Goal: Transaction & Acquisition: Obtain resource

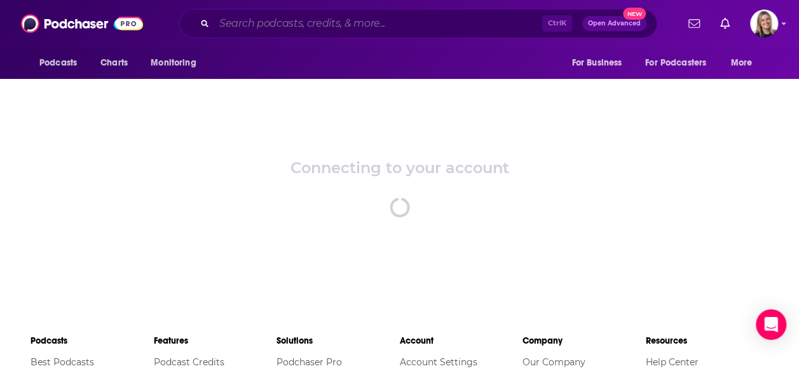
click at [351, 27] on input "Search podcasts, credits, & more..." at bounding box center [378, 23] width 328 height 20
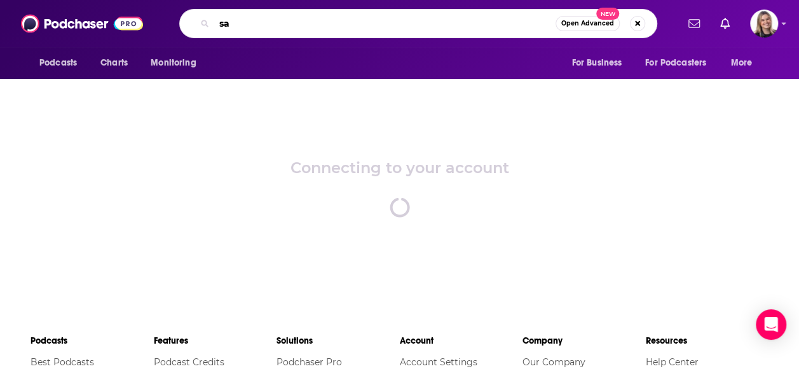
type input "s"
type input "A"
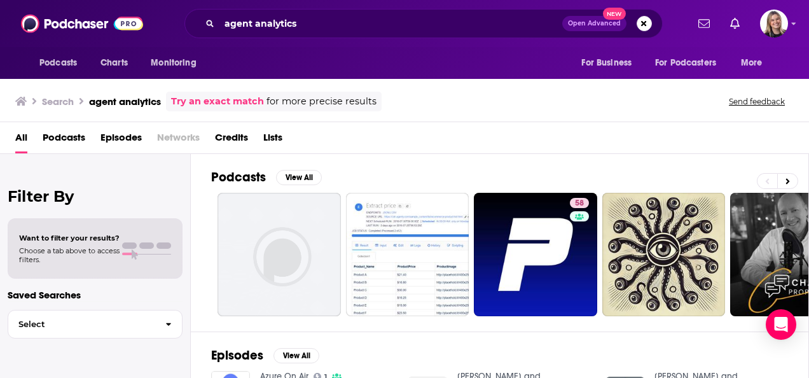
click at [69, 144] on span "Podcasts" at bounding box center [64, 140] width 43 height 26
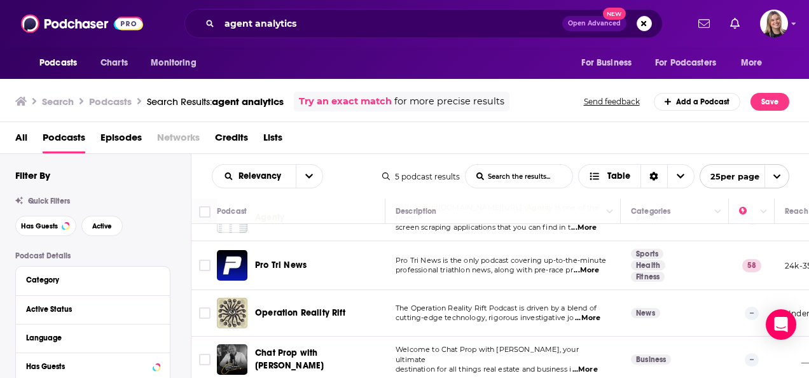
scroll to position [92, 0]
click at [280, 25] on input "agent analytics" at bounding box center [390, 23] width 343 height 20
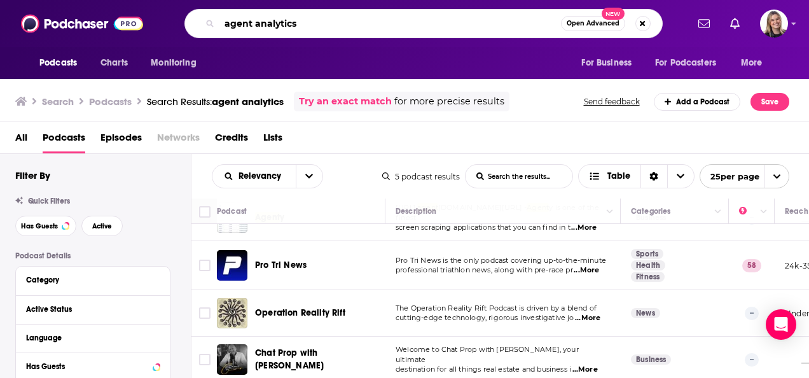
click at [285, 24] on input "agent analytics" at bounding box center [389, 23] width 341 height 20
click at [286, 24] on input "agent analytics" at bounding box center [389, 23] width 341 height 20
type input "agent AI"
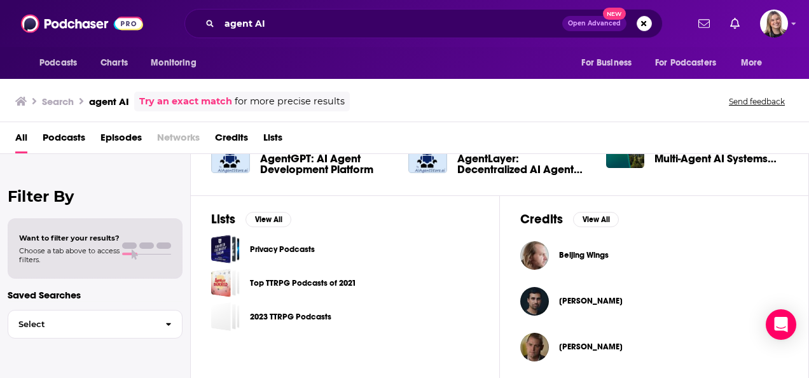
scroll to position [369, 0]
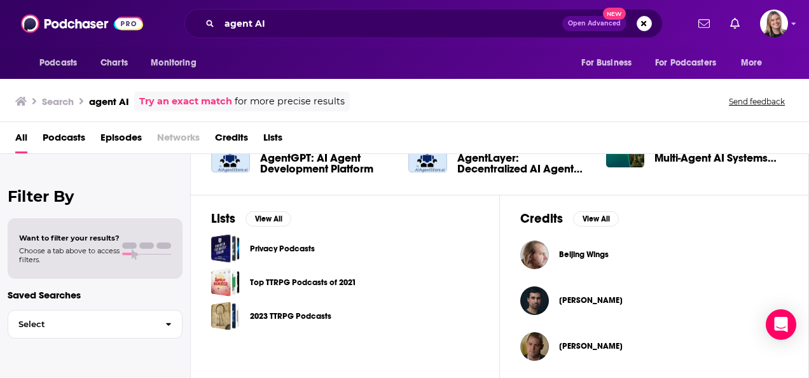
click at [50, 137] on span "Podcasts" at bounding box center [64, 140] width 43 height 26
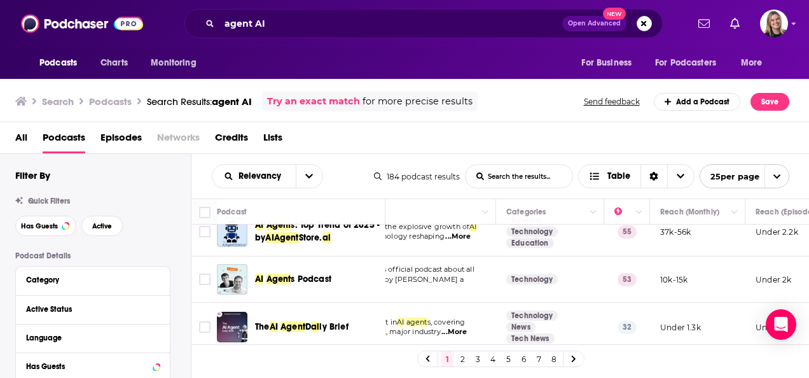
scroll to position [64, 0]
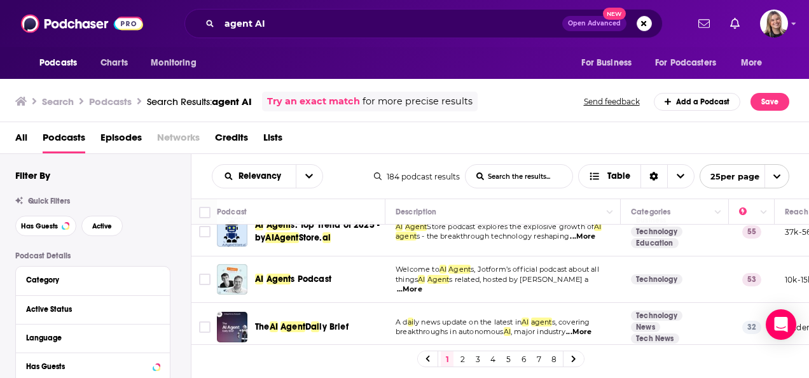
click at [422, 284] on span "...More" at bounding box center [409, 289] width 25 height 10
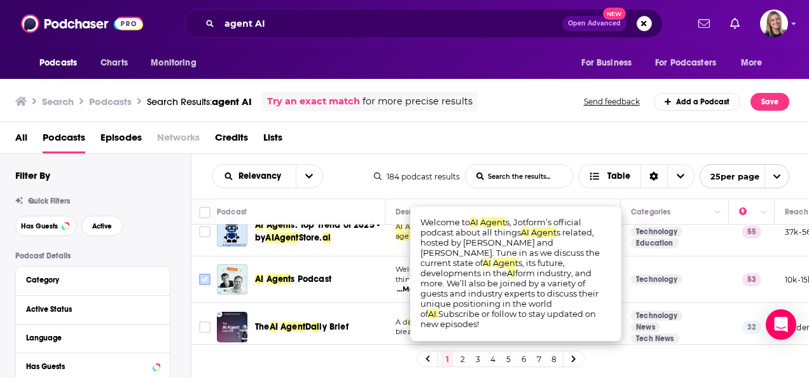
click at [205, 278] on input "Toggle select row" at bounding box center [204, 278] width 11 height 11
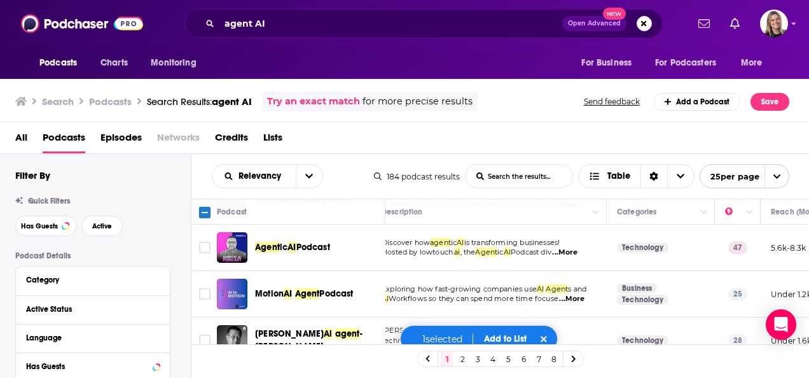
scroll to position [191, 13]
click at [575, 252] on span "...More" at bounding box center [565, 252] width 25 height 10
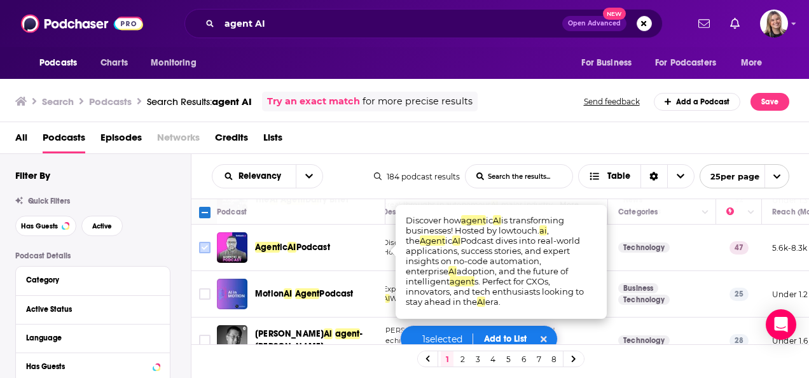
click at [201, 247] on input "Toggle select row" at bounding box center [204, 247] width 11 height 11
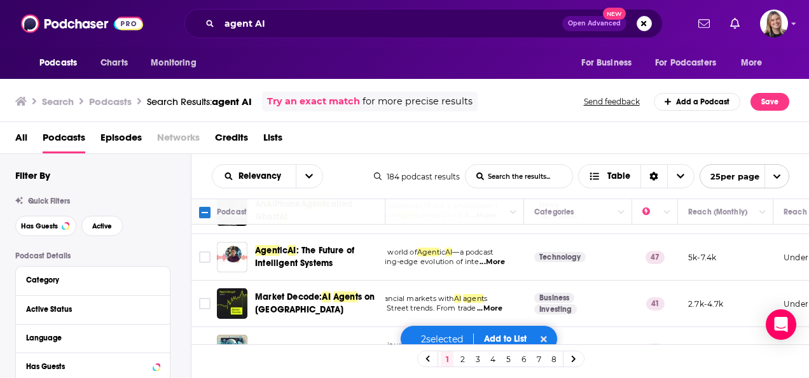
scroll to position [508, 0]
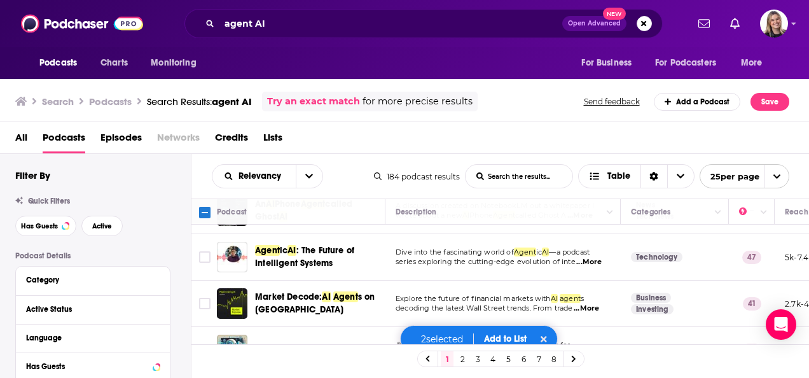
click at [587, 257] on span "...More" at bounding box center [588, 262] width 25 height 10
click at [198, 254] on icon "Toggle select row" at bounding box center [204, 256] width 15 height 15
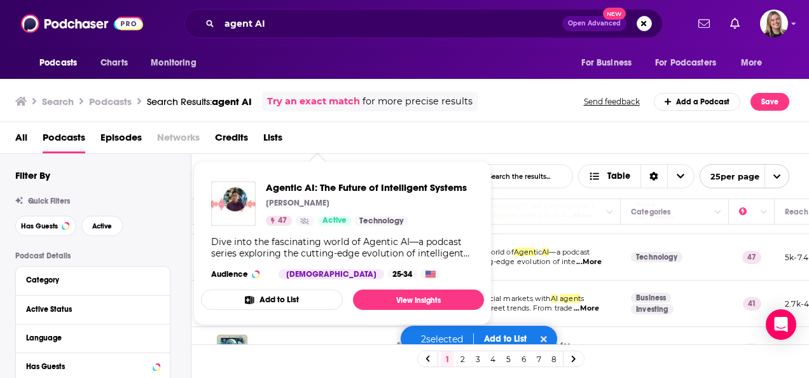
click at [534, 251] on span "Agent" at bounding box center [525, 251] width 22 height 9
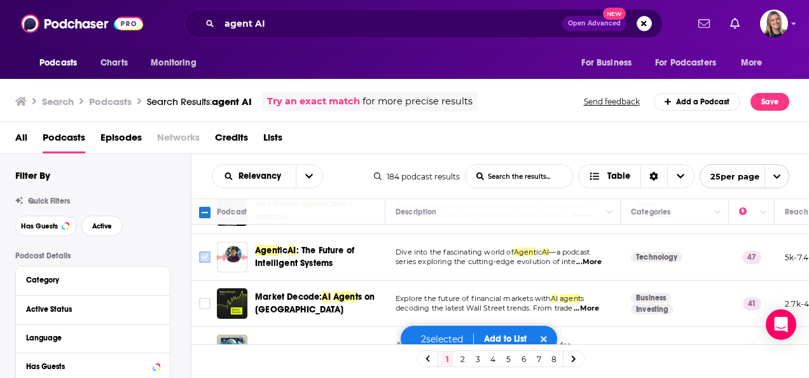
click at [208, 257] on input "Toggle select row" at bounding box center [204, 256] width 11 height 11
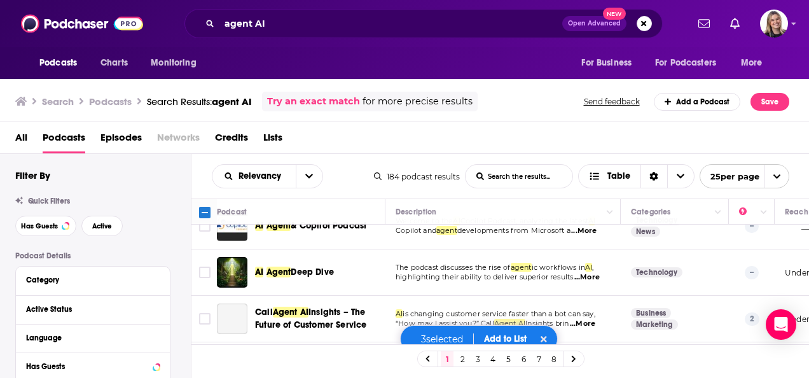
scroll to position [699, 0]
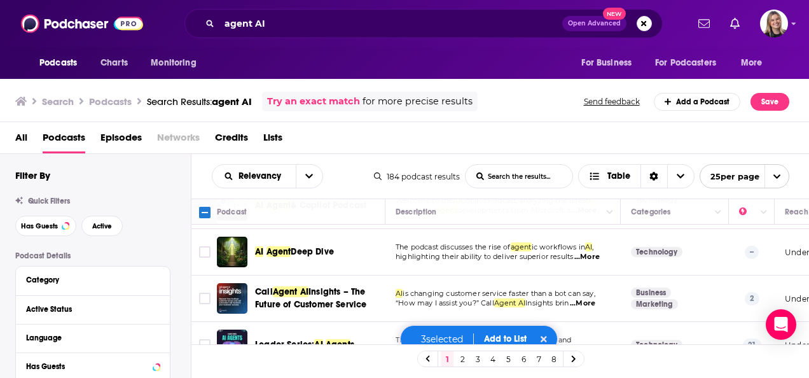
click at [587, 256] on span "...More" at bounding box center [586, 257] width 25 height 10
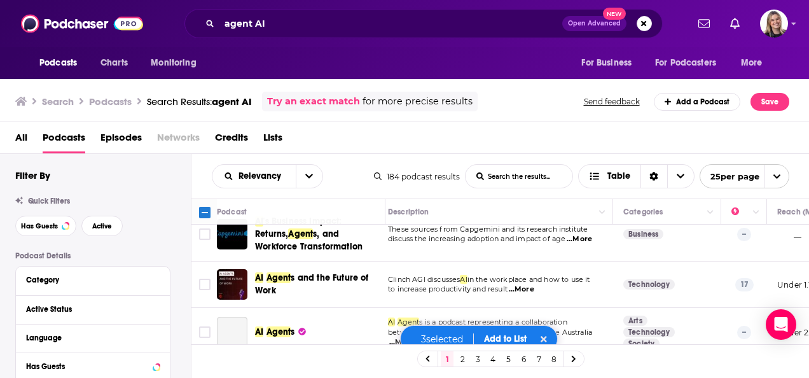
scroll to position [1017, 8]
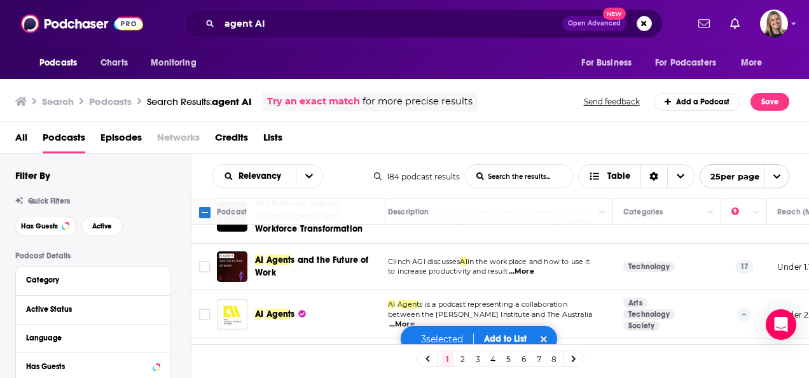
drag, startPoint x: 371, startPoint y: 343, endPoint x: 329, endPoint y: 345, distance: 42.0
click at [329, 345] on div "1 2 3 4 5 6 7 8" at bounding box center [500, 358] width 618 height 29
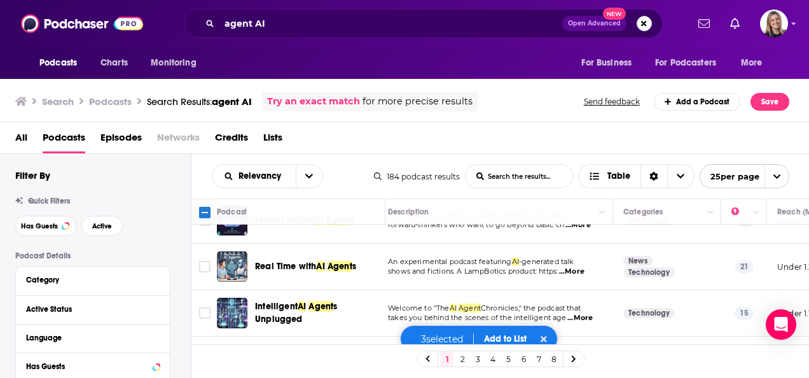
scroll to position [807, 8]
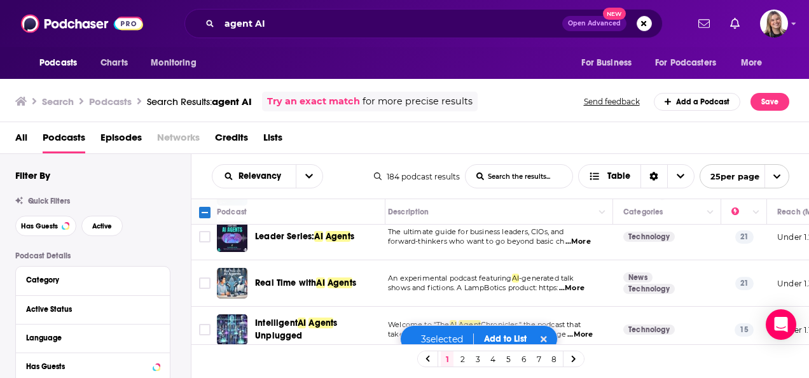
click at [506, 338] on button "Add to List" at bounding box center [505, 338] width 63 height 11
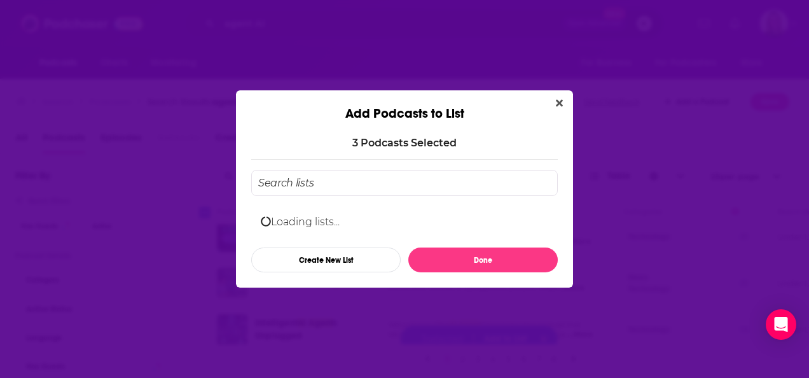
click at [340, 182] on div "Loading lists... Create New List Done" at bounding box center [404, 221] width 306 height 102
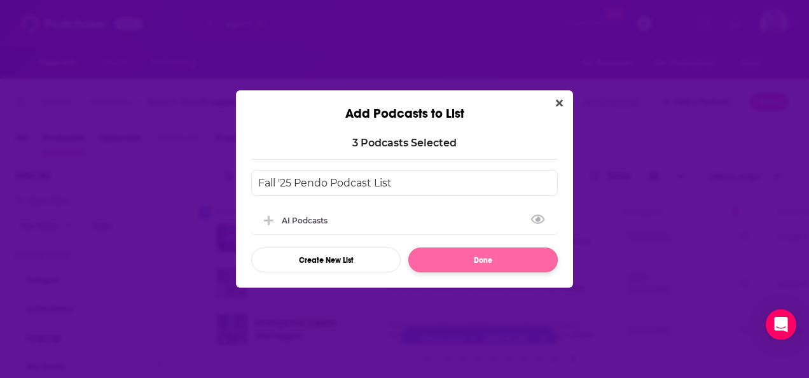
type input "Fall '25 Pendo Podcast List"
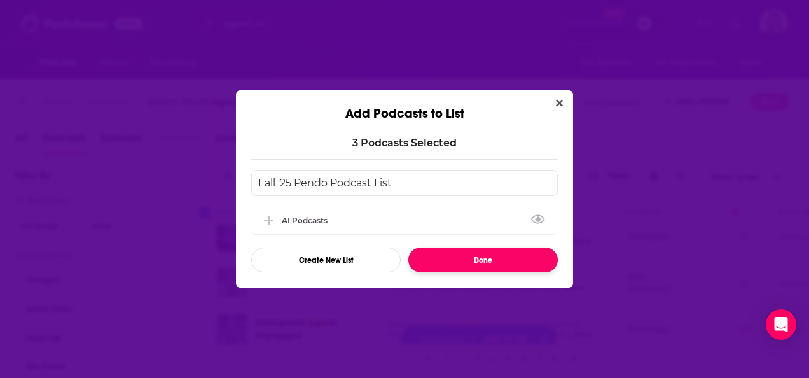
click at [464, 261] on button "Done" at bounding box center [482, 259] width 149 height 25
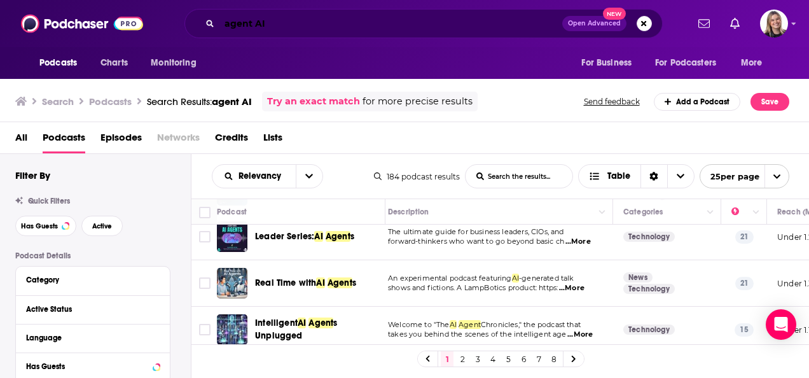
click at [282, 23] on input "agent AI" at bounding box center [390, 23] width 343 height 20
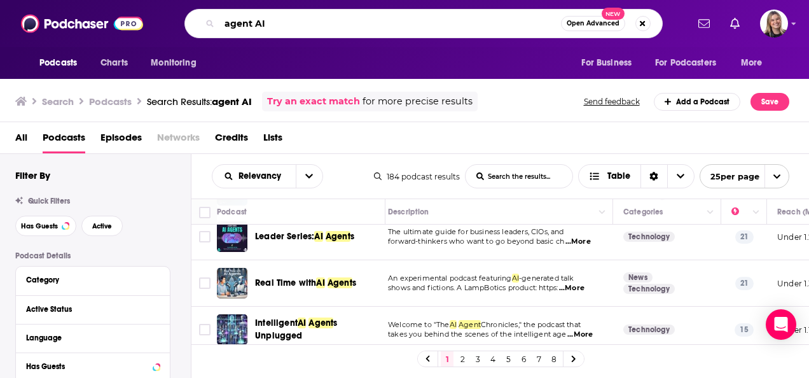
drag, startPoint x: 282, startPoint y: 23, endPoint x: 121, endPoint y: 7, distance: 161.6
click at [121, 7] on div "Podcasts Charts Monitoring agent AI Open Advanced New For Business For Podcaste…" at bounding box center [404, 23] width 809 height 47
type input "SaaS"
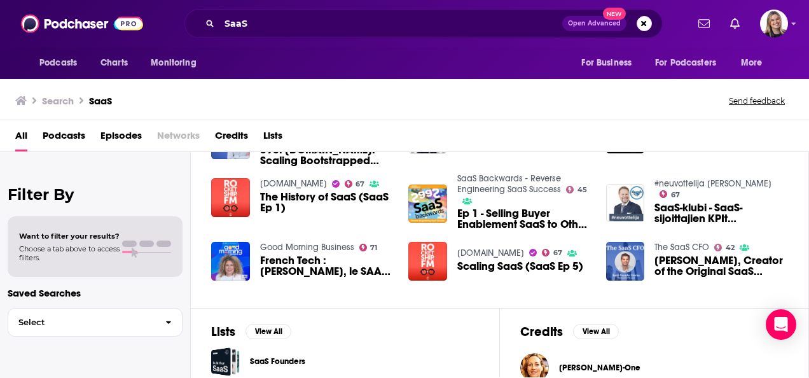
scroll to position [381, 0]
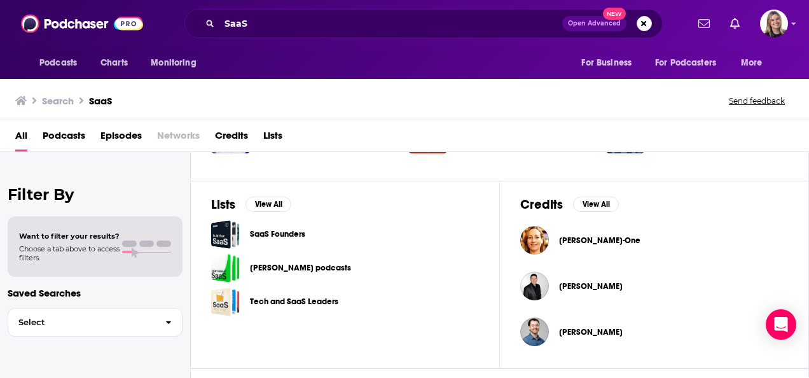
click at [106, 135] on span "Episodes" at bounding box center [120, 138] width 41 height 26
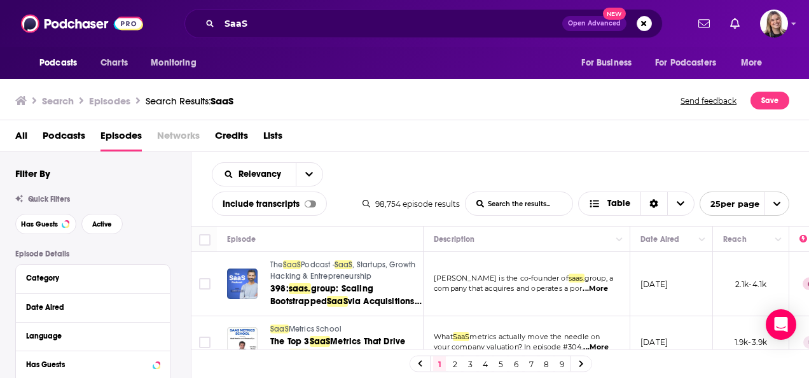
click at [64, 137] on span "Podcasts" at bounding box center [64, 138] width 43 height 26
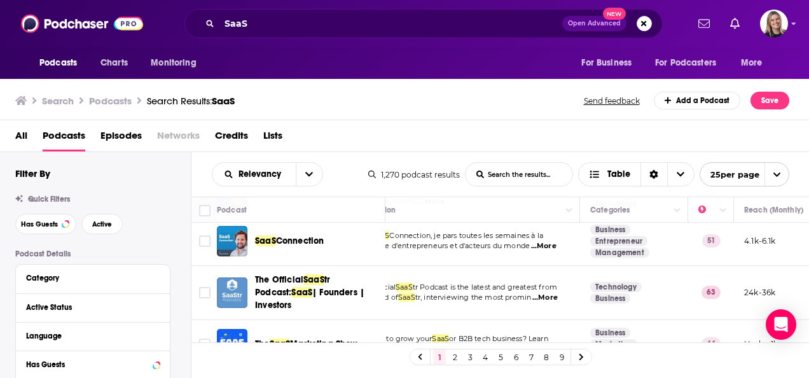
scroll to position [508, 0]
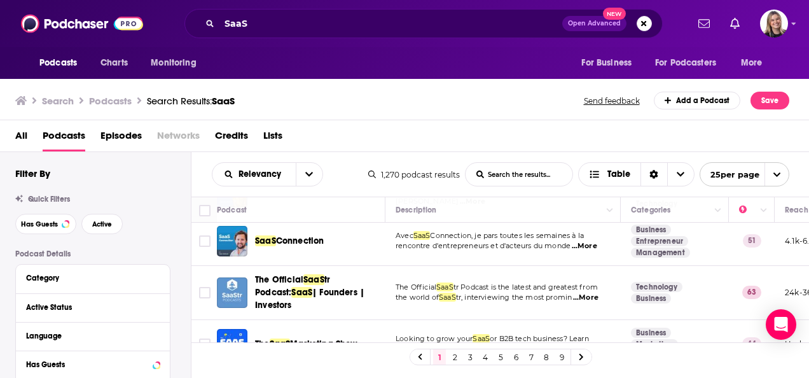
click at [580, 292] on span "...More" at bounding box center [585, 297] width 25 height 10
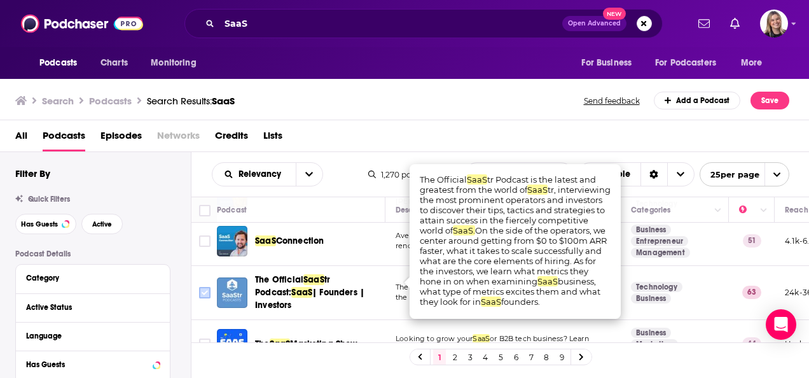
click at [205, 287] on input "Toggle select row" at bounding box center [204, 292] width 11 height 11
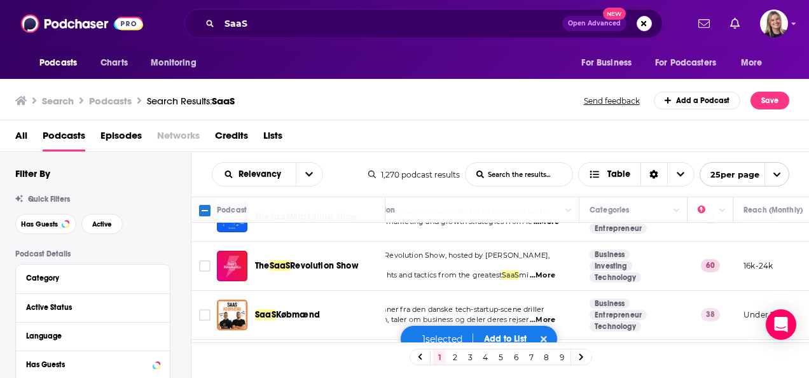
scroll to position [636, 0]
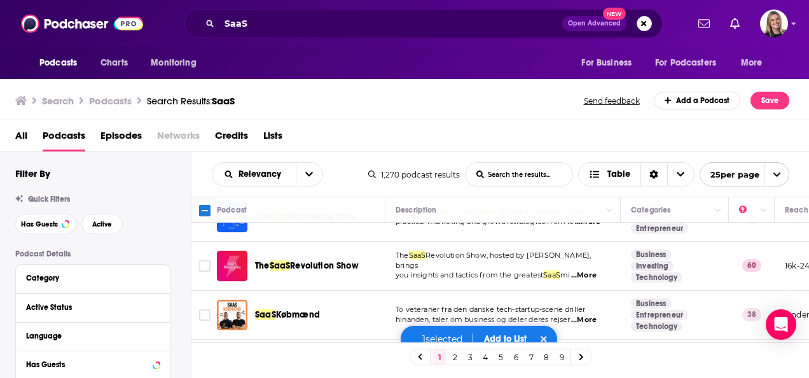
click at [594, 270] on span "...More" at bounding box center [583, 275] width 25 height 10
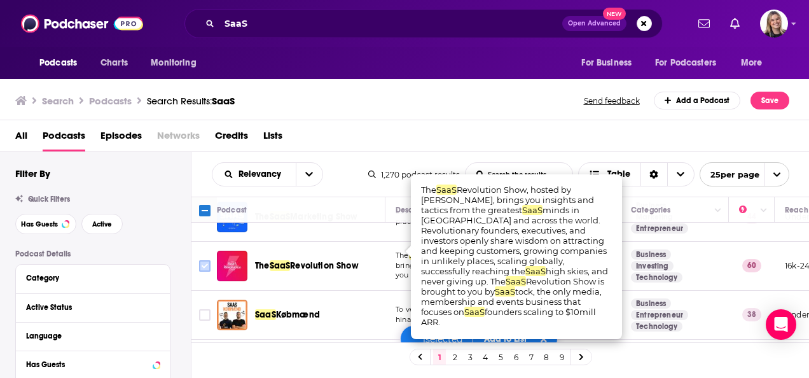
click at [197, 258] on icon "Toggle select row" at bounding box center [204, 265] width 15 height 15
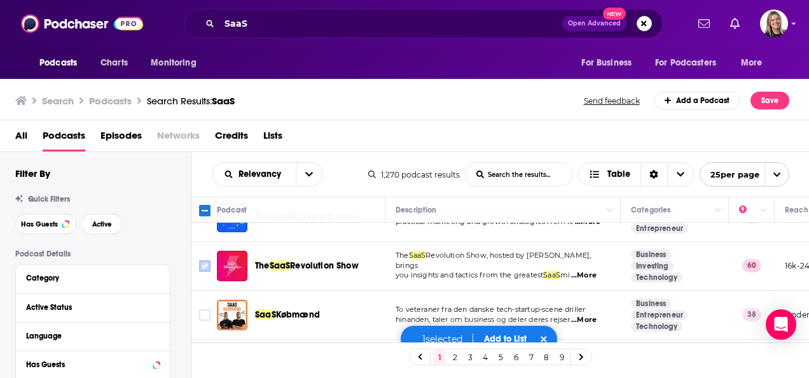
click at [201, 260] on input "Toggle select row" at bounding box center [204, 265] width 11 height 11
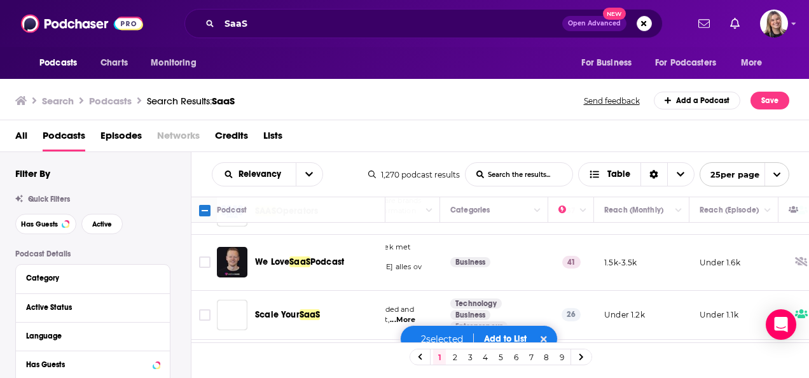
scroll to position [1102, 181]
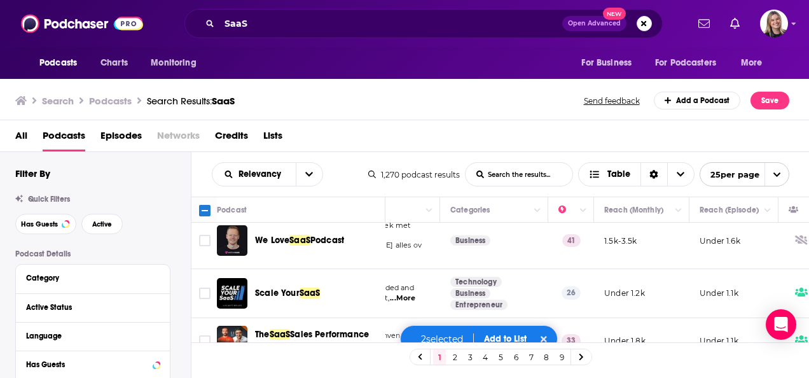
click at [508, 333] on button "Add to List" at bounding box center [505, 338] width 63 height 11
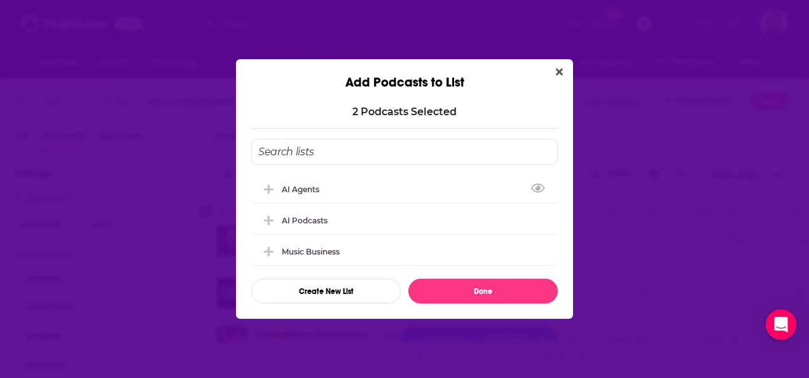
click at [341, 151] on input "Add Podcast To List" at bounding box center [404, 152] width 306 height 26
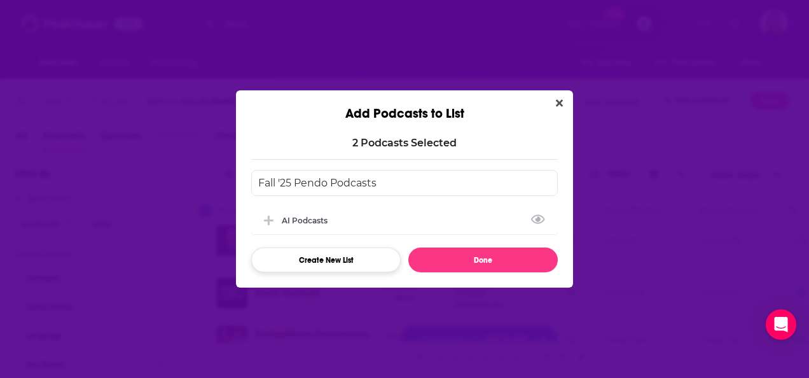
type input "Fall '25 Pendo Podcasts"
click at [338, 262] on button "Create New List" at bounding box center [325, 259] width 149 height 25
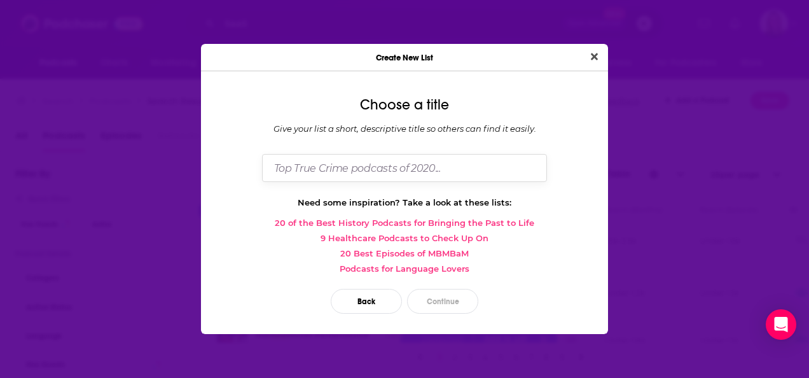
click at [386, 156] on input "Dialog" at bounding box center [404, 167] width 285 height 27
drag, startPoint x: 400, startPoint y: 163, endPoint x: 378, endPoint y: 167, distance: 23.3
click at [378, 167] on input "Fall '25 Pendo Podcast LIst" at bounding box center [404, 167] width 285 height 27
type input "Fall '25 Pendo Podcast Outreach"
click at [436, 296] on button "Continue" at bounding box center [442, 301] width 71 height 25
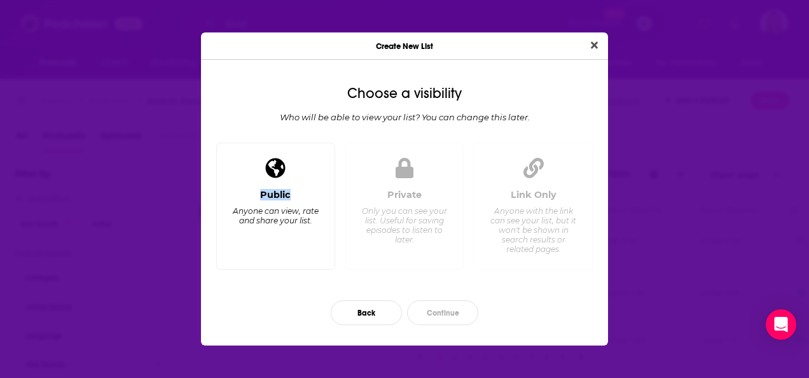
click at [289, 188] on div "Public Anyone can view, rate and share your list." at bounding box center [275, 206] width 119 height 128
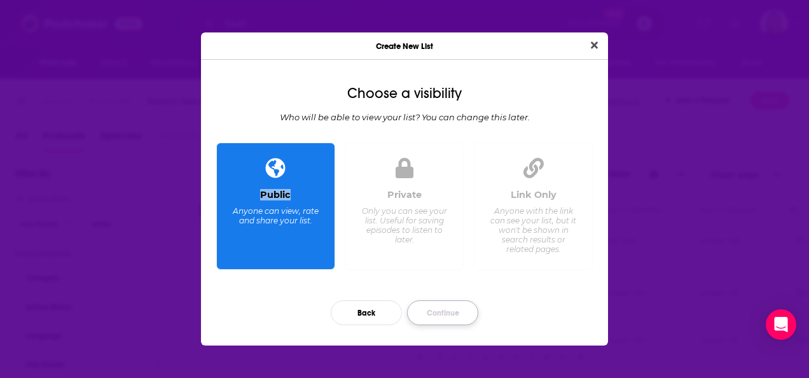
click at [437, 303] on button "Continue" at bounding box center [442, 312] width 71 height 25
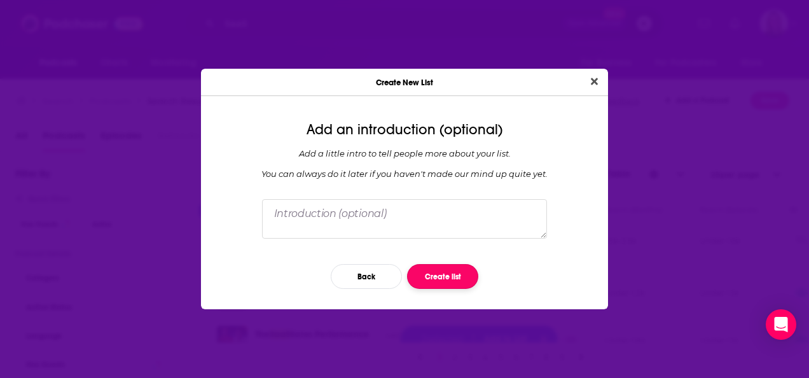
click at [459, 270] on button "Create list" at bounding box center [442, 276] width 71 height 25
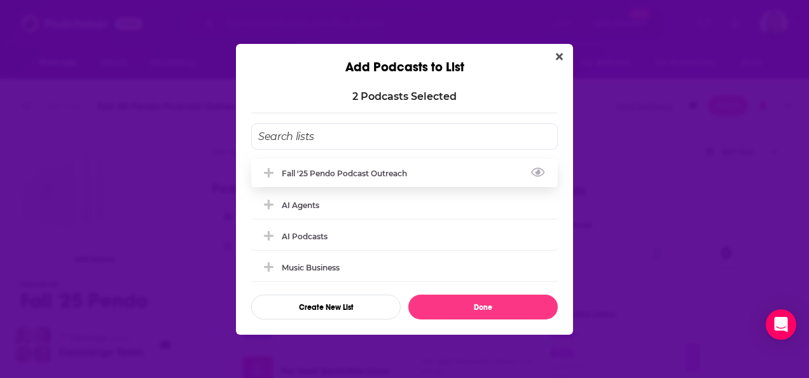
click at [439, 175] on div "Fall '25 Pendo Podcast Outreach" at bounding box center [404, 173] width 306 height 28
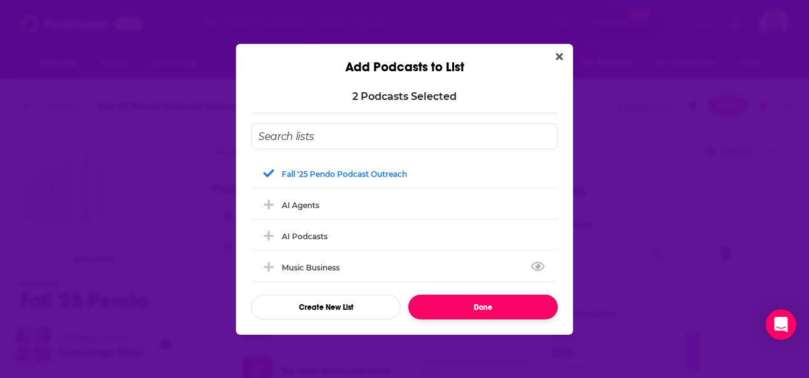
click at [460, 310] on button "Done" at bounding box center [482, 306] width 149 height 25
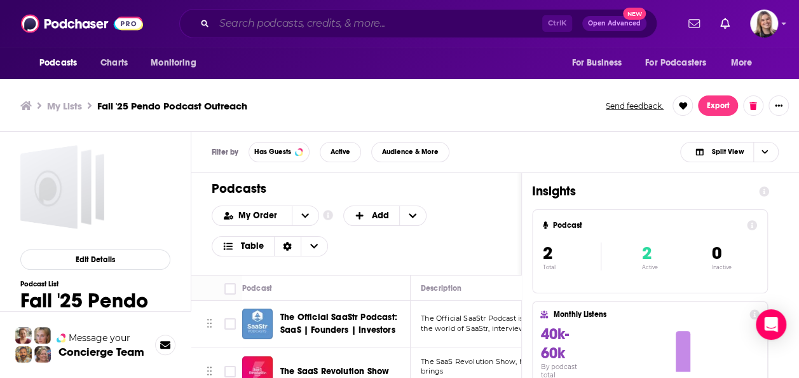
click at [273, 22] on input "Search podcasts, credits, & more..." at bounding box center [378, 23] width 328 height 20
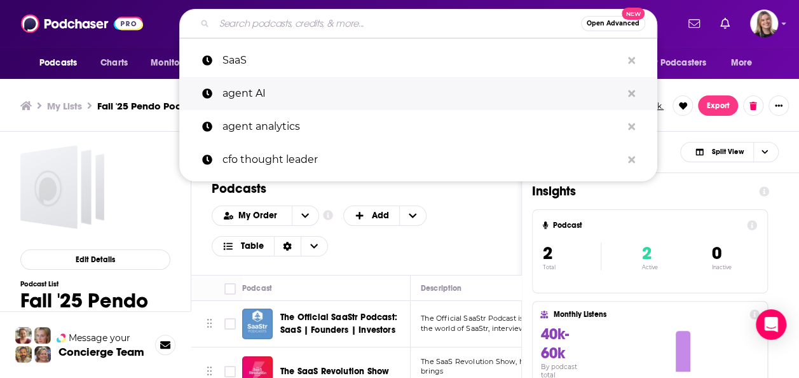
click at [286, 85] on p "agent AI" at bounding box center [421, 93] width 399 height 33
type input "agent AI"
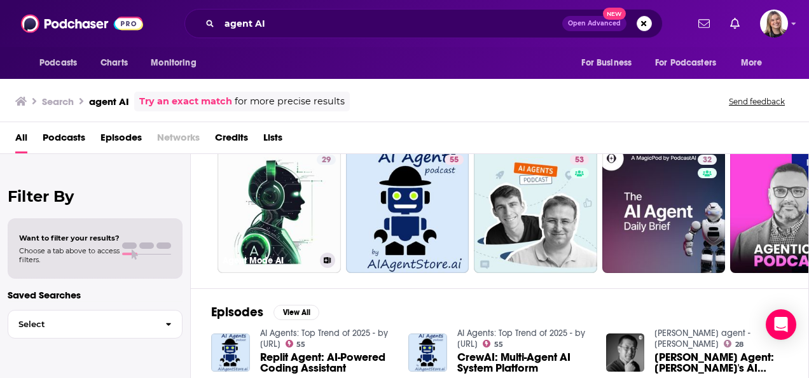
scroll to position [64, 0]
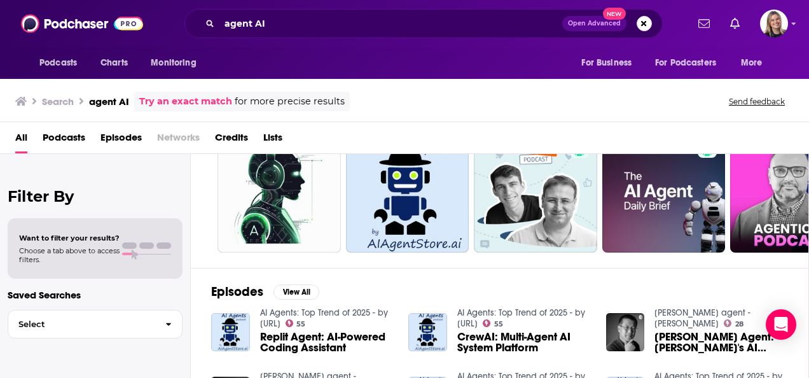
click at [71, 133] on span "Podcasts" at bounding box center [64, 140] width 43 height 26
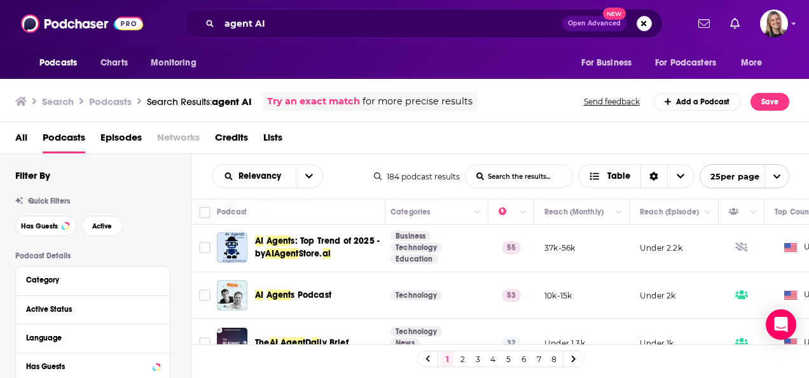
scroll to position [64, 240]
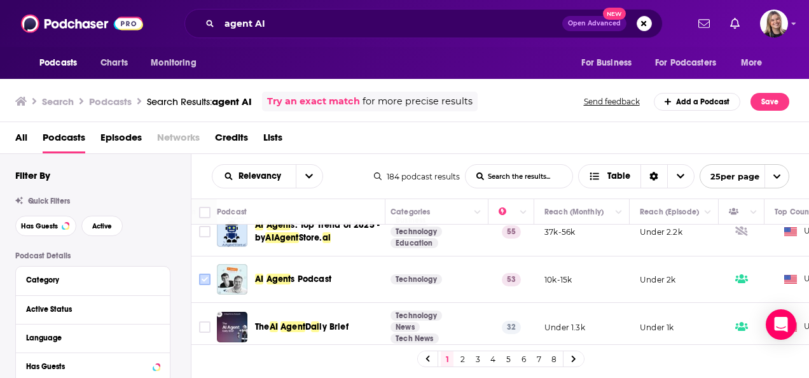
click at [202, 277] on input "Toggle select row" at bounding box center [204, 278] width 11 height 11
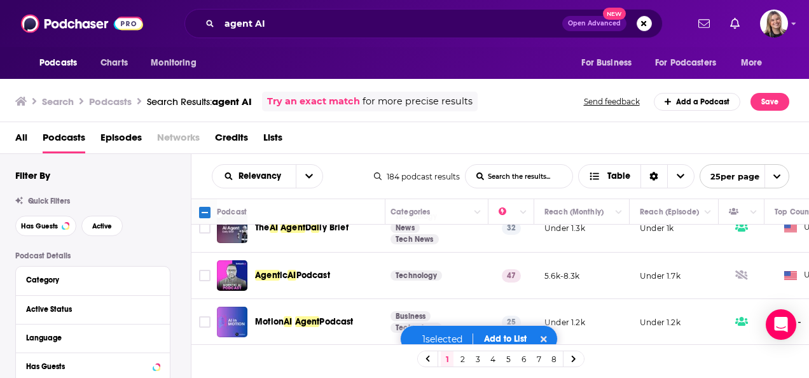
scroll to position [191, 240]
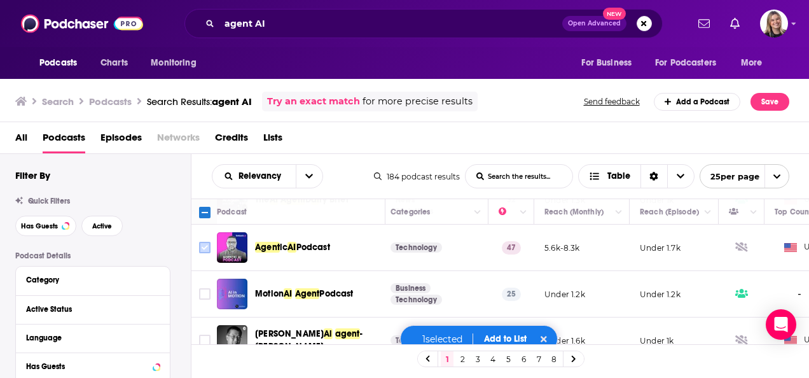
click at [211, 245] on icon "Toggle select row" at bounding box center [204, 247] width 15 height 15
click at [196, 244] on td at bounding box center [203, 247] width 25 height 46
click at [208, 243] on input "Toggle select row" at bounding box center [204, 247] width 11 height 11
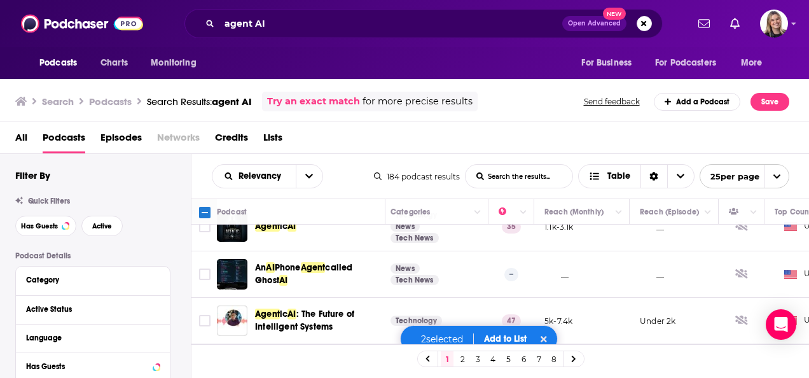
scroll to position [508, 240]
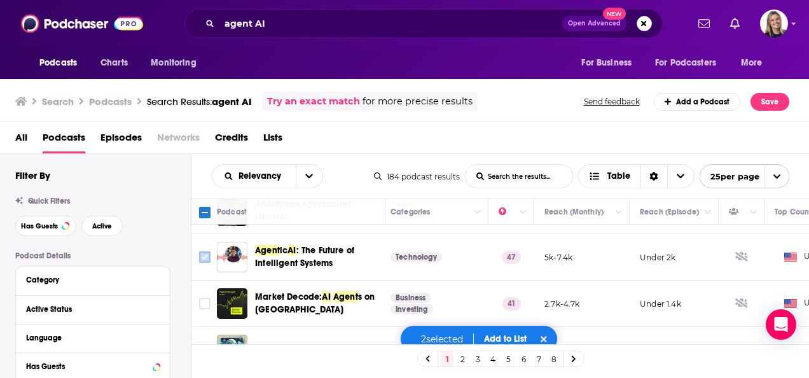
click at [209, 252] on input "Toggle select row" at bounding box center [204, 256] width 11 height 11
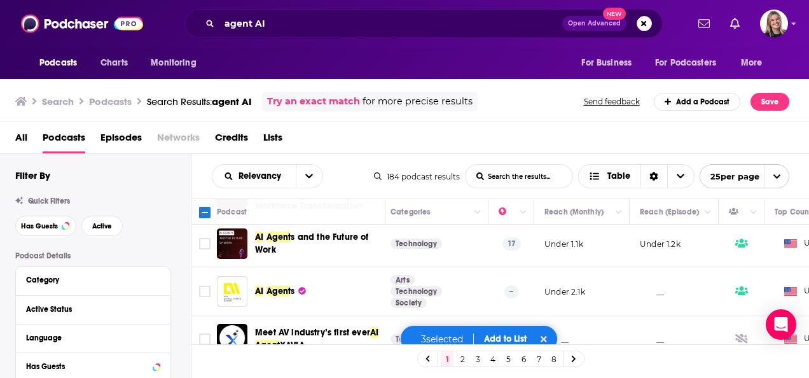
scroll to position [1061, 240]
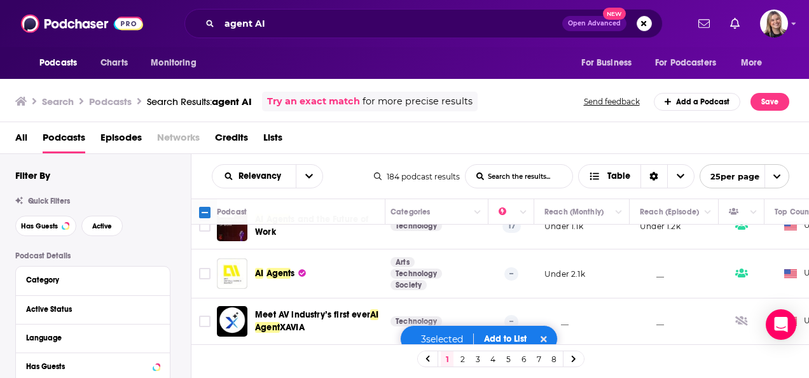
click at [498, 336] on button "Add to List" at bounding box center [505, 338] width 63 height 11
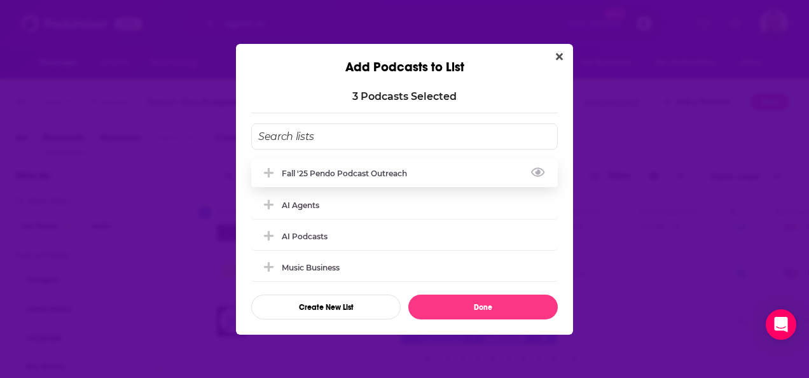
click at [289, 169] on div "Fall '25 Pendo Podcast Outreach" at bounding box center [348, 173] width 133 height 10
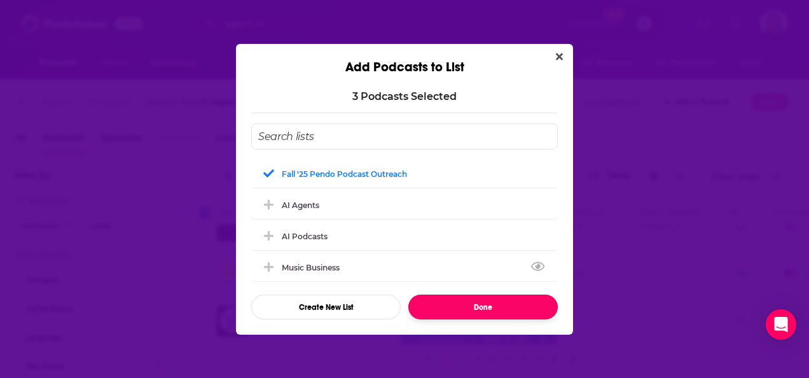
click at [488, 308] on button "Done" at bounding box center [482, 306] width 149 height 25
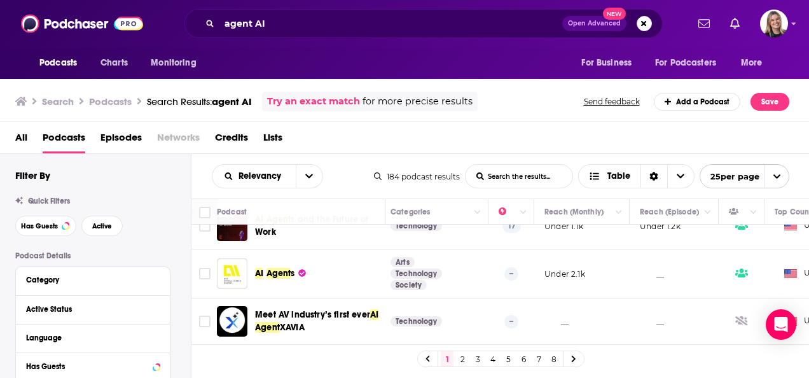
drag, startPoint x: 294, startPoint y: 11, endPoint x: 289, endPoint y: 19, distance: 9.4
click at [296, 16] on div "agent AI Open Advanced New" at bounding box center [423, 23] width 478 height 29
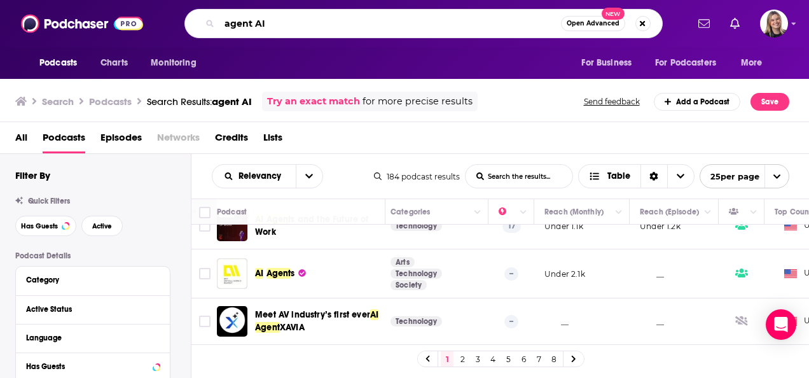
click at [286, 27] on input "agent AI" at bounding box center [389, 23] width 341 height 20
drag, startPoint x: 291, startPoint y: 24, endPoint x: 132, endPoint y: 18, distance: 159.6
click at [132, 18] on div "Podcasts Charts Monitoring agent AI Open Advanced New For Business For Podcaste…" at bounding box center [404, 23] width 809 height 47
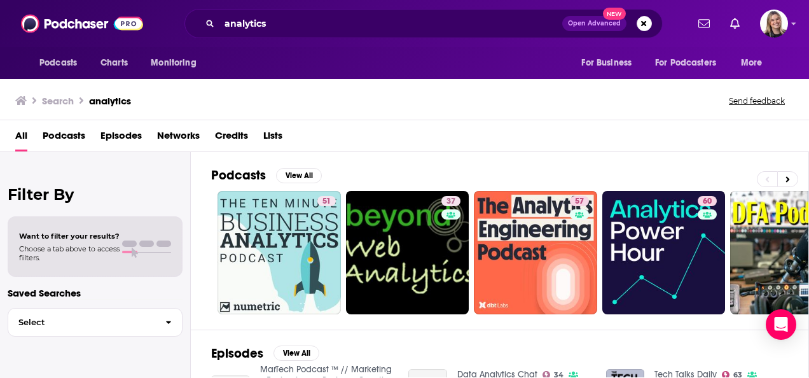
click at [65, 135] on span "Podcasts" at bounding box center [64, 138] width 43 height 26
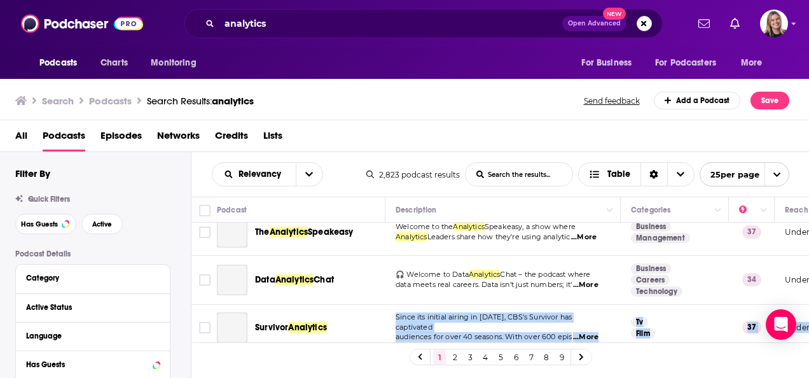
drag, startPoint x: 357, startPoint y: 341, endPoint x: 369, endPoint y: 320, distance: 24.8
click at [369, 320] on div "Podcast Description Categories Reach (Monthly) Reach (Episode) Top Country Beyo…" at bounding box center [500, 283] width 618 height 174
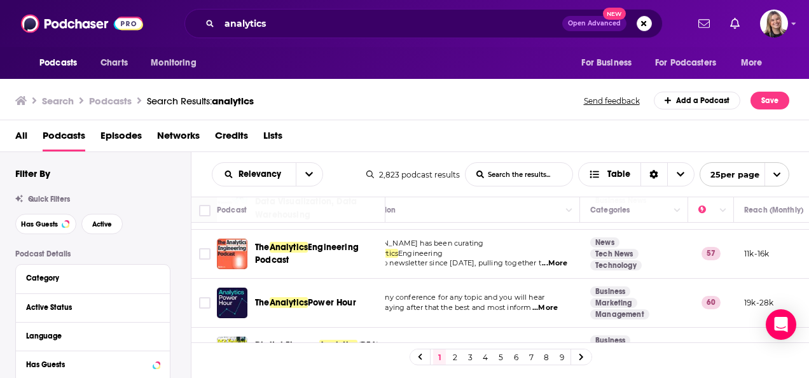
scroll to position [127, 0]
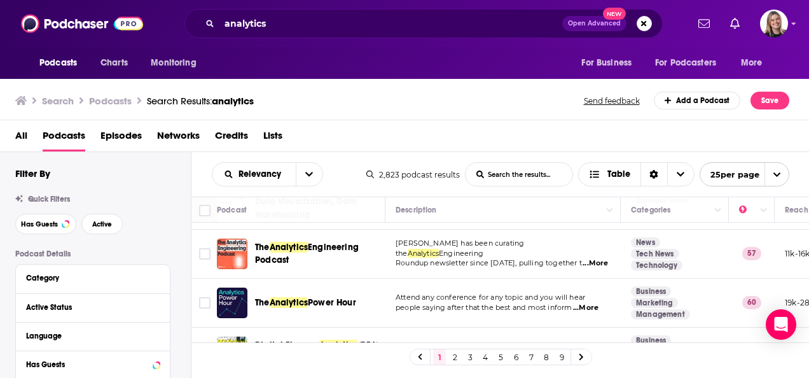
click at [583, 258] on span "...More" at bounding box center [594, 263] width 25 height 10
click at [200, 254] on input "Toggle select row" at bounding box center [204, 253] width 11 height 11
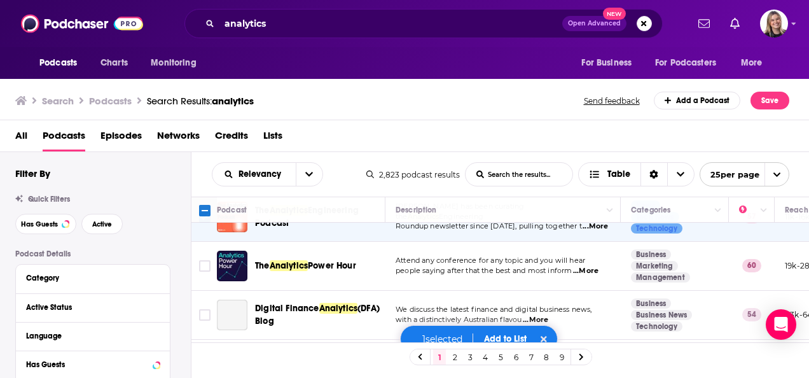
scroll to position [191, 0]
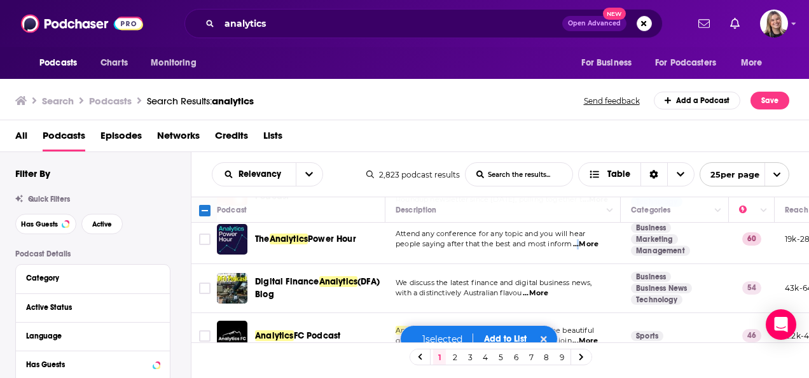
click at [579, 241] on span "...More" at bounding box center [585, 244] width 25 height 10
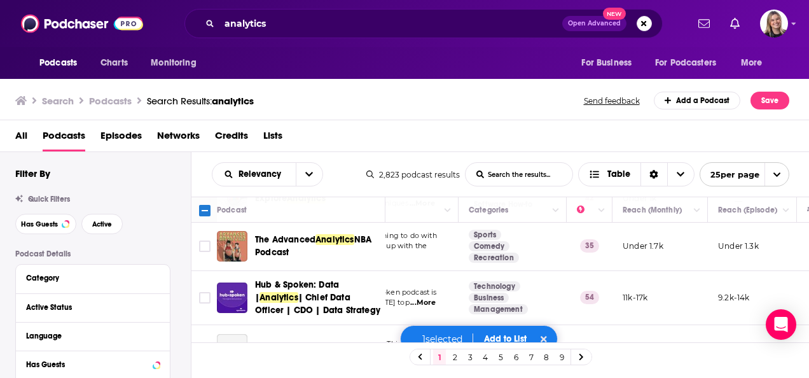
scroll to position [826, 162]
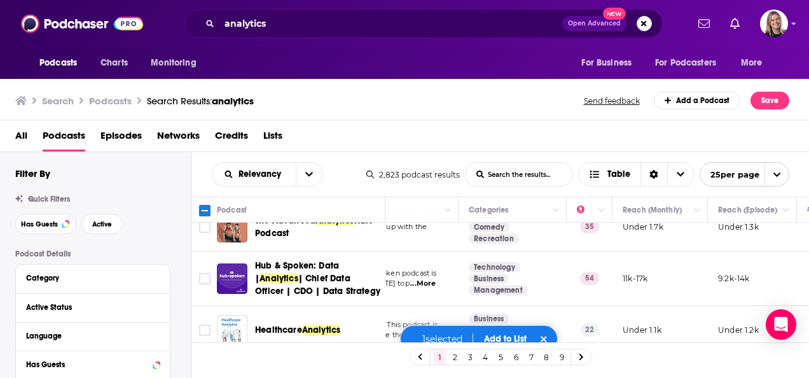
click at [430, 279] on span "...More" at bounding box center [422, 283] width 25 height 10
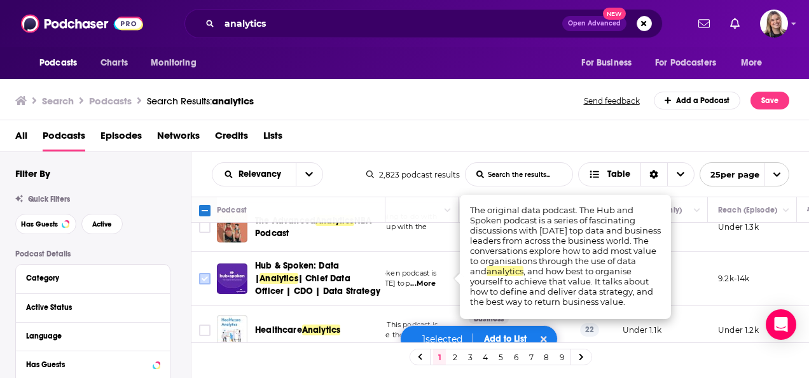
click at [205, 276] on input "Toggle select row" at bounding box center [204, 278] width 11 height 11
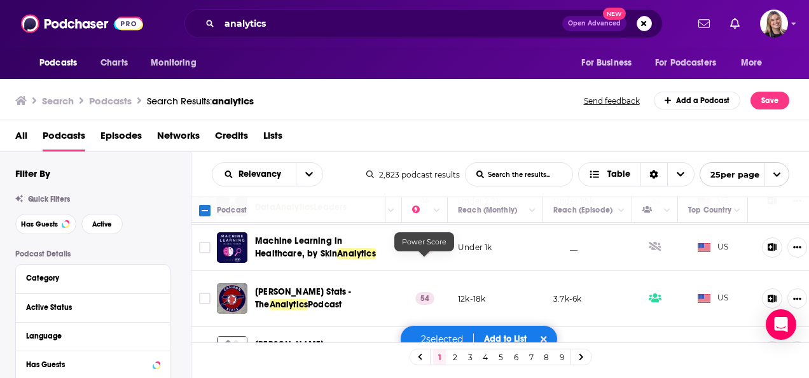
scroll to position [1130, 327]
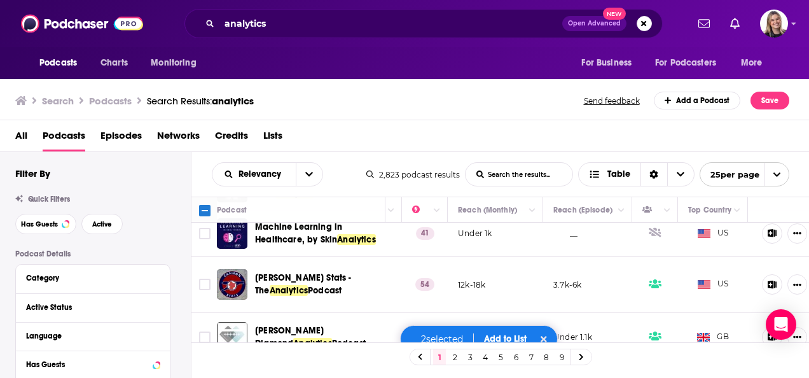
click at [493, 337] on button "Add to List" at bounding box center [505, 338] width 63 height 11
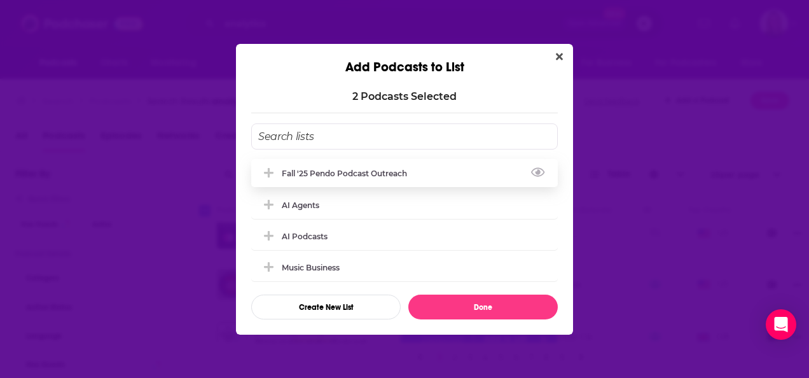
click at [315, 165] on div "Fall '25 Pendo Podcast Outreach" at bounding box center [404, 173] width 306 height 28
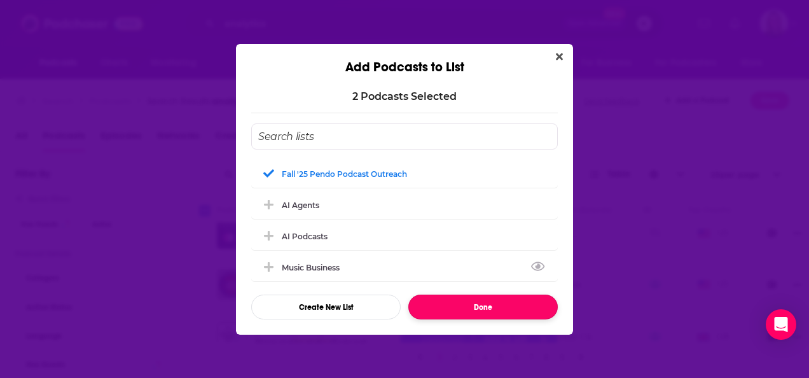
click at [437, 317] on button "Done" at bounding box center [482, 306] width 149 height 25
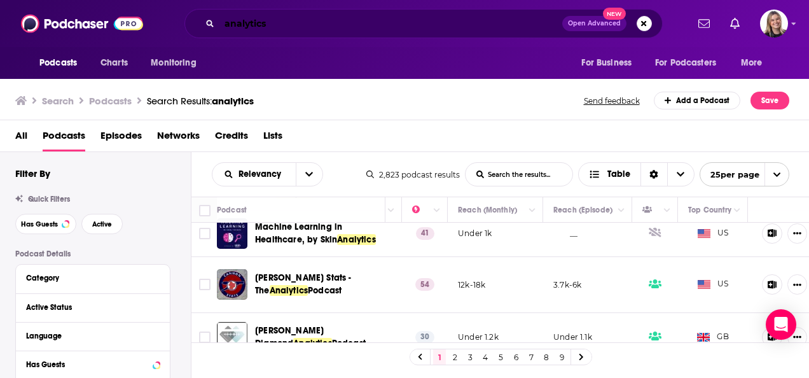
click at [278, 23] on input "analytics" at bounding box center [390, 23] width 343 height 20
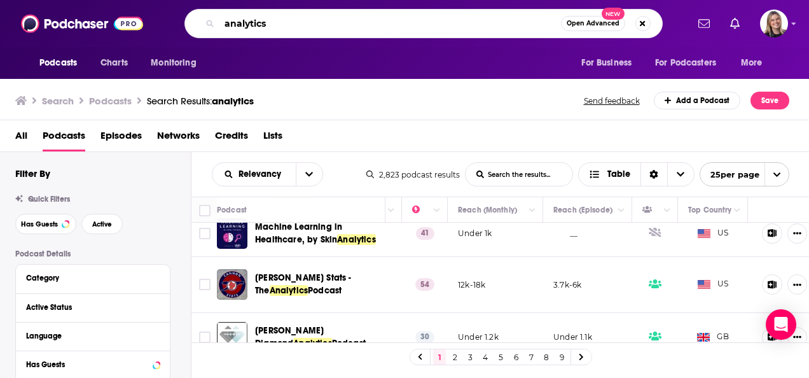
click at [170, 16] on div "analytics Open Advanced New" at bounding box center [423, 23] width 527 height 29
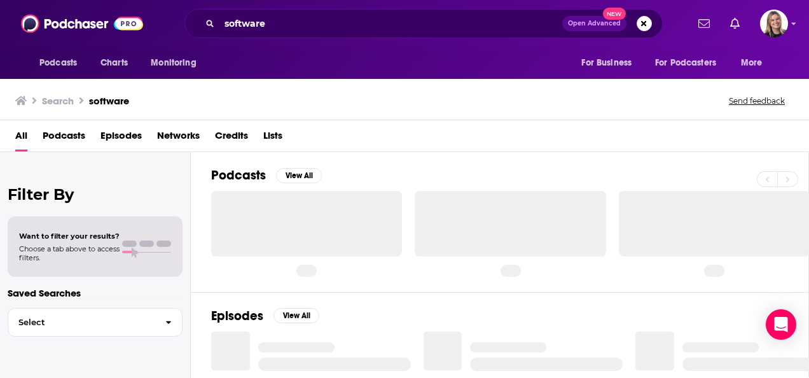
click at [70, 134] on span "Podcasts" at bounding box center [64, 138] width 43 height 26
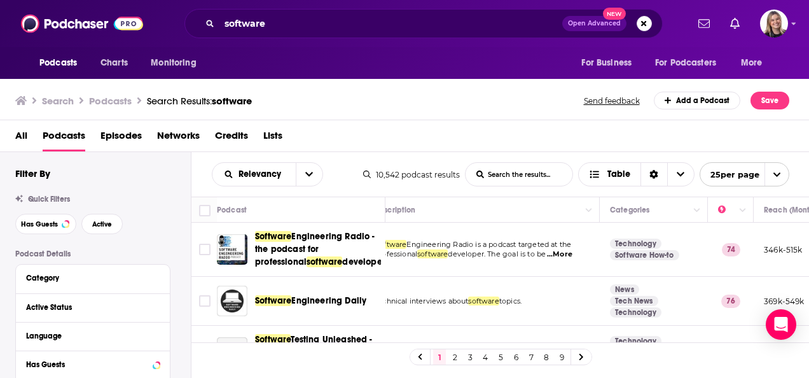
scroll to position [0, 8]
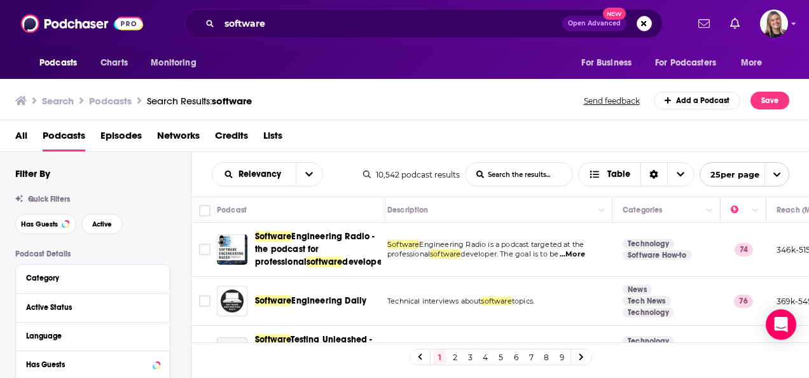
click at [573, 253] on span "...More" at bounding box center [571, 254] width 25 height 10
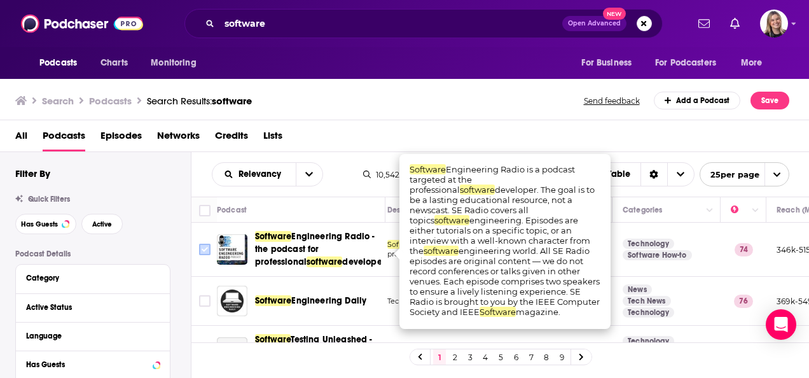
click at [203, 247] on input "Toggle select row" at bounding box center [204, 248] width 11 height 11
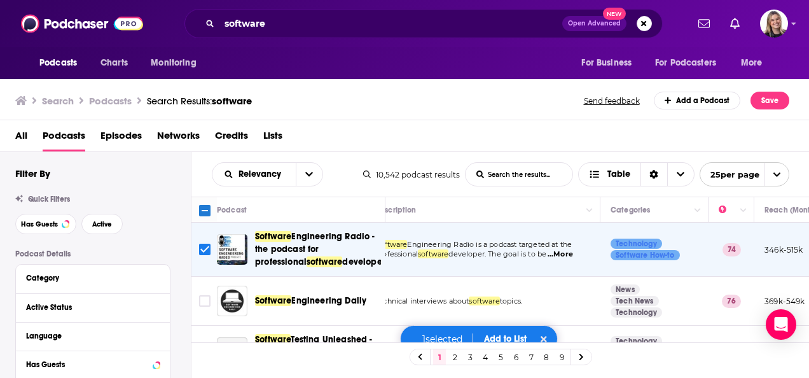
scroll to position [0, 0]
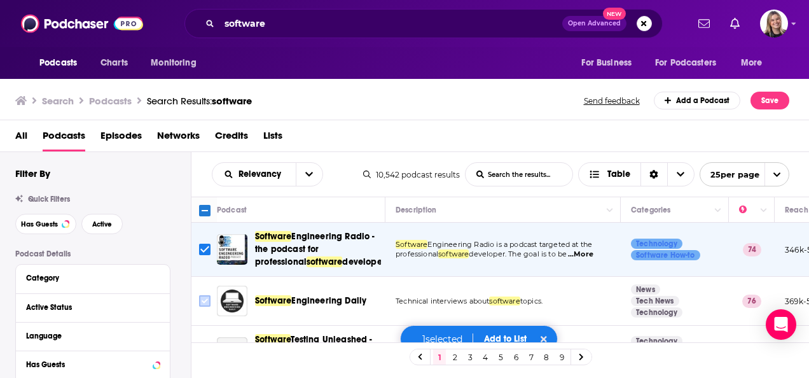
click at [202, 299] on input "Toggle select row" at bounding box center [204, 300] width 11 height 11
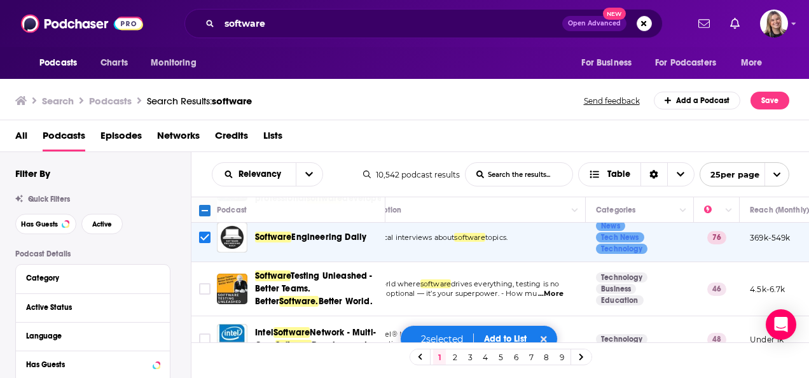
scroll to position [64, 0]
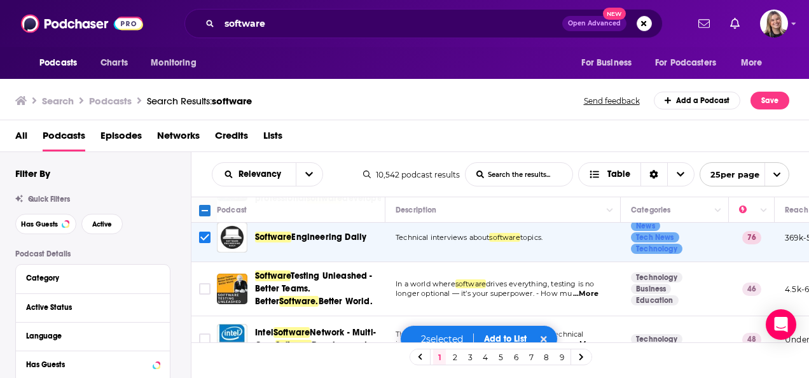
click at [587, 294] on span "...More" at bounding box center [585, 294] width 25 height 10
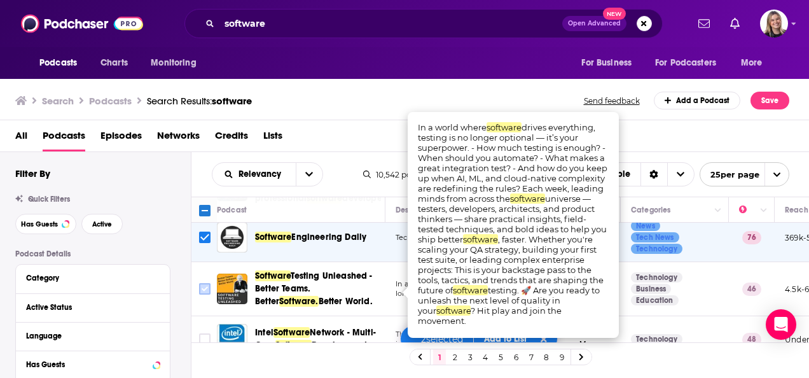
click at [202, 281] on icon "Toggle select row" at bounding box center [204, 288] width 15 height 15
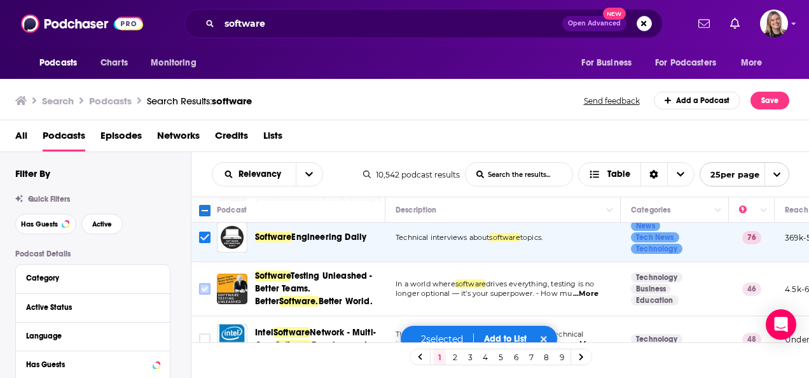
click at [201, 287] on input "Toggle select row" at bounding box center [204, 288] width 11 height 11
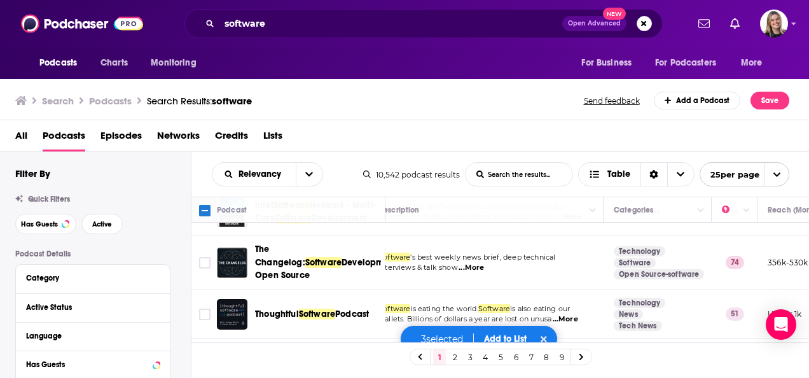
scroll to position [191, 0]
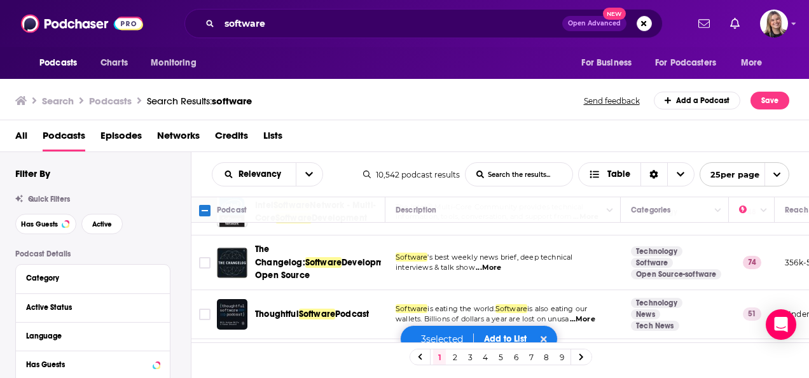
click at [489, 263] on span "...More" at bounding box center [487, 268] width 25 height 10
click at [208, 257] on input "Toggle select row" at bounding box center [204, 262] width 11 height 11
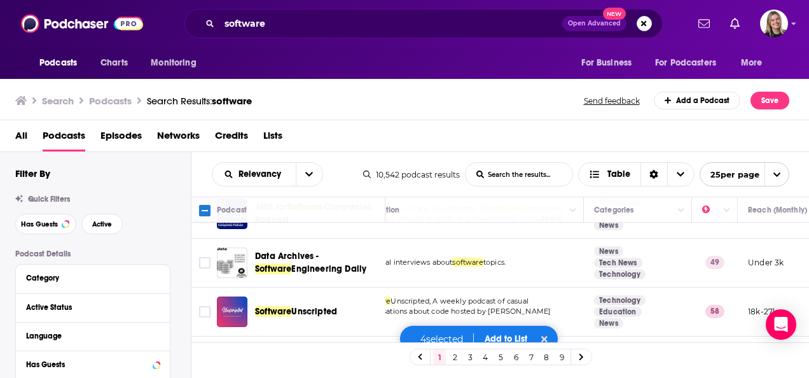
scroll to position [1017, 0]
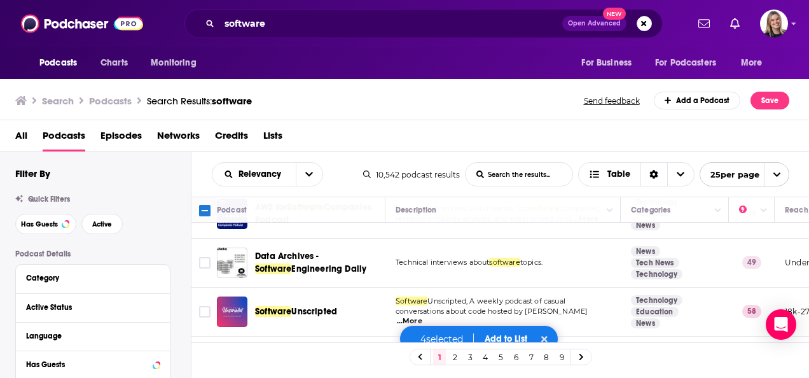
click at [422, 316] on span "...More" at bounding box center [409, 321] width 25 height 10
click at [197, 304] on icon "Toggle select row" at bounding box center [204, 311] width 15 height 15
click at [200, 306] on input "Toggle select row" at bounding box center [204, 311] width 11 height 11
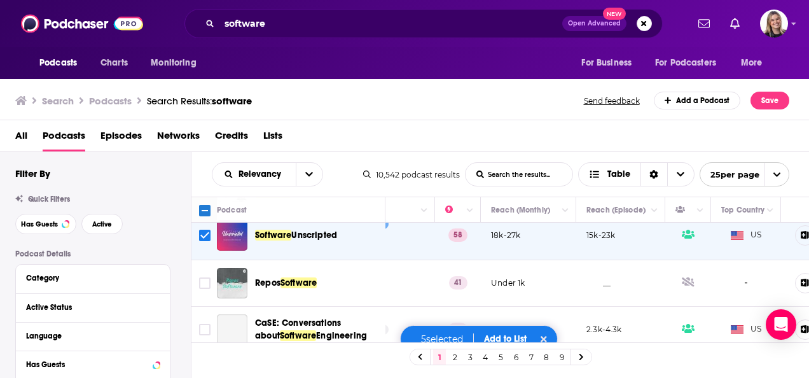
scroll to position [1095, 294]
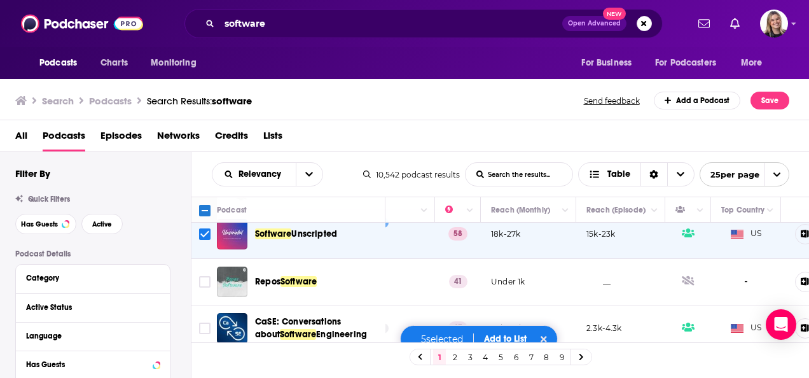
click at [495, 339] on button "Add to List" at bounding box center [505, 338] width 63 height 11
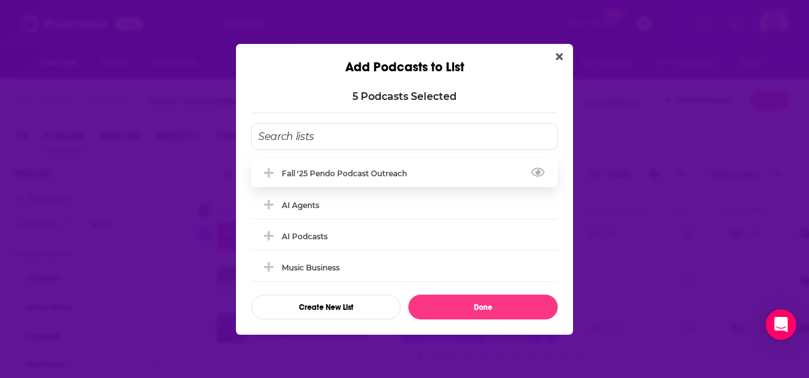
click at [336, 175] on div "Fall '25 Pendo Podcast Outreach" at bounding box center [348, 173] width 133 height 10
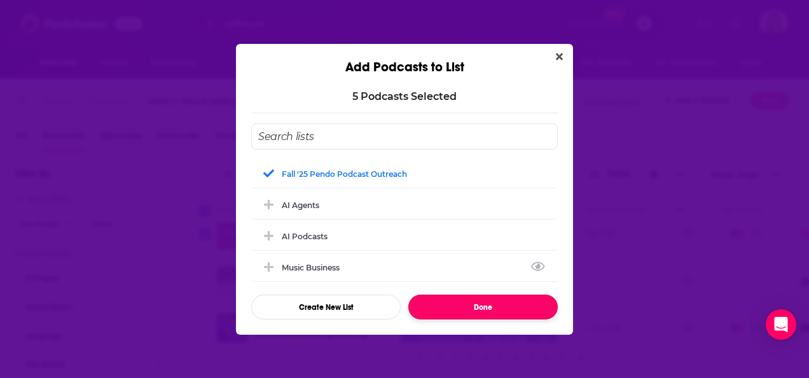
click at [484, 307] on button "Done" at bounding box center [482, 306] width 149 height 25
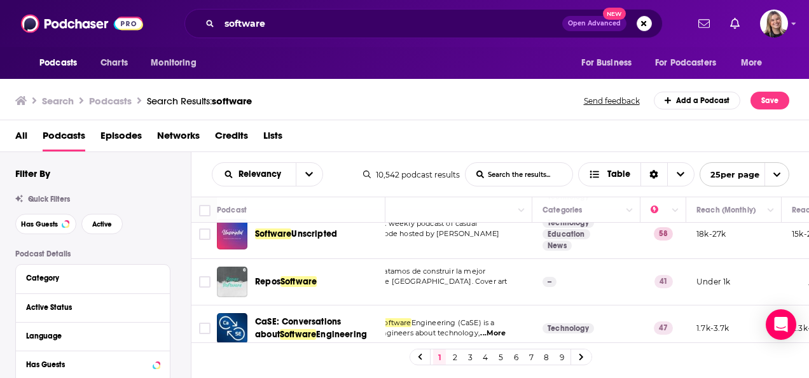
scroll to position [1095, 0]
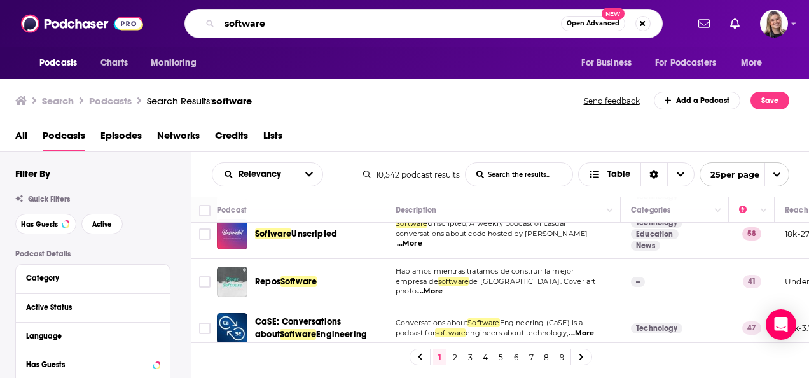
click at [320, 31] on input "software" at bounding box center [389, 23] width 341 height 20
drag, startPoint x: 317, startPoint y: 27, endPoint x: 51, endPoint y: 22, distance: 265.7
click at [51, 22] on div "Podcasts Charts Monitoring software Open Advanced New For Business For Podcaste…" at bounding box center [404, 23] width 809 height 47
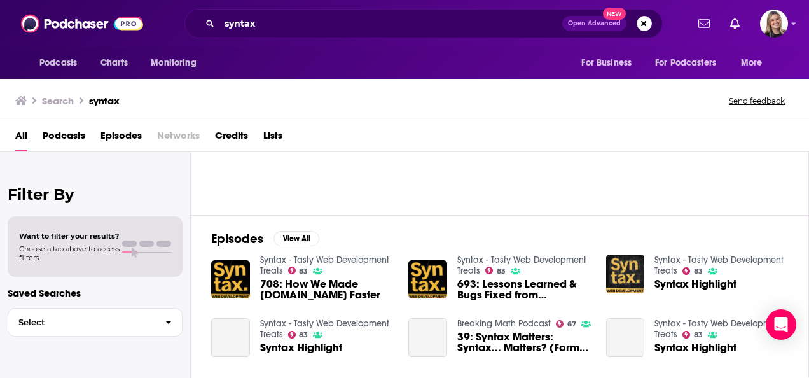
scroll to position [127, 0]
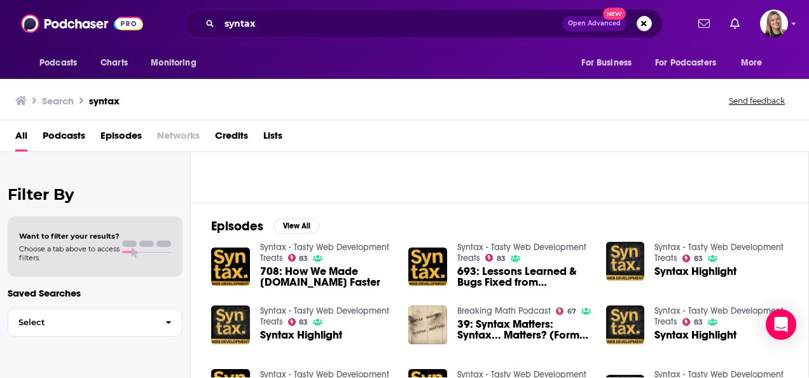
click at [72, 138] on span "Podcasts" at bounding box center [64, 138] width 43 height 26
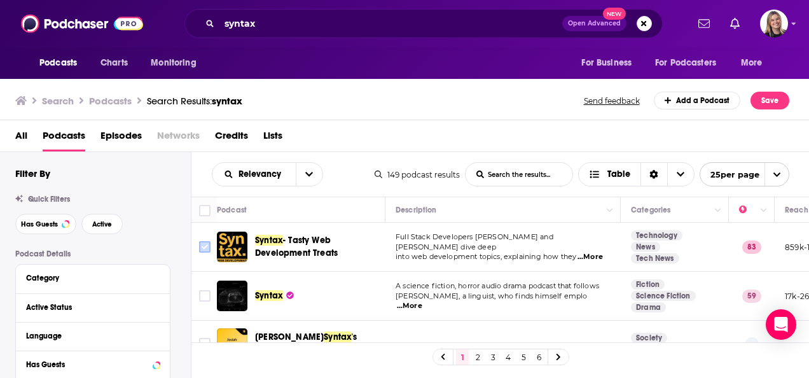
click at [207, 246] on input "Toggle select row" at bounding box center [204, 246] width 11 height 11
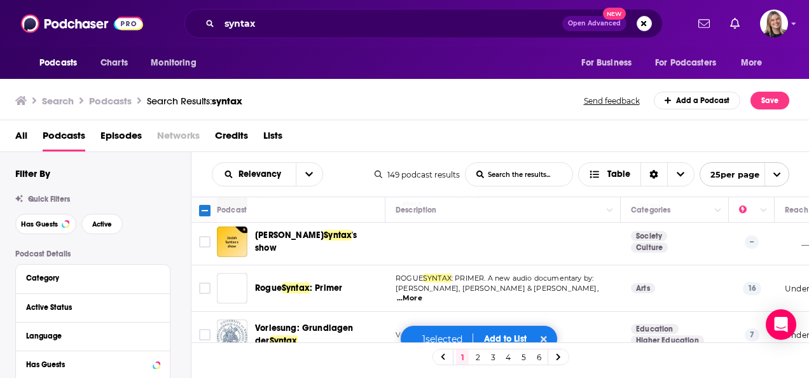
scroll to position [64, 0]
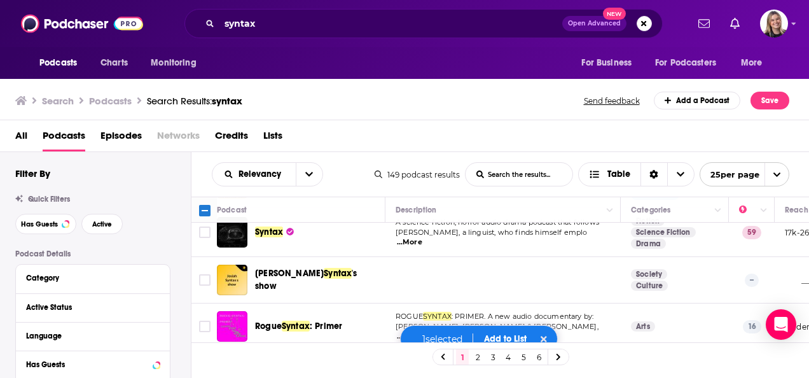
click at [508, 337] on button "Add to List" at bounding box center [505, 338] width 63 height 11
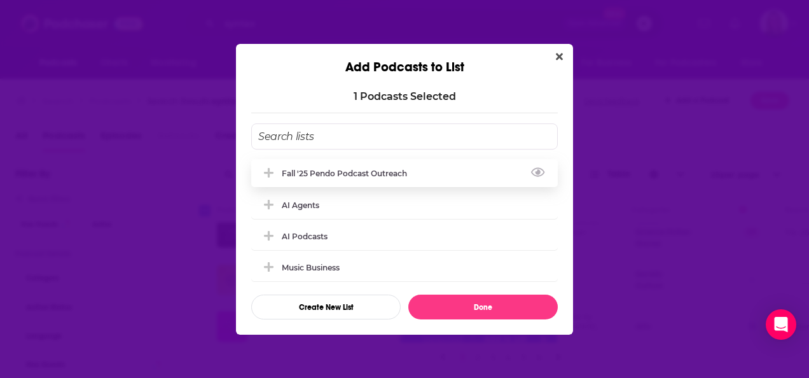
click at [320, 175] on div "Fall '25 Pendo Podcast Outreach" at bounding box center [348, 173] width 133 height 10
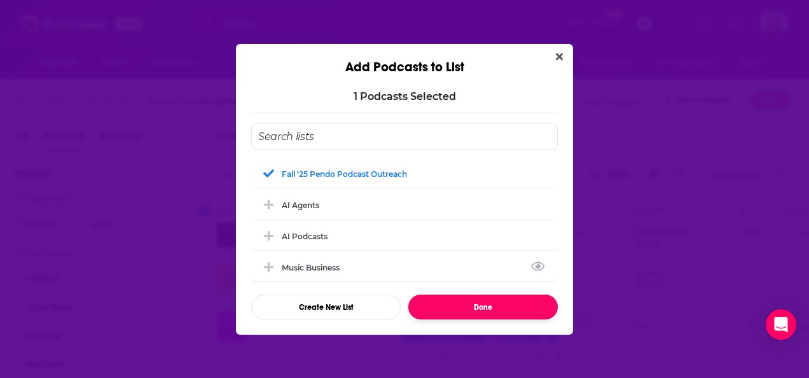
click at [522, 311] on button "Done" at bounding box center [482, 306] width 149 height 25
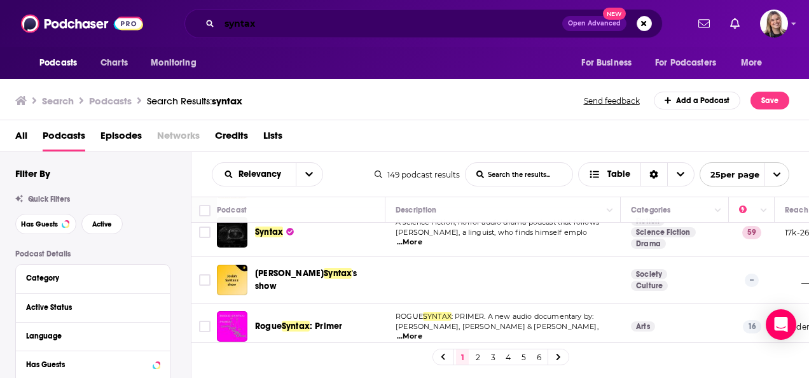
click at [334, 22] on input "syntax" at bounding box center [390, 23] width 343 height 20
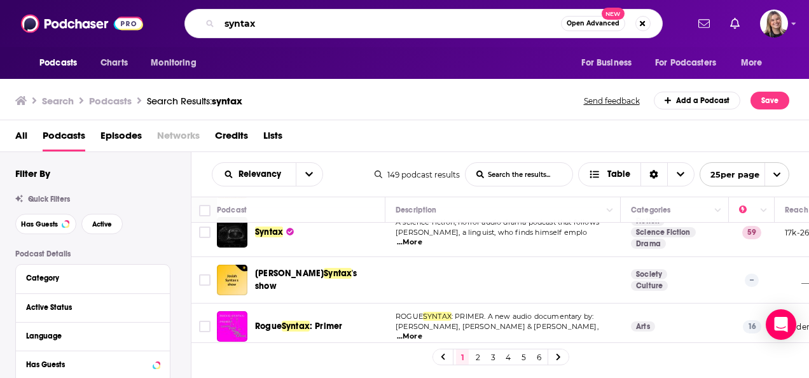
drag, startPoint x: 308, startPoint y: 21, endPoint x: 151, endPoint y: 27, distance: 157.1
click at [153, 26] on div "Podcasts Charts Monitoring syntax Open Advanced New For Business For Podcasters…" at bounding box center [417, 23] width 537 height 29
type input "web developer"
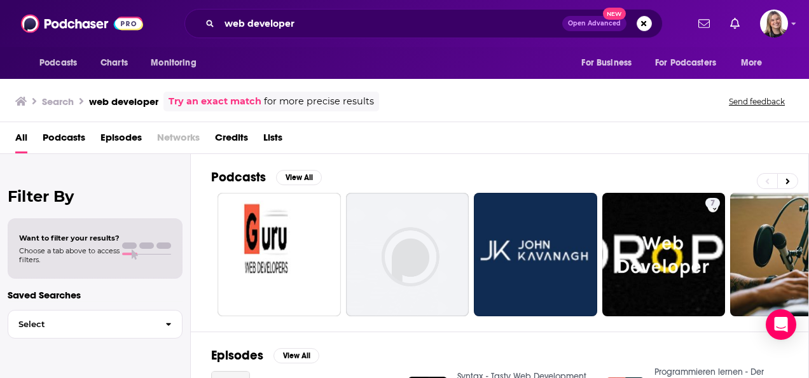
click at [64, 147] on span "Podcasts" at bounding box center [64, 140] width 43 height 26
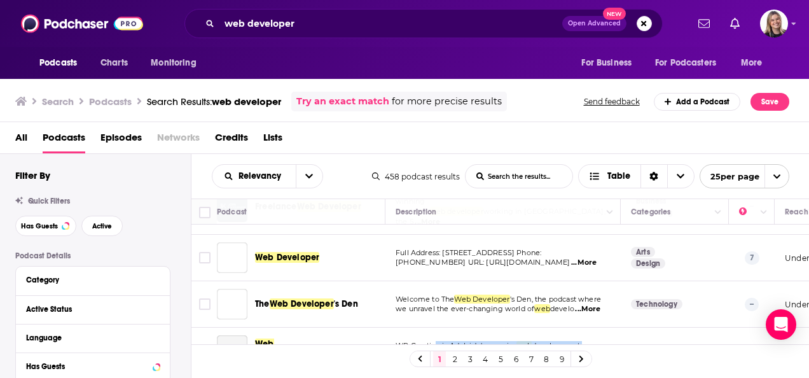
scroll to position [144, 0]
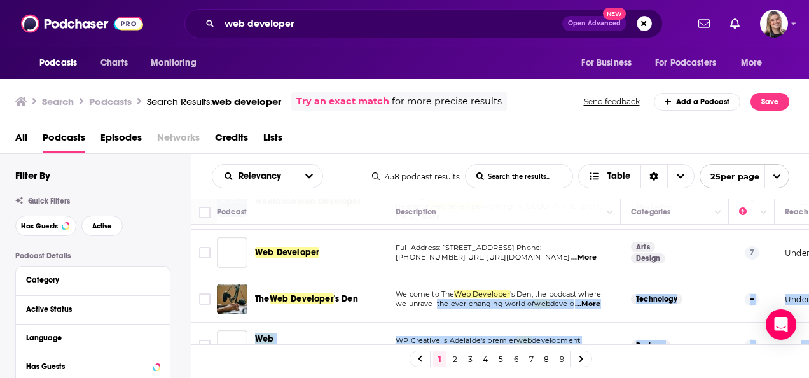
drag, startPoint x: 342, startPoint y: 343, endPoint x: 436, endPoint y: 310, distance: 99.7
click at [436, 310] on div "Podcast Description Categories Reach (Monthly) Reach (Episode) Top Country Guru…" at bounding box center [500, 285] width 618 height 174
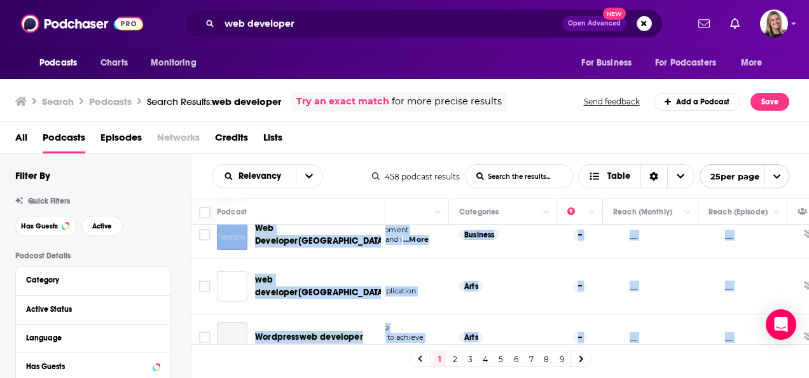
scroll to position [445, 172]
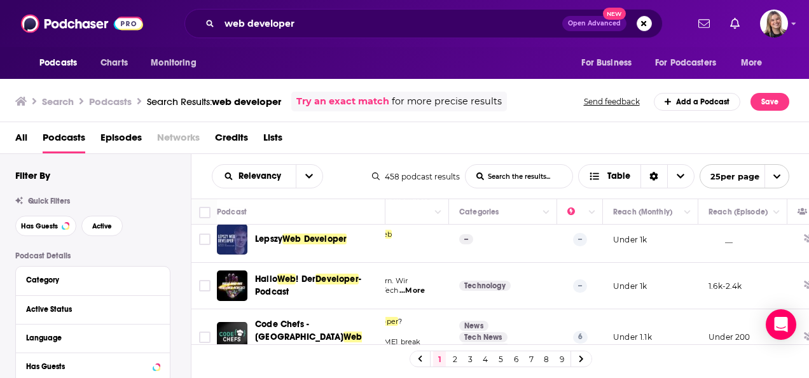
click at [464, 134] on div "All Podcasts Episodes Networks Credits Lists" at bounding box center [407, 140] width 784 height 26
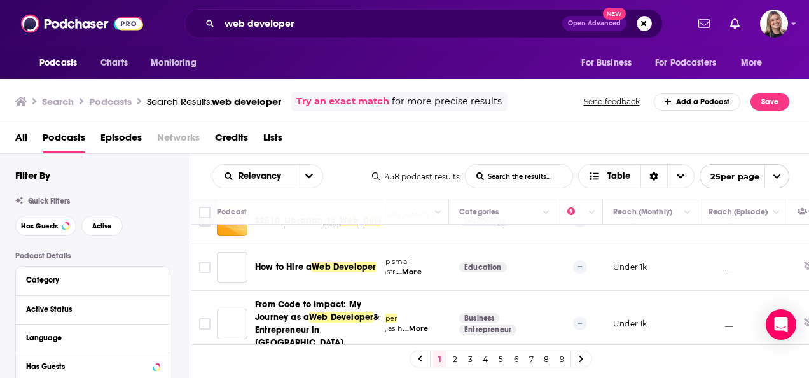
scroll to position [1087, 172]
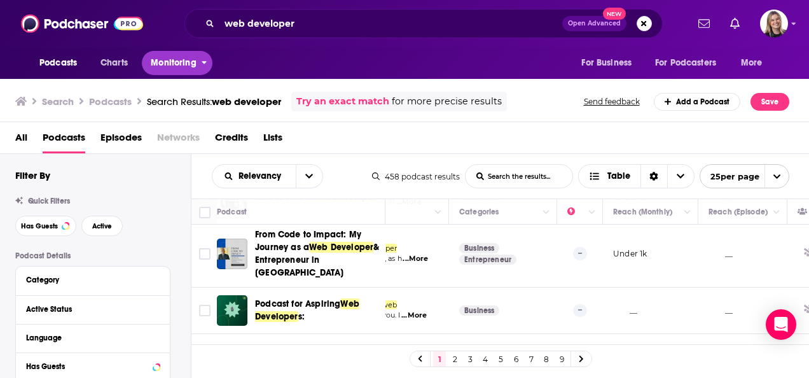
click at [183, 62] on span "Monitoring" at bounding box center [173, 63] width 45 height 18
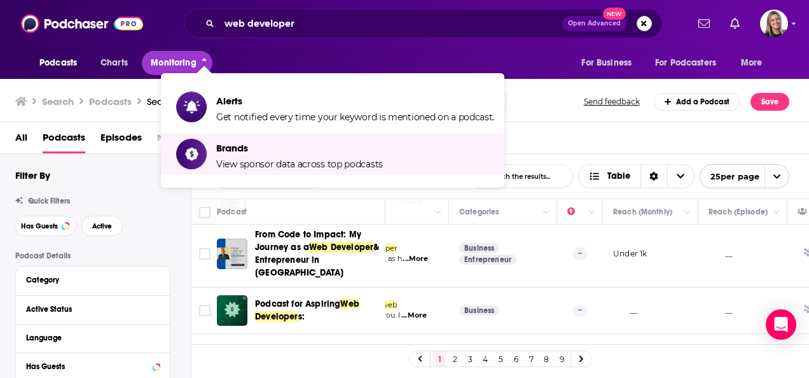
click at [177, 52] on button "Monitoring" at bounding box center [177, 63] width 71 height 24
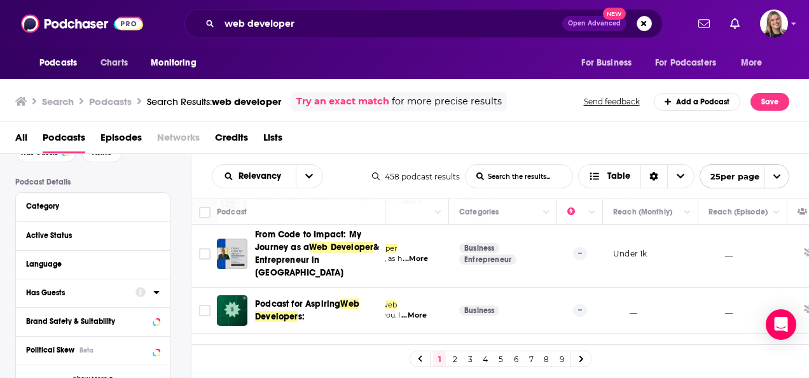
scroll to position [0, 0]
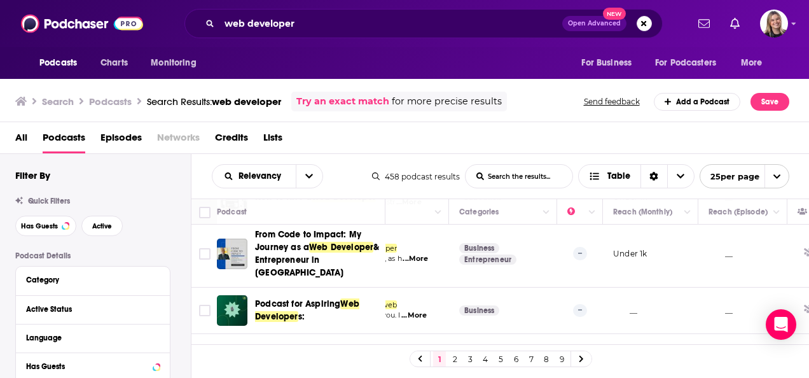
click at [278, 134] on span "Lists" at bounding box center [272, 140] width 19 height 26
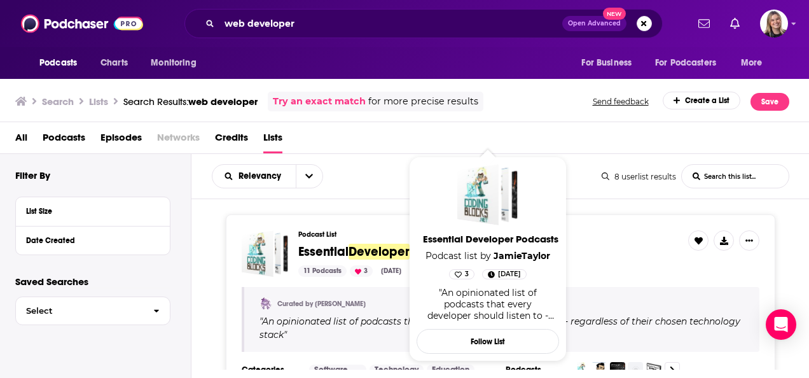
click at [371, 250] on span "Developer" at bounding box center [378, 251] width 61 height 16
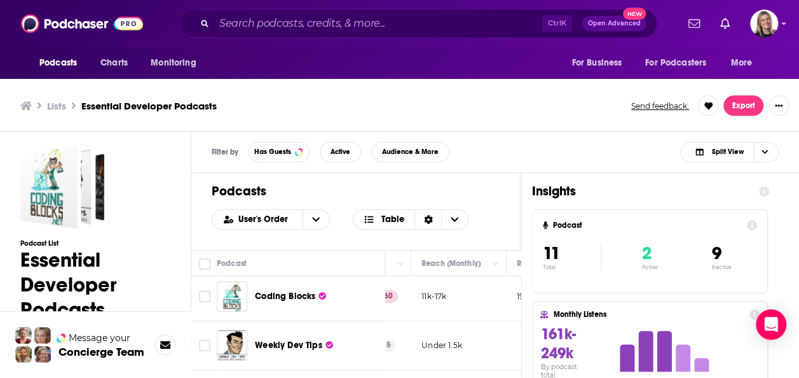
scroll to position [0, 363]
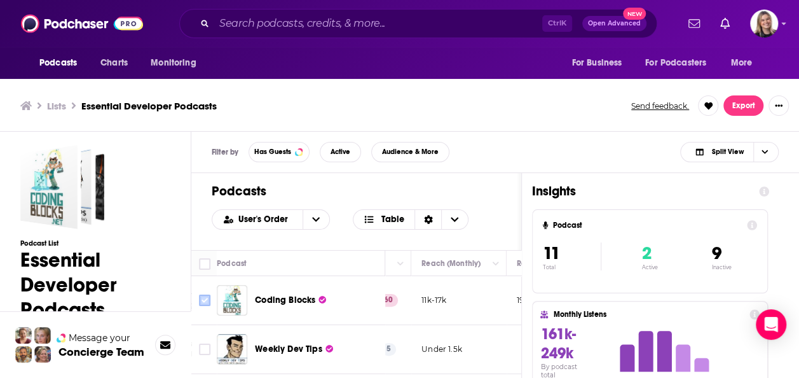
click at [201, 301] on input "Toggle select row" at bounding box center [204, 299] width 11 height 11
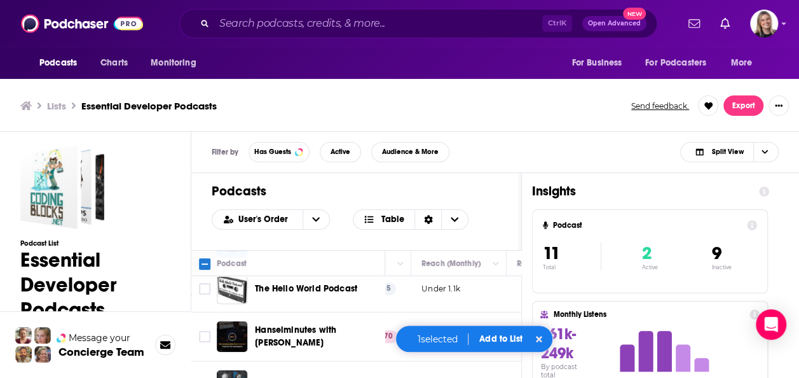
scroll to position [191, 363]
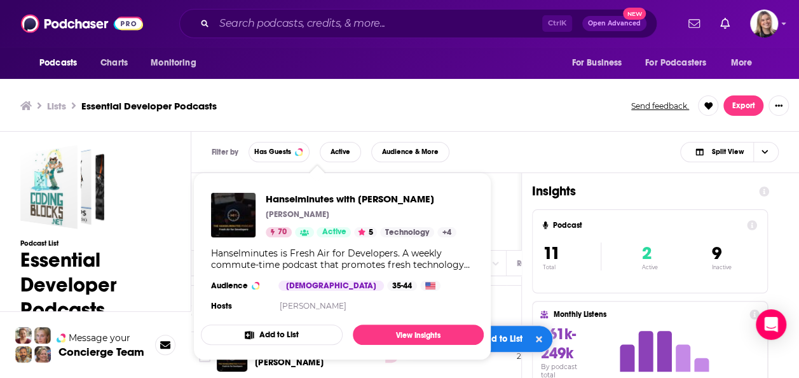
click at [440, 259] on div "Hanselminutes is Fresh Air for Developers. A weekly commute-time podcast that p…" at bounding box center [342, 258] width 263 height 23
click at [451, 267] on div "Hanselminutes is Fresh Air for Developers. A weekly commute-time podcast that p…" at bounding box center [342, 258] width 263 height 23
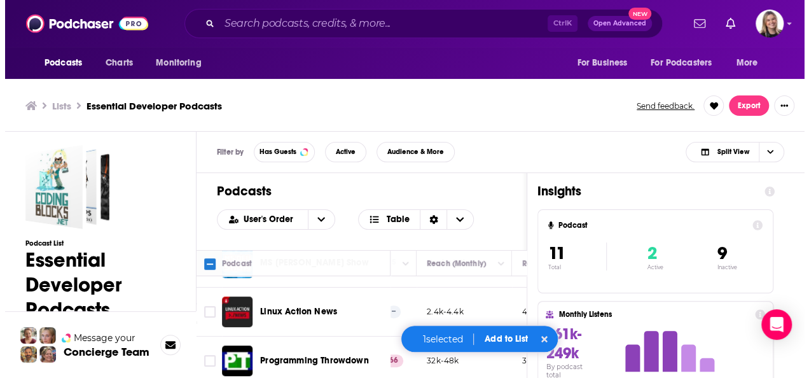
scroll to position [433, 363]
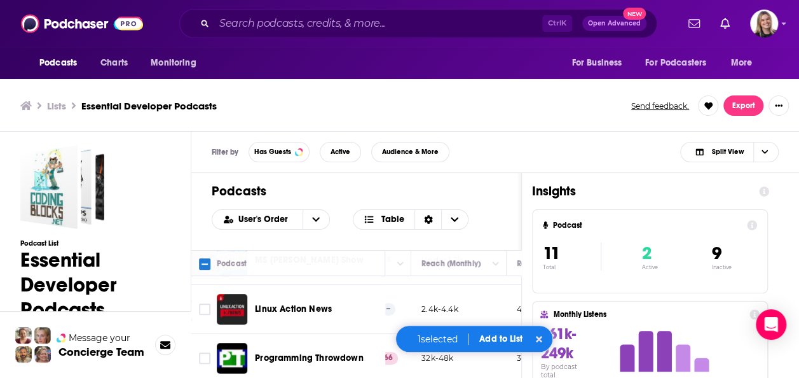
click at [495, 337] on button "Add to List" at bounding box center [500, 338] width 63 height 11
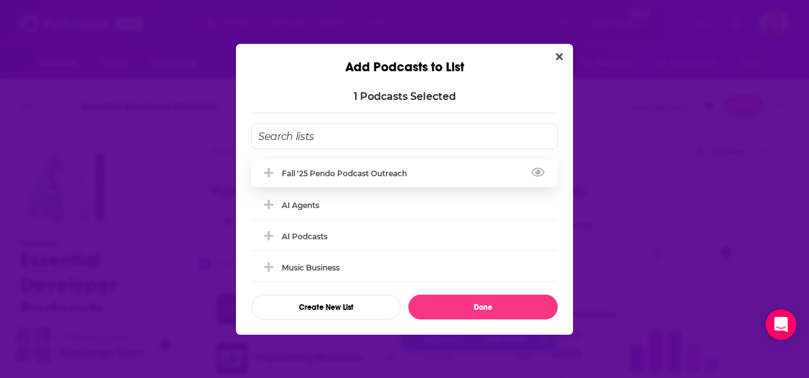
click at [372, 179] on div "Fall '25 Pendo Podcast Outreach" at bounding box center [404, 173] width 306 height 28
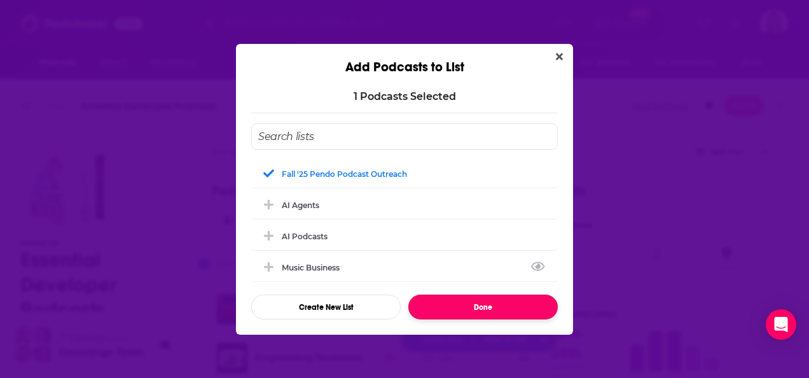
click at [455, 302] on button "Done" at bounding box center [482, 306] width 149 height 25
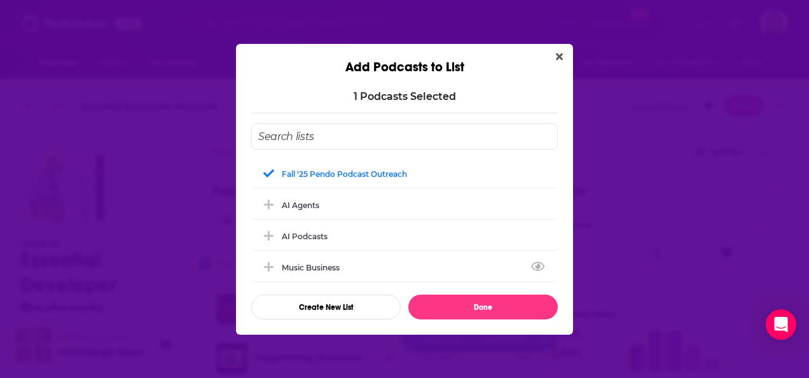
checkbox input "false"
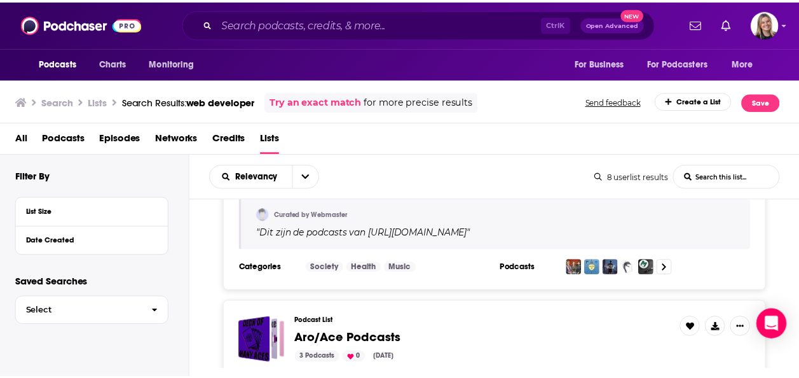
scroll to position [699, 0]
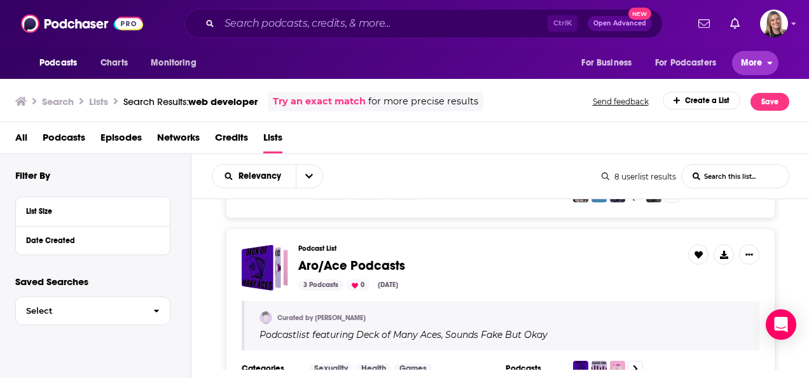
drag, startPoint x: 758, startPoint y: 67, endPoint x: 755, endPoint y: 56, distance: 11.9
click at [758, 67] on span "More" at bounding box center [751, 63] width 22 height 18
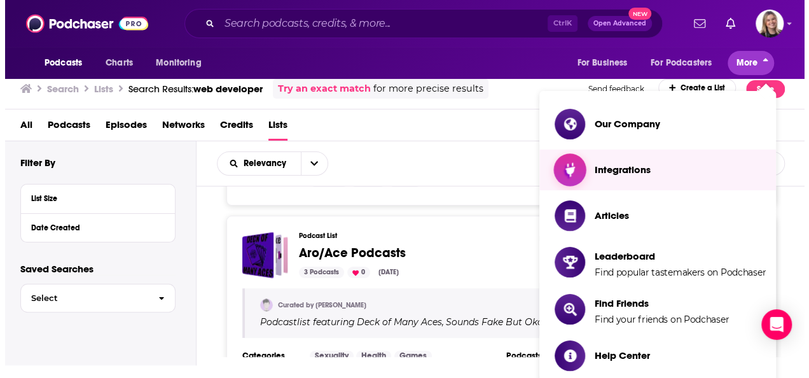
scroll to position [0, 0]
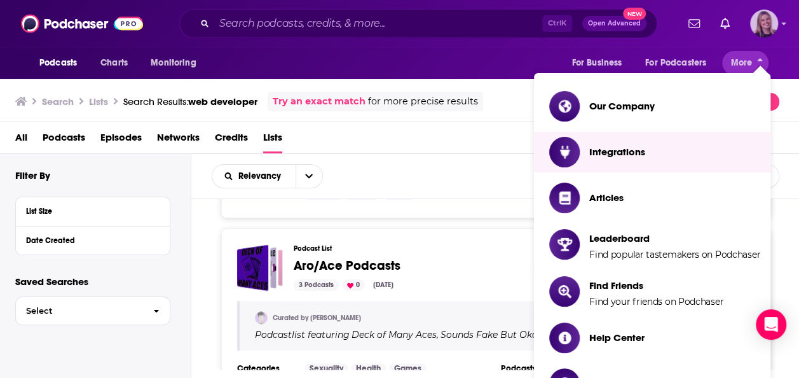
click at [768, 24] on img "Logged in as katiedillon" at bounding box center [764, 24] width 28 height 28
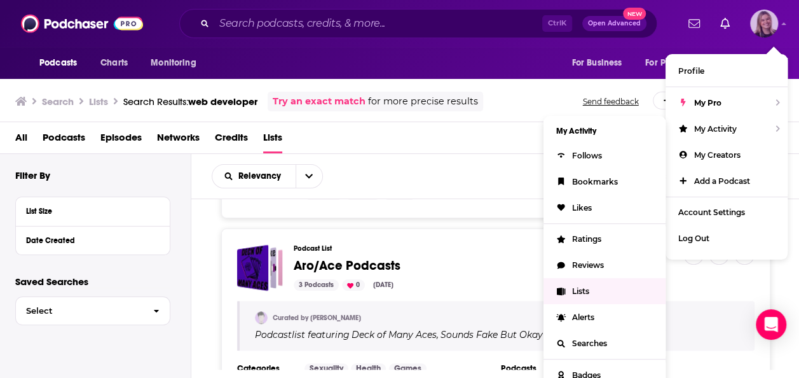
click at [587, 278] on link "Lists" at bounding box center [604, 291] width 122 height 26
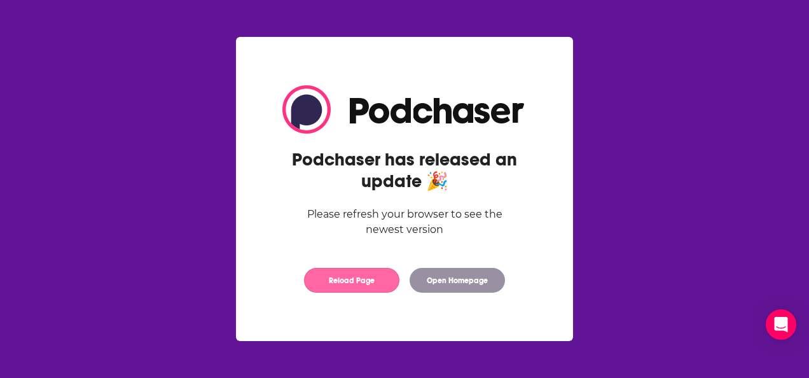
click at [364, 278] on button "Reload Page" at bounding box center [351, 280] width 95 height 25
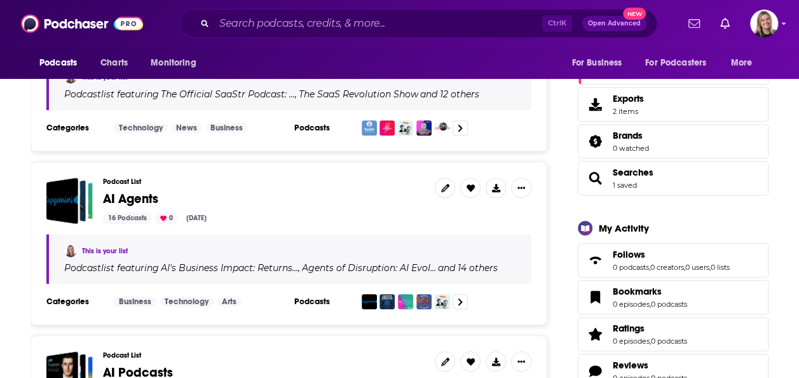
scroll to position [318, 0]
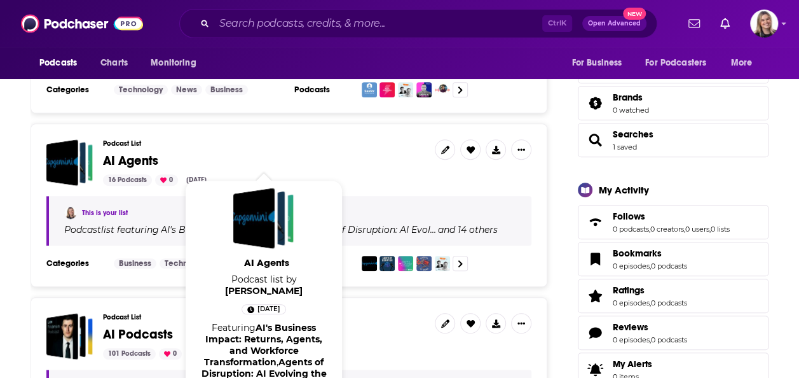
click at [145, 163] on span "AI Agents" at bounding box center [130, 161] width 55 height 16
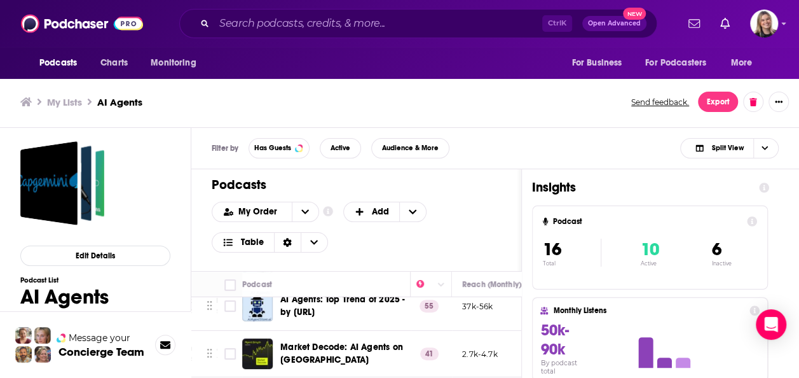
scroll to position [233, 348]
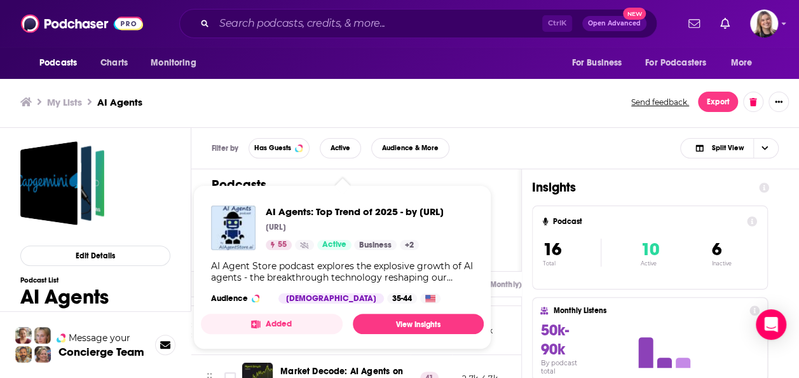
click at [452, 283] on div "AI Agent Store podcast explores the explosive growth of AI agents - the breakth…" at bounding box center [342, 271] width 263 height 23
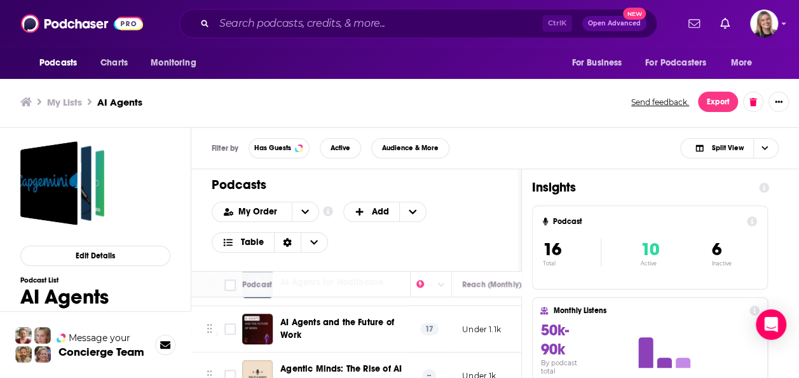
scroll to position [681, 348]
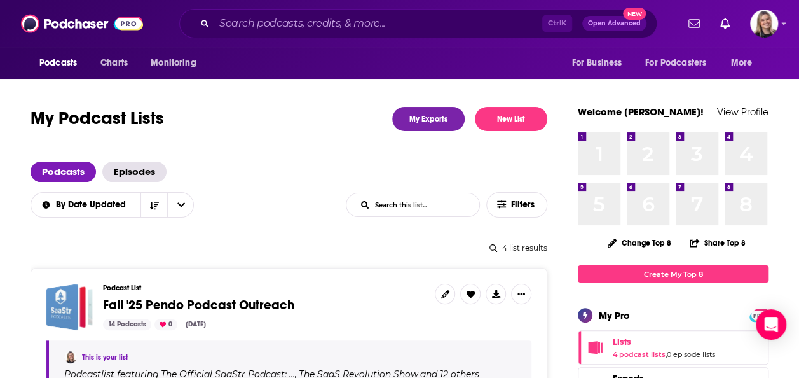
click at [243, 300] on span "Fall '25 Pendo Podcast Outreach" at bounding box center [198, 305] width 191 height 16
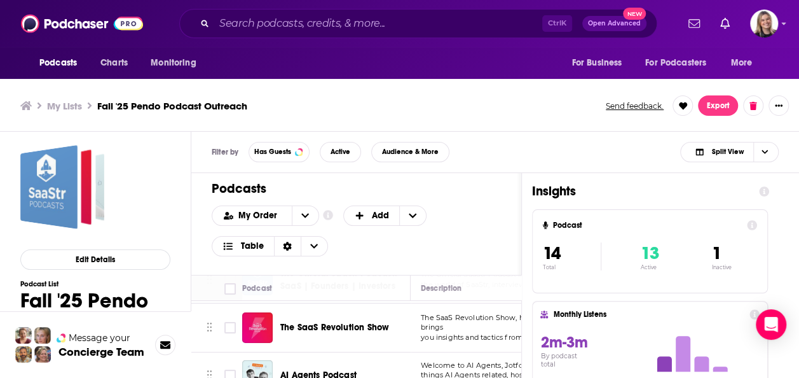
scroll to position [64, 0]
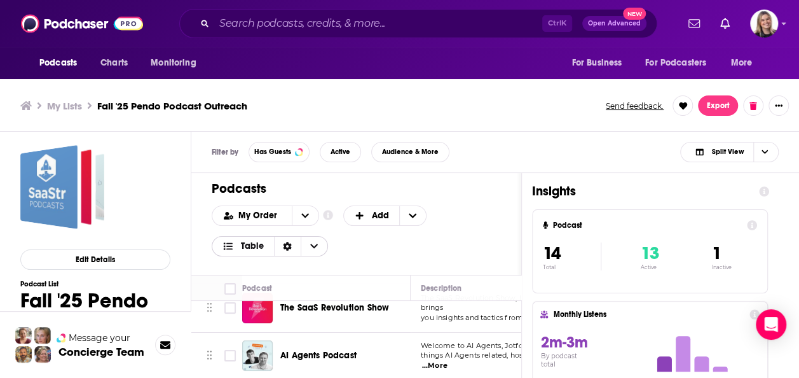
click at [291, 239] on div "Sort Direction" at bounding box center [287, 245] width 27 height 19
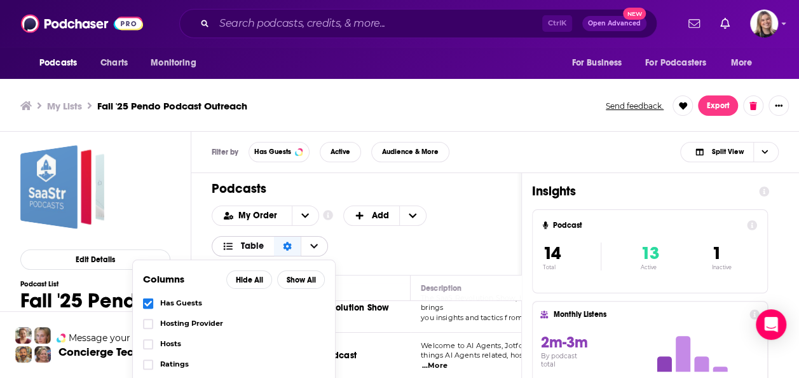
scroll to position [0, 0]
click at [437, 248] on div "My Order Customize Your List Order Select the “My Order” sort and remove all fi…" at bounding box center [356, 230] width 289 height 51
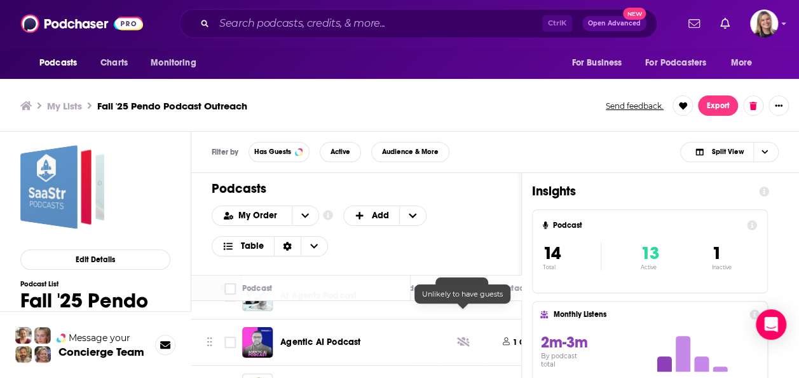
scroll to position [150, 543]
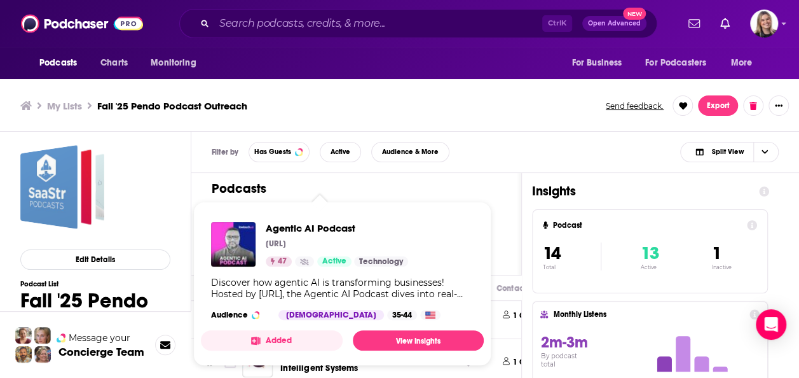
click at [446, 291] on div "Discover how agentic AI is transforming businesses! Hosted by lowtouch.ai, the …" at bounding box center [342, 287] width 263 height 23
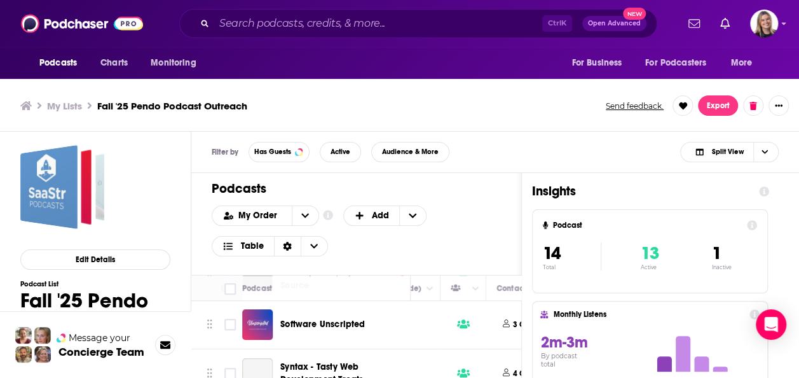
scroll to position [595, 543]
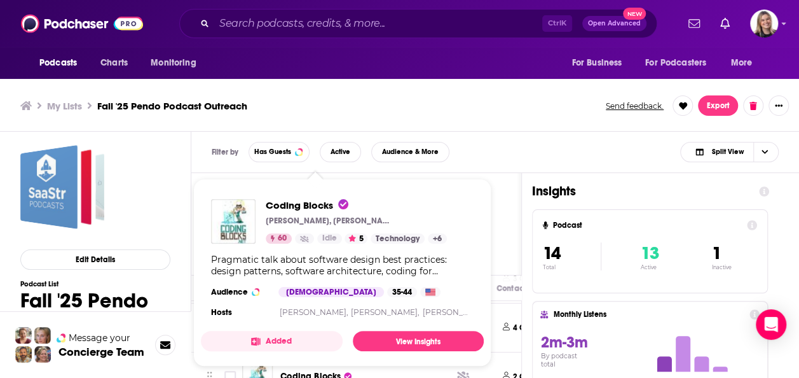
click at [442, 272] on div "Pragmatic talk about software design best practices: design patterns, software …" at bounding box center [342, 265] width 263 height 23
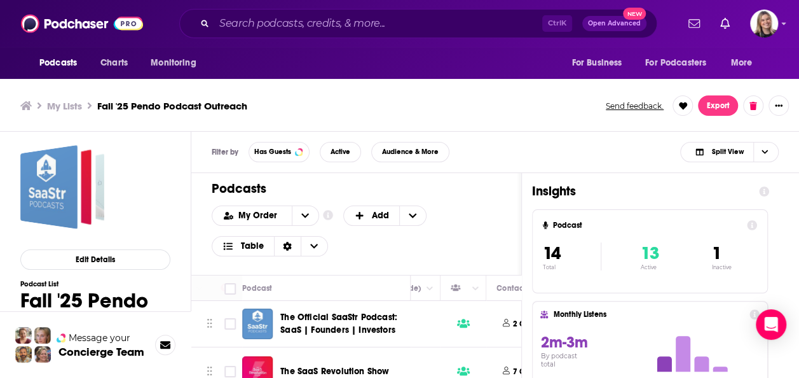
scroll to position [0, 0]
click at [732, 151] on span "Split View" at bounding box center [727, 151] width 32 height 7
click at [735, 191] on span "Podcast Only" at bounding box center [737, 194] width 63 height 7
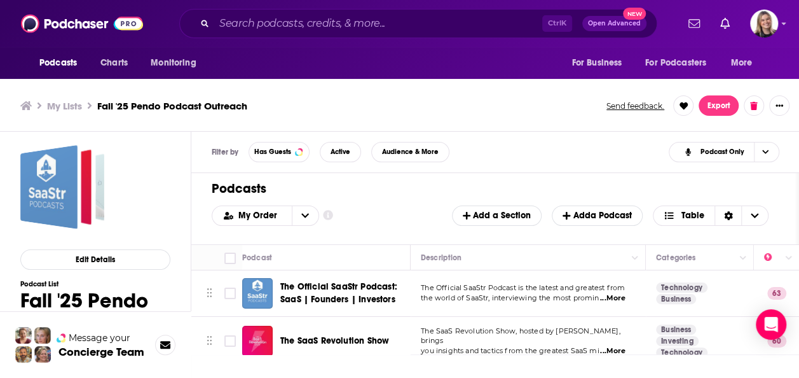
click at [625, 294] on span "...More" at bounding box center [612, 298] width 25 height 10
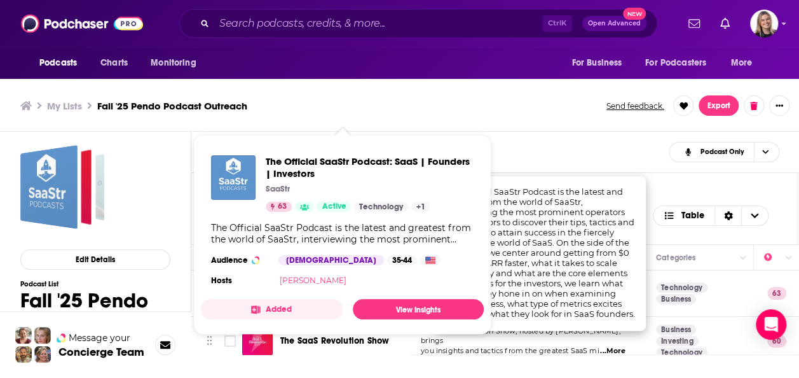
click at [285, 282] on link "[PERSON_NAME]" at bounding box center [312, 280] width 67 height 10
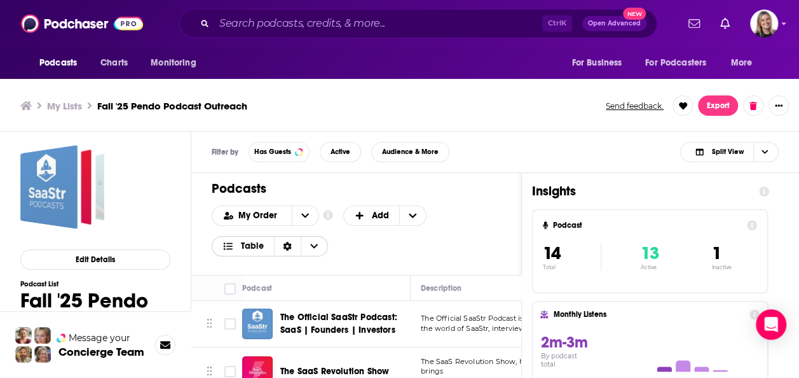
click at [291, 243] on div "Sort Direction" at bounding box center [287, 245] width 27 height 19
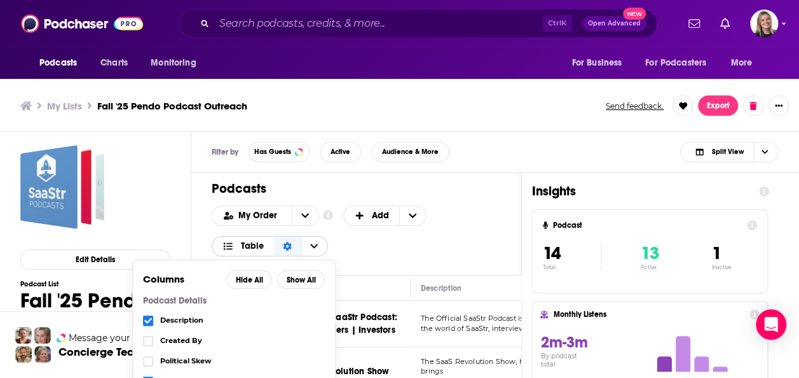
click at [306, 242] on span "Choose View" at bounding box center [314, 245] width 27 height 19
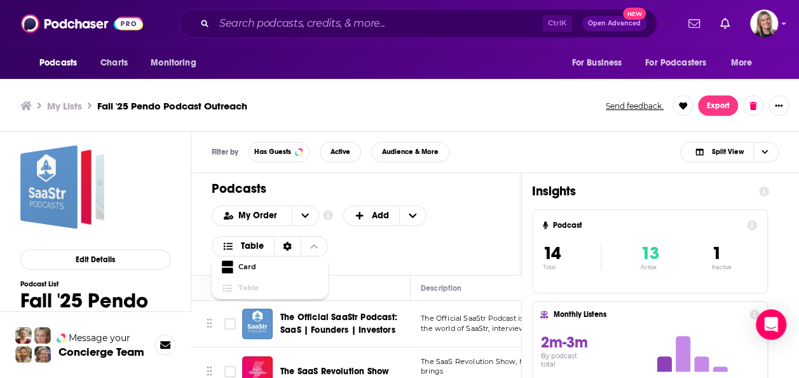
click at [374, 240] on div "My Order Customize Your List Order Select the “My Order” sort and remove all fi…" at bounding box center [356, 230] width 289 height 51
click at [294, 210] on button "open menu" at bounding box center [305, 215] width 27 height 19
click at [304, 213] on icon "close menu" at bounding box center [305, 215] width 8 height 9
click at [729, 107] on button "Export" at bounding box center [718, 105] width 40 height 20
click at [751, 144] on span "Split View" at bounding box center [719, 152] width 70 height 18
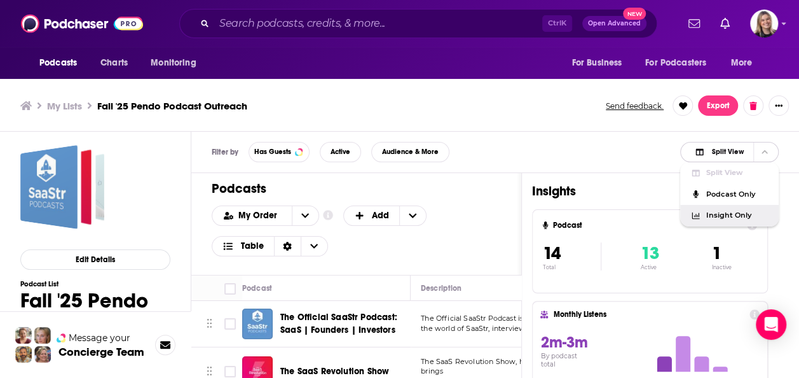
click at [733, 191] on span "Podcast Only" at bounding box center [737, 194] width 63 height 7
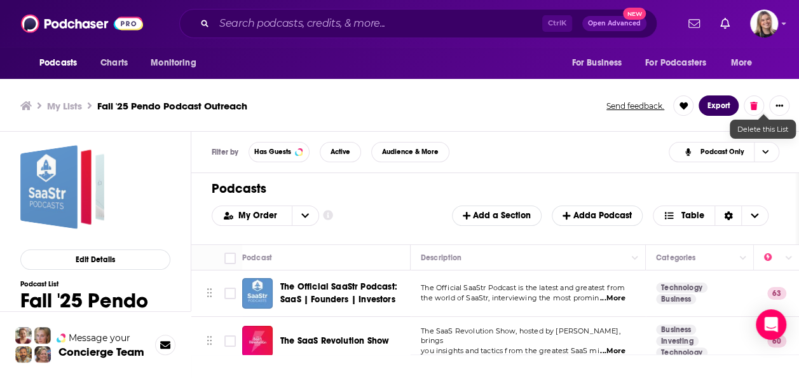
click at [732, 104] on button "Export" at bounding box center [719, 105] width 40 height 20
click at [726, 107] on button "Export" at bounding box center [719, 105] width 40 height 20
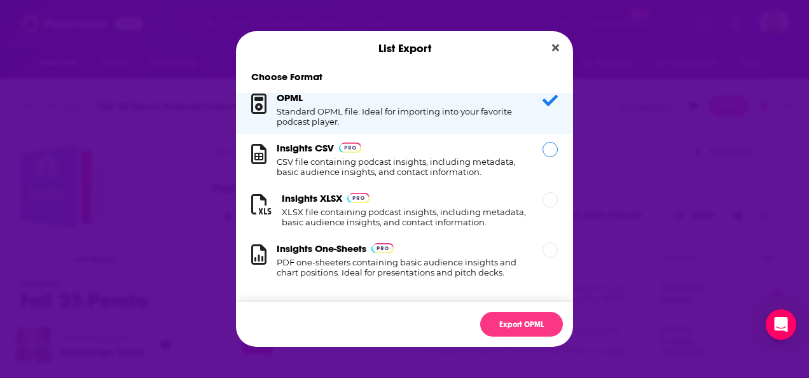
scroll to position [24, 0]
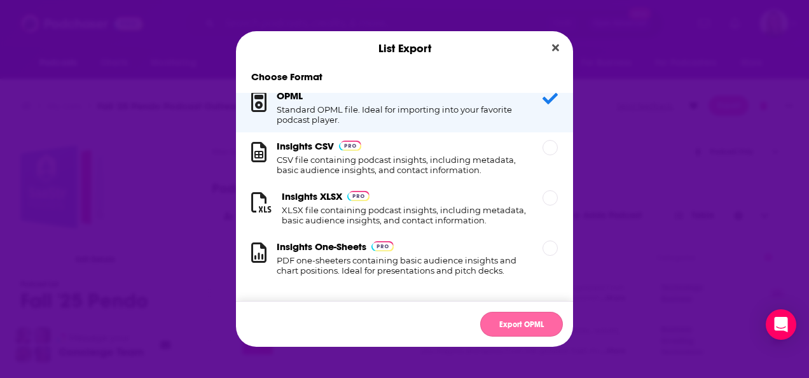
click at [515, 328] on button "Export OPML" at bounding box center [521, 323] width 83 height 25
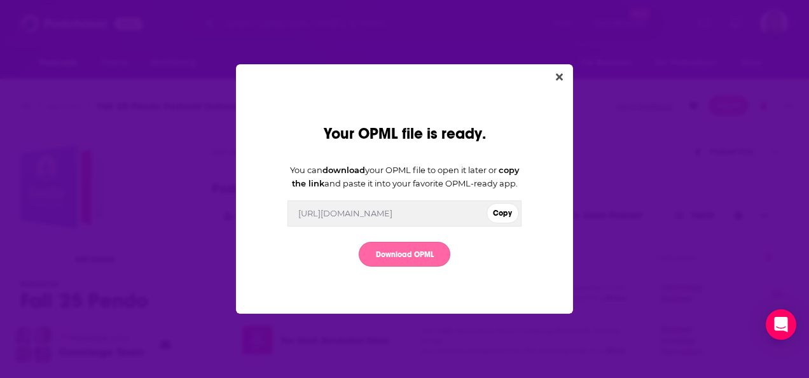
click at [431, 259] on link "Download OPML" at bounding box center [404, 254] width 92 height 25
click at [559, 74] on icon "Close" at bounding box center [559, 77] width 7 height 7
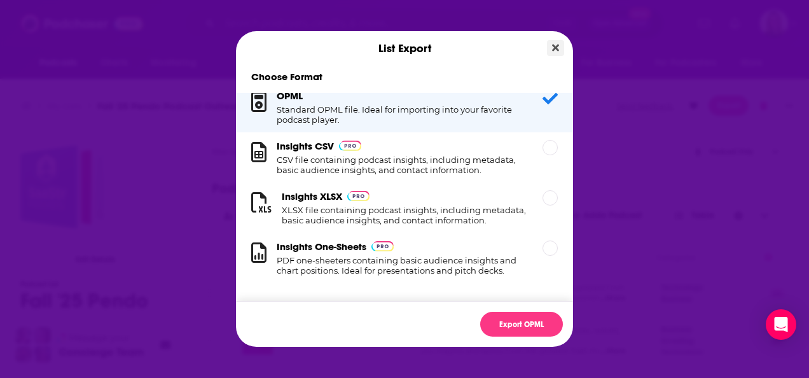
click at [546, 48] on div "List Export Choose Format OPML Standard OPML file. Ideal for importing into you…" at bounding box center [404, 188] width 337 height 315
drag, startPoint x: 546, startPoint y: 48, endPoint x: 562, endPoint y: 44, distance: 16.3
click at [562, 44] on button "Close" at bounding box center [555, 48] width 17 height 16
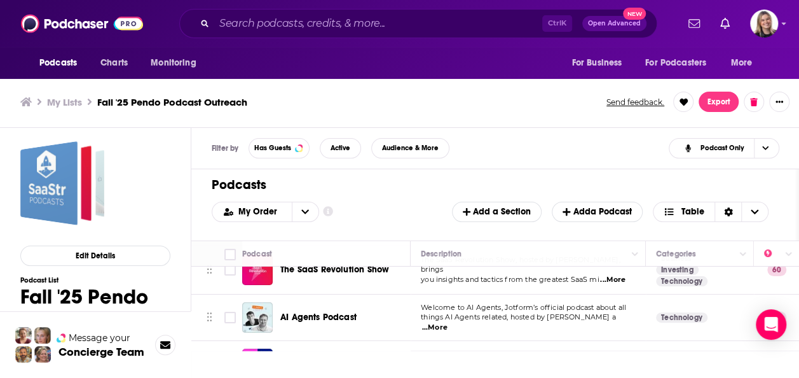
scroll to position [0, 0]
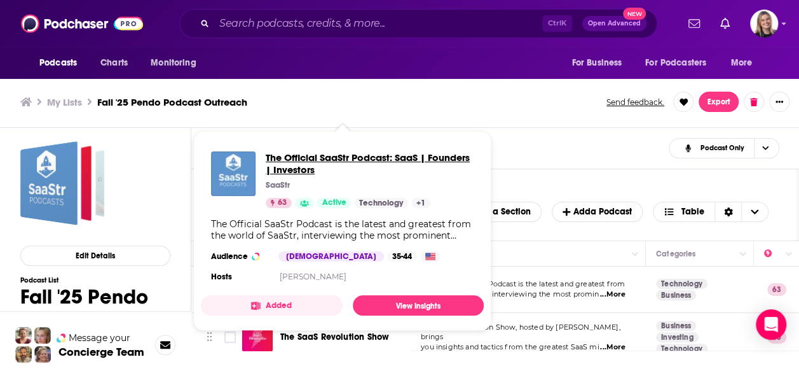
click at [278, 156] on span "The Official SaaStr Podcast: SaaS | Founders | Investors" at bounding box center [370, 163] width 208 height 24
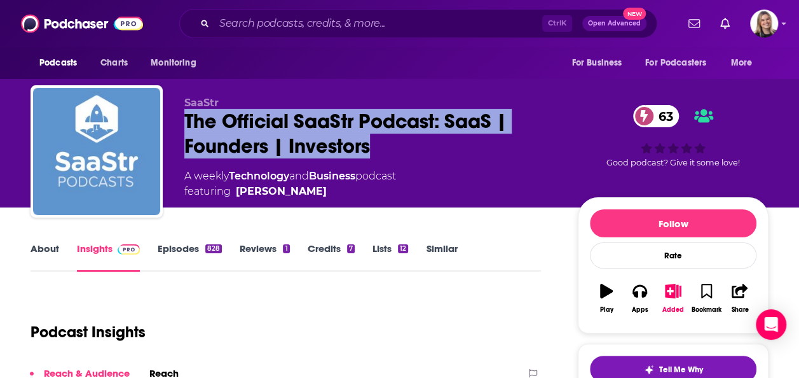
drag, startPoint x: 182, startPoint y: 116, endPoint x: 425, endPoint y: 142, distance: 243.6
click at [425, 142] on div "SaaStr The Official SaaStr Podcast: SaaS | Founders | Investors 63 A weekly Tec…" at bounding box center [400, 153] width 738 height 137
copy h2 "The Official SaaStr Podcast: SaaS | Founders | Investors"
drag, startPoint x: 337, startPoint y: 193, endPoint x: 306, endPoint y: 191, distance: 31.2
click at [306, 191] on span "featuring Jason Lemkin" at bounding box center [290, 191] width 212 height 15
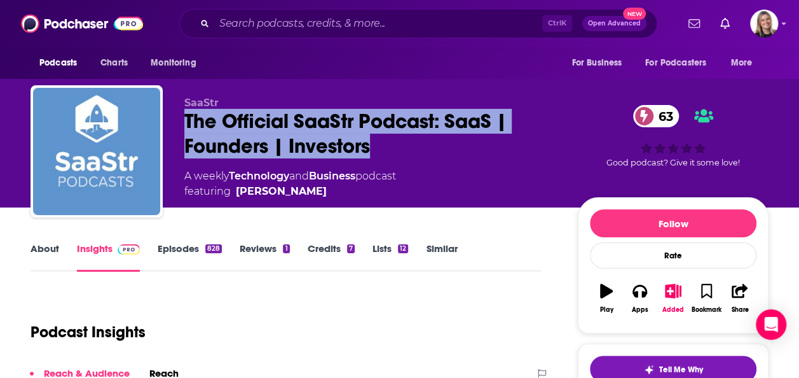
copy span "[PERSON_NAME]"
click at [55, 248] on link "About" at bounding box center [45, 256] width 29 height 29
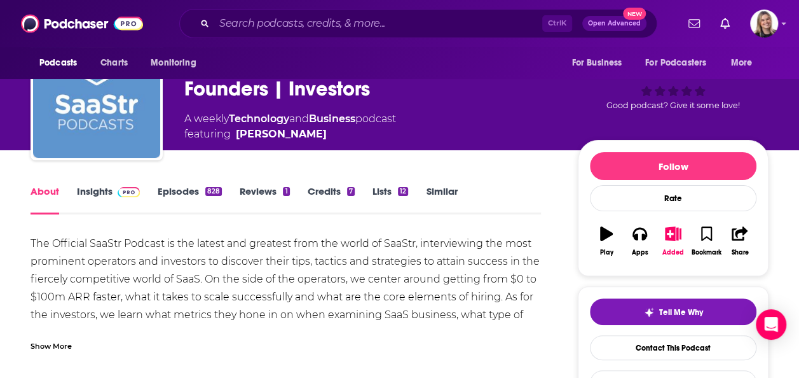
scroll to position [64, 0]
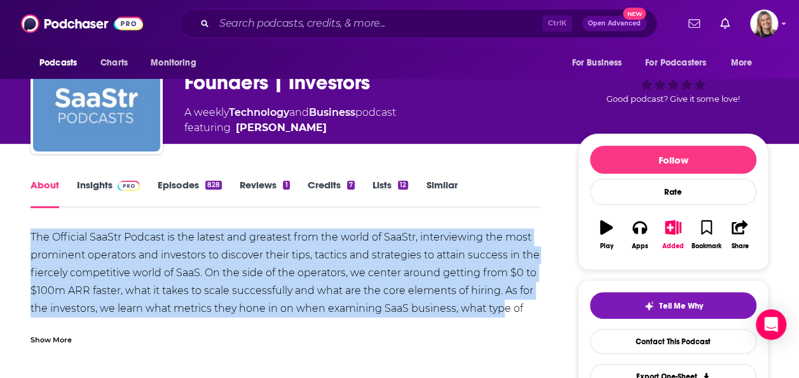
drag, startPoint x: 31, startPoint y: 234, endPoint x: 499, endPoint y: 310, distance: 474.5
click at [499, 310] on div "The Official SaaStr Podcast is the latest and greatest from the world of SaaStr…" at bounding box center [286, 281] width 510 height 107
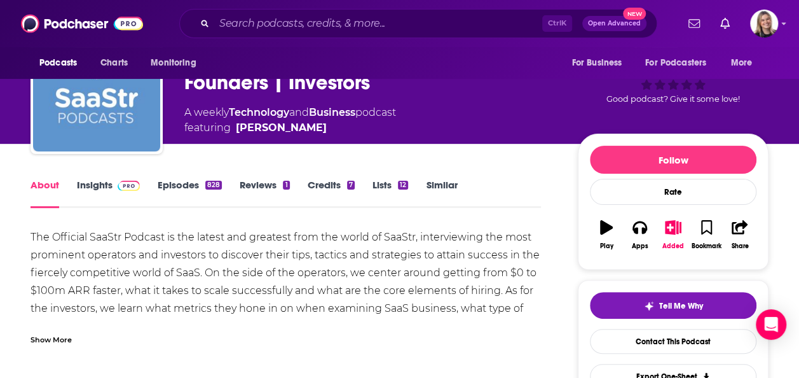
click at [36, 343] on div "Show More" at bounding box center [51, 338] width 41 height 12
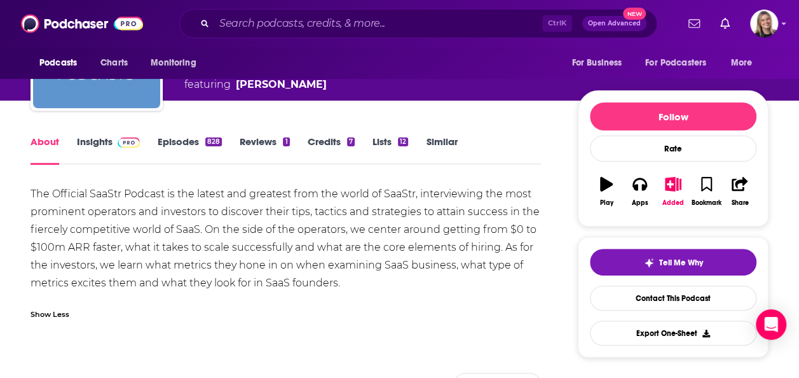
scroll to position [127, 0]
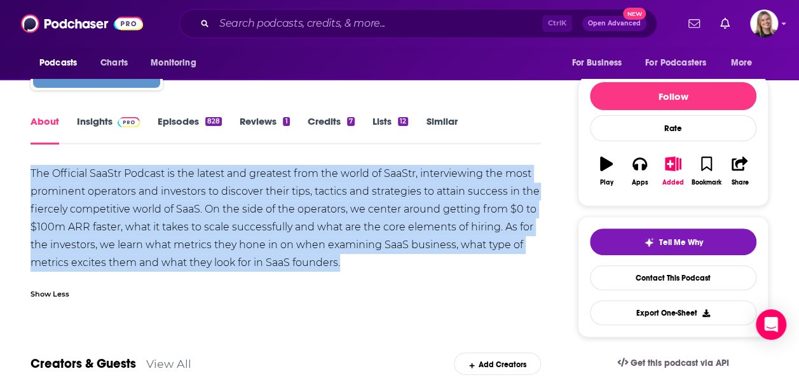
drag, startPoint x: 376, startPoint y: 264, endPoint x: 32, endPoint y: 164, distance: 358.8
copy div "The Official SaaStr Podcast is the latest and greatest from the world of SaaStr…"
click at [515, 248] on div "The Official SaaStr Podcast is the latest and greatest from the world of SaaStr…" at bounding box center [286, 218] width 510 height 107
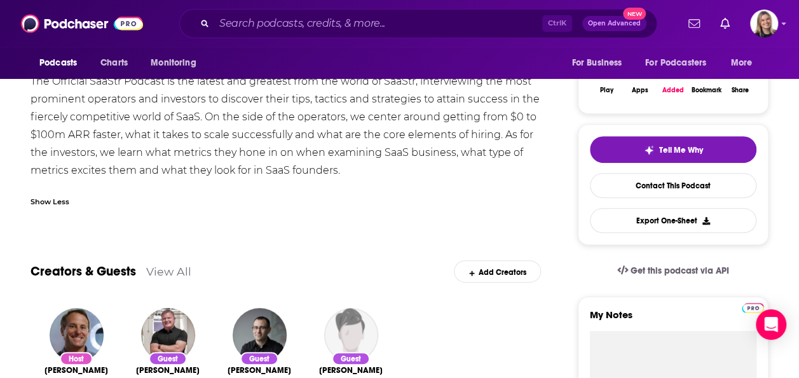
scroll to position [0, 0]
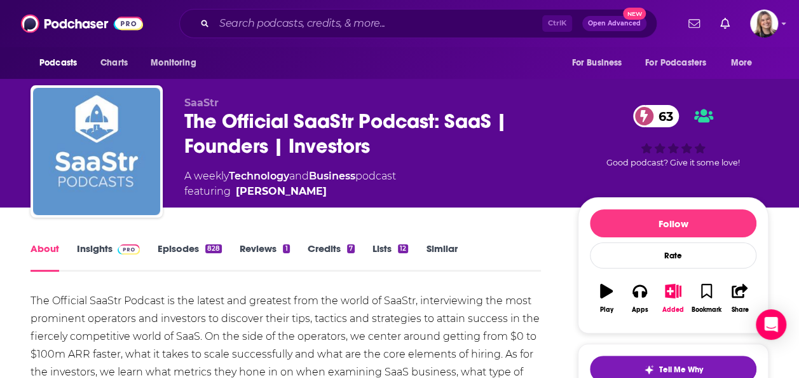
click at [97, 249] on link "Insights" at bounding box center [108, 256] width 63 height 29
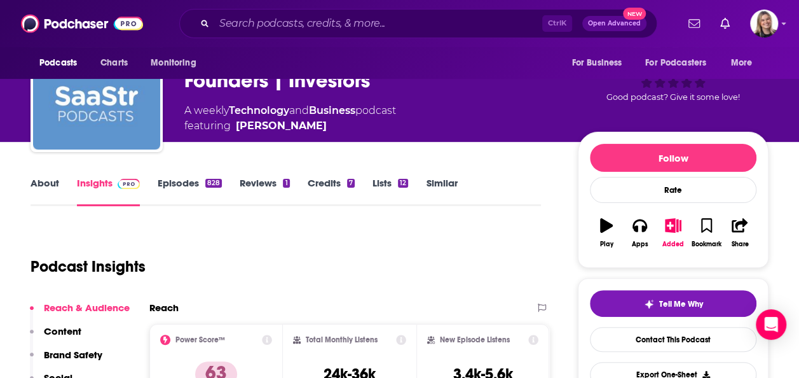
scroll to position [254, 0]
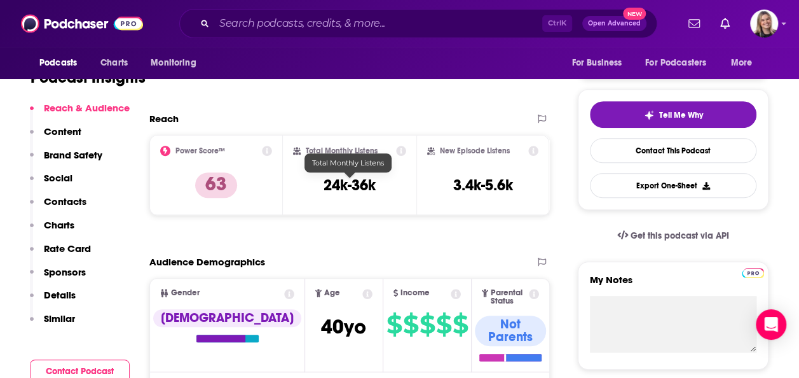
drag, startPoint x: 357, startPoint y: 183, endPoint x: 331, endPoint y: 196, distance: 29.0
click at [331, 196] on div "Total Monthly Listens 24k-36k" at bounding box center [349, 175] width 113 height 58
drag, startPoint x: 325, startPoint y: 179, endPoint x: 407, endPoint y: 198, distance: 84.0
click at [407, 198] on div "Total Monthly Listens 24k-36k" at bounding box center [349, 175] width 133 height 80
copy h3 "24k-36k"
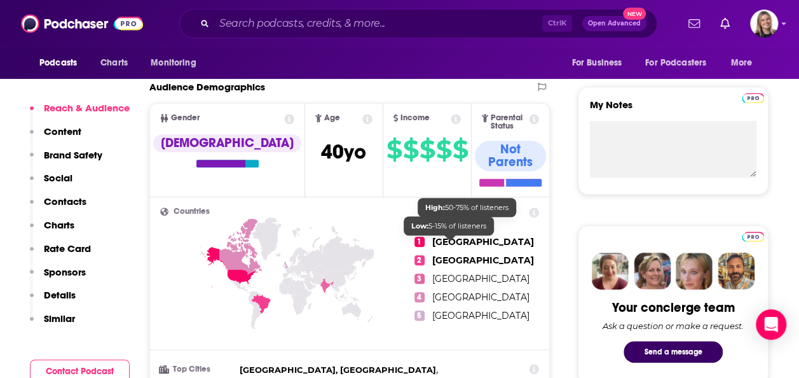
scroll to position [430, 0]
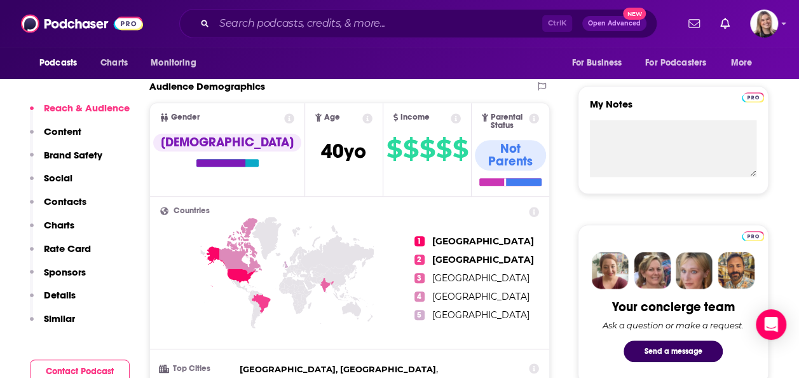
click at [71, 201] on p "Contacts" at bounding box center [65, 201] width 43 height 12
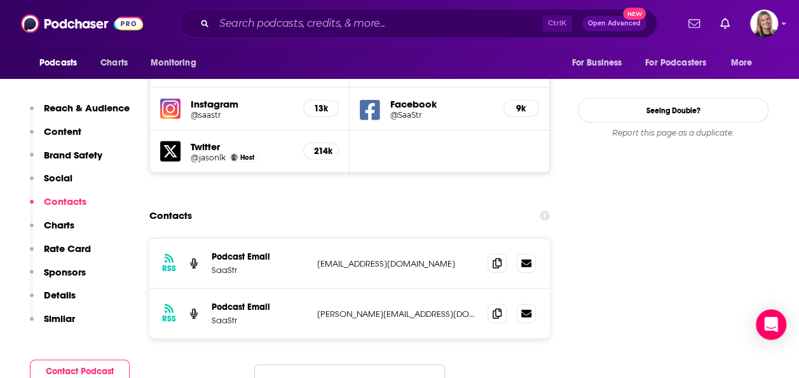
scroll to position [1496, 0]
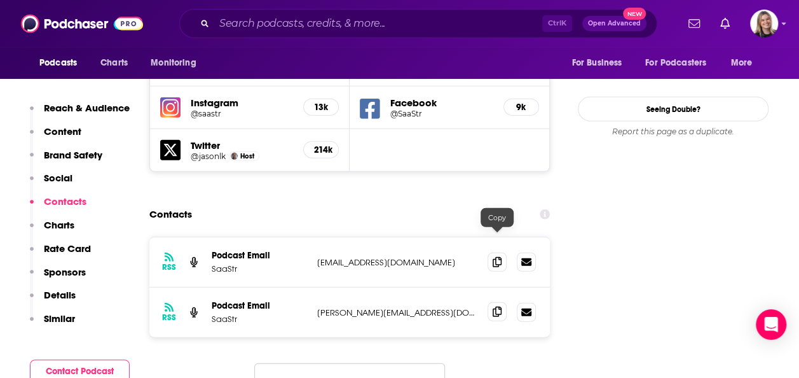
click at [497, 306] on icon at bounding box center [497, 311] width 9 height 10
click at [500, 256] on icon at bounding box center [497, 261] width 9 height 10
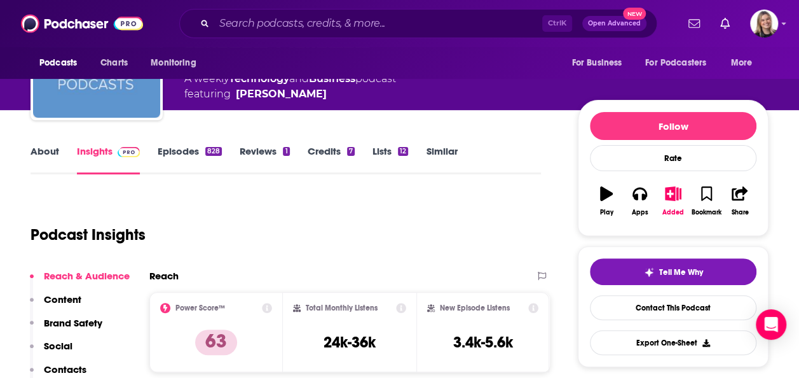
scroll to position [123, 0]
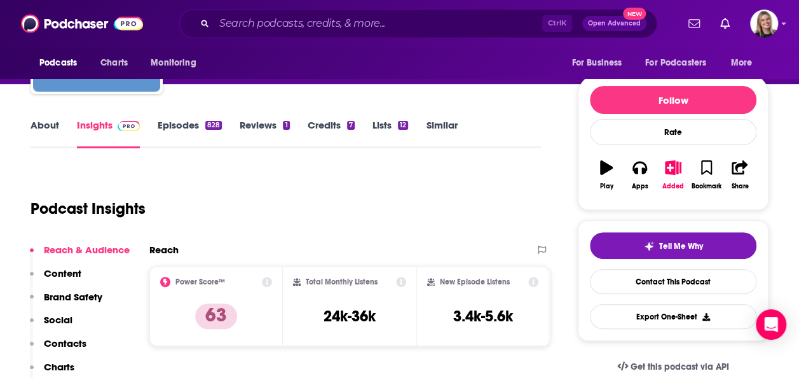
click at [42, 128] on link "About" at bounding box center [45, 133] width 29 height 29
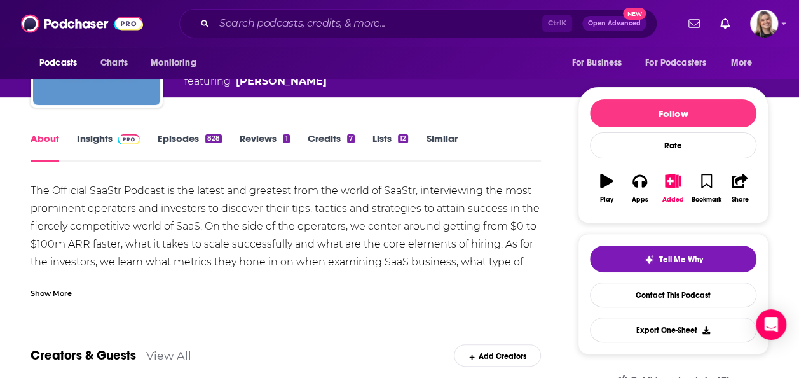
scroll to position [111, 0]
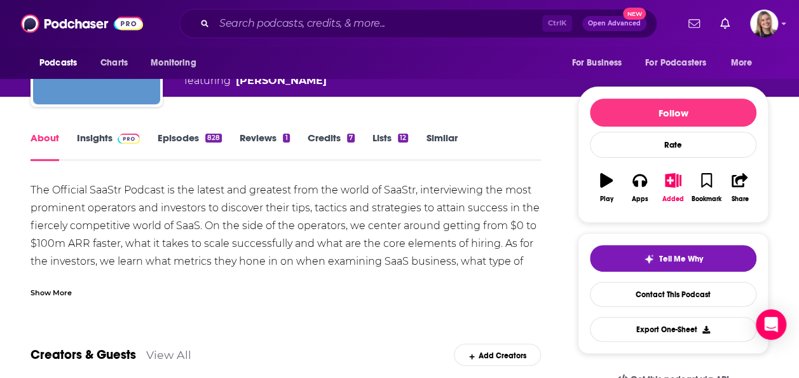
click at [65, 290] on div "Show More" at bounding box center [51, 291] width 41 height 12
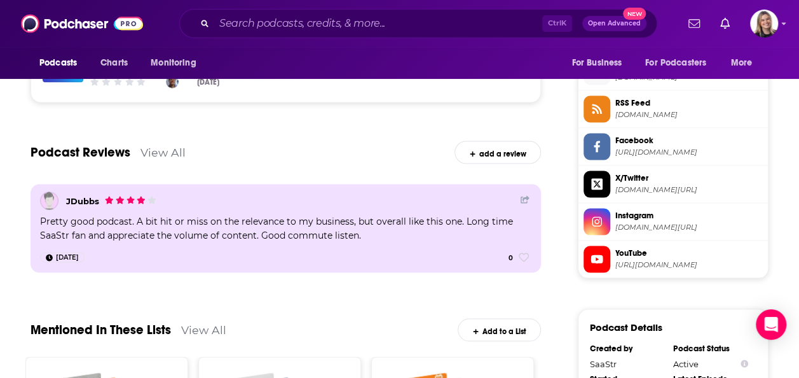
scroll to position [1081, 0]
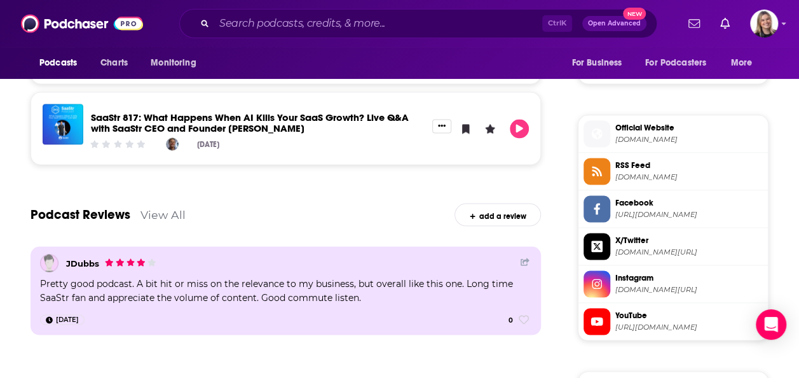
click at [649, 136] on span "saastr.com" at bounding box center [688, 139] width 147 height 10
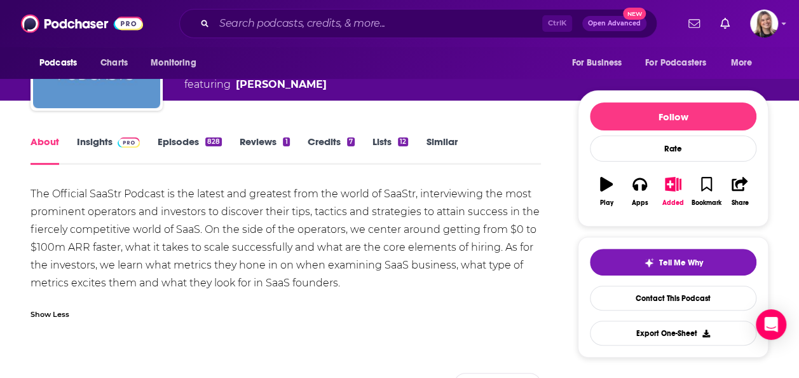
scroll to position [127, 0]
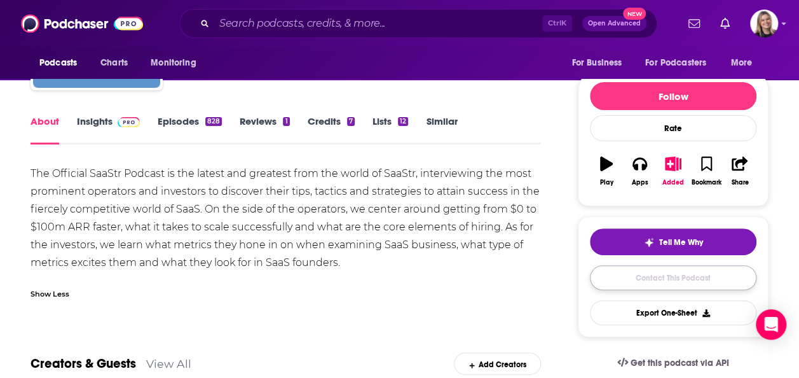
click at [636, 282] on link "Contact This Podcast" at bounding box center [673, 277] width 167 height 25
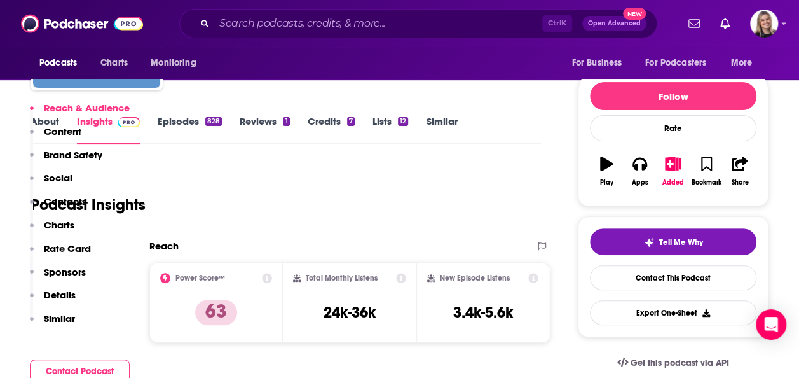
scroll to position [1625, 0]
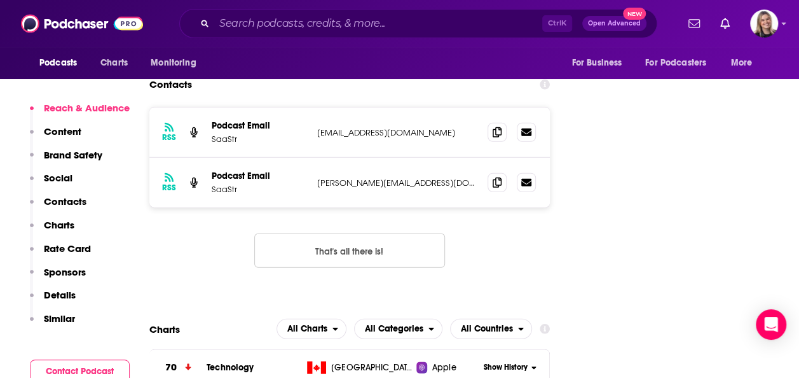
click at [71, 205] on p "Contacts" at bounding box center [65, 201] width 43 height 12
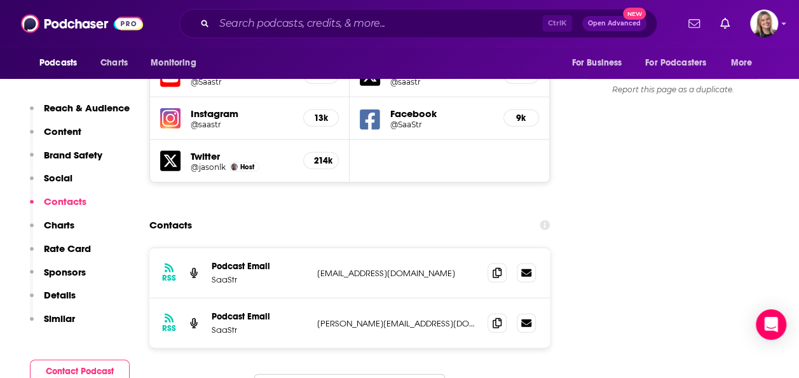
scroll to position [1449, 0]
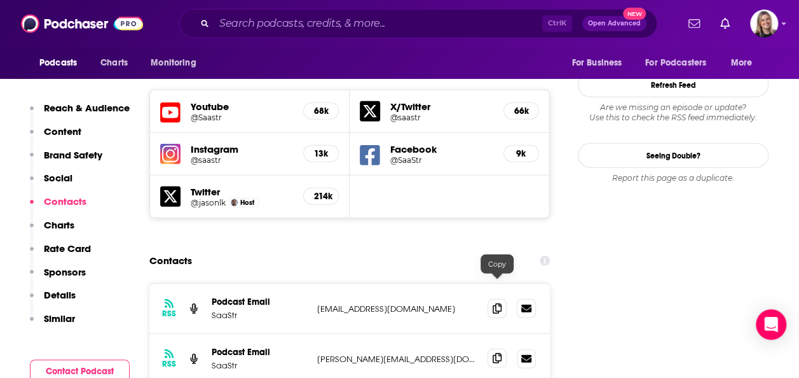
click at [498, 353] on icon at bounding box center [497, 358] width 9 height 10
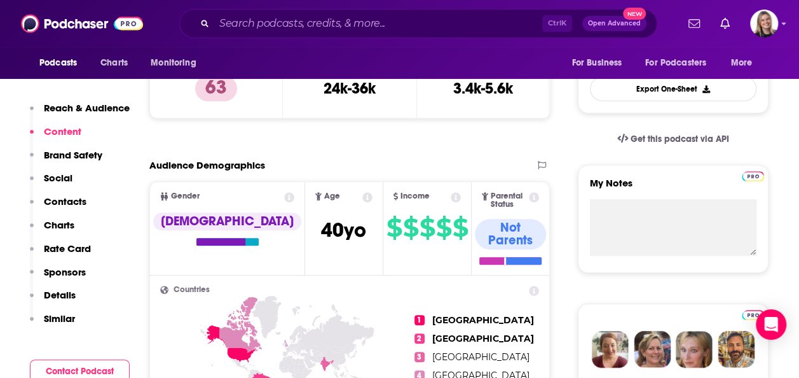
scroll to position [0, 0]
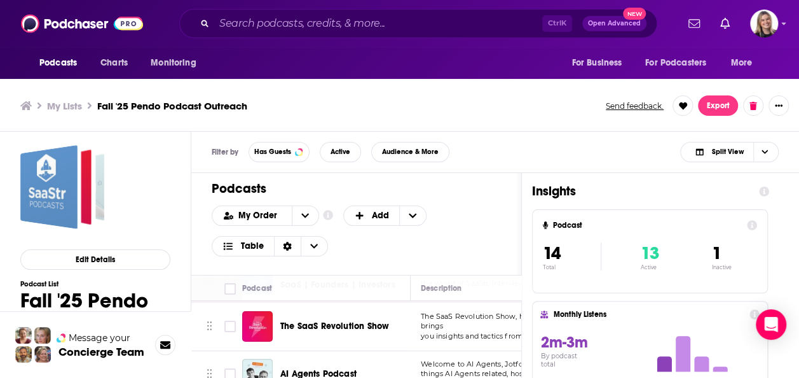
scroll to position [64, 0]
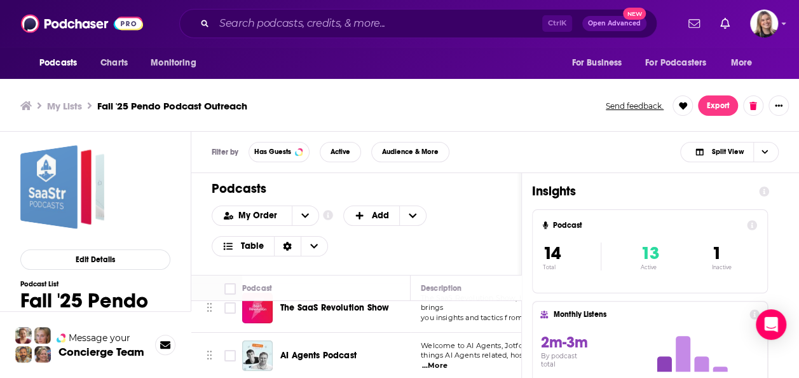
click at [326, 307] on div "Podcasts Charts Monitoring Ctrl K Open Advanced New For Business For Podcasters…" at bounding box center [399, 190] width 799 height 381
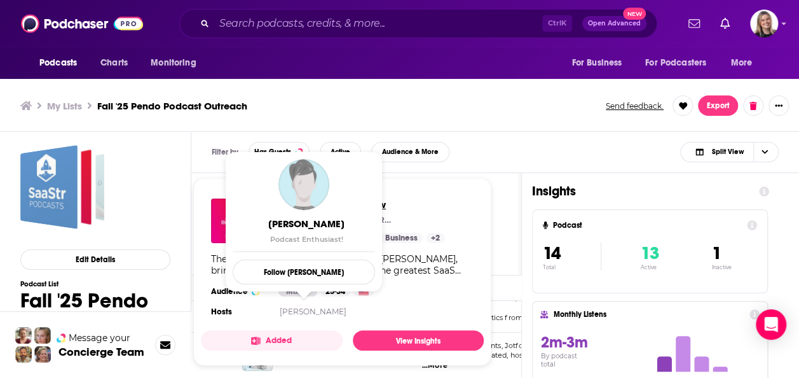
click at [435, 200] on span "The SaaS Revolution Show" at bounding box center [355, 204] width 179 height 12
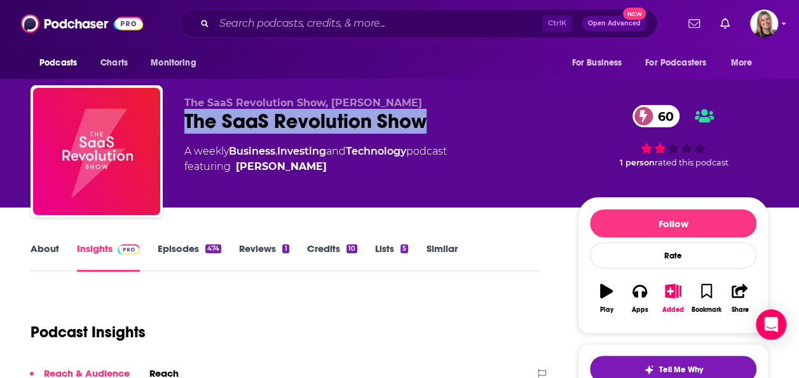
drag, startPoint x: 383, startPoint y: 118, endPoint x: 184, endPoint y: 119, distance: 198.3
click at [184, 119] on div "The SaaS Revolution Show 60" at bounding box center [370, 121] width 373 height 25
copy h2 "The SaaS Revolution Show"
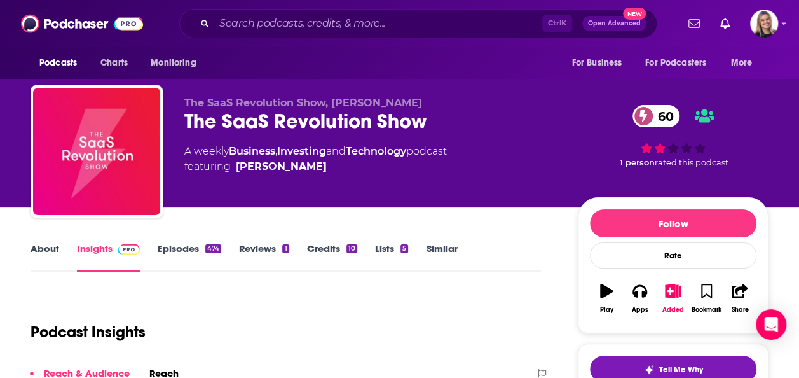
drag, startPoint x: 334, startPoint y: 160, endPoint x: 315, endPoint y: 167, distance: 19.7
click at [315, 167] on span "featuring Alex Theuma" at bounding box center [315, 166] width 263 height 15
drag, startPoint x: 313, startPoint y: 165, endPoint x: 305, endPoint y: 165, distance: 8.3
click at [305, 165] on span "featuring Alex Theuma" at bounding box center [315, 166] width 263 height 15
copy span "Alex Theuma"
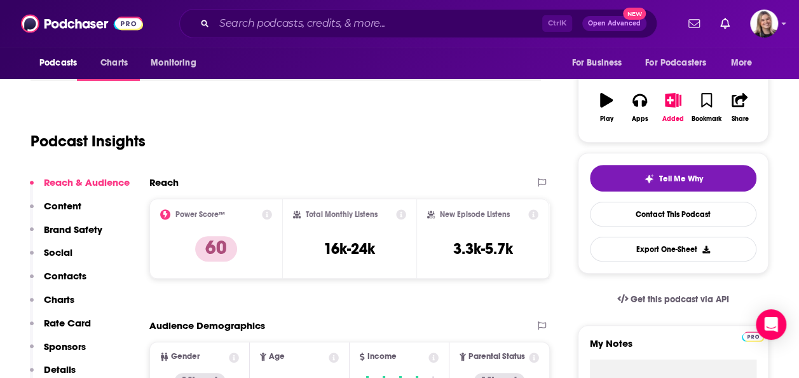
scroll to position [64, 0]
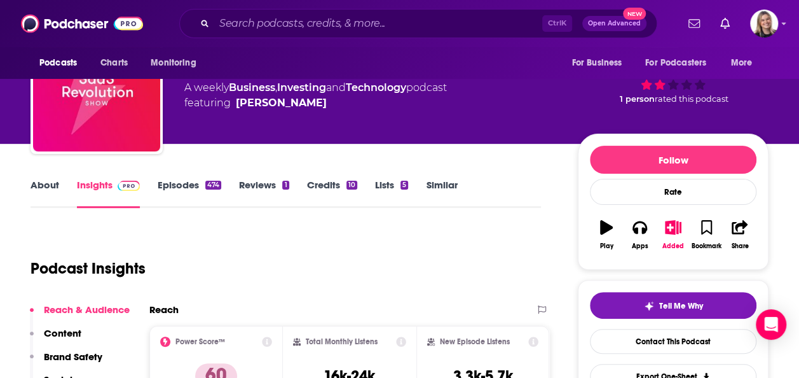
click at [54, 189] on link "About" at bounding box center [45, 193] width 29 height 29
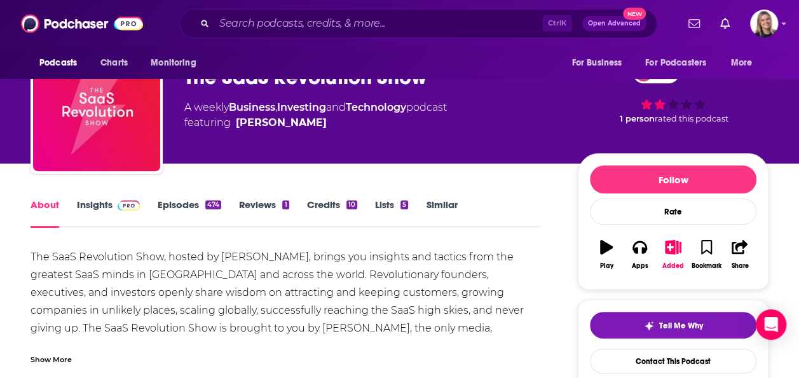
scroll to position [64, 0]
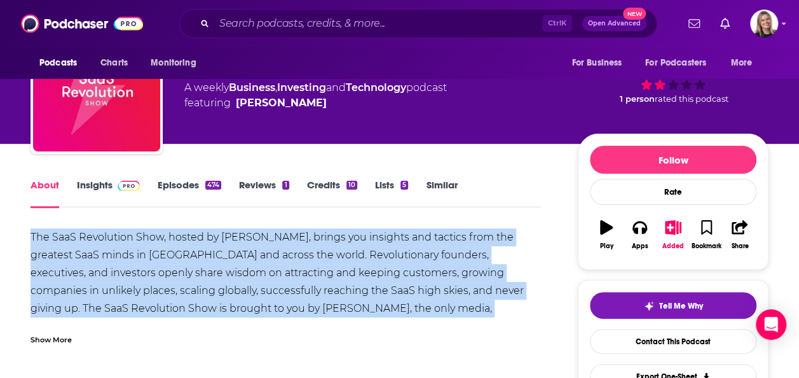
drag, startPoint x: 23, startPoint y: 230, endPoint x: 539, endPoint y: 306, distance: 521.7
copy div "The SaaS Revolution Show, hosted by Alex Theuma, brings you insights and tactic…"
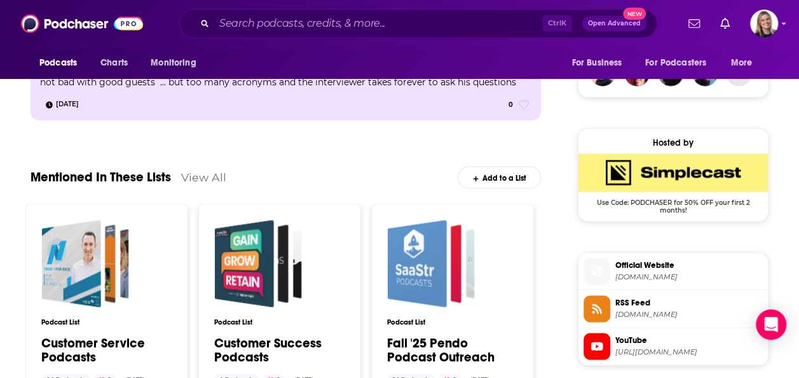
scroll to position [1081, 0]
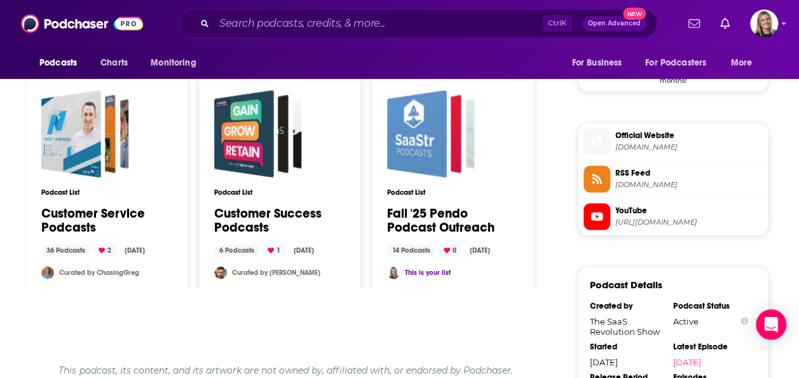
click at [657, 142] on span "saastock.com" at bounding box center [688, 147] width 147 height 10
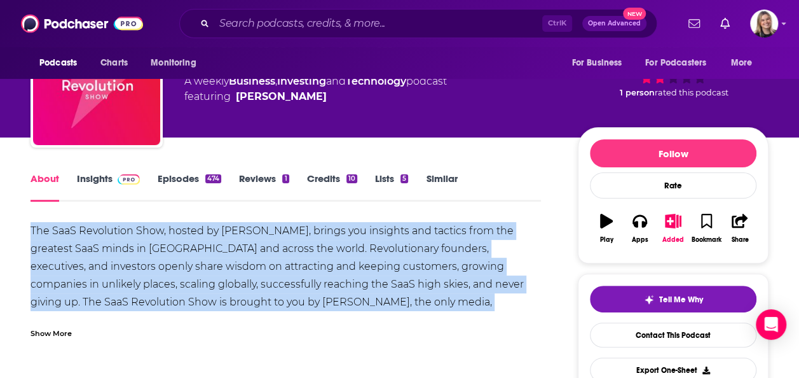
scroll to position [127, 0]
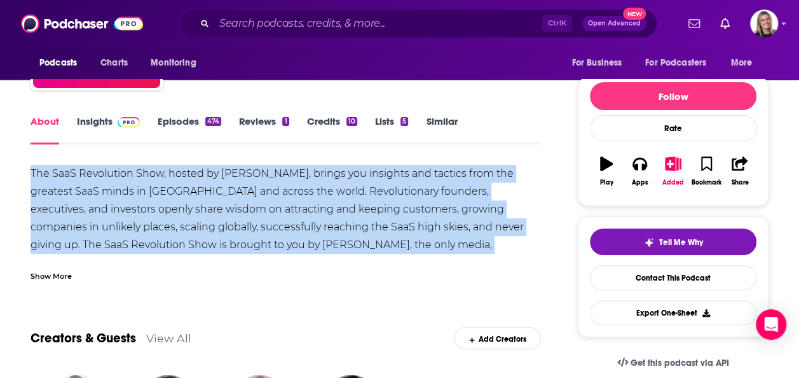
click at [83, 118] on link "Insights" at bounding box center [108, 129] width 63 height 29
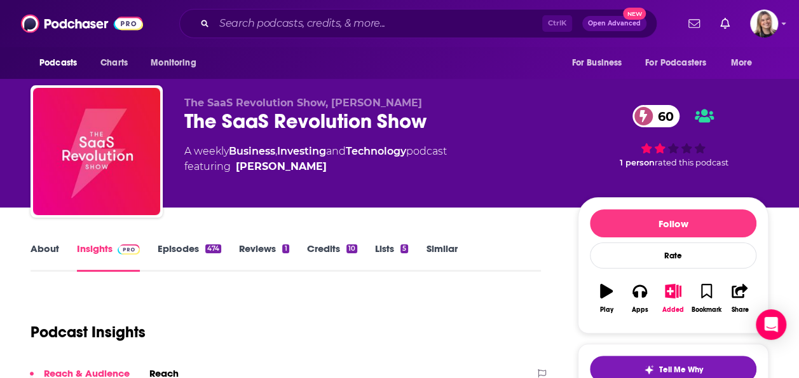
scroll to position [191, 0]
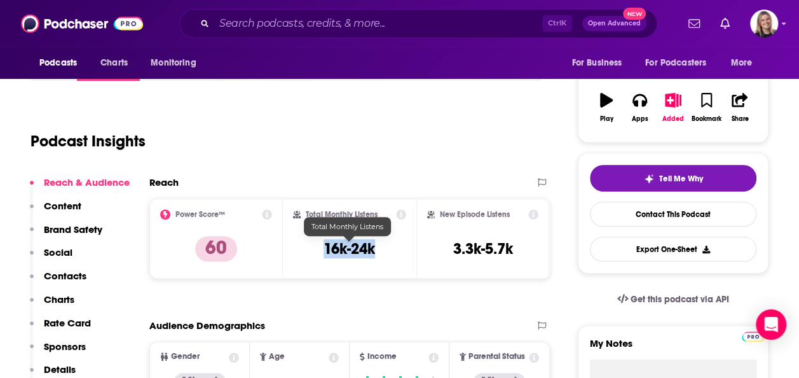
drag, startPoint x: 320, startPoint y: 245, endPoint x: 395, endPoint y: 247, distance: 74.4
click at [395, 247] on div "Total Monthly Listens 16k-24k" at bounding box center [349, 238] width 113 height 58
copy h3 "16k-24k"
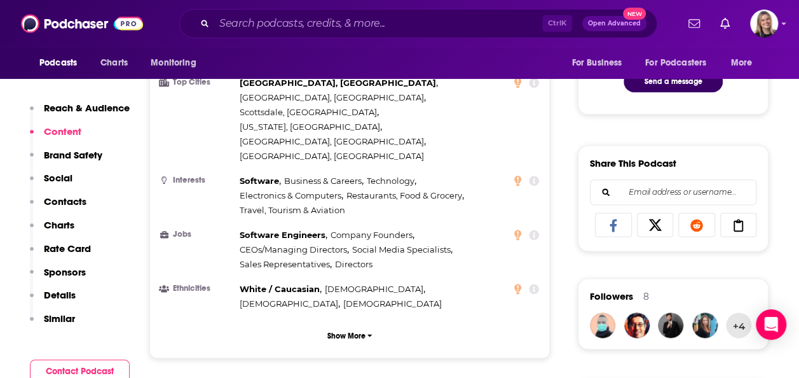
scroll to position [1017, 0]
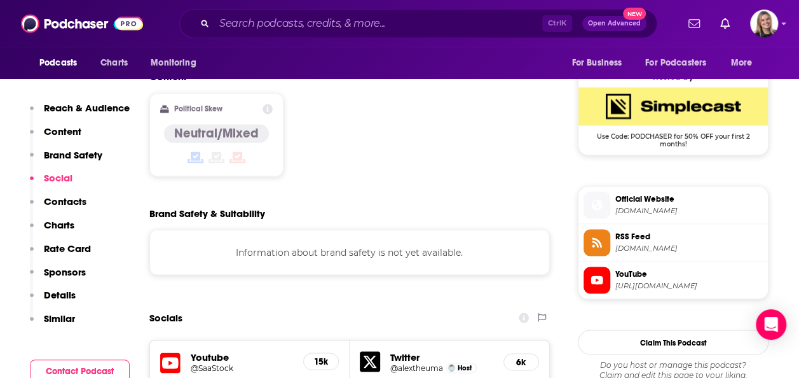
click at [58, 202] on p "Contacts" at bounding box center [65, 201] width 43 height 12
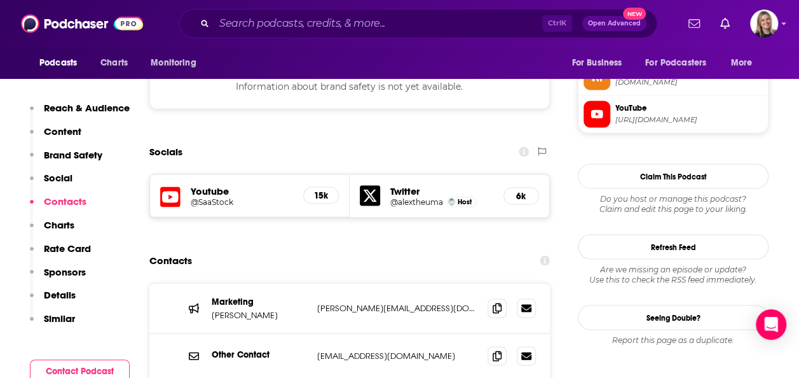
scroll to position [1246, 0]
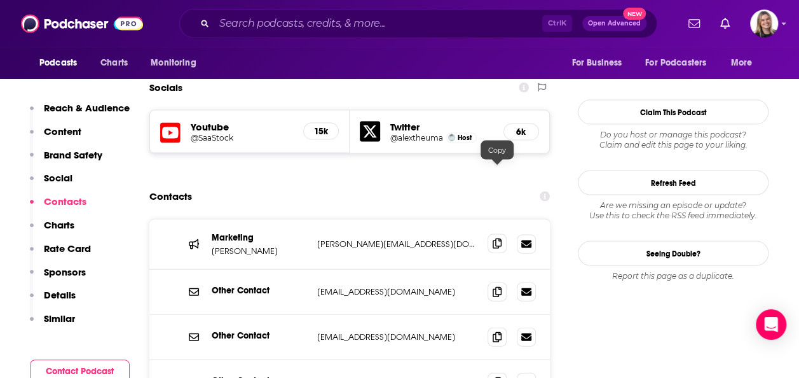
click at [502, 234] on span at bounding box center [497, 243] width 19 height 19
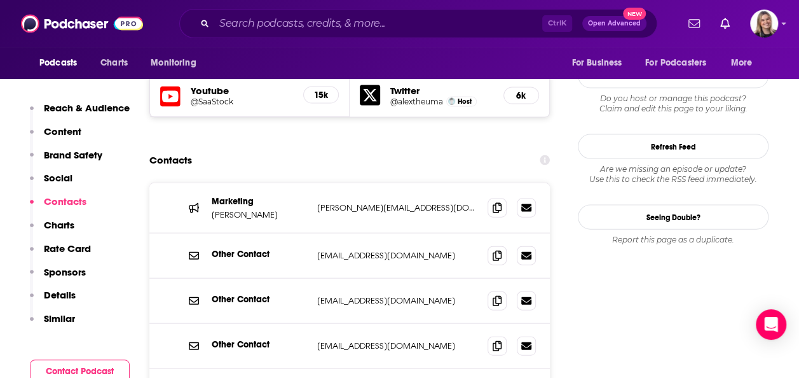
scroll to position [1310, 0]
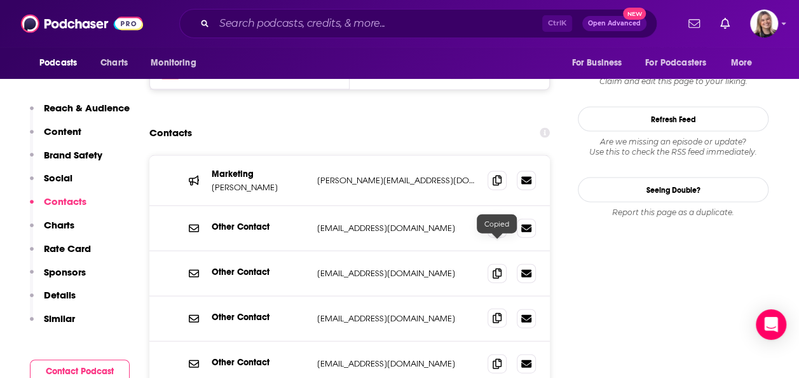
click at [497, 313] on icon at bounding box center [497, 318] width 9 height 10
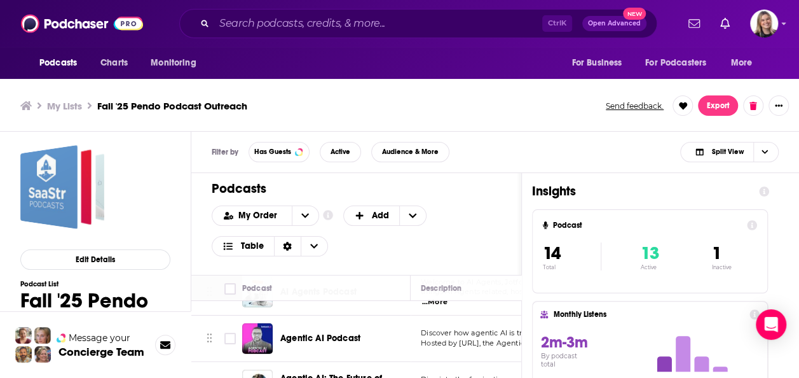
scroll to position [64, 0]
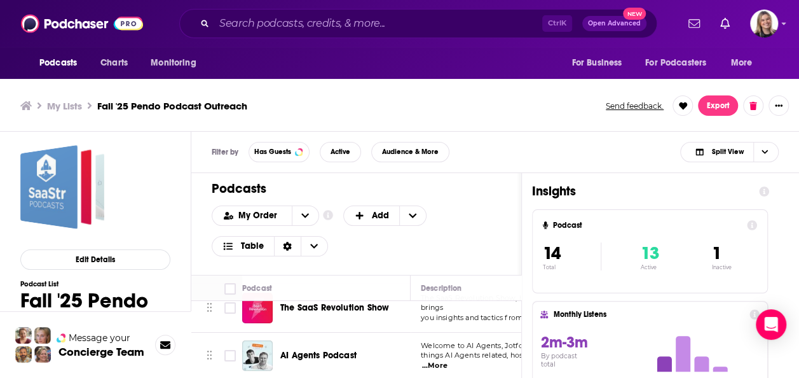
click at [320, 355] on div "Podcasts Charts Monitoring Ctrl K Open Advanced New For Business For Podcasters…" at bounding box center [399, 190] width 799 height 381
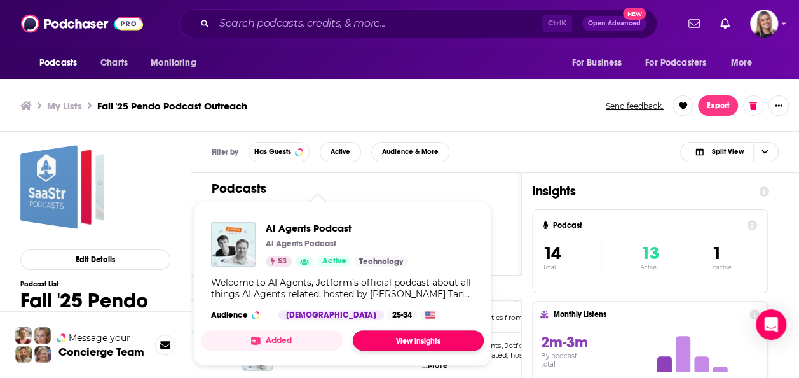
click at [411, 337] on link "View Insights" at bounding box center [418, 340] width 131 height 20
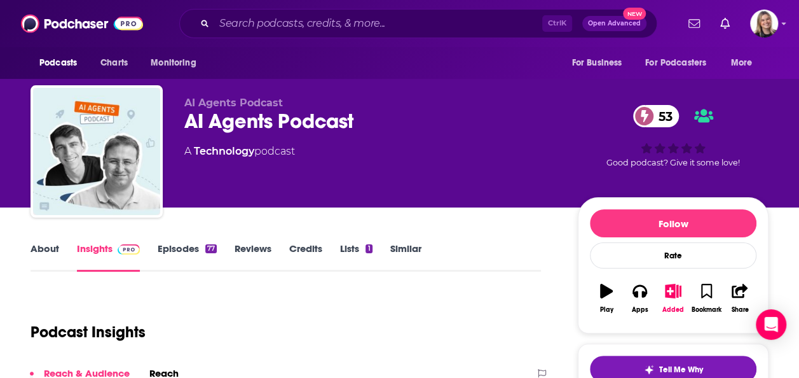
click at [52, 252] on link "About" at bounding box center [45, 256] width 29 height 29
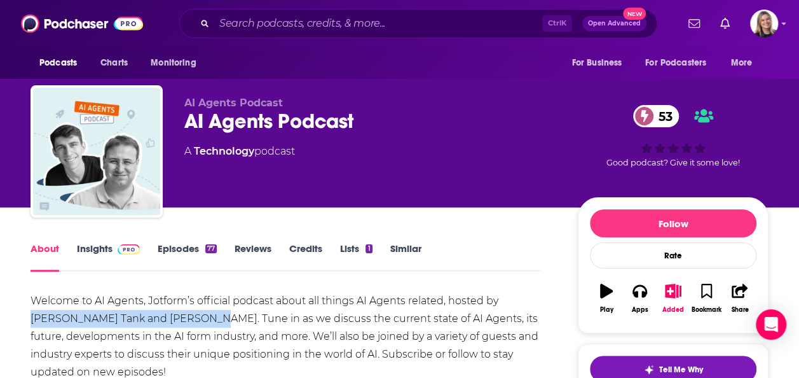
drag, startPoint x: 499, startPoint y: 300, endPoint x: 157, endPoint y: 315, distance: 342.3
click at [157, 315] on div "Welcome to AI Agents, Jotform’s official podcast about all things AI Agents rel…" at bounding box center [286, 336] width 510 height 89
copy div "Aytekin Tank and Demetri Panici."
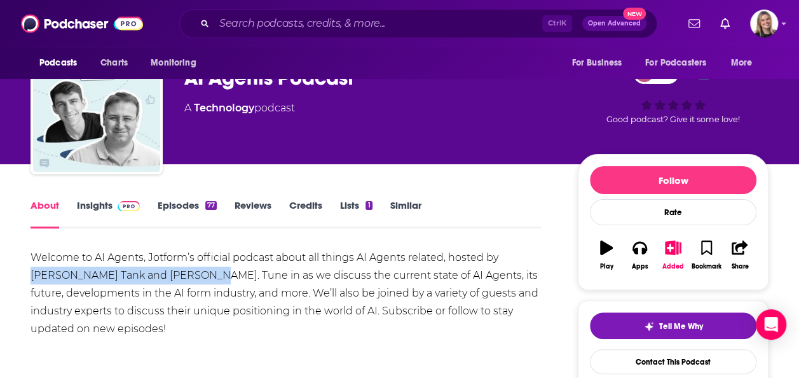
scroll to position [64, 0]
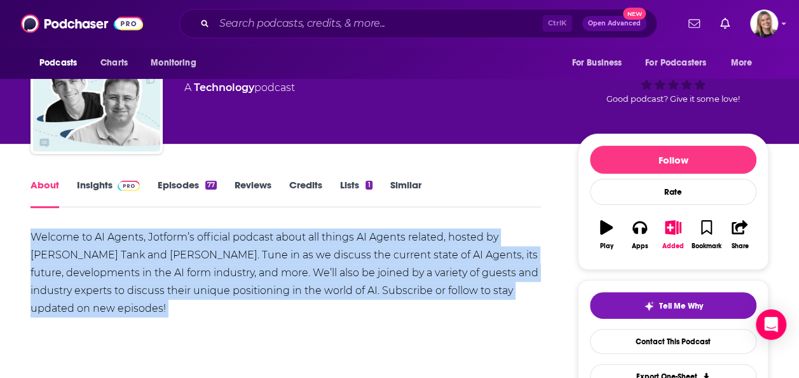
drag, startPoint x: 208, startPoint y: 334, endPoint x: 27, endPoint y: 231, distance: 207.8
copy div "Welcome to AI Agents, Jotform’s official podcast about all things AI Agents rel…"
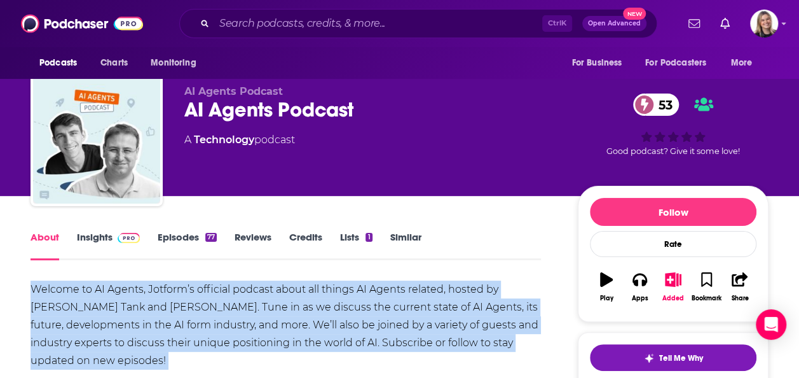
scroll to position [0, 0]
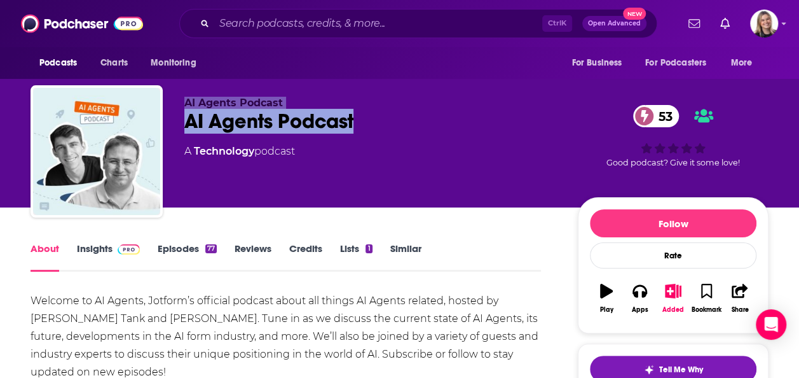
drag, startPoint x: 365, startPoint y: 119, endPoint x: 155, endPoint y: 113, distance: 209.9
click at [155, 113] on div "AI Agents Podcast AI Agents Podcast 53 A Technology podcast 53 Good podcast? Gi…" at bounding box center [400, 153] width 738 height 137
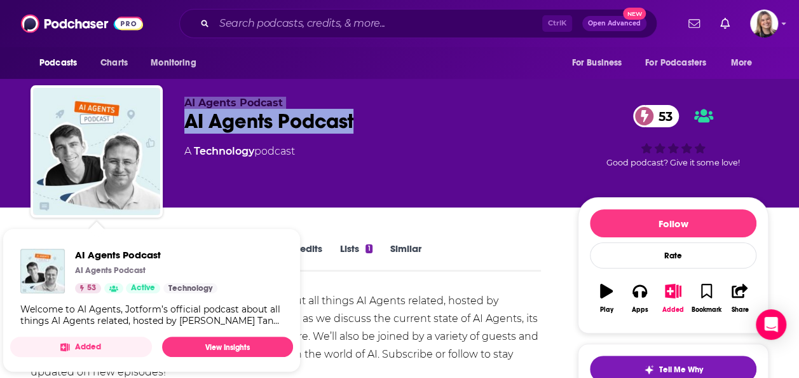
drag, startPoint x: 155, startPoint y: 113, endPoint x: 314, endPoint y: 129, distance: 159.8
click at [315, 132] on div "AI Agents Podcast 53" at bounding box center [370, 121] width 373 height 25
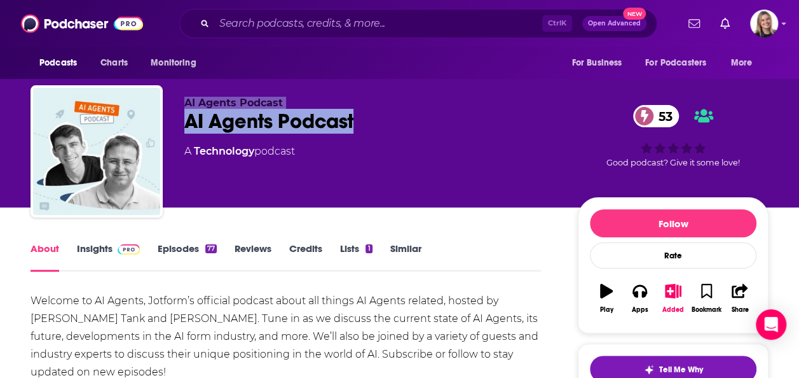
click at [381, 116] on div "AI Agents Podcast 53" at bounding box center [370, 121] width 373 height 25
drag, startPoint x: 374, startPoint y: 136, endPoint x: 346, endPoint y: 126, distance: 30.1
click at [374, 136] on div "AI Agents Podcast AI Agents Podcast 53 A Technology podcast" at bounding box center [370, 148] width 373 height 102
click at [329, 111] on div "AI Agents Podcast 53" at bounding box center [370, 121] width 373 height 25
click at [343, 128] on div "AI Agents Podcast 53" at bounding box center [370, 121] width 373 height 25
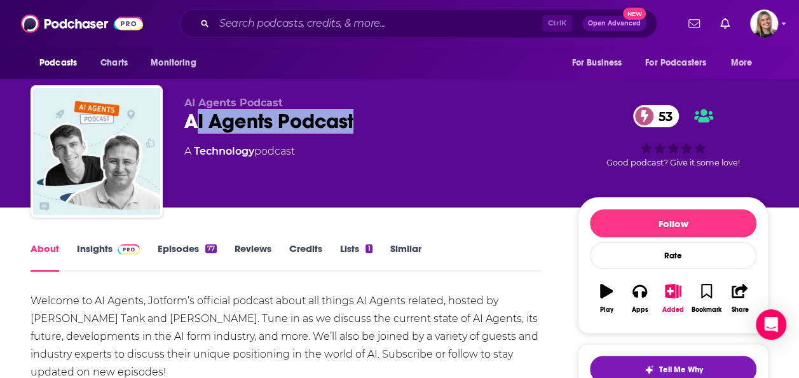
drag, startPoint x: 192, startPoint y: 119, endPoint x: 355, endPoint y: 121, distance: 163.4
click at [355, 121] on div "AI Agents Podcast 53" at bounding box center [370, 121] width 373 height 25
drag, startPoint x: 355, startPoint y: 121, endPoint x: 348, endPoint y: 128, distance: 10.3
click at [360, 123] on div "AI Agents Podcast 53" at bounding box center [370, 121] width 373 height 25
click at [348, 128] on div "AI Agents Podcast 53" at bounding box center [370, 121] width 373 height 25
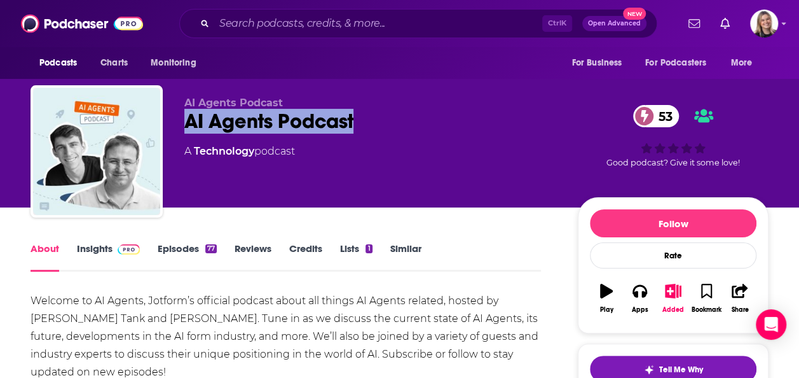
drag, startPoint x: 341, startPoint y: 121, endPoint x: 178, endPoint y: 130, distance: 162.9
click at [178, 130] on div "AI Agents Podcast AI Agents Podcast 53 A Technology podcast 53 Good podcast? Gi…" at bounding box center [400, 153] width 738 height 137
click at [84, 259] on link "Insights" at bounding box center [108, 256] width 63 height 29
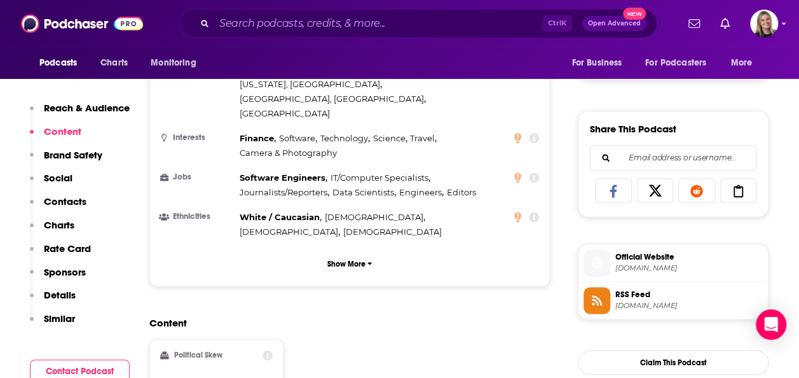
scroll to position [763, 0]
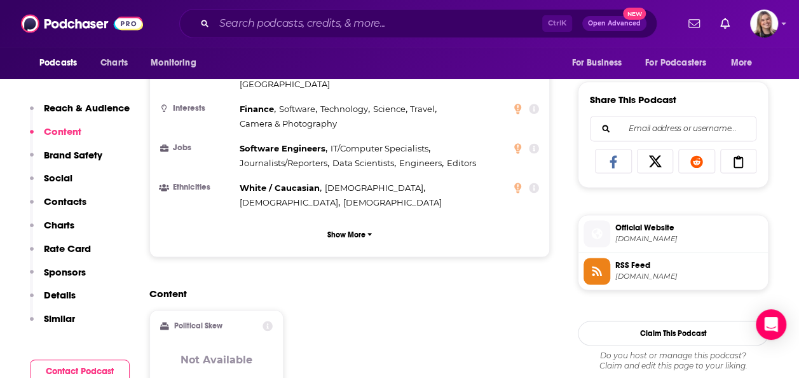
click at [647, 234] on span "podcasters.spotify.com" at bounding box center [688, 239] width 147 height 10
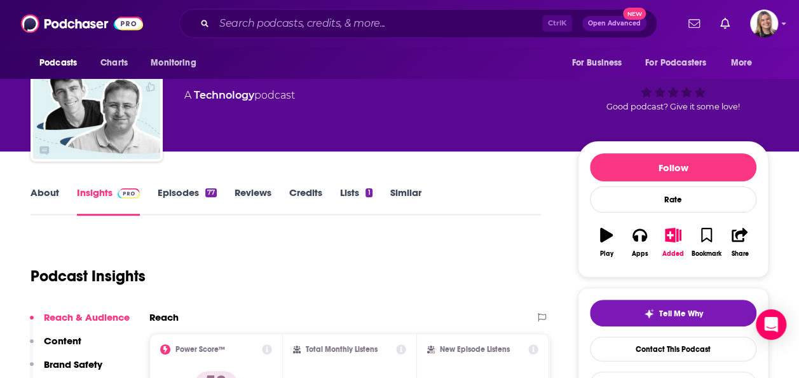
scroll to position [127, 0]
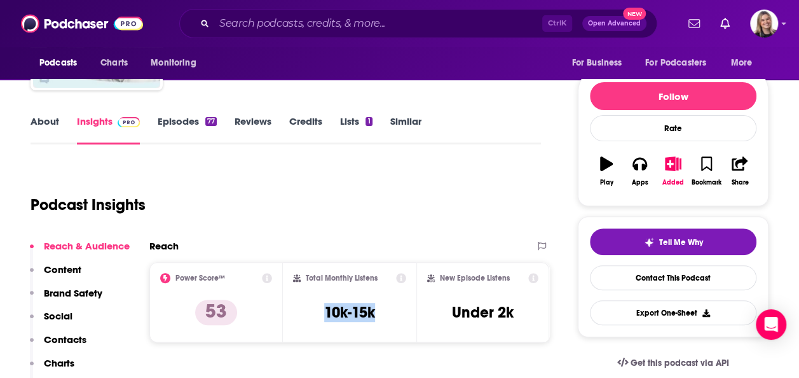
drag, startPoint x: 301, startPoint y: 315, endPoint x: 385, endPoint y: 309, distance: 84.7
click at [385, 309] on div "Total Monthly Listens 10k-15k" at bounding box center [349, 302] width 113 height 58
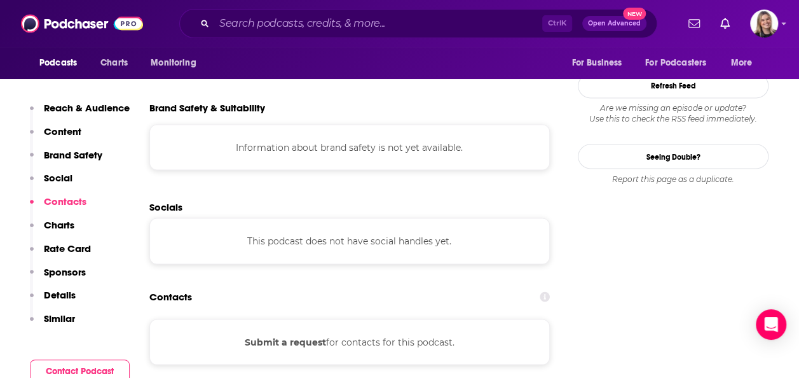
click at [75, 205] on p "Contacts" at bounding box center [65, 201] width 43 height 12
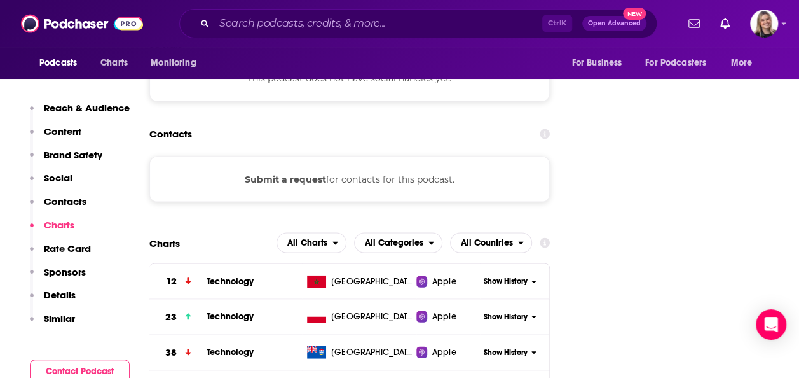
scroll to position [1251, 0]
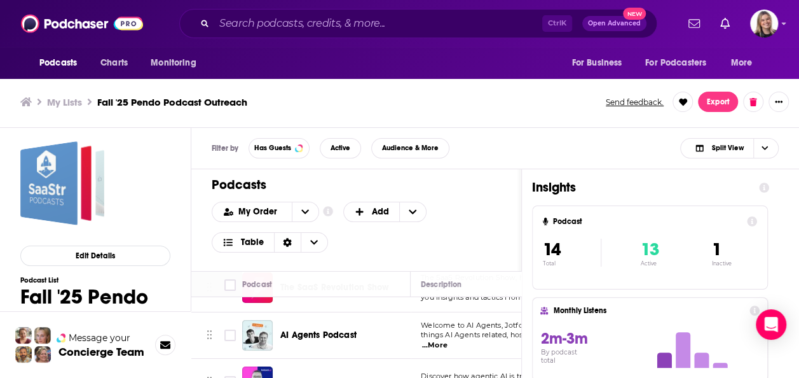
scroll to position [64, 0]
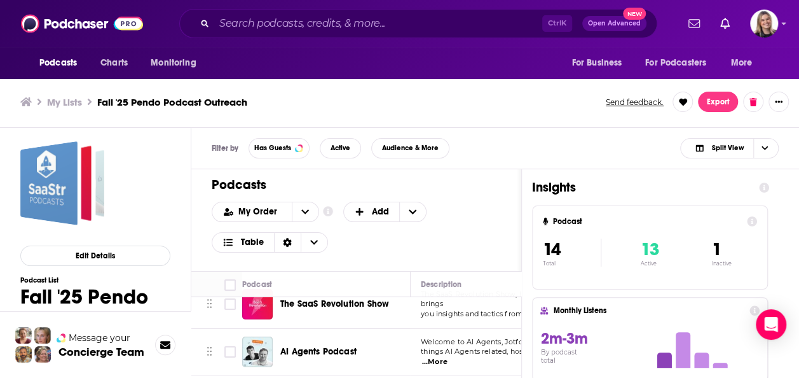
click at [322, 347] on div "Podcasts Charts Monitoring Ctrl K Open Advanced New For Business For Podcasters…" at bounding box center [399, 186] width 799 height 381
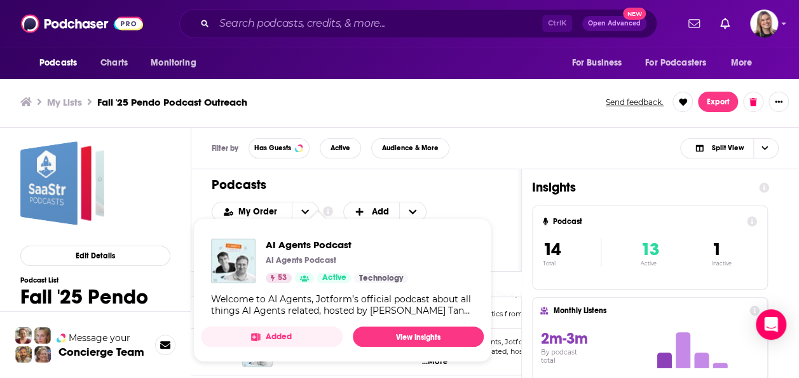
drag, startPoint x: 503, startPoint y: 192, endPoint x: 461, endPoint y: 205, distance: 43.2
click at [503, 192] on div "Podcasts Add My Order Customize Your List Order Select the “My Order” sort and …" at bounding box center [356, 220] width 330 height 102
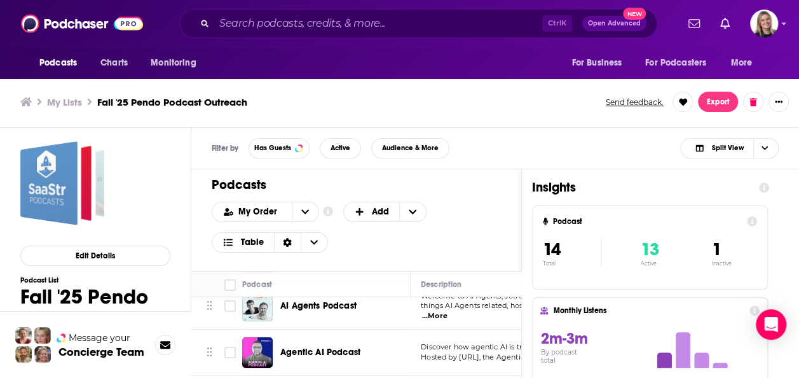
scroll to position [127, 0]
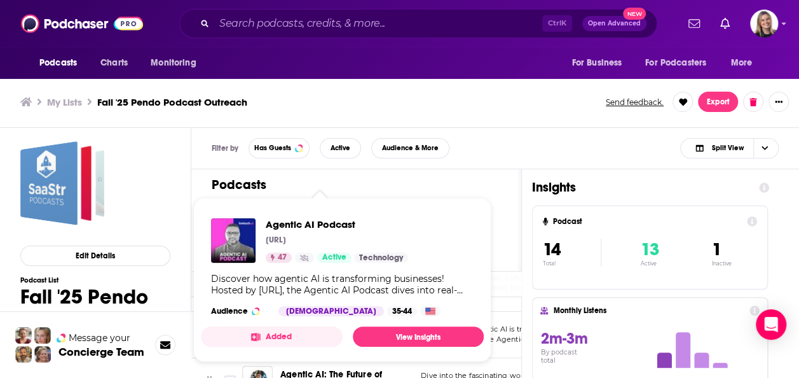
click at [328, 332] on button "Added" at bounding box center [272, 336] width 142 height 20
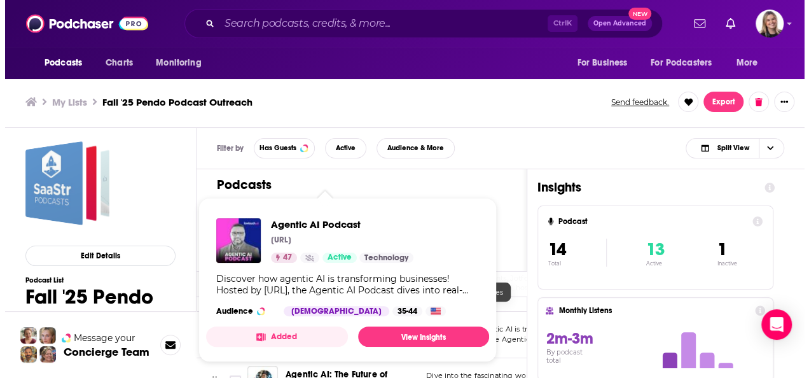
scroll to position [0, 0]
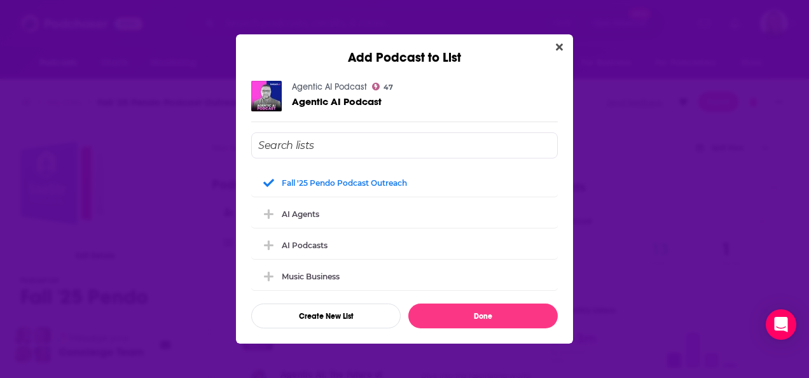
click at [549, 47] on div "Add Podcast to List" at bounding box center [404, 49] width 337 height 31
click at [561, 46] on icon "Close" at bounding box center [559, 47] width 7 height 7
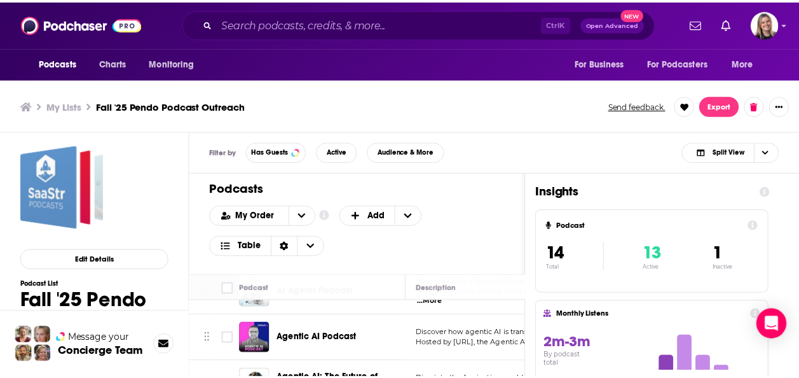
scroll to position [4, 0]
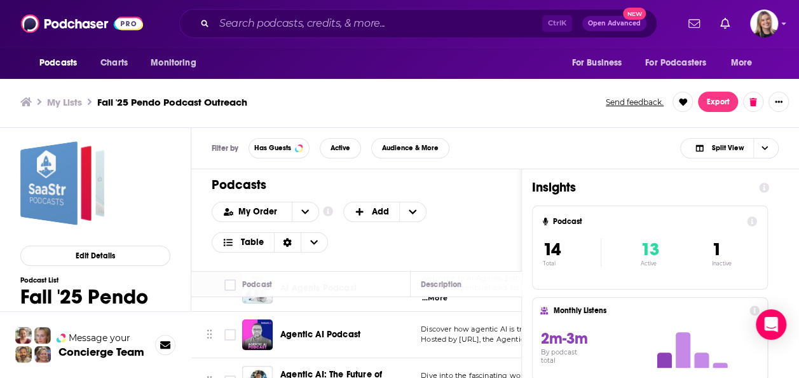
click at [385, 328] on div "Agentic AI Podcast" at bounding box center [346, 334] width 132 height 13
click at [346, 329] on span "Agentic AI Podcast" at bounding box center [320, 334] width 80 height 11
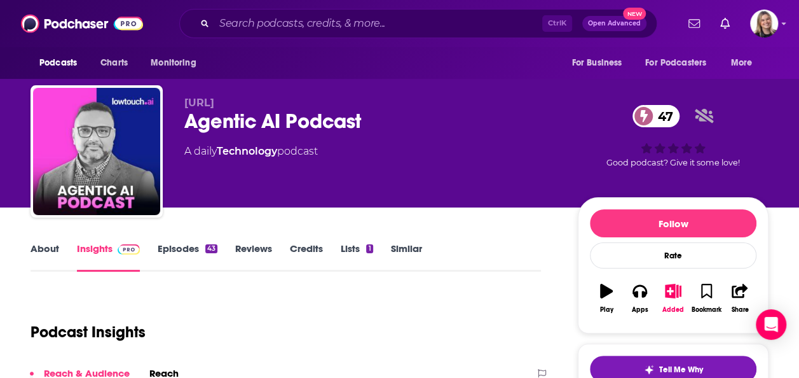
click at [46, 252] on link "About" at bounding box center [45, 256] width 29 height 29
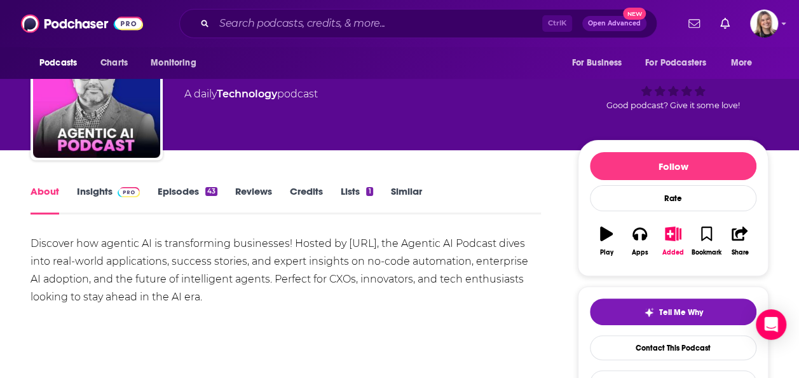
scroll to position [64, 0]
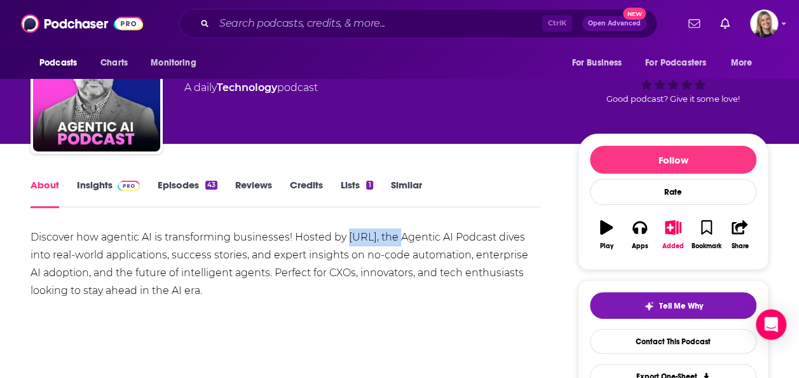
drag, startPoint x: 404, startPoint y: 238, endPoint x: 347, endPoint y: 239, distance: 56.6
click at [347, 239] on div "Discover how agentic AI is transforming businesses! Hosted by lowtouch.ai, the …" at bounding box center [286, 263] width 510 height 71
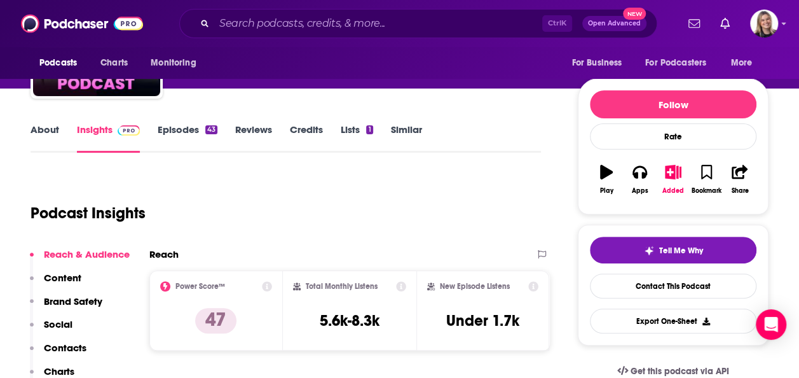
scroll to position [119, 0]
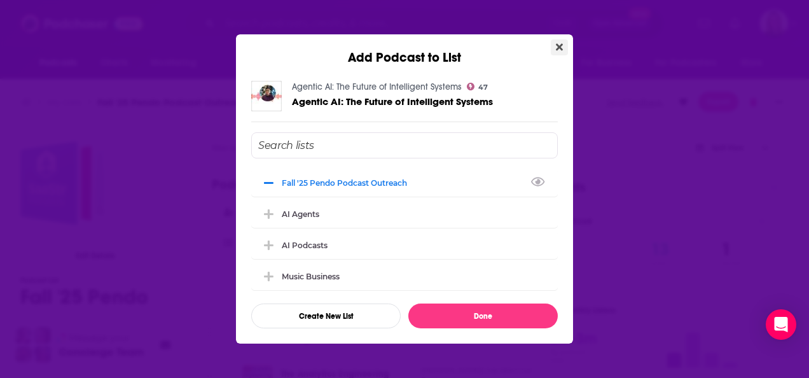
click at [559, 41] on button "Close" at bounding box center [558, 47] width 17 height 16
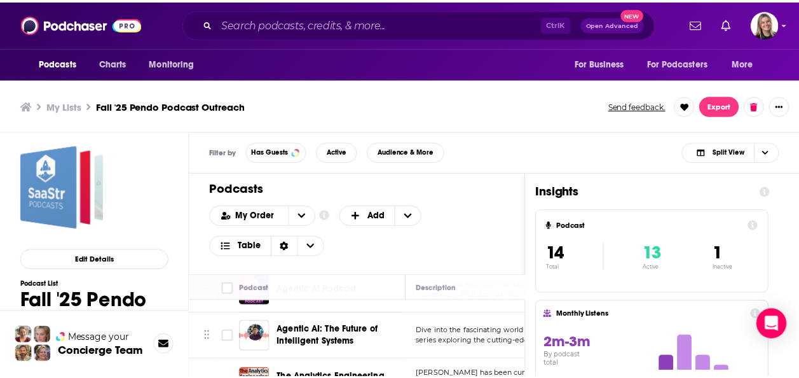
scroll to position [4, 0]
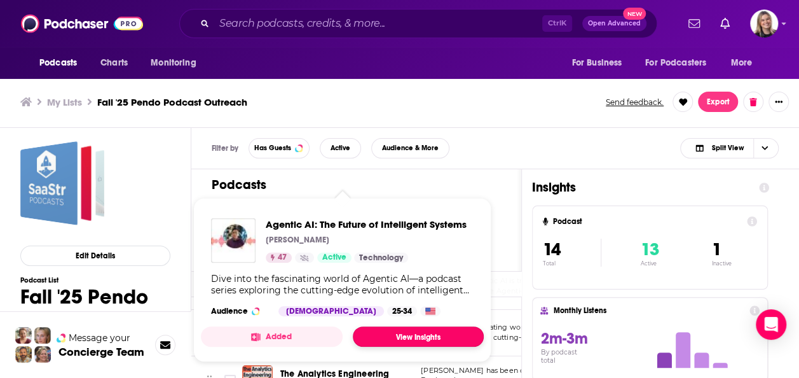
click at [386, 332] on link "View Insights" at bounding box center [418, 336] width 131 height 20
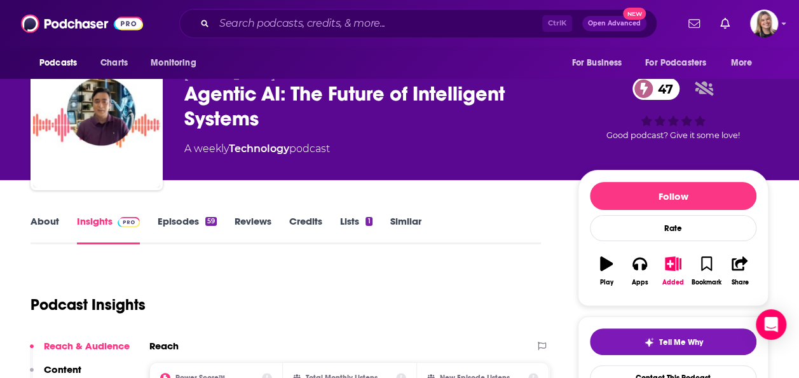
scroll to position [27, 0]
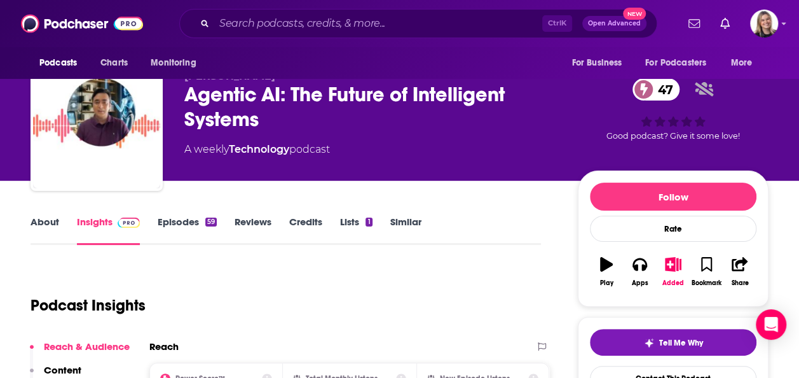
click at [52, 221] on link "About" at bounding box center [45, 229] width 29 height 29
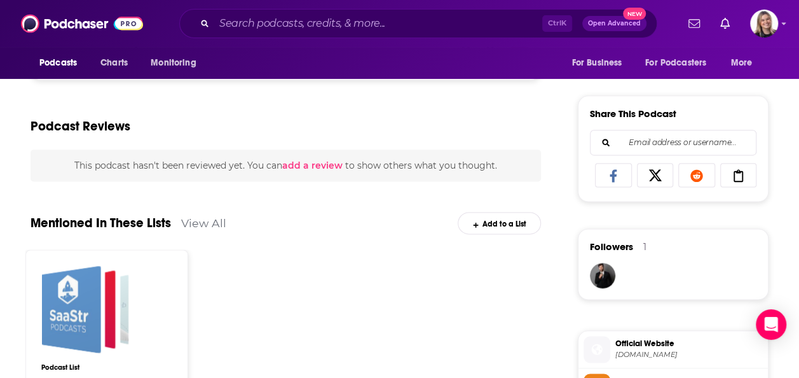
scroll to position [833, 0]
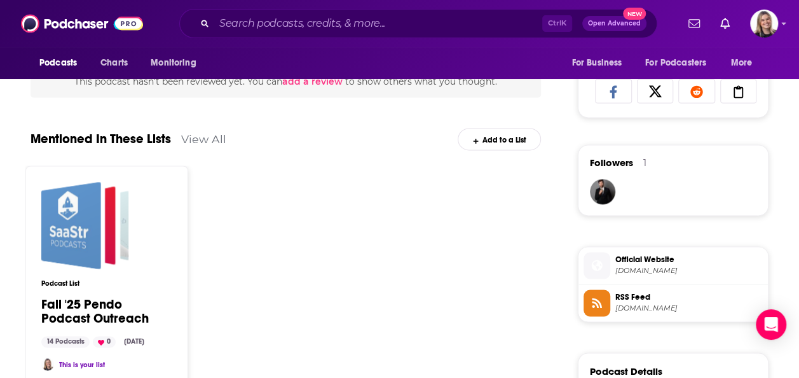
click at [659, 262] on span "Official Website navveenbalani.dev" at bounding box center [686, 264] width 153 height 25
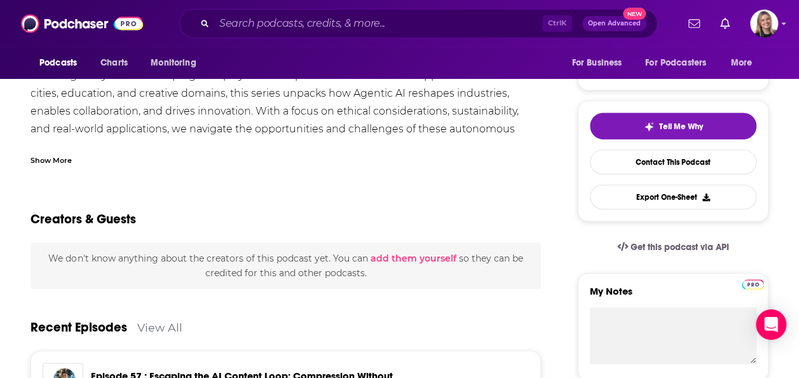
scroll to position [64, 0]
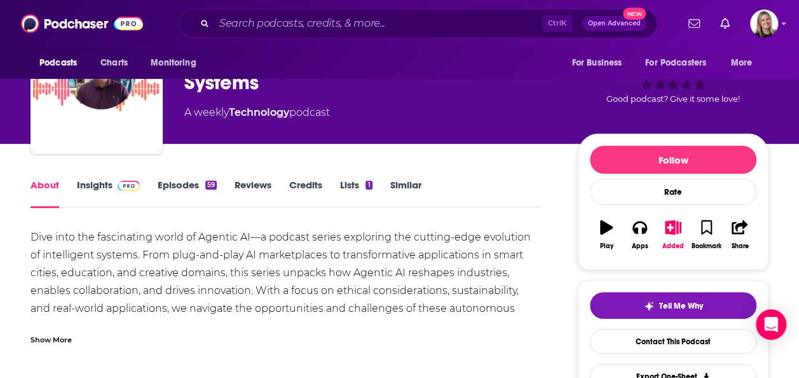
click at [86, 187] on link "Insights" at bounding box center [108, 193] width 63 height 29
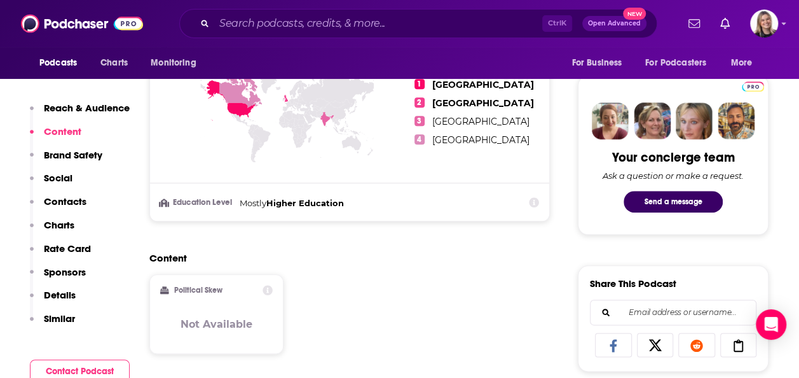
scroll to position [699, 0]
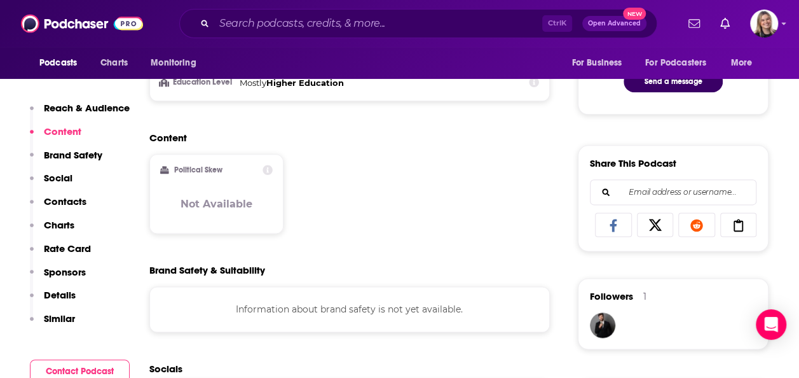
click at [66, 200] on p "Contacts" at bounding box center [65, 201] width 43 height 12
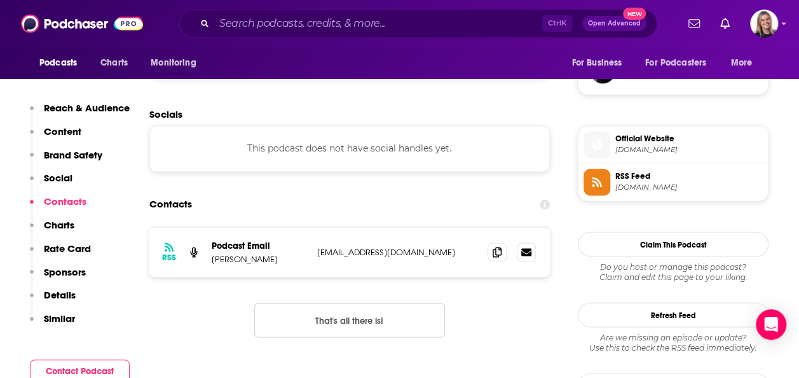
scroll to position [969, 0]
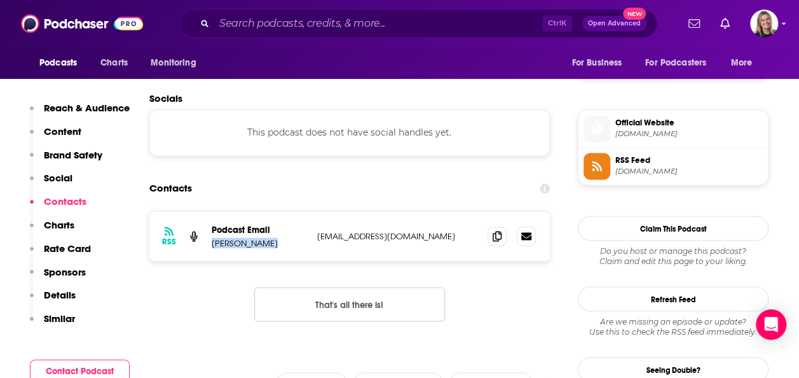
drag, startPoint x: 275, startPoint y: 242, endPoint x: 214, endPoint y: 242, distance: 60.4
click at [214, 242] on p "Naveen Balani" at bounding box center [259, 242] width 95 height 11
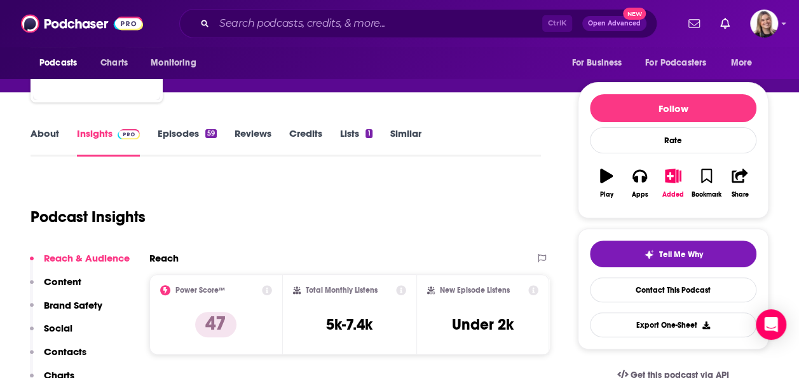
scroll to position [127, 0]
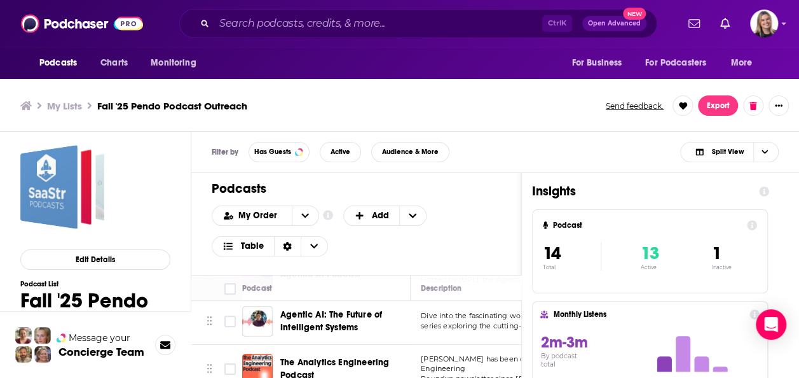
scroll to position [254, 0]
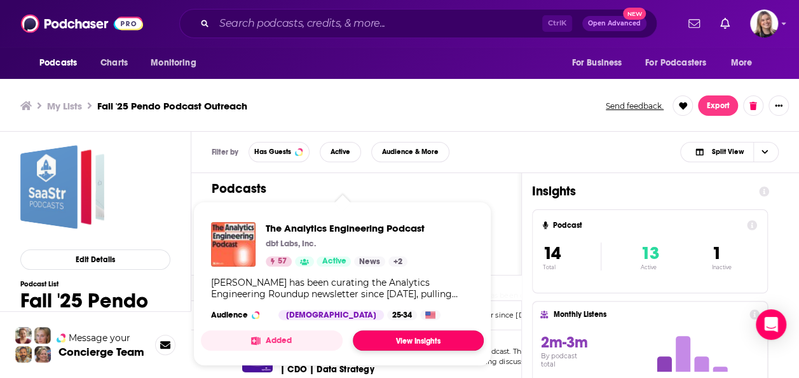
click at [388, 338] on link "View Insights" at bounding box center [418, 340] width 131 height 20
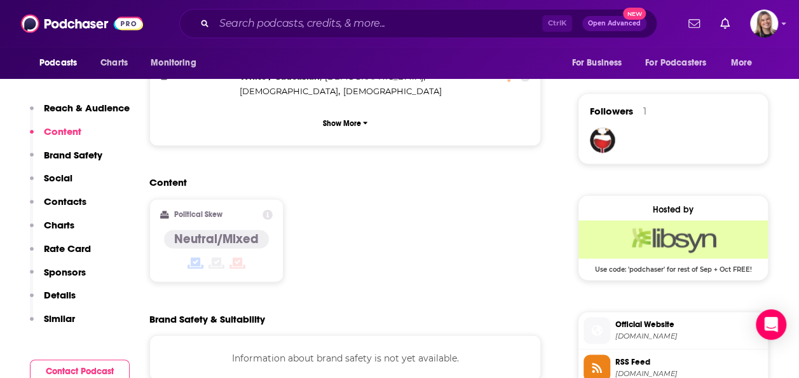
scroll to position [1017, 0]
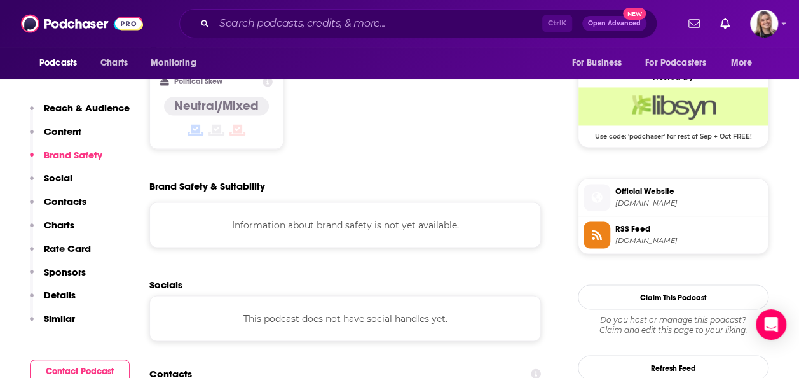
click at [629, 193] on span "Official Website roundup.getdbt.com" at bounding box center [686, 196] width 153 height 25
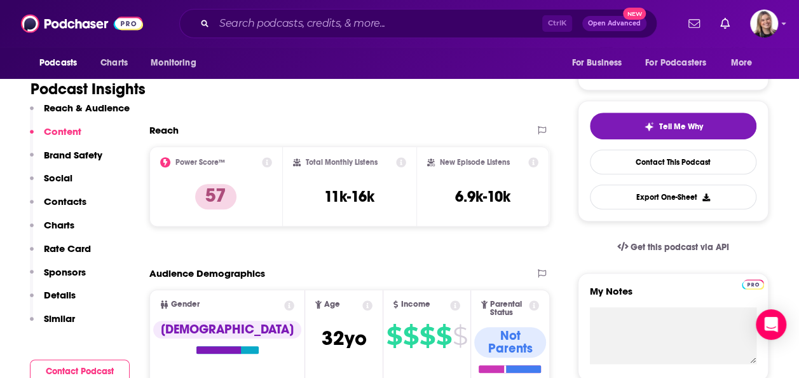
scroll to position [0, 0]
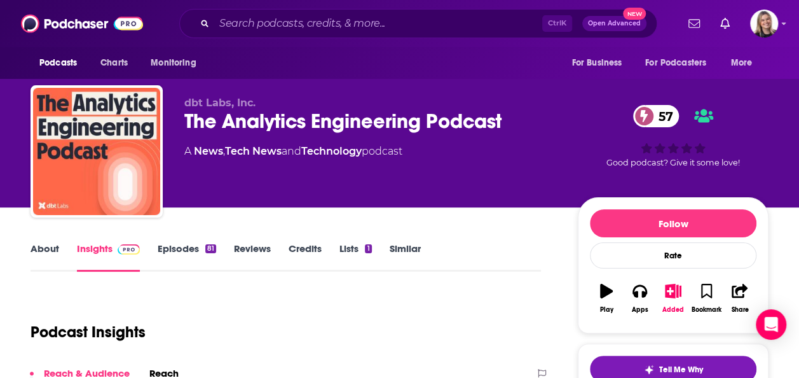
click at [179, 244] on link "Episodes 81" at bounding box center [187, 256] width 58 height 29
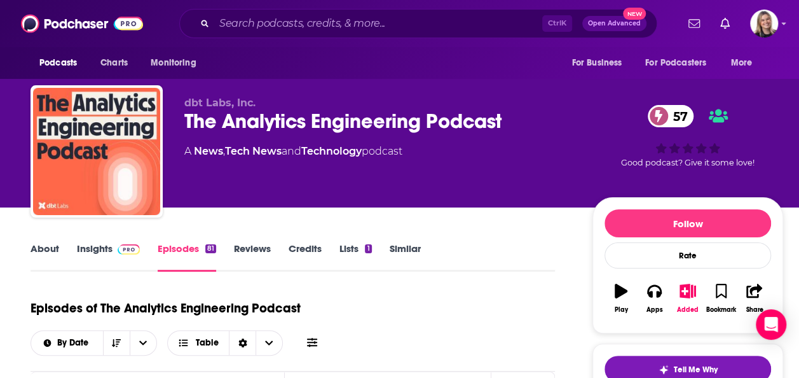
click at [32, 248] on link "About" at bounding box center [45, 256] width 29 height 29
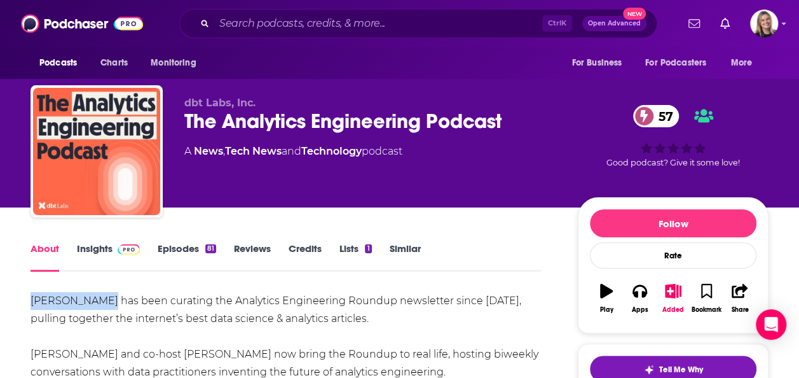
drag, startPoint x: 25, startPoint y: 297, endPoint x: 99, endPoint y: 300, distance: 73.8
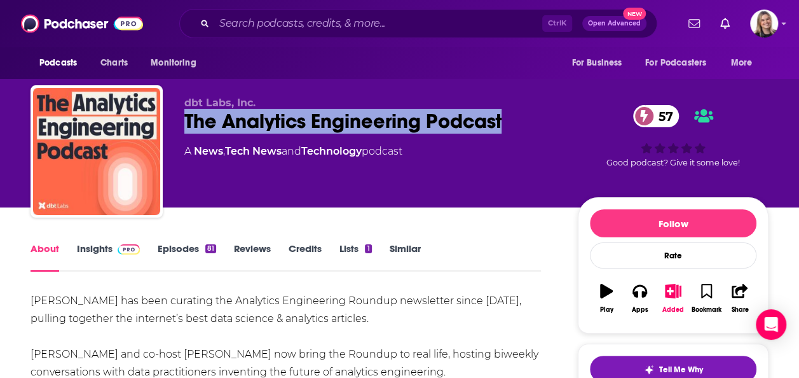
drag, startPoint x: 176, startPoint y: 123, endPoint x: 517, endPoint y: 112, distance: 341.5
click at [517, 112] on div "dbt Labs, Inc. The Analytics Engineering Podcast 57 A News , Tech News and Tech…" at bounding box center [400, 153] width 738 height 137
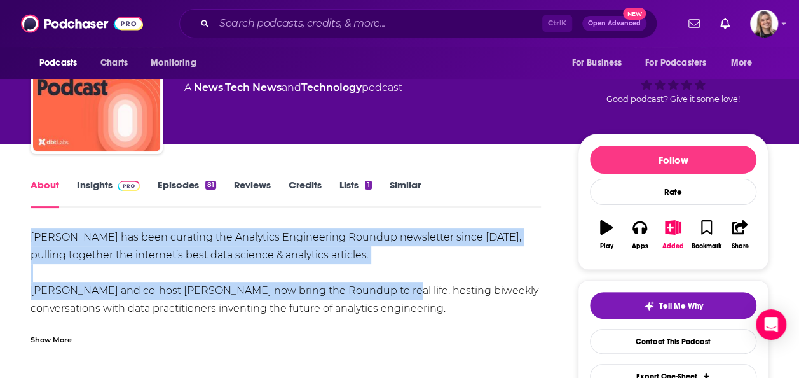
drag, startPoint x: 27, startPoint y: 237, endPoint x: 371, endPoint y: 296, distance: 349.5
drag, startPoint x: 371, startPoint y: 296, endPoint x: 222, endPoint y: 299, distance: 149.4
click at [222, 299] on div "Tristan Handy has been curating the Analytics Engineering Roundup newsletter si…" at bounding box center [286, 326] width 510 height 196
click at [226, 290] on div "Tristan Handy has been curating the Analytics Engineering Roundup newsletter si…" at bounding box center [286, 326] width 510 height 196
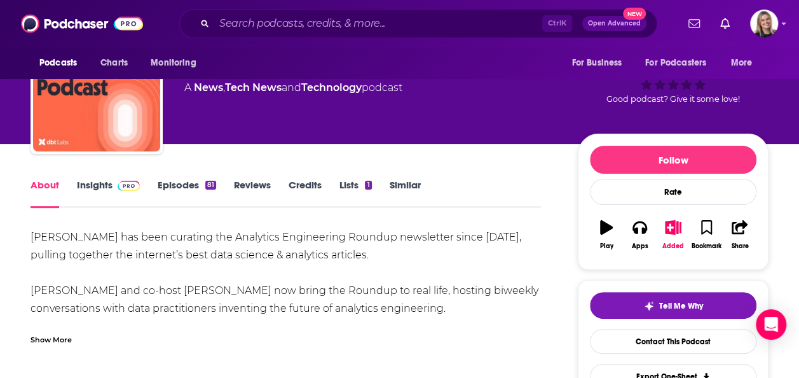
click at [222, 322] on div "Tristan Handy has been curating the Analytics Engineering Roundup newsletter si…" at bounding box center [286, 286] width 510 height 116
drag, startPoint x: 221, startPoint y: 289, endPoint x: 170, endPoint y: 294, distance: 50.4
click at [170, 294] on div "Tristan Handy has been curating the Analytics Engineering Roundup newsletter si…" at bounding box center [286, 326] width 510 height 196
drag, startPoint x: 170, startPoint y: 294, endPoint x: 223, endPoint y: 324, distance: 60.9
click at [223, 325] on div "Show More" at bounding box center [286, 335] width 510 height 22
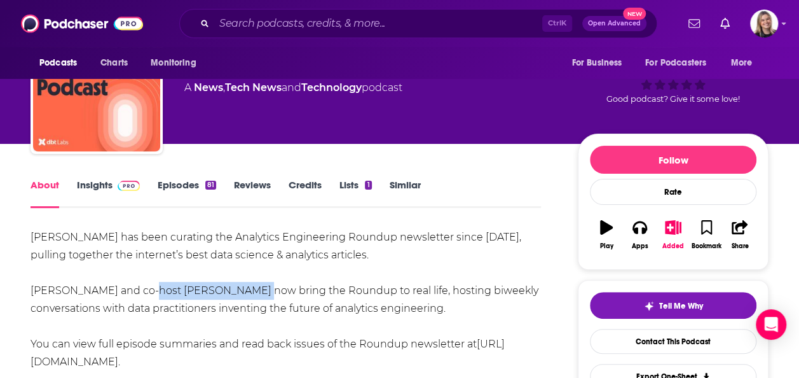
drag, startPoint x: 224, startPoint y: 290, endPoint x: 128, endPoint y: 296, distance: 95.5
click at [128, 296] on div "Tristan Handy has been curating the Analytics Engineering Roundup newsletter si…" at bounding box center [286, 326] width 510 height 196
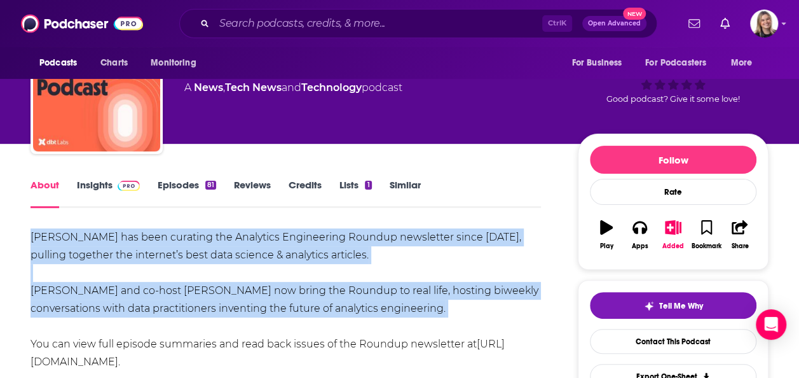
drag, startPoint x: 17, startPoint y: 229, endPoint x: 478, endPoint y: 317, distance: 469.2
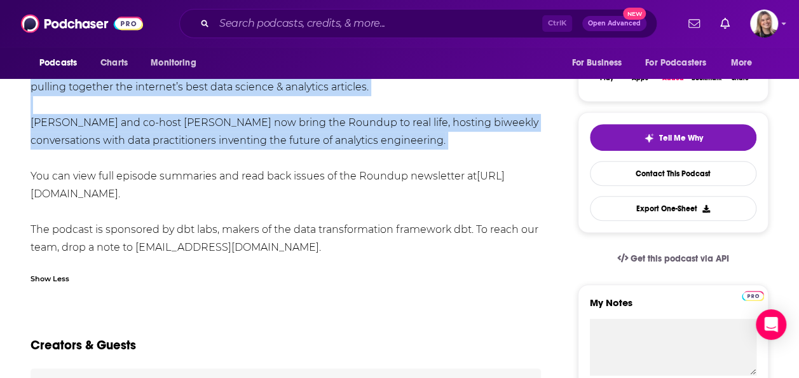
scroll to position [254, 0]
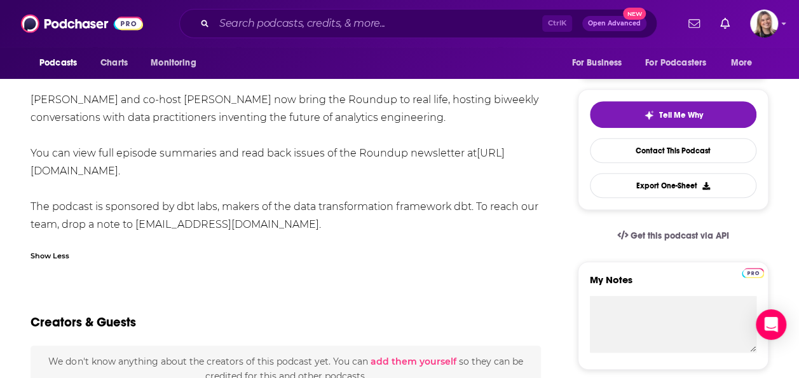
click at [278, 214] on div "Tristan Handy has been curating the Analytics Engineering Roundup newsletter si…" at bounding box center [286, 136] width 510 height 196
drag, startPoint x: 244, startPoint y: 225, endPoint x: 136, endPoint y: 228, distance: 108.1
click at [136, 228] on div "Tristan Handy has been curating the Analytics Engineering Roundup newsletter si…" at bounding box center [286, 136] width 510 height 196
drag, startPoint x: 18, startPoint y: 172, endPoint x: 98, endPoint y: 169, distance: 79.5
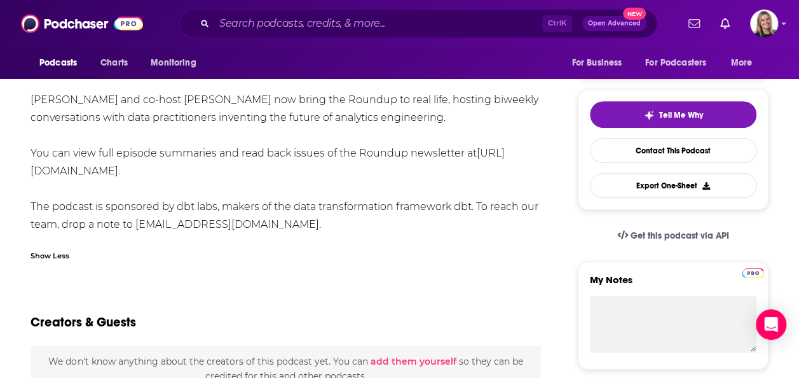
click at [380, 222] on div "Tristan Handy has been curating the Analytics Engineering Roundup newsletter si…" at bounding box center [286, 136] width 510 height 196
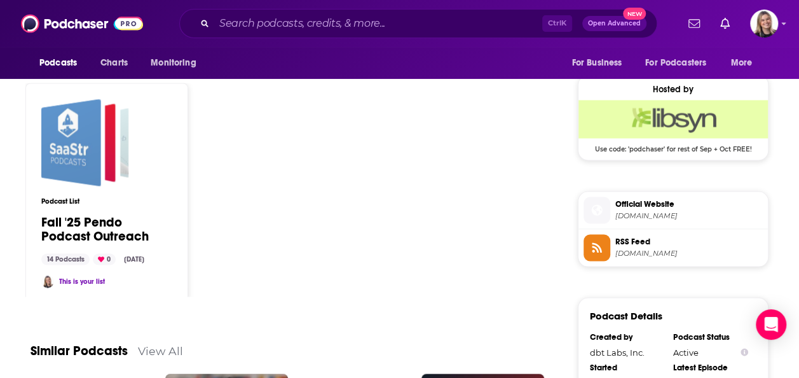
scroll to position [1017, 0]
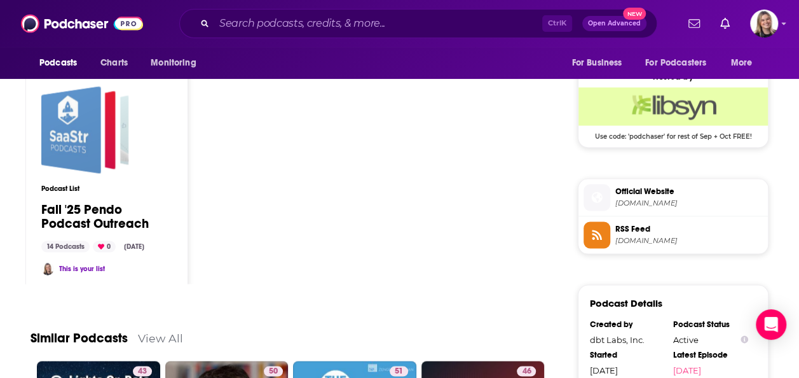
click at [682, 198] on span "roundup.getdbt.com" at bounding box center [688, 203] width 147 height 10
click at [642, 192] on span "Official Website" at bounding box center [688, 190] width 147 height 11
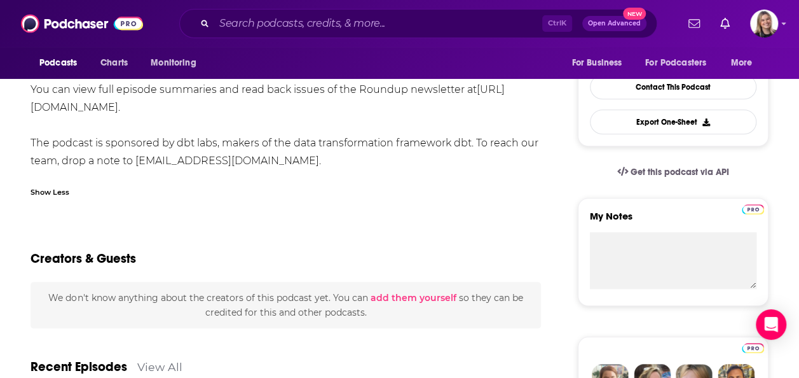
scroll to position [0, 0]
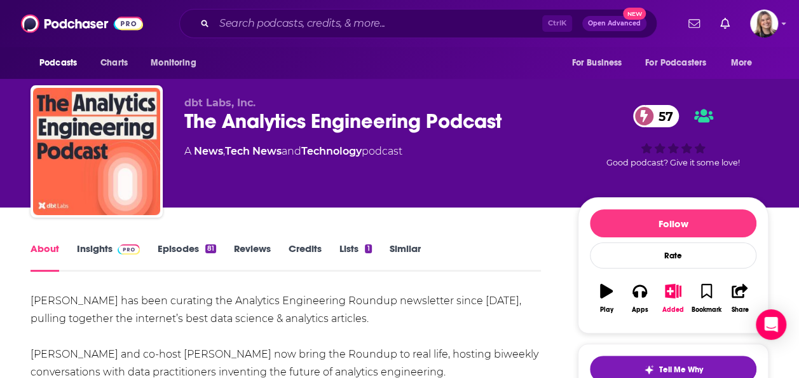
click at [117, 256] on link "Insights" at bounding box center [108, 256] width 63 height 29
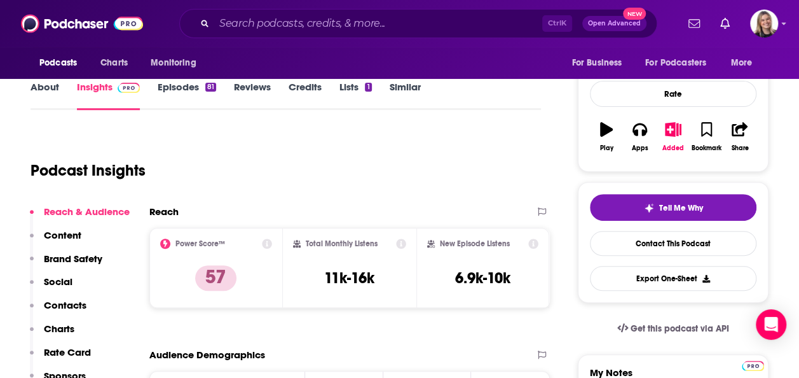
scroll to position [191, 0]
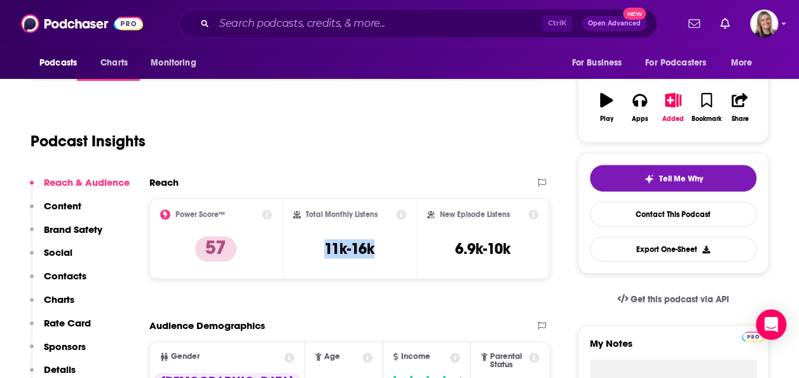
drag, startPoint x: 324, startPoint y: 245, endPoint x: 383, endPoint y: 237, distance: 59.7
click at [383, 237] on div "Total Monthly Listens 11k-16k" at bounding box center [349, 238] width 113 height 58
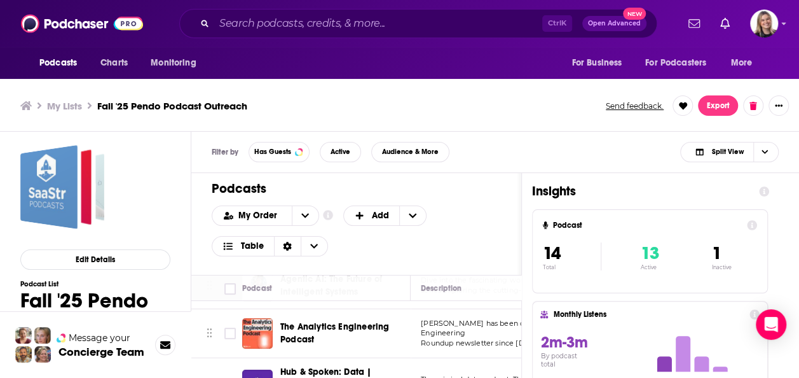
scroll to position [254, 0]
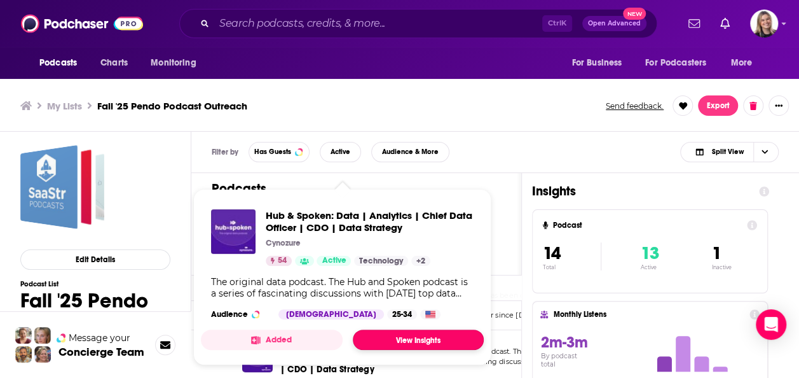
click at [380, 329] on link "View Insights" at bounding box center [418, 339] width 131 height 20
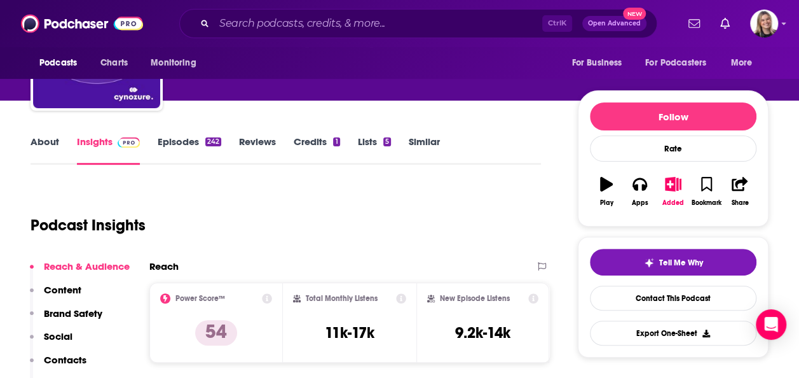
scroll to position [127, 0]
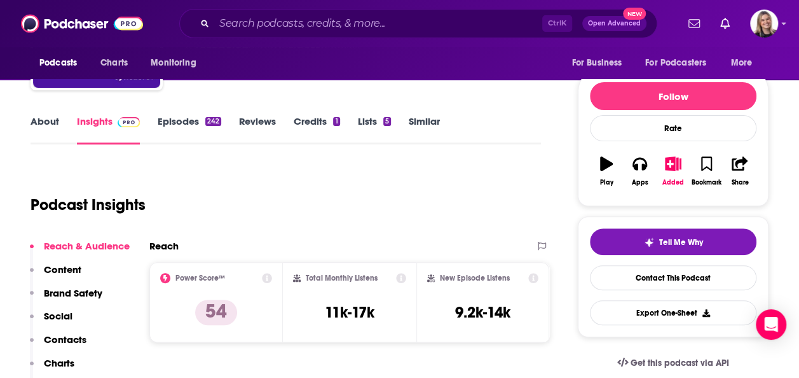
click at [53, 128] on link "About" at bounding box center [45, 129] width 29 height 29
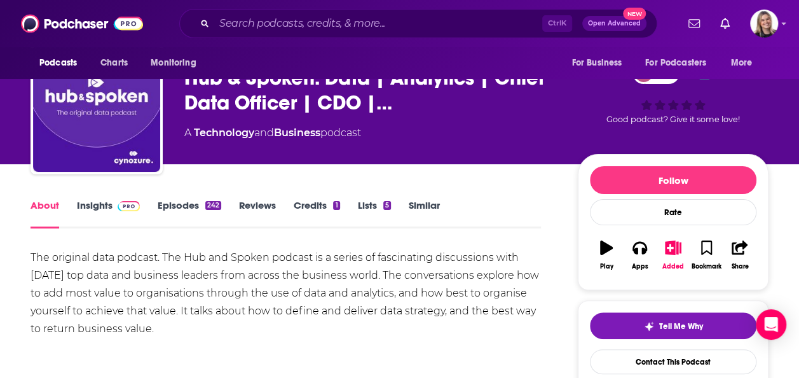
scroll to position [64, 0]
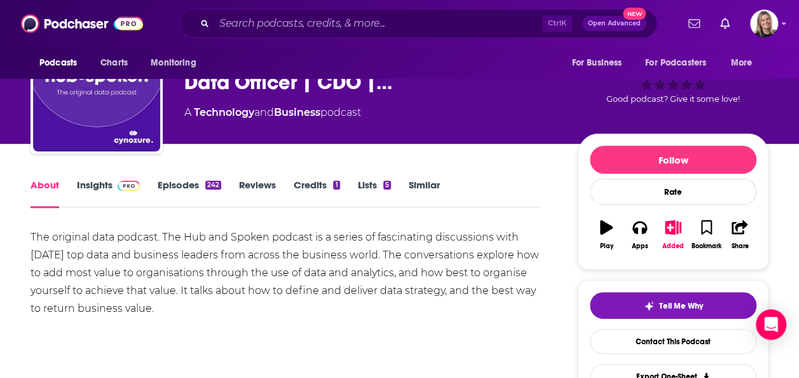
drag, startPoint x: 24, startPoint y: 223, endPoint x: 197, endPoint y: 313, distance: 194.7
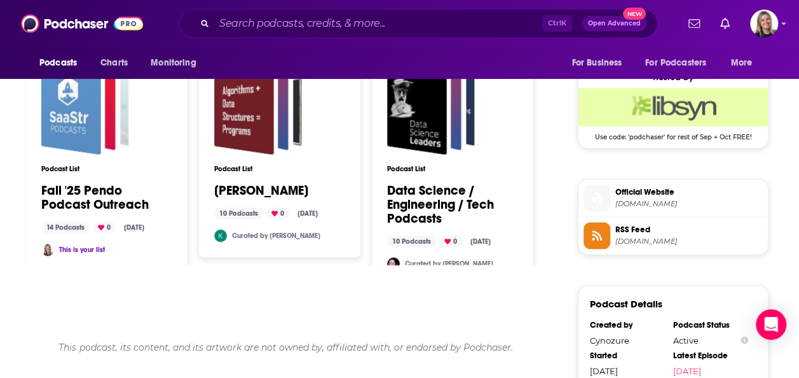
scroll to position [1017, 0]
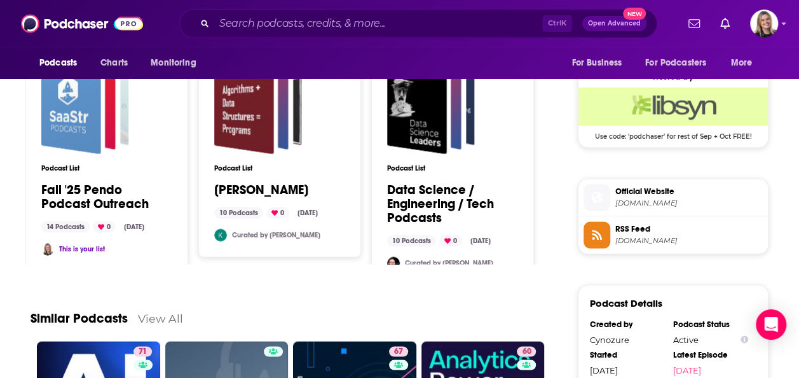
click at [716, 187] on span "Official Website" at bounding box center [688, 190] width 147 height 11
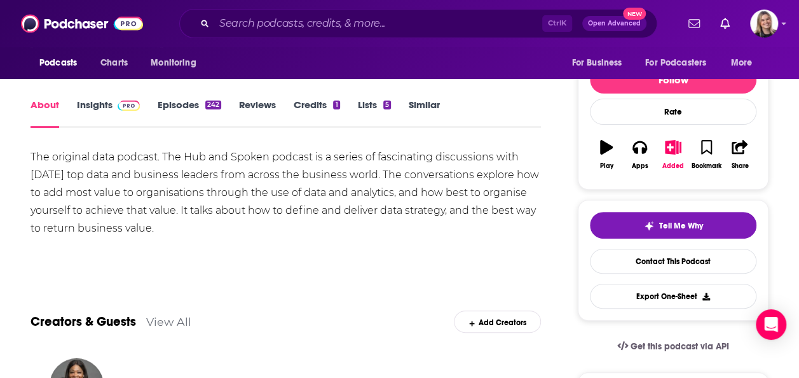
scroll to position [0, 0]
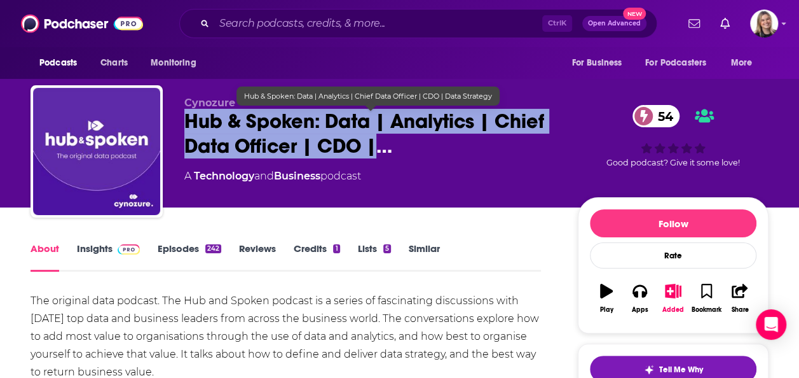
drag, startPoint x: 182, startPoint y: 117, endPoint x: 376, endPoint y: 146, distance: 196.7
click at [376, 146] on div "Cynozure Hub & Spoken: Data | Analytics | Chief Data Officer | CDO |… 54 A Tech…" at bounding box center [400, 153] width 738 height 137
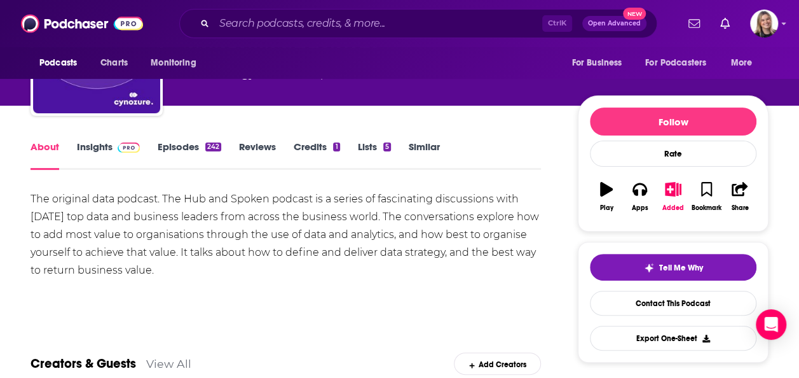
scroll to position [127, 0]
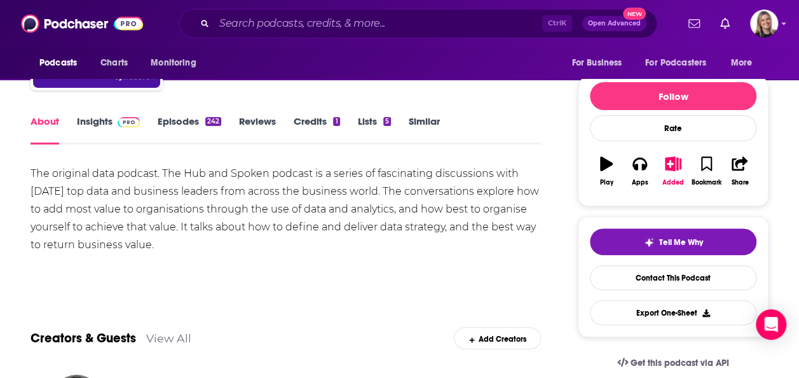
click at [102, 118] on link "Insights" at bounding box center [108, 129] width 63 height 29
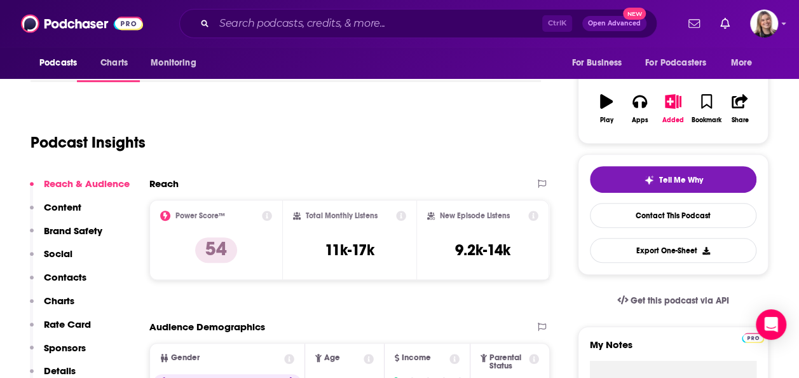
scroll to position [191, 0]
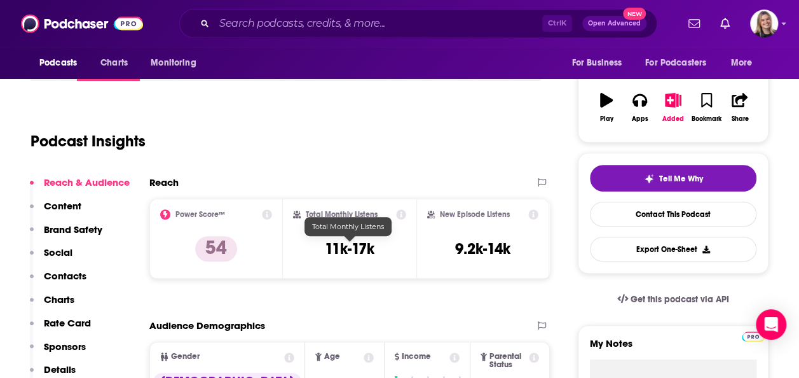
drag, startPoint x: 304, startPoint y: 244, endPoint x: 402, endPoint y: 245, distance: 97.9
click at [402, 245] on div "Total Monthly Listens 11k-17k" at bounding box center [349, 238] width 113 height 58
drag, startPoint x: 393, startPoint y: 249, endPoint x: 320, endPoint y: 243, distance: 72.6
click at [320, 243] on div "Total Monthly Listens 11k-17k" at bounding box center [349, 238] width 113 height 58
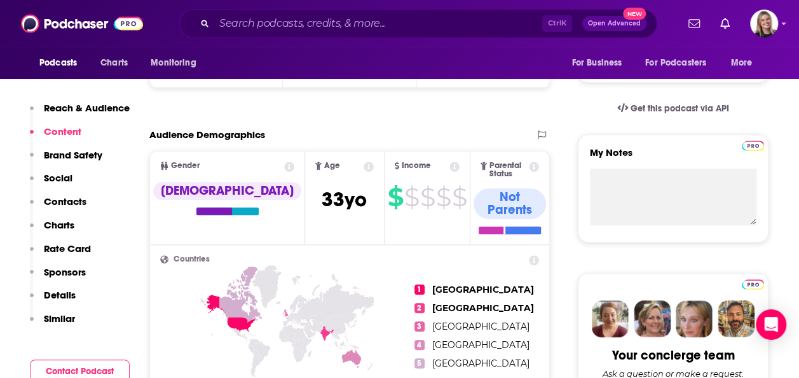
scroll to position [763, 0]
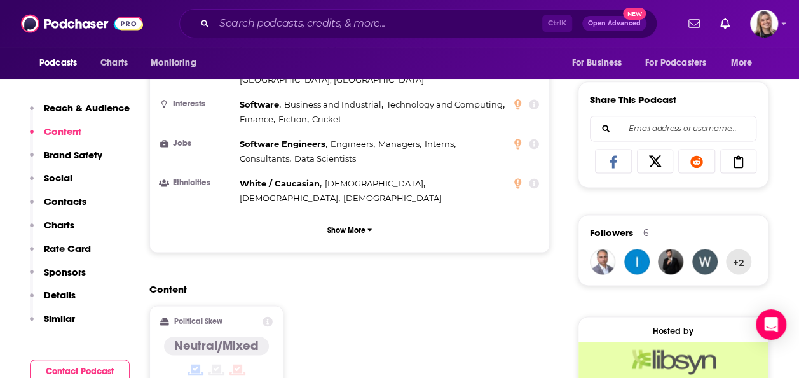
click at [62, 207] on p "Contacts" at bounding box center [65, 201] width 43 height 12
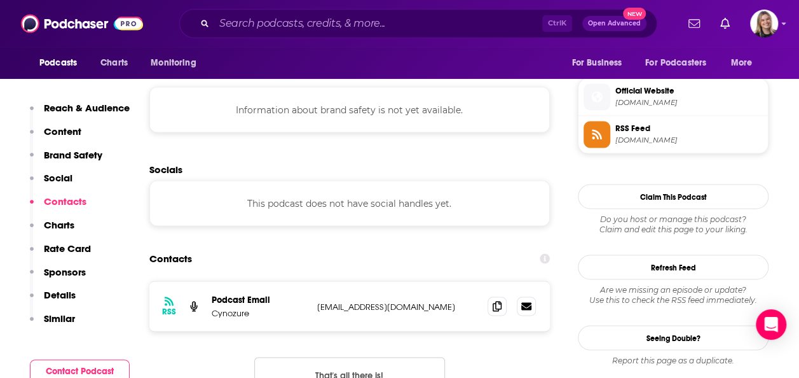
scroll to position [1128, 0]
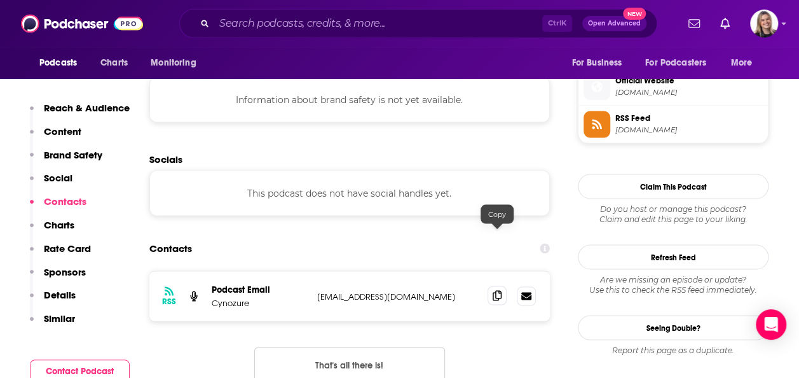
click at [497, 290] on icon at bounding box center [497, 295] width 9 height 10
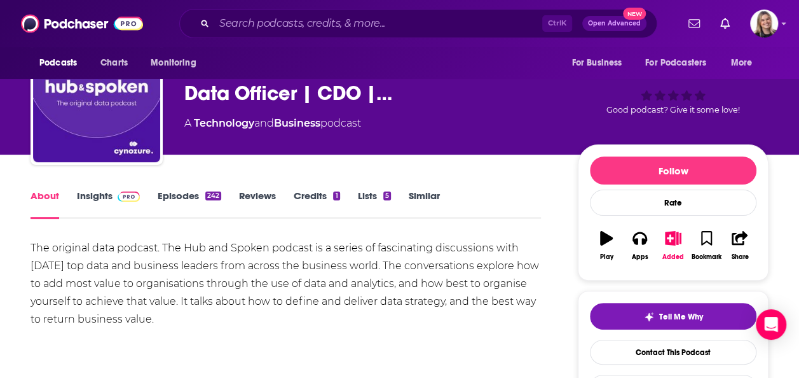
scroll to position [127, 0]
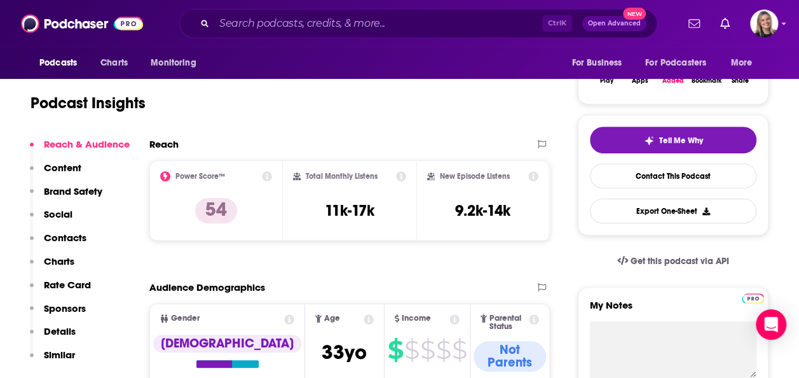
scroll to position [254, 0]
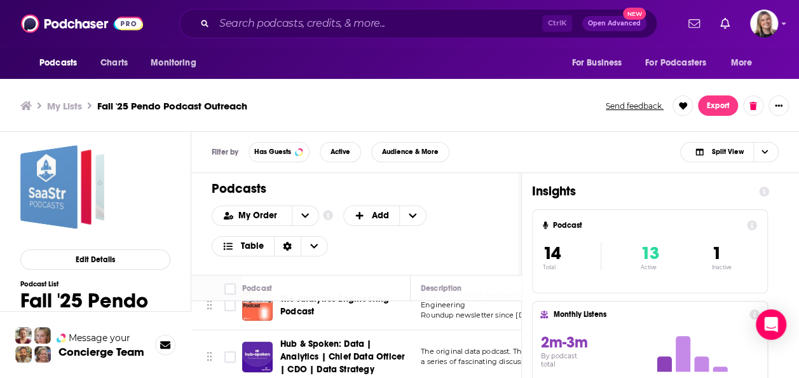
scroll to position [318, 0]
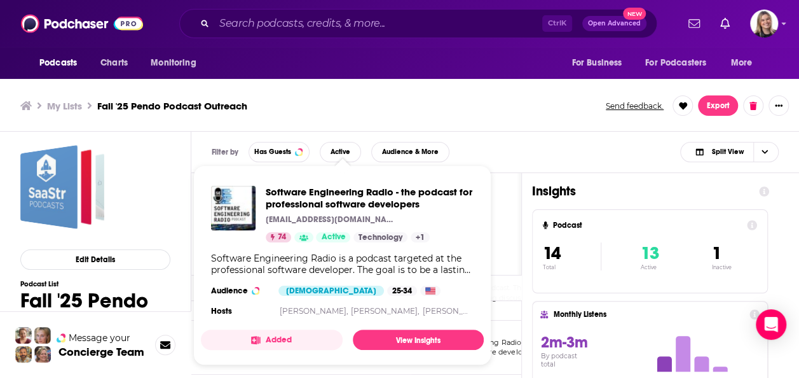
click at [355, 344] on link "View Insights" at bounding box center [418, 339] width 131 height 20
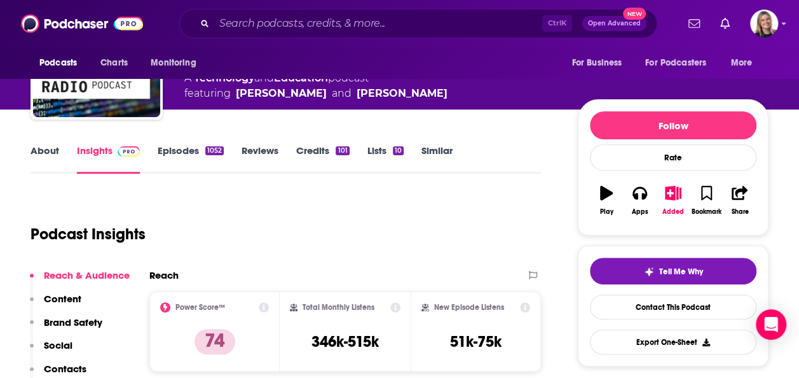
scroll to position [64, 0]
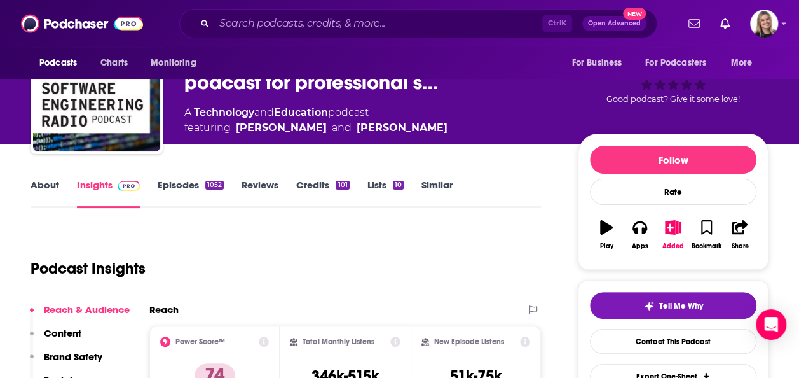
click at [35, 184] on link "About" at bounding box center [45, 193] width 29 height 29
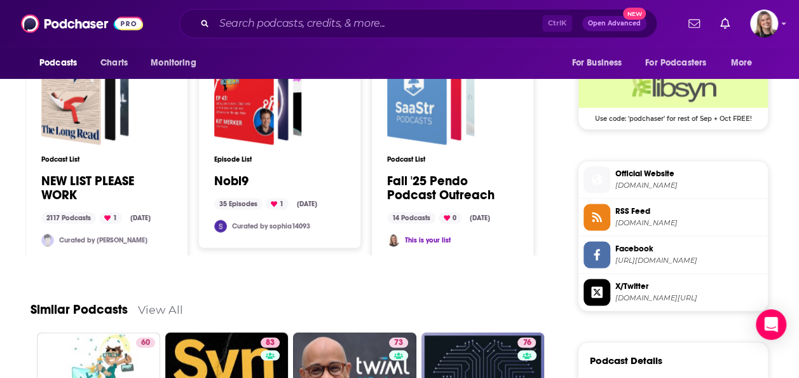
scroll to position [1017, 0]
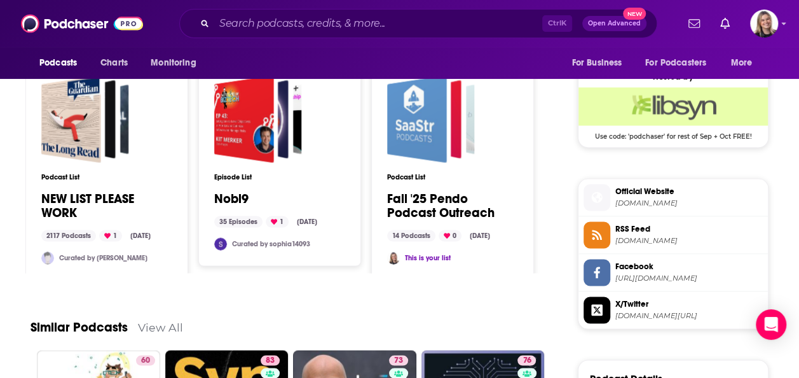
click at [442, 178] on div "Podcast List Fall '25 Pendo Podcast Outreach 14 Podcasts 0 Sep 4, 2025 This is …" at bounding box center [452, 169] width 131 height 189
click at [438, 191] on link "Fall '25 Pendo Podcast Outreach" at bounding box center [452, 205] width 131 height 28
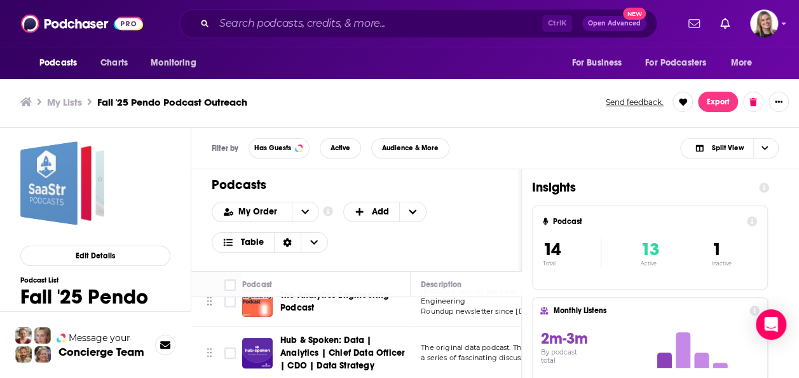
scroll to position [318, 0]
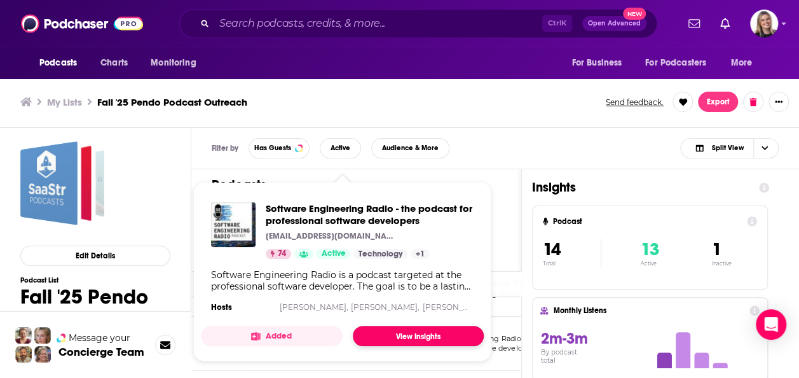
click at [425, 333] on link "View Insights" at bounding box center [418, 335] width 131 height 20
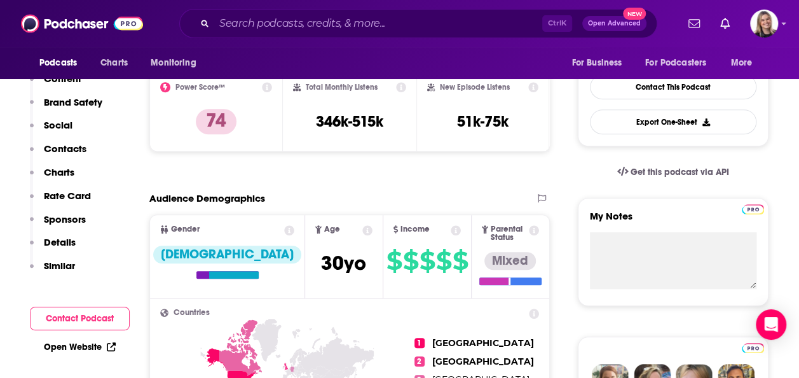
scroll to position [64, 0]
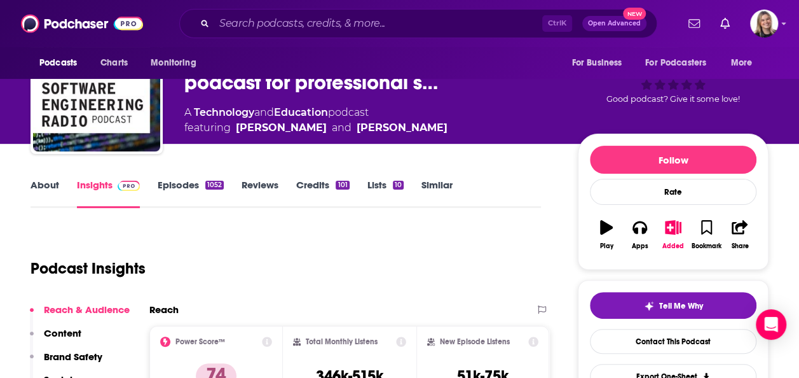
click at [47, 191] on link "About" at bounding box center [45, 193] width 29 height 29
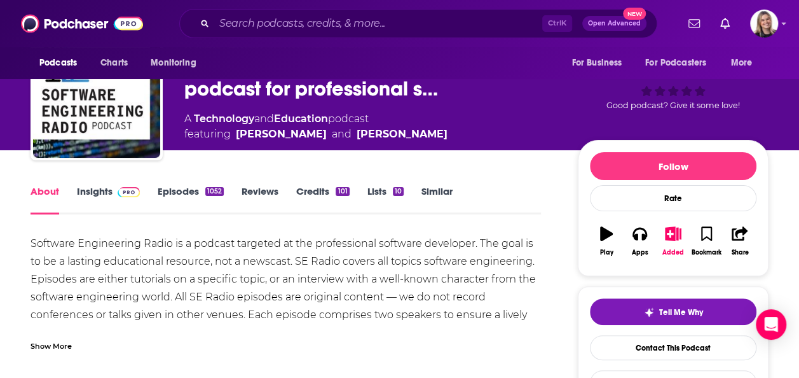
scroll to position [64, 0]
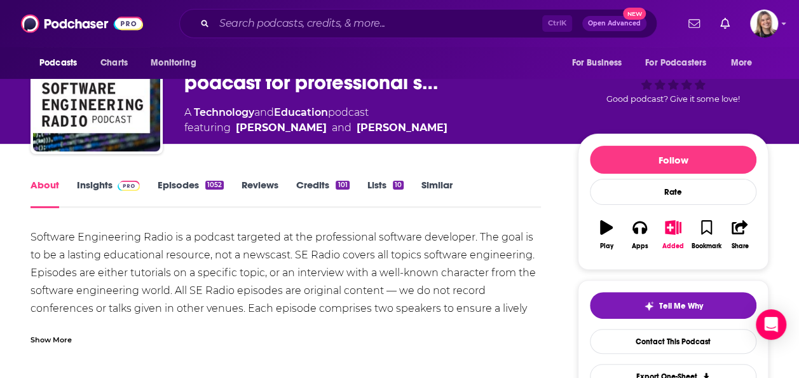
click at [62, 334] on div "Show More" at bounding box center [51, 338] width 41 height 12
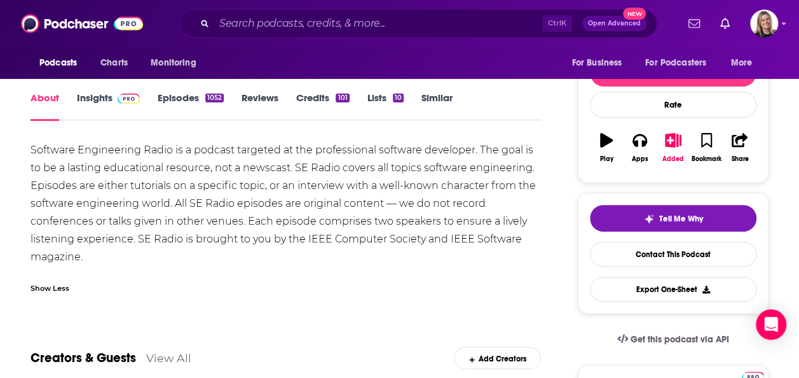
scroll to position [127, 0]
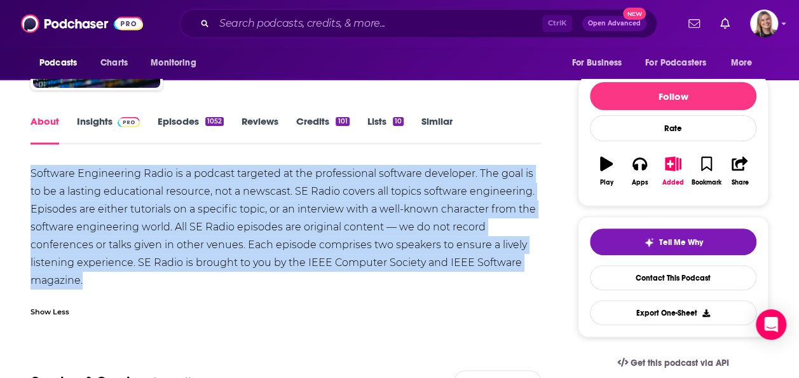
drag, startPoint x: 25, startPoint y: 160, endPoint x: 129, endPoint y: 281, distance: 159.1
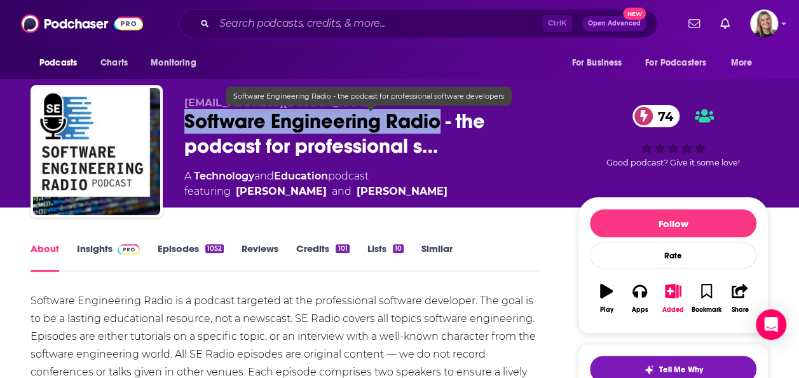
drag, startPoint x: 177, startPoint y: 118, endPoint x: 439, endPoint y: 128, distance: 261.5
click at [439, 128] on div "se-radio@computer.org Software Engineering Radio - the podcast for professional…" at bounding box center [400, 153] width 738 height 137
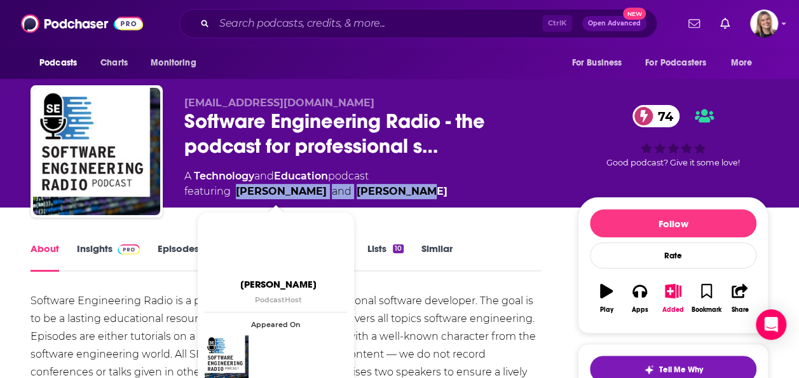
drag, startPoint x: 437, startPoint y: 197, endPoint x: 236, endPoint y: 194, distance: 200.9
click at [236, 194] on div "A Technology and Education podcast featuring Edaena Salinas and Jeremy Jung" at bounding box center [370, 183] width 373 height 31
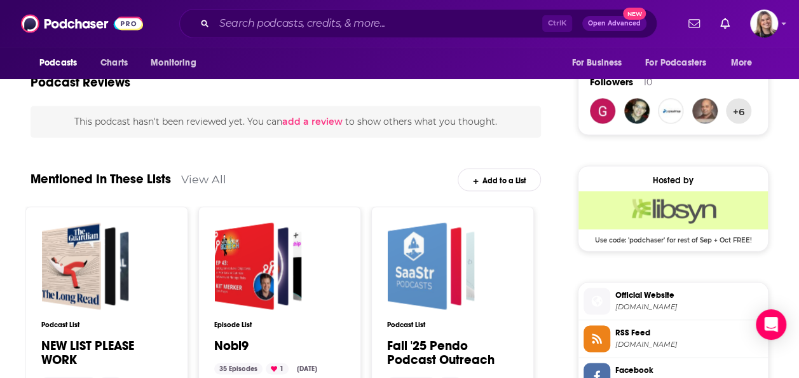
scroll to position [953, 0]
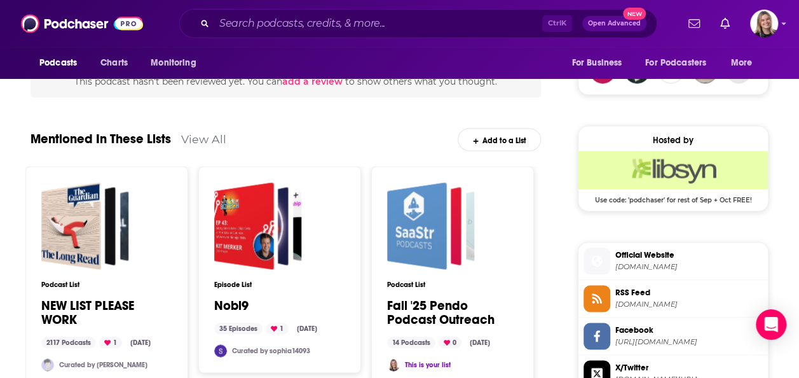
click at [667, 252] on span "Official Website" at bounding box center [688, 254] width 147 height 11
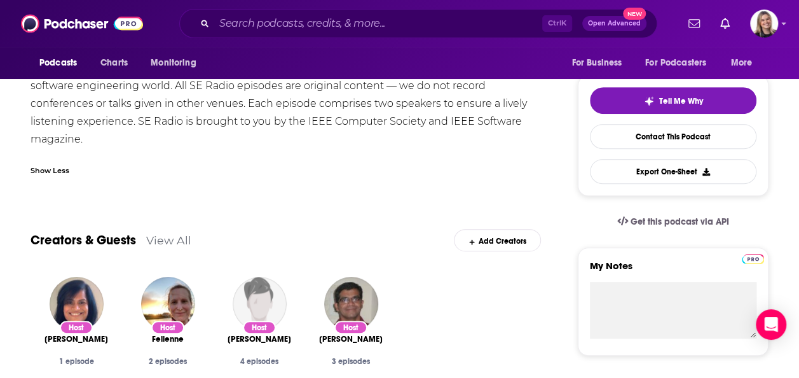
scroll to position [0, 0]
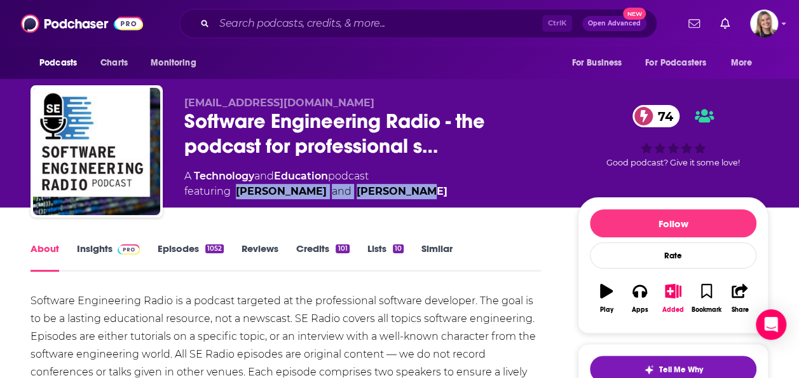
click at [77, 248] on link "Insights" at bounding box center [108, 256] width 63 height 29
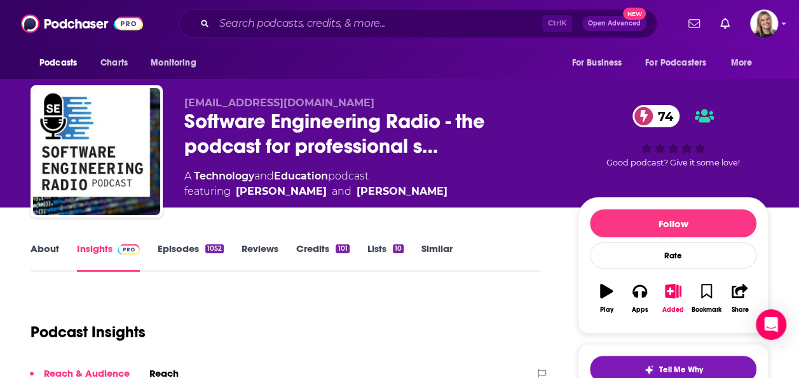
scroll to position [127, 0]
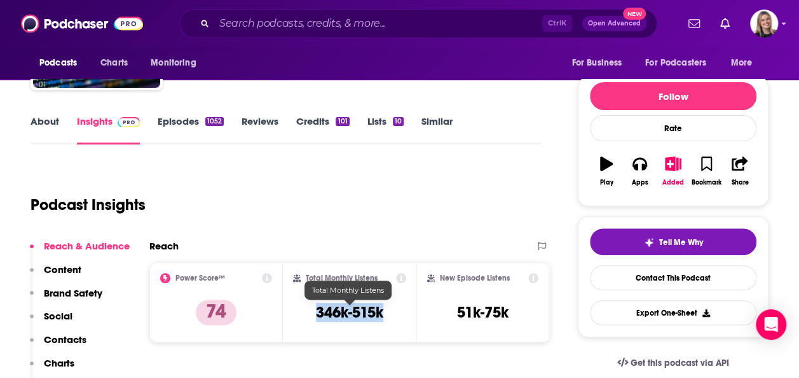
drag, startPoint x: 360, startPoint y: 314, endPoint x: 389, endPoint y: 311, distance: 29.3
click at [389, 311] on div "Total Monthly Listens 346k-515k" at bounding box center [349, 302] width 113 height 58
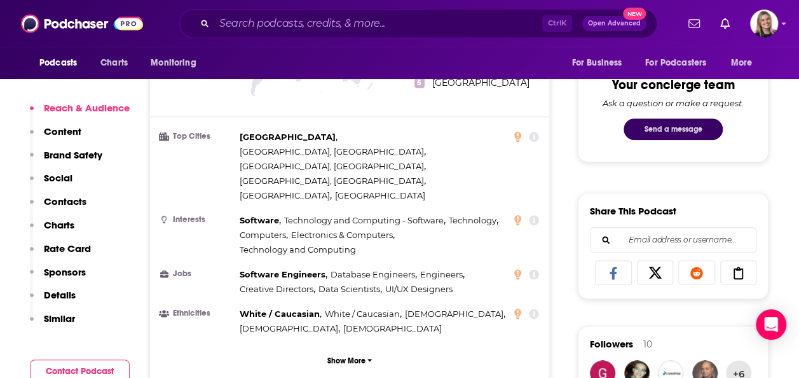
scroll to position [699, 0]
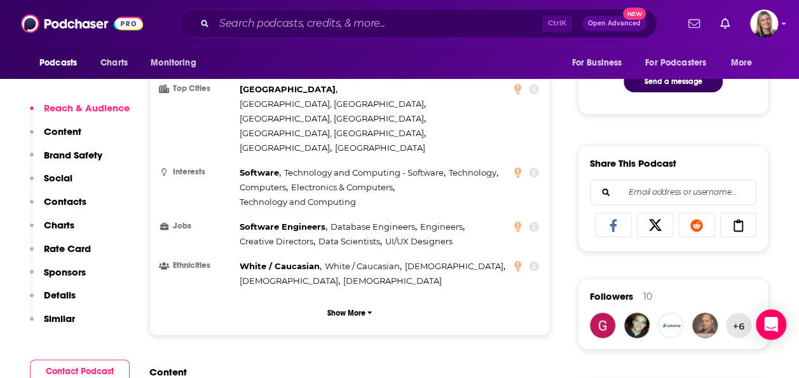
click at [56, 198] on p "Contacts" at bounding box center [65, 201] width 43 height 12
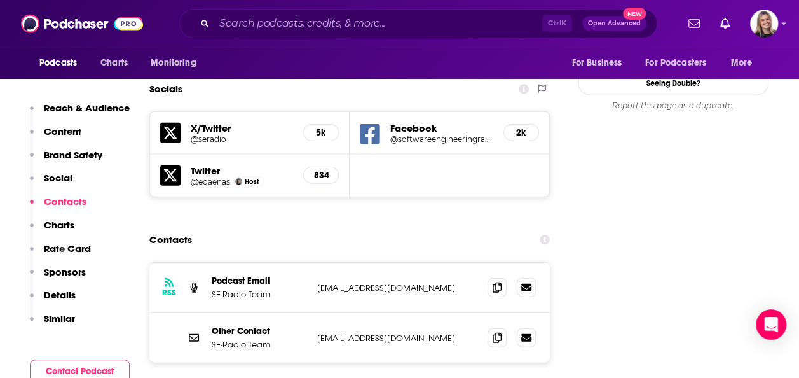
scroll to position [1450, 0]
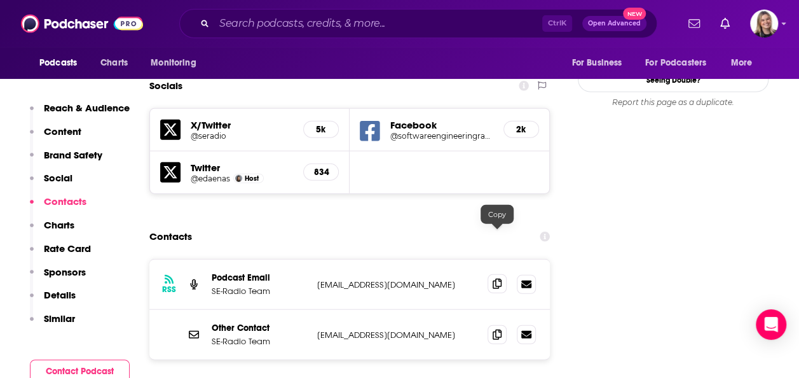
click at [500, 278] on icon at bounding box center [497, 283] width 9 height 10
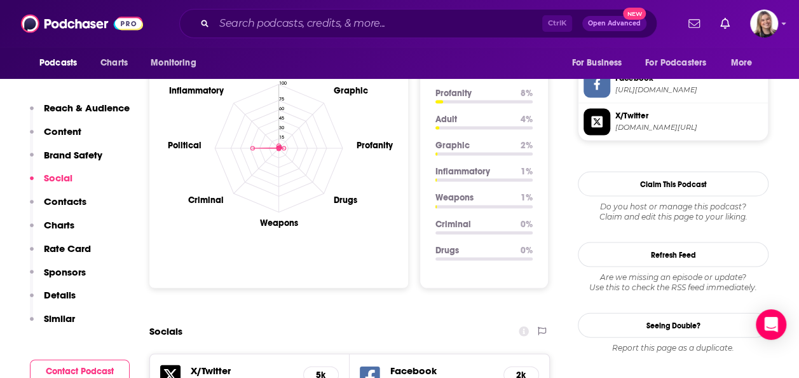
scroll to position [1196, 0]
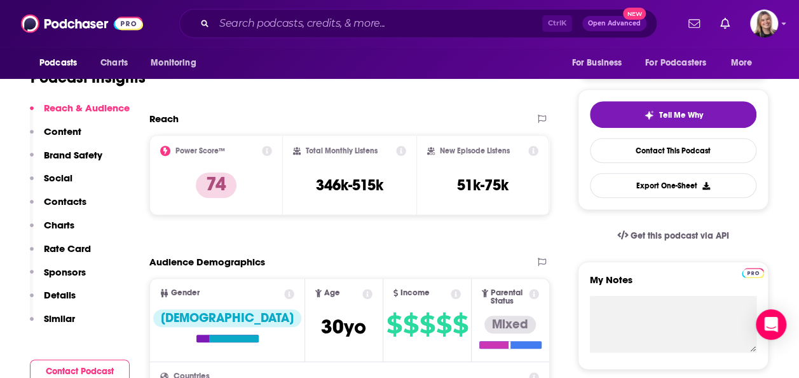
scroll to position [381, 0]
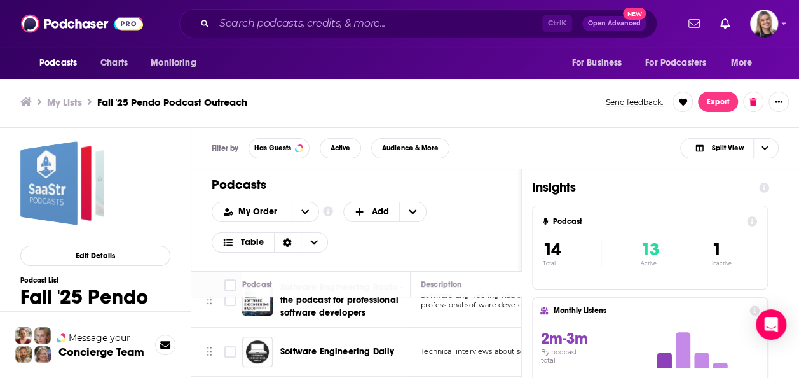
scroll to position [381, 0]
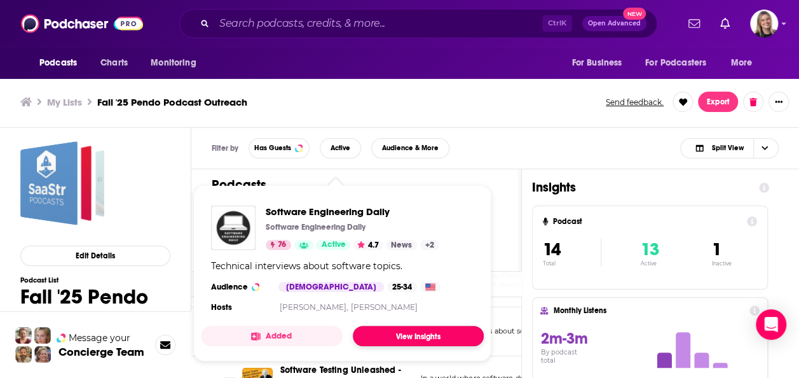
click at [388, 334] on link "View Insights" at bounding box center [418, 335] width 131 height 20
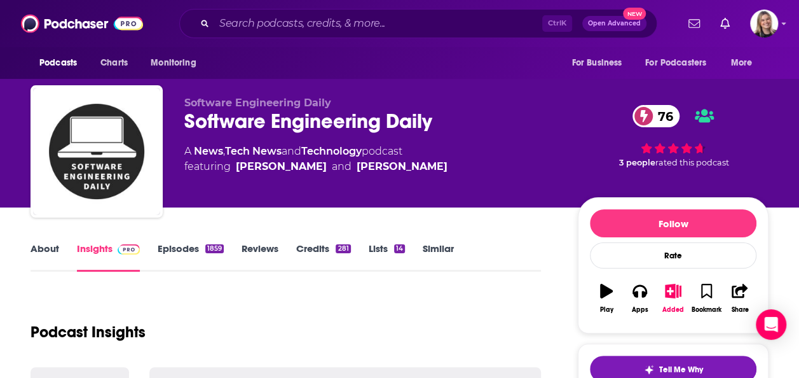
scroll to position [127, 0]
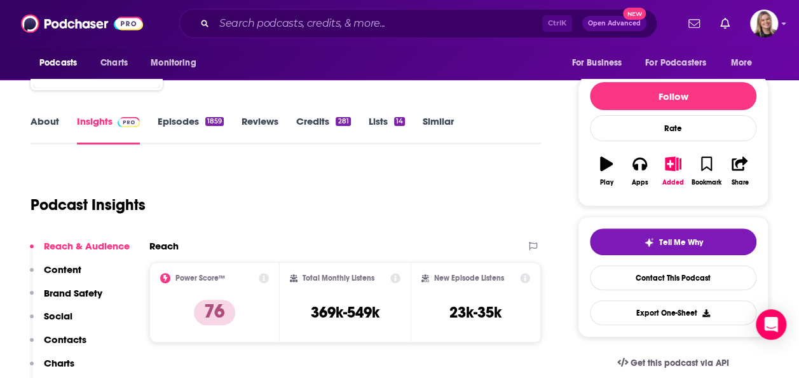
click at [45, 116] on link "About" at bounding box center [45, 129] width 29 height 29
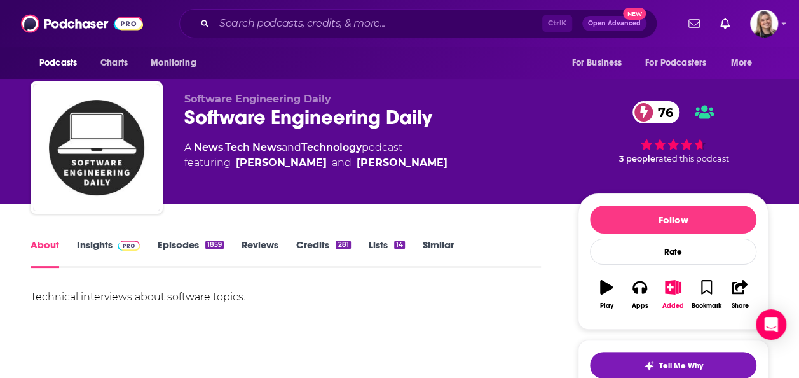
scroll to position [127, 0]
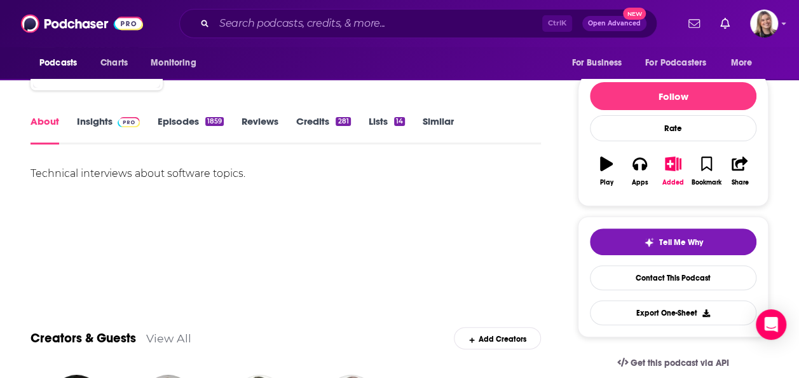
click at [100, 126] on link "Insights" at bounding box center [108, 129] width 63 height 29
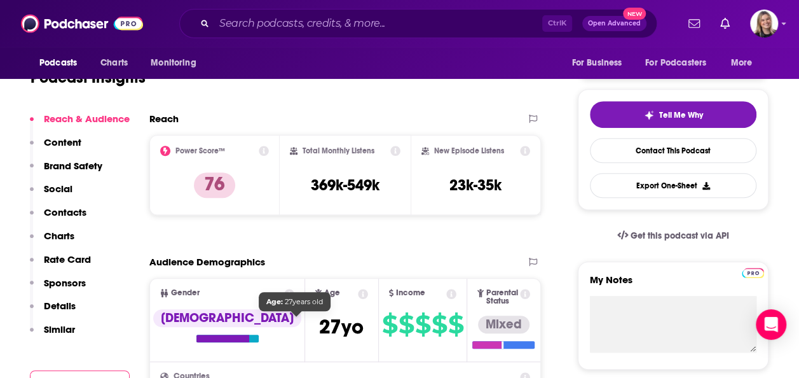
scroll to position [64, 0]
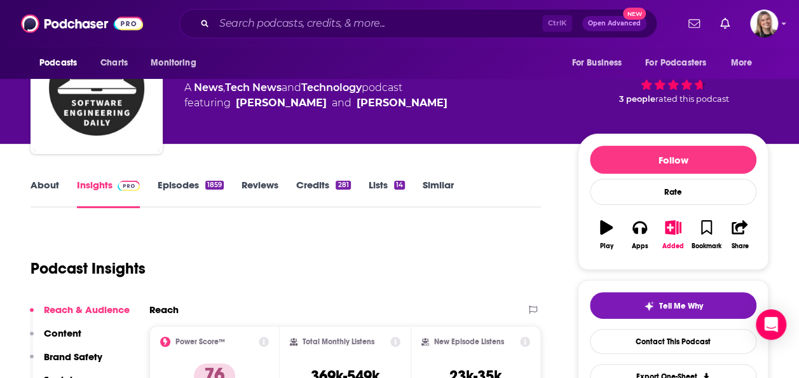
click at [172, 177] on div "About Insights Episodes 1859 Reviews Credits 281 Lists 14 Similar" at bounding box center [286, 192] width 510 height 31
click at [175, 187] on link "Episodes 1859" at bounding box center [191, 193] width 66 height 29
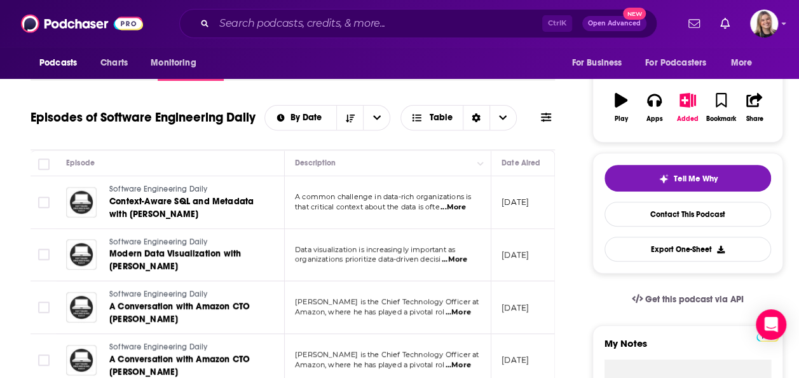
scroll to position [114, 0]
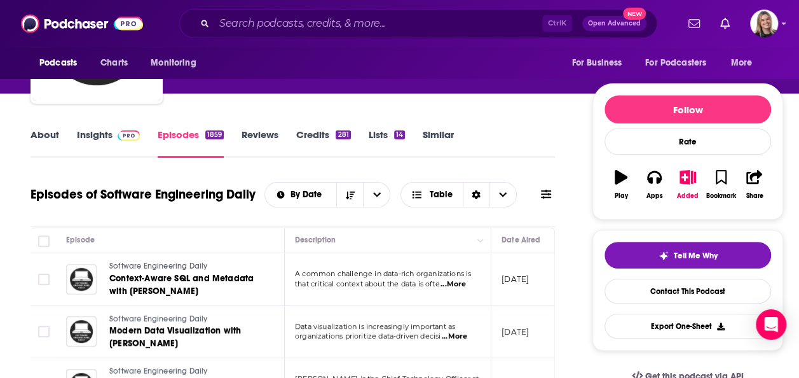
click at [92, 158] on link "Insights" at bounding box center [108, 142] width 63 height 29
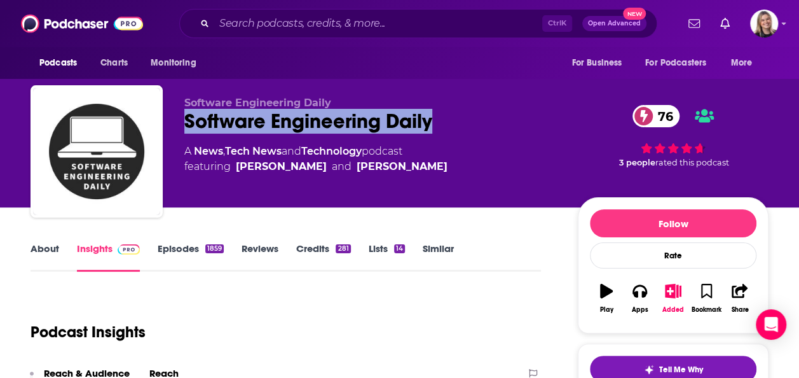
drag, startPoint x: 444, startPoint y: 118, endPoint x: 184, endPoint y: 130, distance: 259.6
click at [184, 130] on div "Software Engineering Daily 76" at bounding box center [370, 121] width 373 height 25
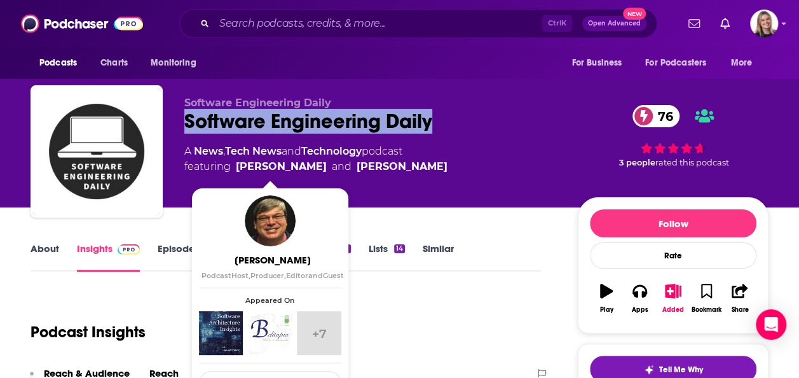
drag, startPoint x: 351, startPoint y: 170, endPoint x: 237, endPoint y: 165, distance: 113.9
click at [237, 165] on div "A News , Tech News and Technology podcast featuring Lee Atchison and Jeffrey Me…" at bounding box center [370, 159] width 373 height 31
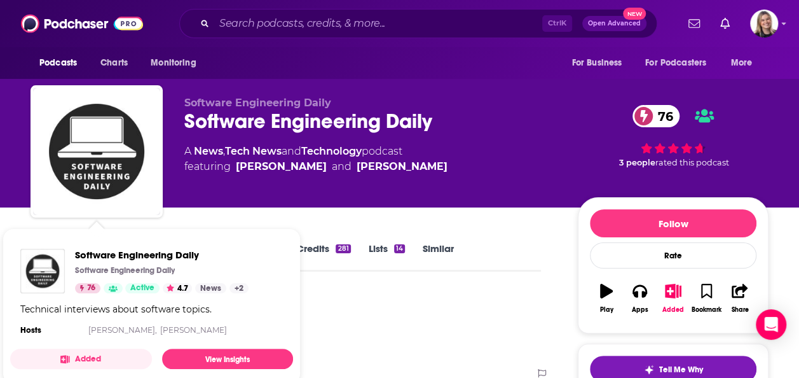
click at [0, 163] on html "Podcasts Charts Monitoring Ctrl K Open Advanced New For Business For Podcasters…" at bounding box center [399, 189] width 799 height 378
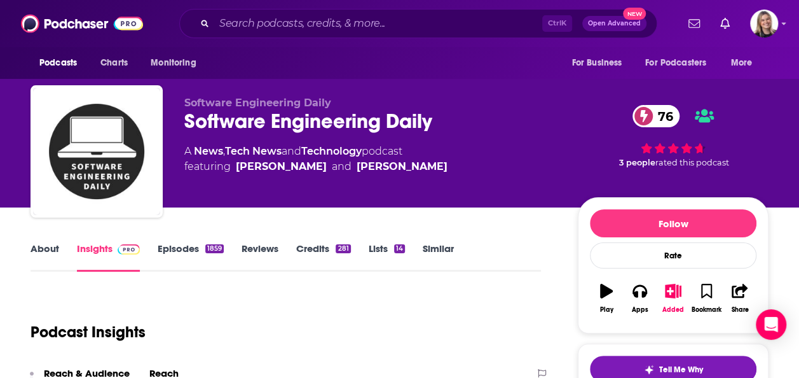
click at [51, 247] on link "About" at bounding box center [45, 256] width 29 height 29
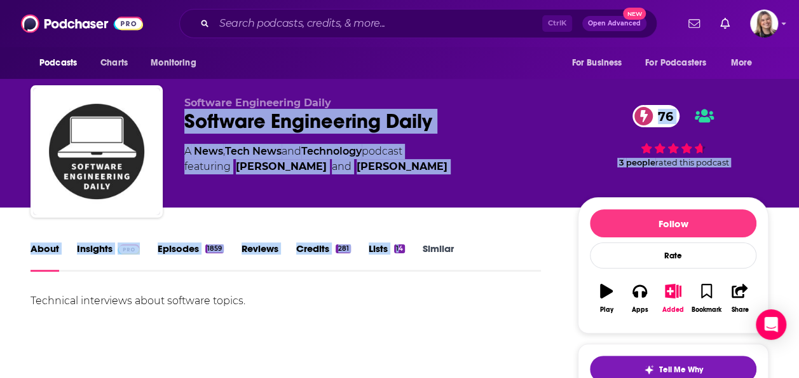
drag, startPoint x: 183, startPoint y: 122, endPoint x: 399, endPoint y: 224, distance: 238.8
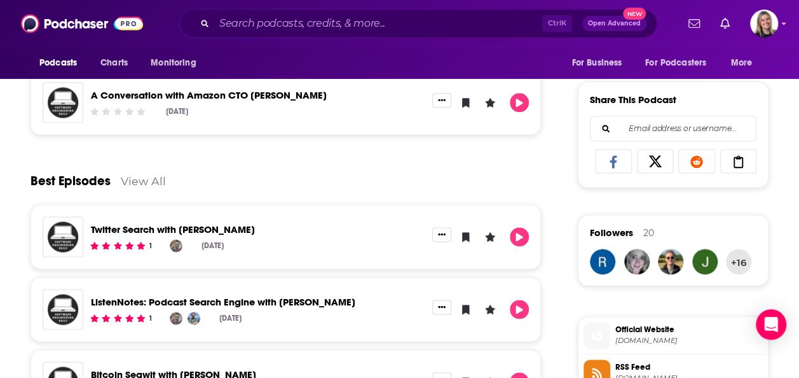
scroll to position [953, 0]
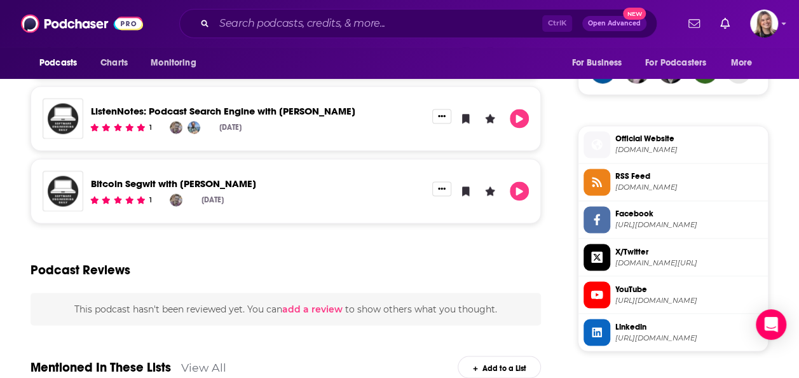
click at [641, 133] on span "Official Website" at bounding box center [688, 138] width 147 height 11
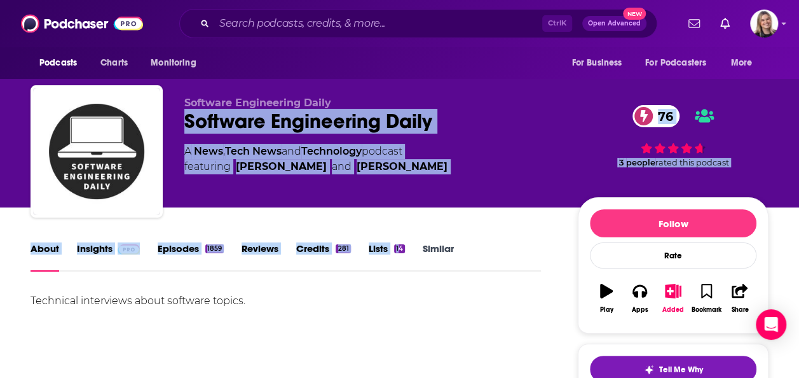
scroll to position [318, 0]
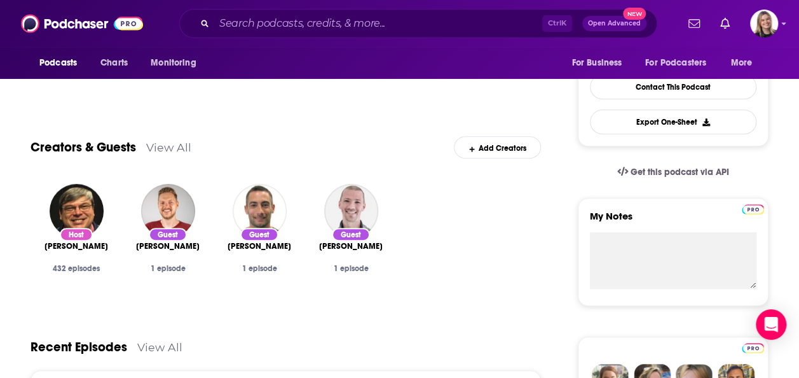
drag, startPoint x: 206, startPoint y: 128, endPoint x: 219, endPoint y: 140, distance: 17.6
click at [206, 128] on div "Creators & Guests View All Add Creators" at bounding box center [286, 140] width 510 height 68
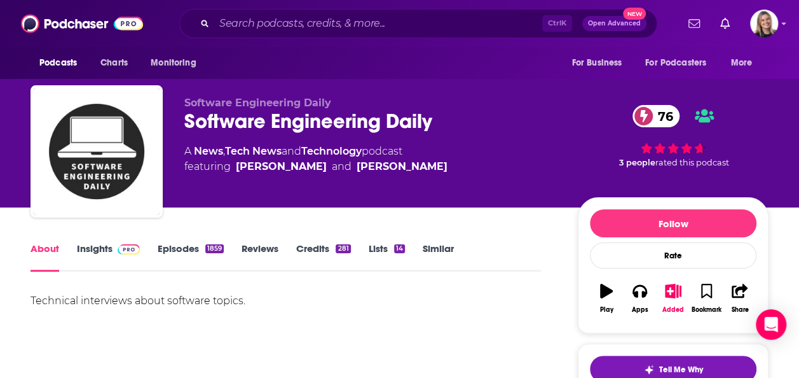
click at [103, 243] on link "Insights" at bounding box center [108, 256] width 63 height 29
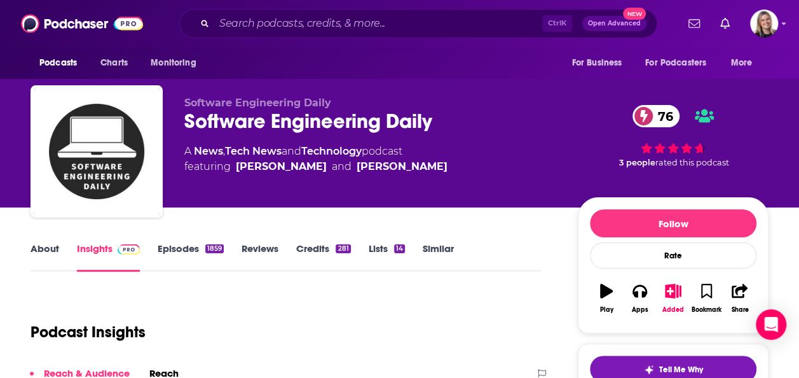
scroll to position [191, 0]
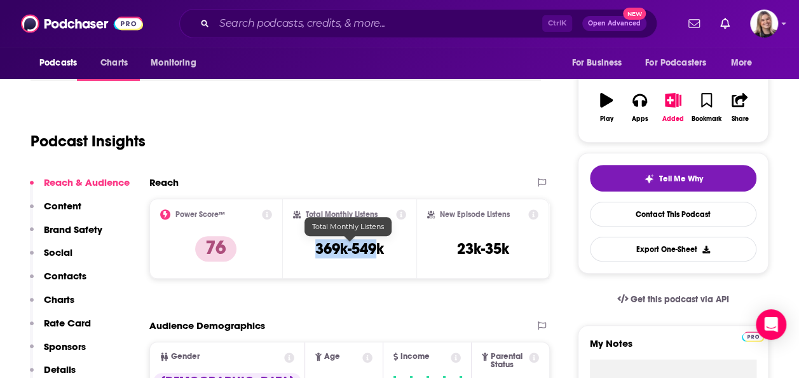
drag, startPoint x: 308, startPoint y: 251, endPoint x: 390, endPoint y: 242, distance: 83.2
click at [386, 244] on div "Total Monthly Listens 369k-549k" at bounding box center [349, 238] width 113 height 58
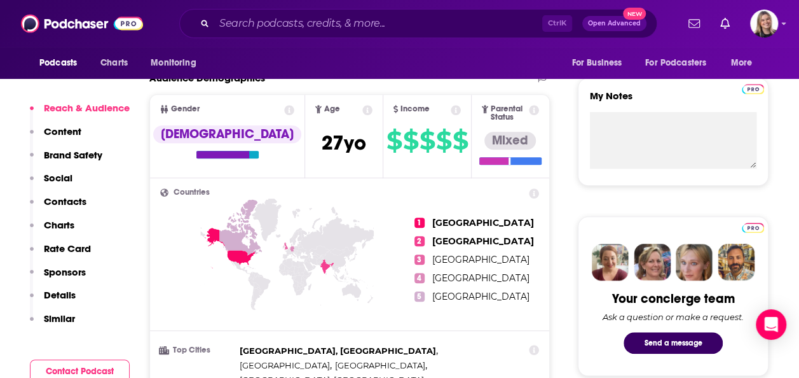
scroll to position [445, 0]
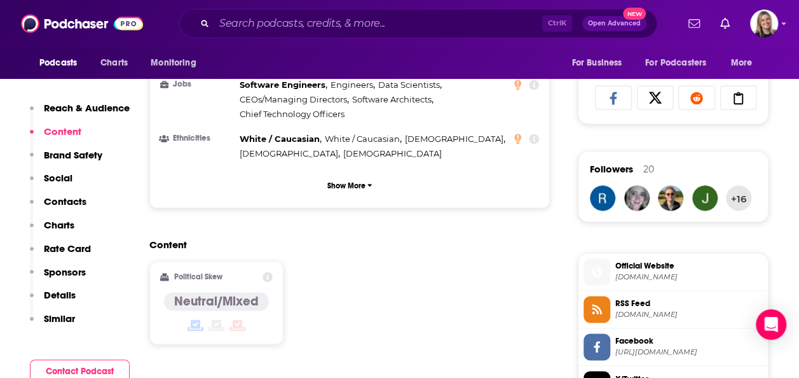
click at [70, 201] on p "Contacts" at bounding box center [65, 201] width 43 height 12
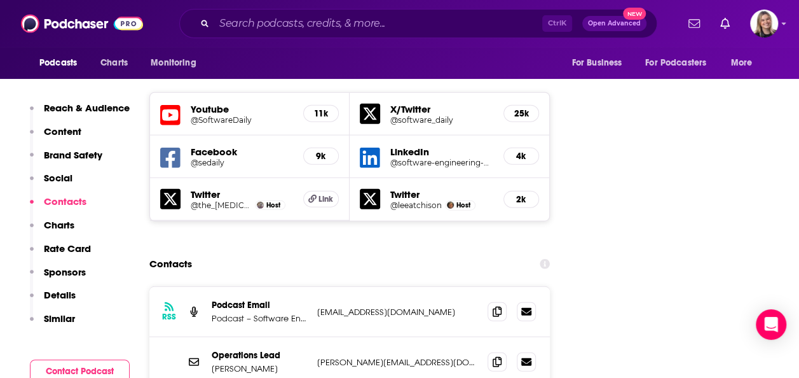
scroll to position [1493, 0]
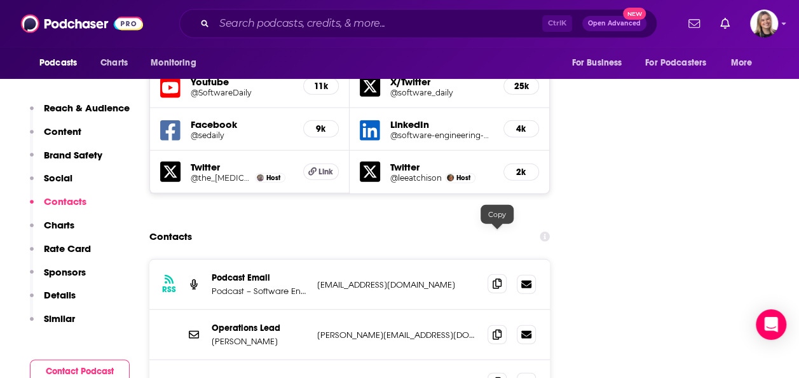
click at [496, 278] on icon at bounding box center [497, 283] width 9 height 10
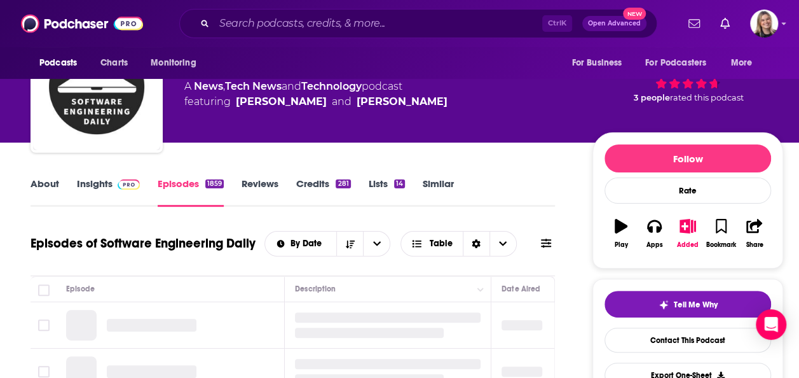
scroll to position [127, 0]
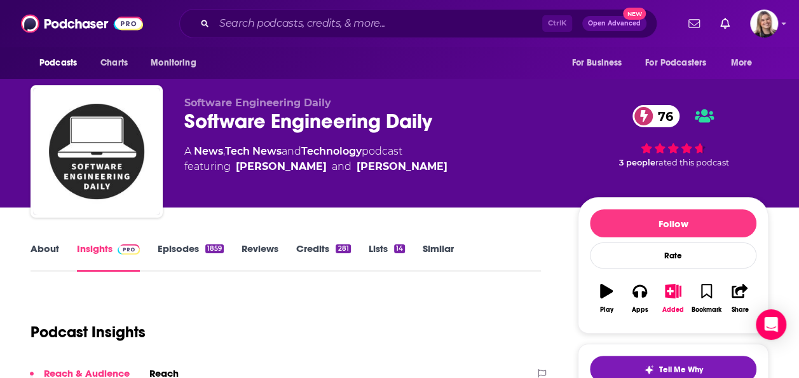
scroll to position [127, 0]
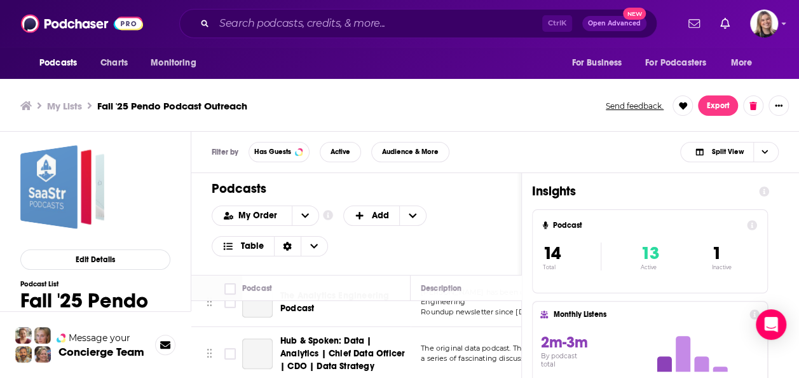
scroll to position [318, 0]
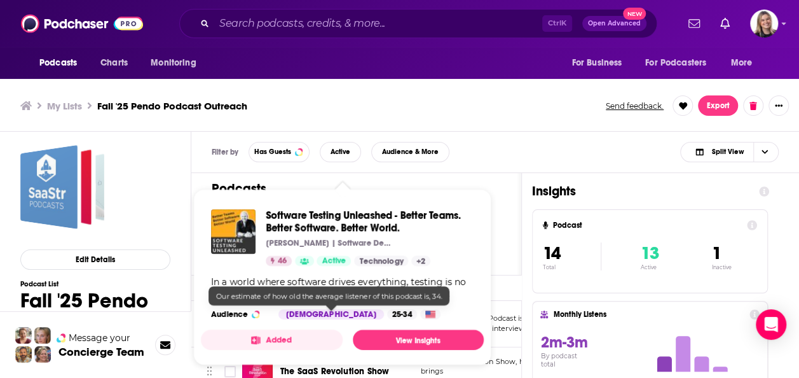
scroll to position [445, 0]
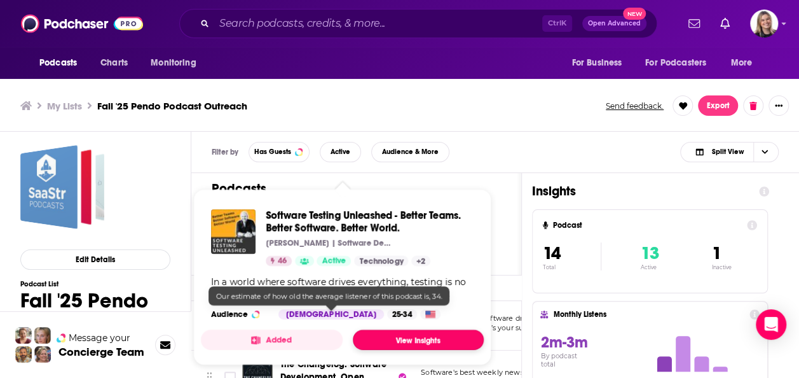
click at [403, 341] on link "View Insights" at bounding box center [418, 339] width 131 height 20
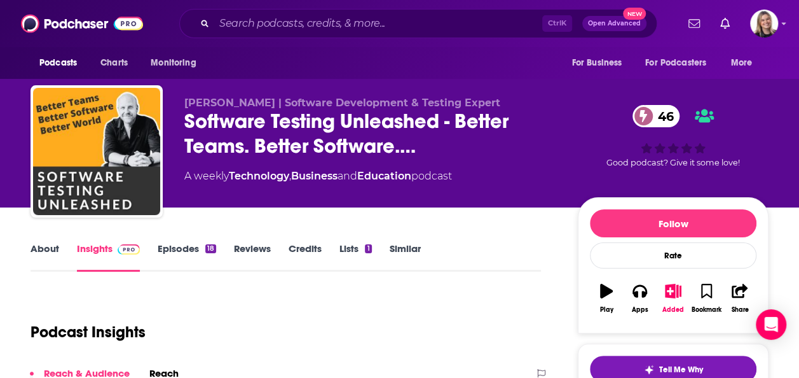
click at [58, 256] on link "About" at bounding box center [45, 256] width 29 height 29
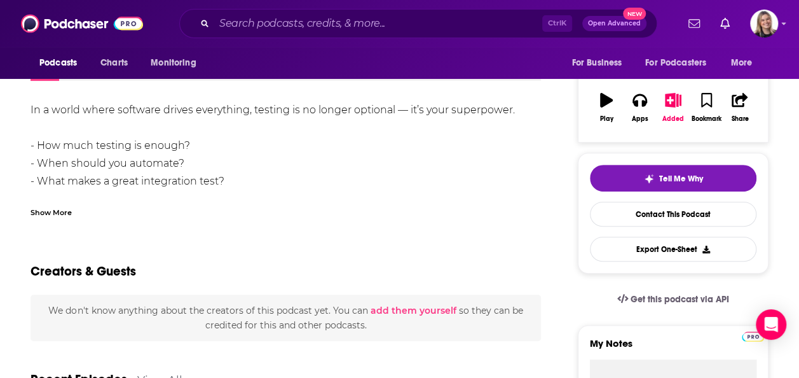
scroll to position [64, 0]
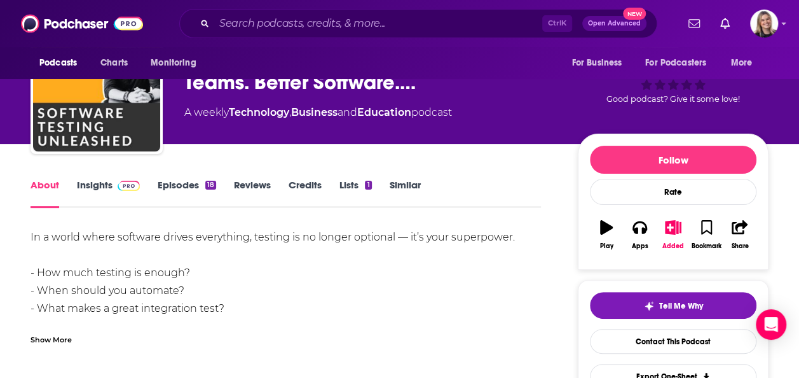
click at [188, 184] on link "Episodes 18" at bounding box center [187, 193] width 58 height 29
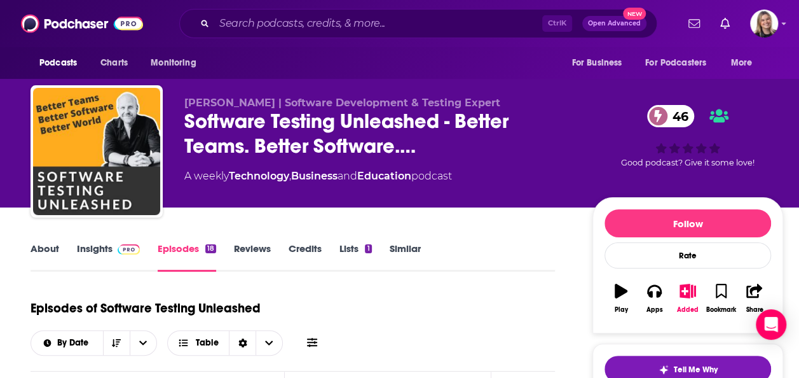
click at [49, 242] on link "About" at bounding box center [45, 256] width 29 height 29
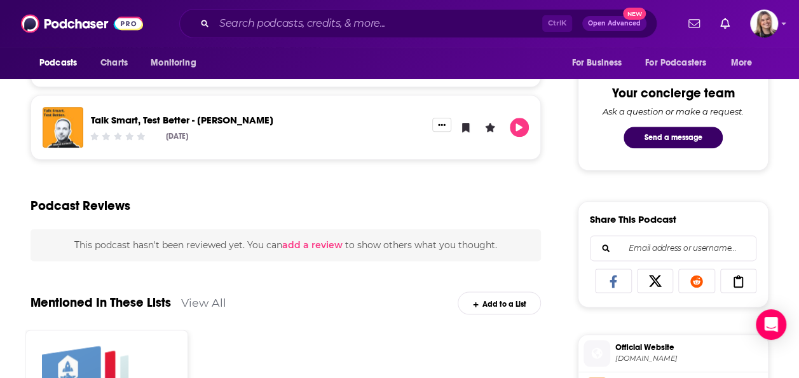
scroll to position [707, 0]
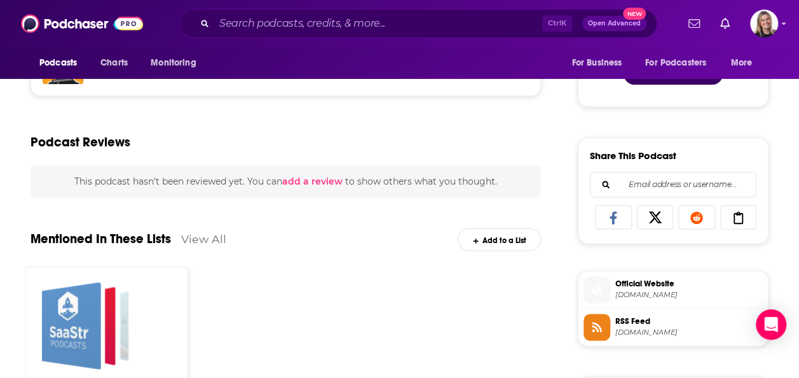
click at [669, 290] on span "[DOMAIN_NAME]" at bounding box center [688, 295] width 147 height 10
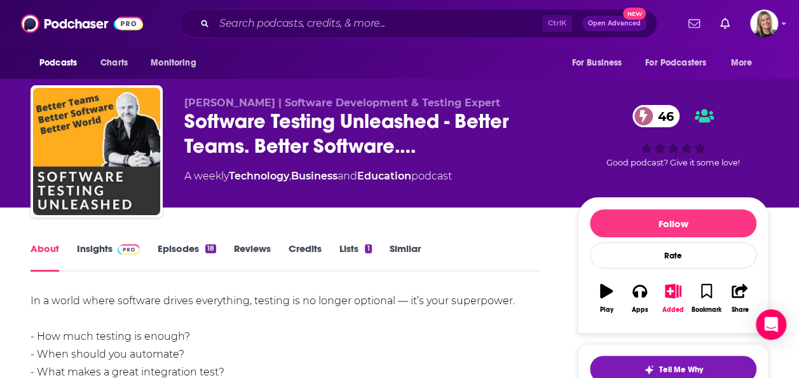
scroll to position [127, 0]
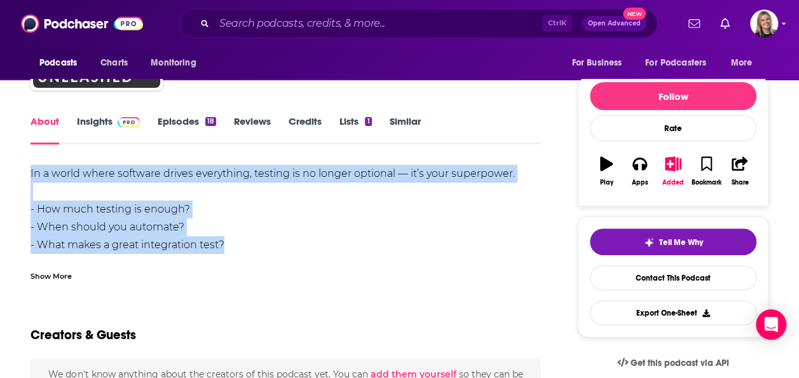
drag, startPoint x: 16, startPoint y: 163, endPoint x: 272, endPoint y: 244, distance: 268.8
copy div "In a world where software drives everything, testing is no longer optional — it…"
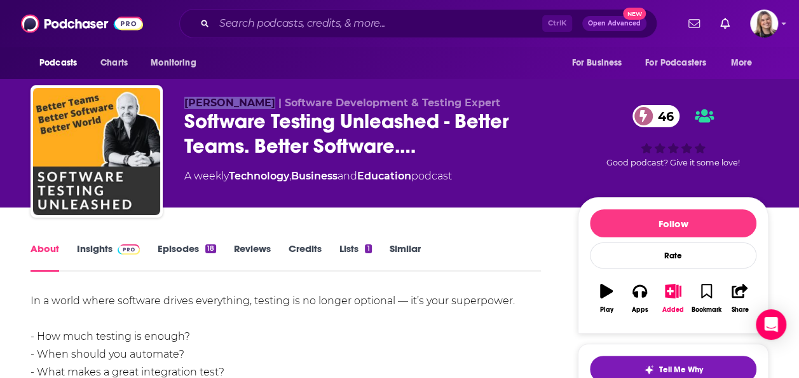
drag, startPoint x: 172, startPoint y: 103, endPoint x: 254, endPoint y: 99, distance: 81.5
click at [254, 99] on div "[PERSON_NAME] | Software Development & Testing Expert Software Testing Unleashe…" at bounding box center [400, 153] width 738 height 137
copy span "[PERSON_NAME]"
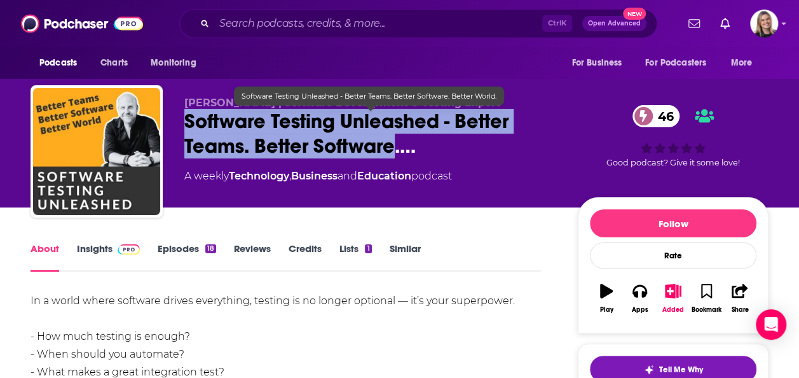
drag, startPoint x: 174, startPoint y: 119, endPoint x: 390, endPoint y: 158, distance: 220.1
click at [390, 158] on div "[PERSON_NAME] | Software Development & Testing Expert Software Testing Unleashe…" at bounding box center [400, 153] width 738 height 137
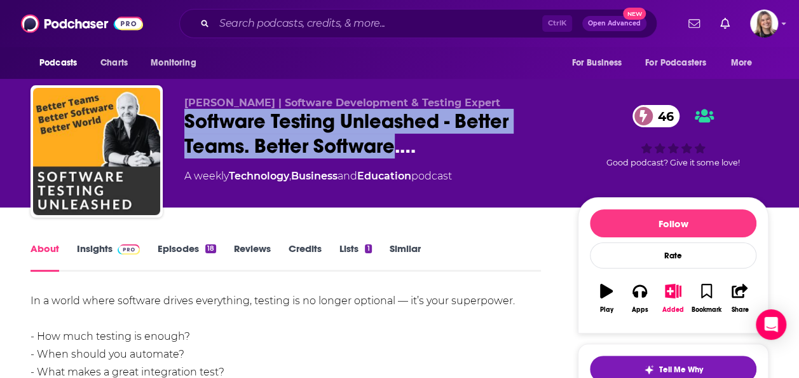
copy h1 "Software Testing Unleashed - Better Teams. Better Software"
click at [115, 250] on span at bounding box center [126, 248] width 27 height 12
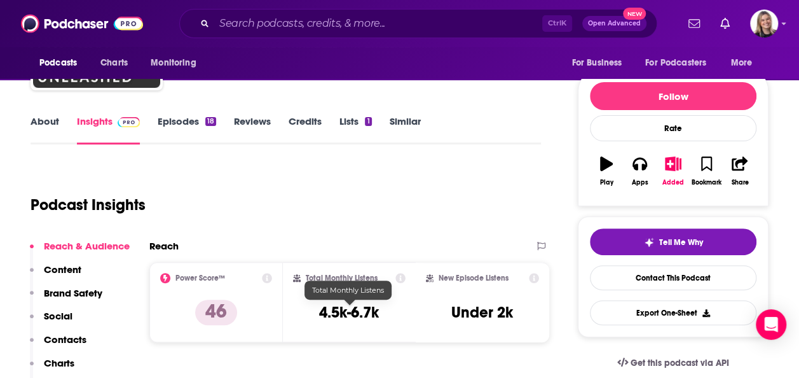
scroll to position [191, 0]
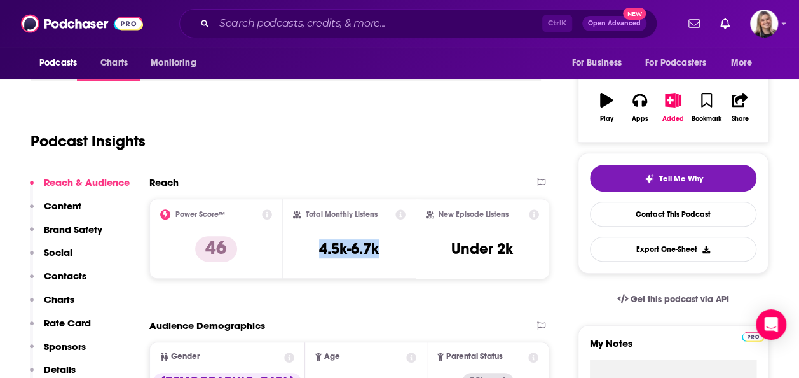
drag, startPoint x: 383, startPoint y: 250, endPoint x: 400, endPoint y: 250, distance: 17.2
click at [400, 250] on div "Total Monthly Listens 4.5k-6.7k" at bounding box center [349, 238] width 113 height 58
copy h3 "4.5k-6.7k"
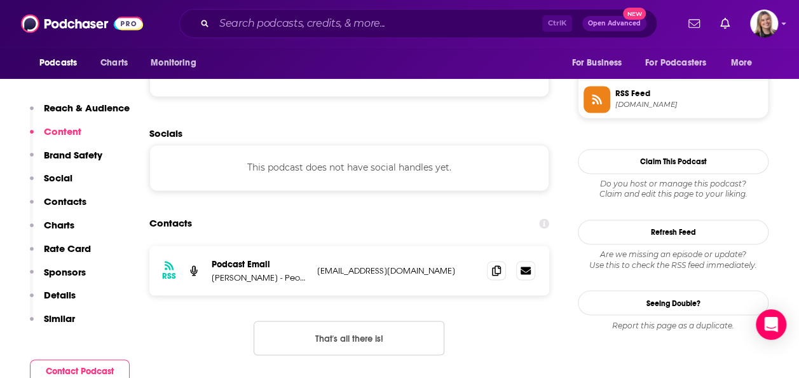
scroll to position [953, 0]
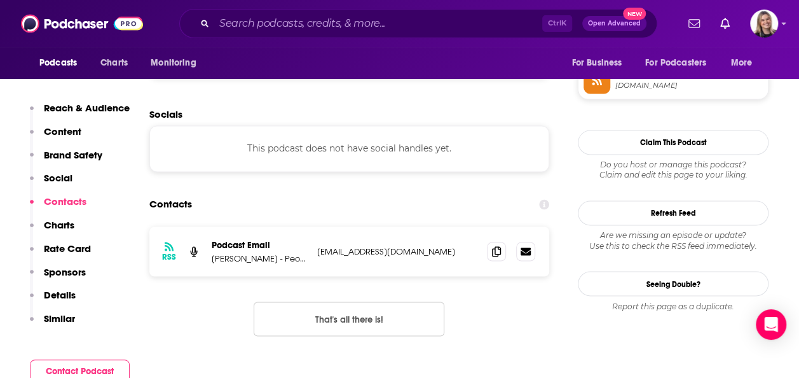
click at [95, 202] on div "Reach & Audience Content Brand Safety Social Contacts Charts Rate Card Sponsors…" at bounding box center [80, 219] width 100 height 234
click at [504, 256] on span at bounding box center [496, 250] width 19 height 19
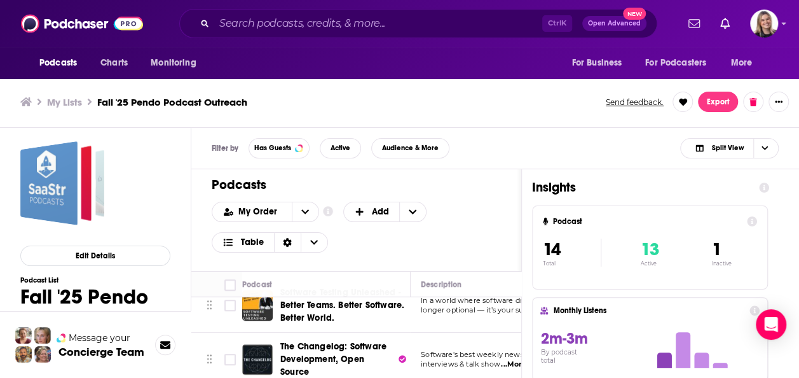
scroll to position [485, 0]
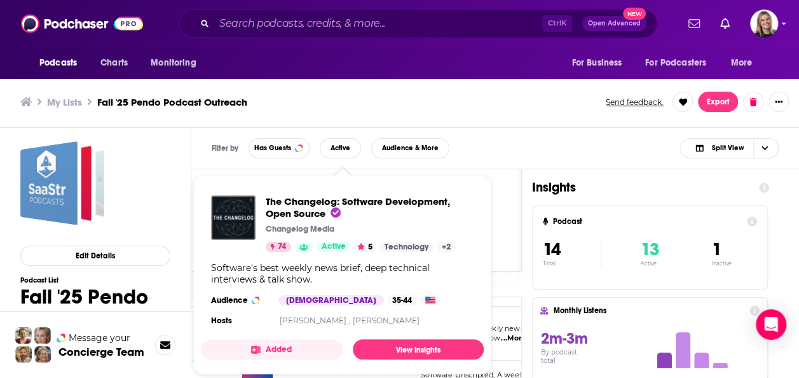
click at [322, 316] on link "[PERSON_NAME] ," at bounding box center [314, 320] width 71 height 10
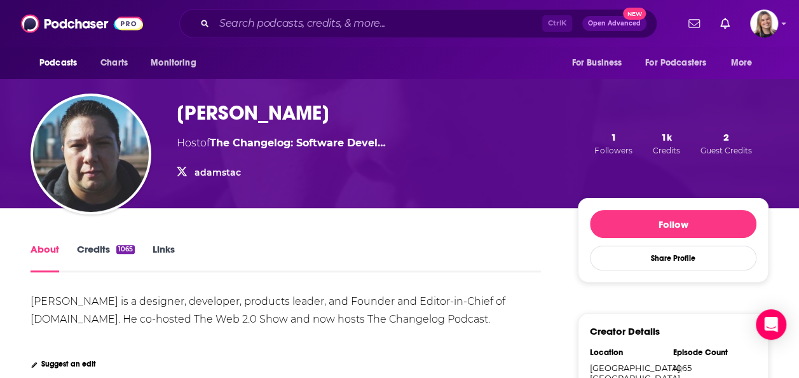
scroll to position [64, 0]
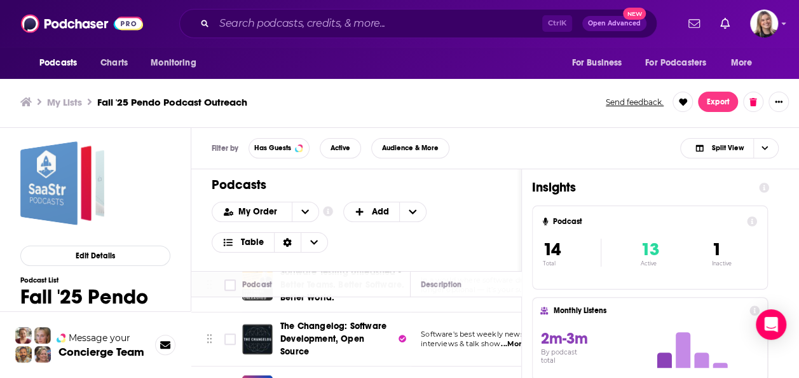
scroll to position [508, 0]
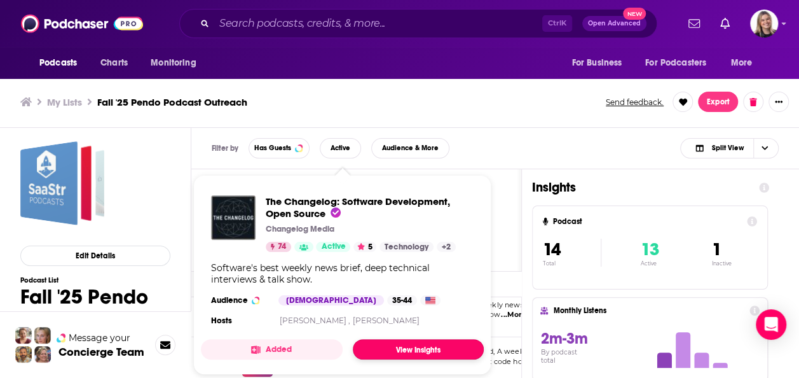
click at [407, 354] on link "View Insights" at bounding box center [418, 349] width 131 height 20
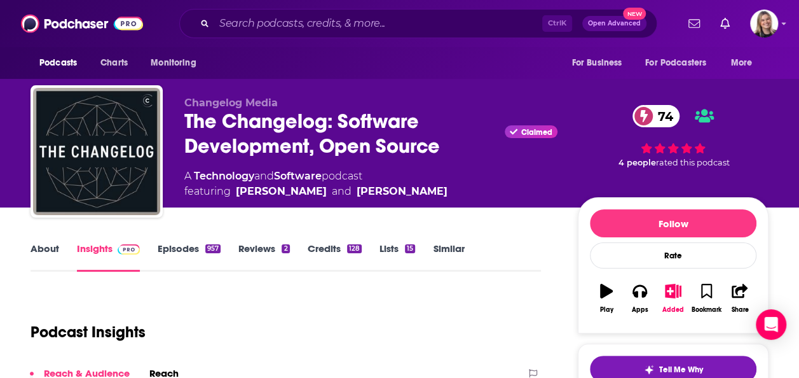
click at [36, 254] on link "About" at bounding box center [45, 256] width 29 height 29
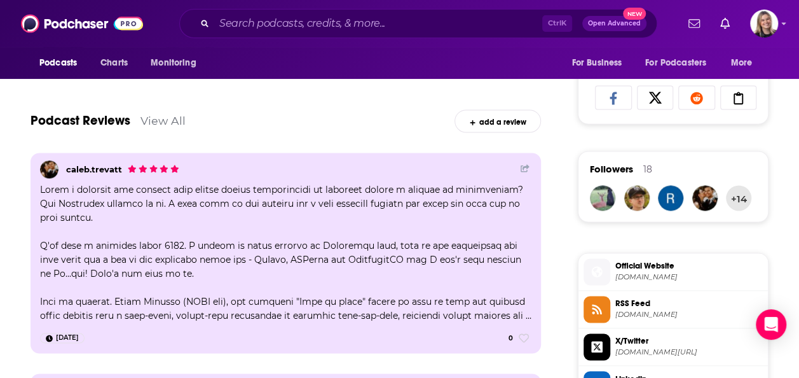
scroll to position [953, 0]
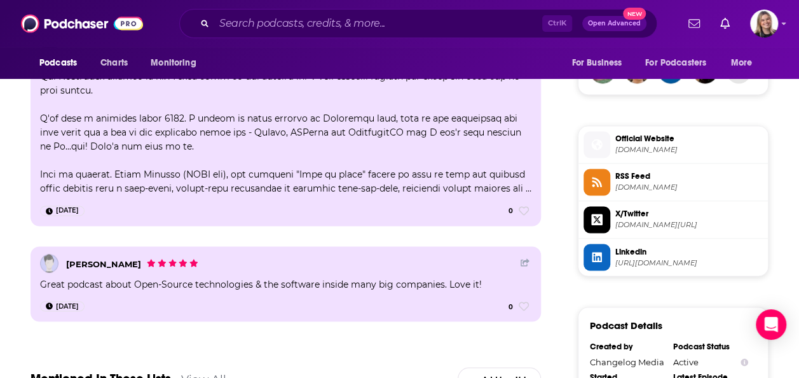
click at [669, 141] on span "Official Website [DOMAIN_NAME]" at bounding box center [686, 143] width 153 height 25
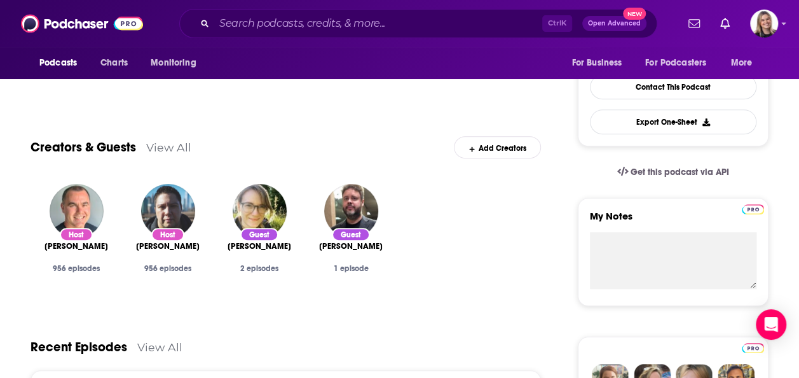
scroll to position [0, 0]
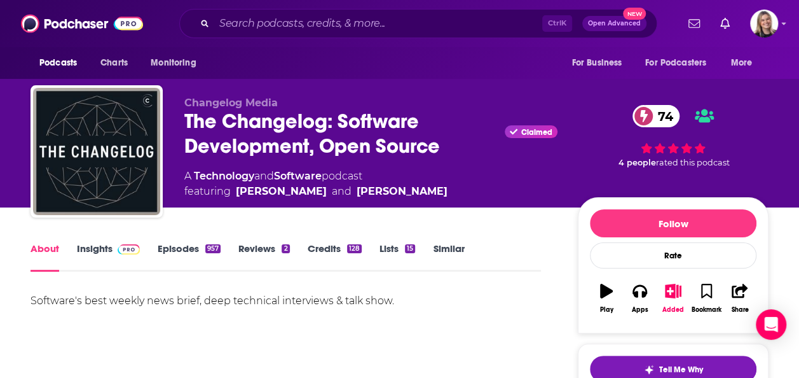
click at [91, 244] on link "Insights" at bounding box center [108, 256] width 63 height 29
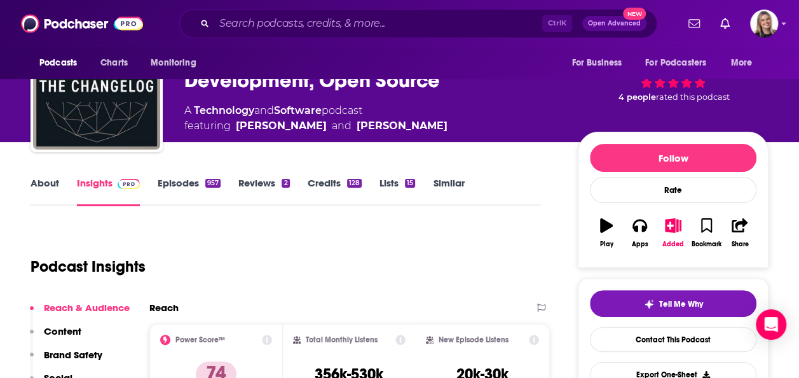
scroll to position [127, 0]
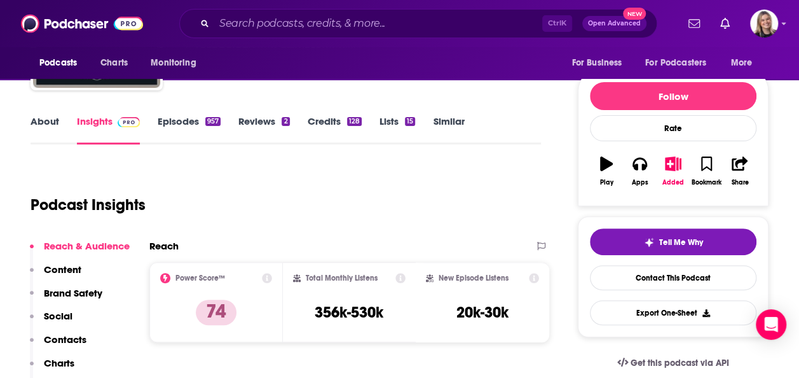
click at [35, 126] on link "About" at bounding box center [45, 129] width 29 height 29
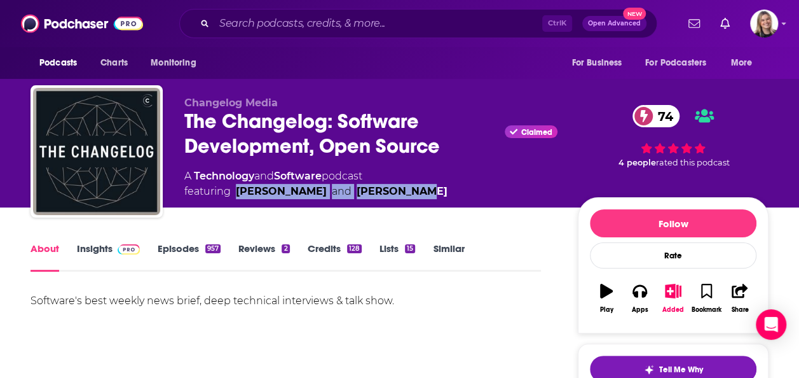
drag, startPoint x: 431, startPoint y: 191, endPoint x: 235, endPoint y: 191, distance: 195.8
click at [235, 191] on div "A Technology and Software podcast featuring [PERSON_NAME] and [PERSON_NAME]" at bounding box center [370, 183] width 373 height 31
copy span "[PERSON_NAME] and [PERSON_NAME]"
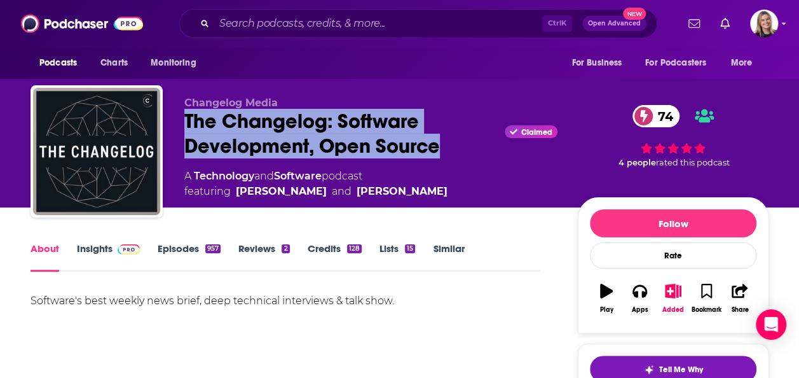
drag, startPoint x: 183, startPoint y: 123, endPoint x: 463, endPoint y: 142, distance: 280.4
click at [463, 142] on div "Changelog Media The Changelog: Software Development, Open Source Claimed 74 A T…" at bounding box center [400, 153] width 738 height 137
copy h1 "The Changelog: Software Development, Open Source"
click at [114, 245] on span at bounding box center [126, 248] width 27 height 12
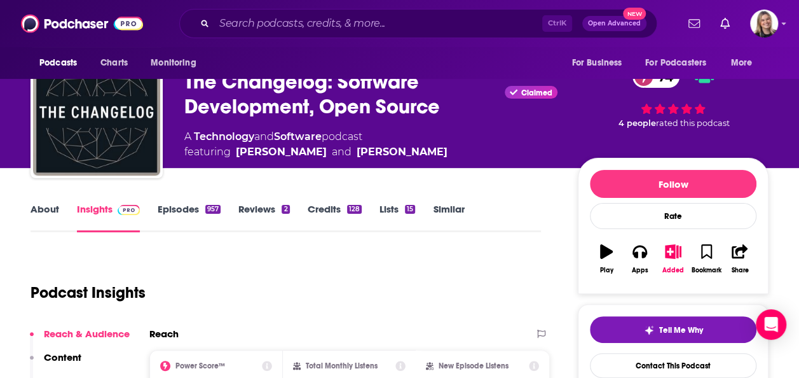
scroll to position [127, 0]
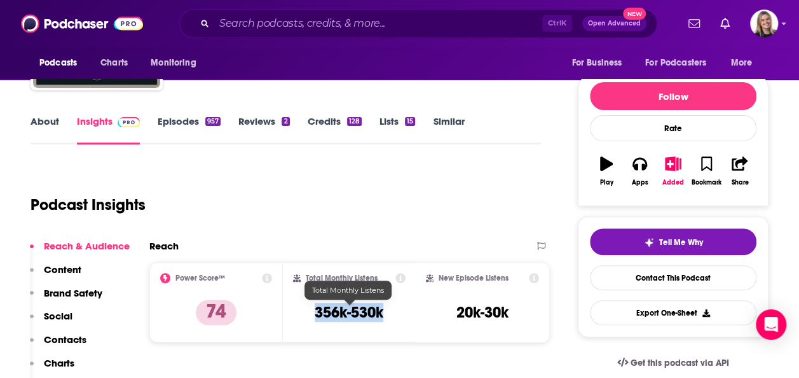
drag, startPoint x: 313, startPoint y: 311, endPoint x: 407, endPoint y: 312, distance: 93.4
click at [407, 312] on div "Total Monthly Listens 356k-530k" at bounding box center [349, 302] width 133 height 80
copy h3 "356k-530k"
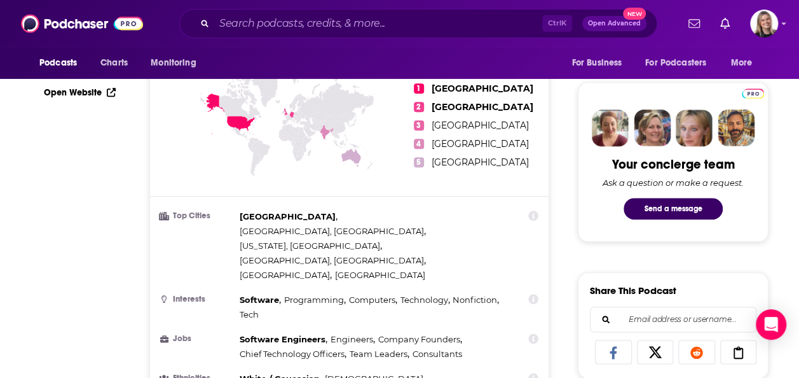
scroll to position [0, 0]
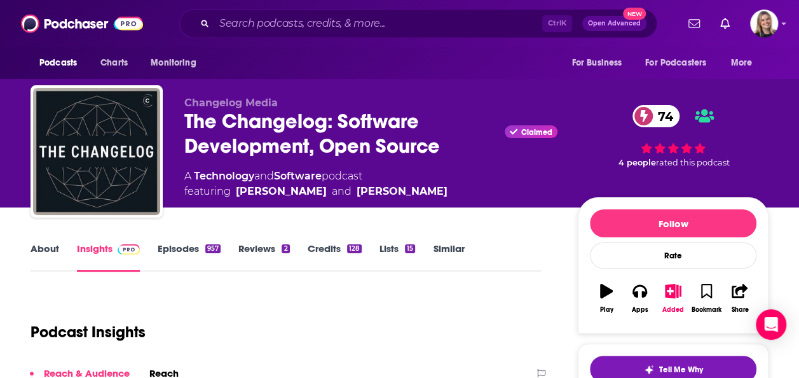
click at [194, 244] on link "Episodes 957" at bounding box center [189, 256] width 63 height 29
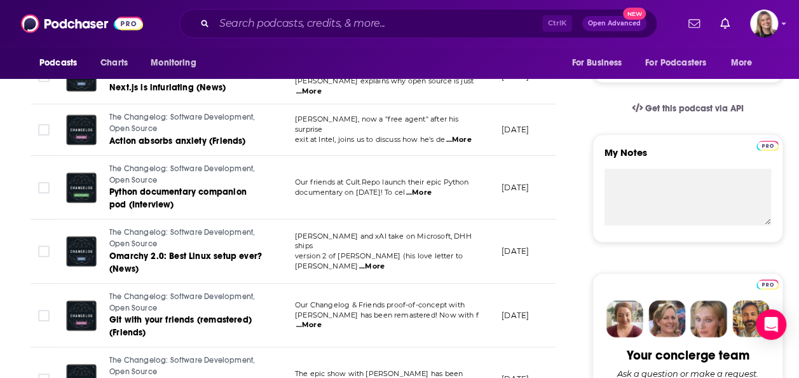
scroll to position [445, 0]
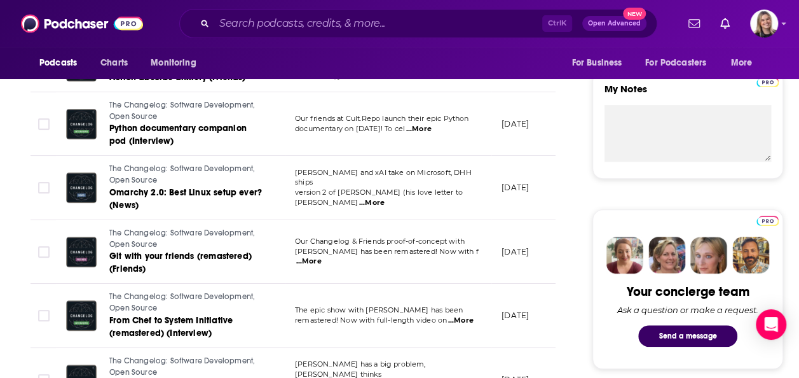
click at [322, 256] on span "...More" at bounding box center [308, 261] width 25 height 10
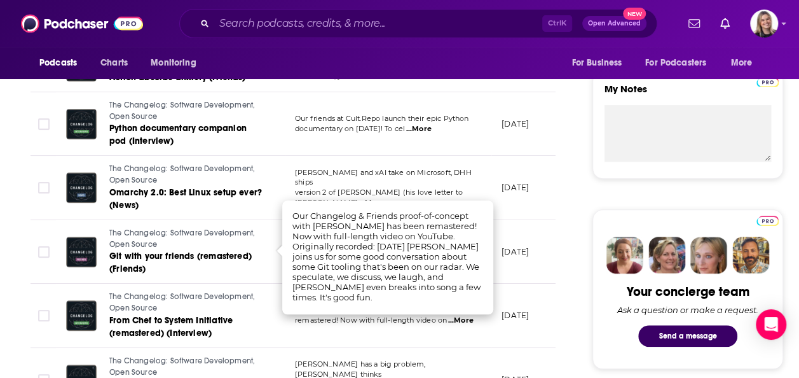
click at [384, 173] on span "[PERSON_NAME] and xAI take on Microsoft, DHH ships" at bounding box center [383, 177] width 177 height 19
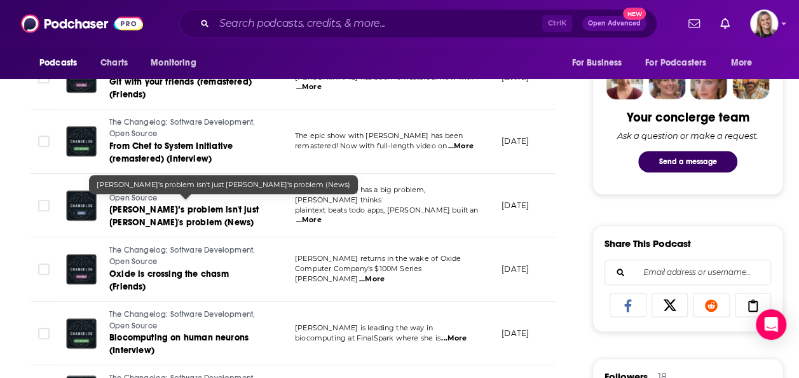
scroll to position [636, 0]
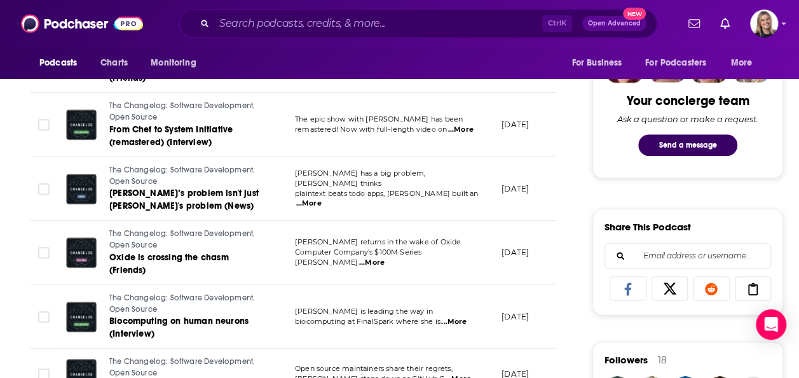
click at [385, 257] on span "...More" at bounding box center [371, 262] width 25 height 10
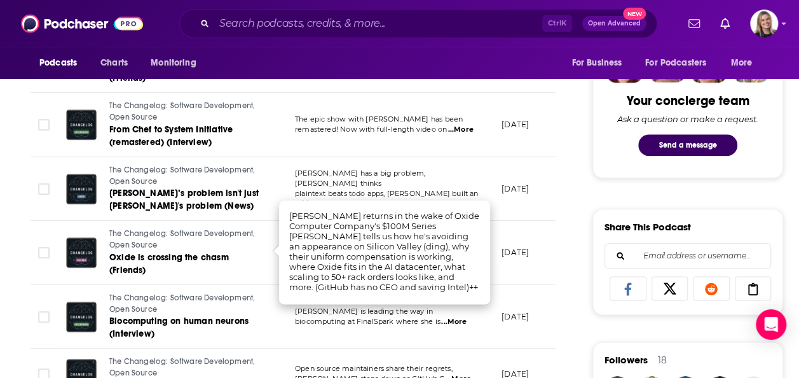
click at [379, 172] on p "[PERSON_NAME] has a big problem, [PERSON_NAME] thinks" at bounding box center [388, 178] width 186 height 20
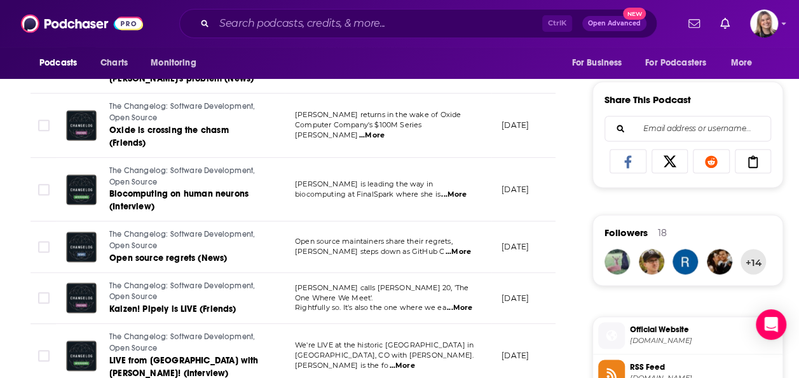
scroll to position [890, 0]
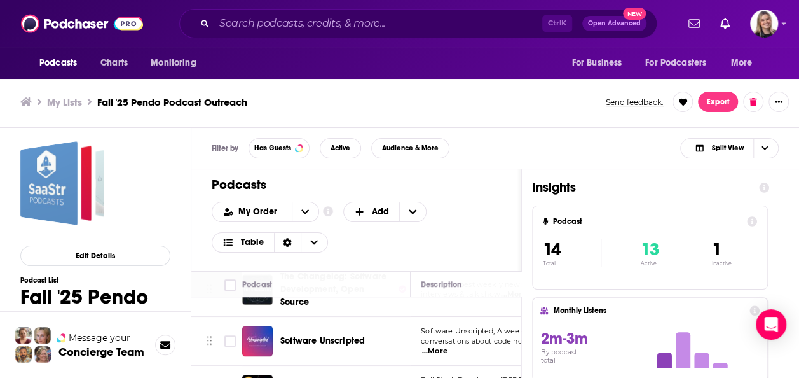
scroll to position [549, 0]
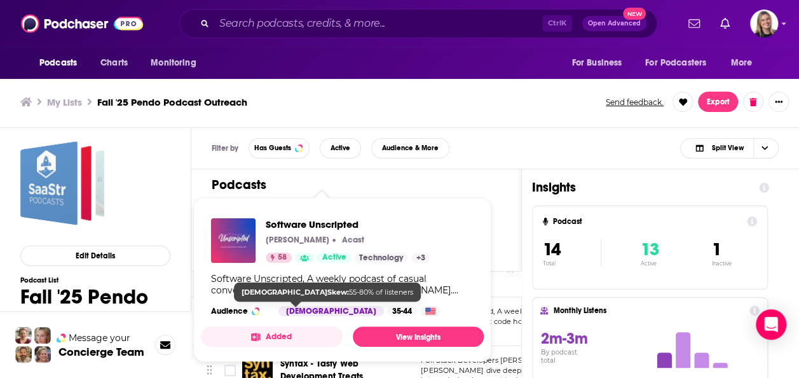
click at [299, 309] on div "[DEMOGRAPHIC_DATA]" at bounding box center [331, 311] width 106 height 10
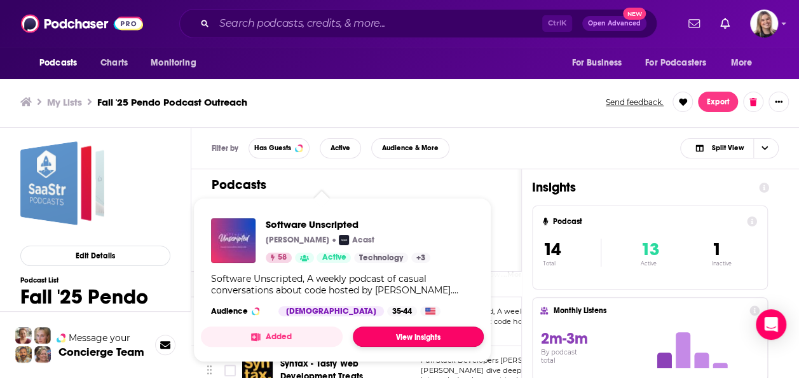
click at [416, 340] on link "View Insights" at bounding box center [418, 336] width 131 height 20
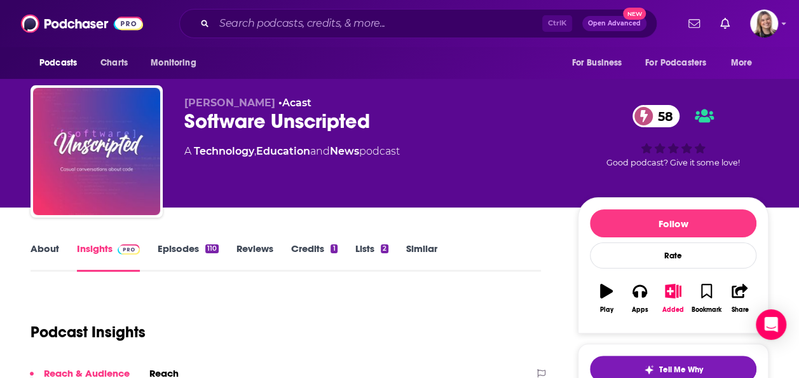
click at [40, 256] on link "About" at bounding box center [45, 256] width 29 height 29
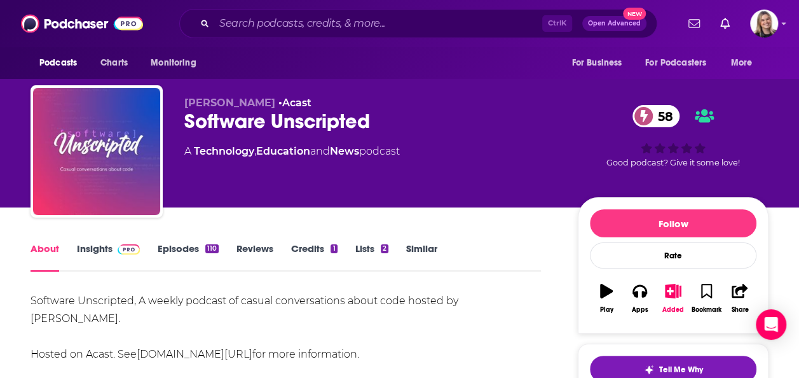
scroll to position [64, 0]
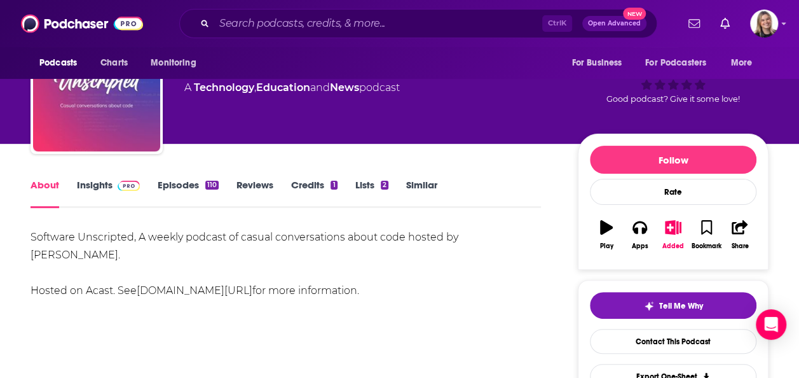
drag, startPoint x: 86, startPoint y: 256, endPoint x: 18, endPoint y: 231, distance: 72.8
copy div "Software Unscripted, A weekly podcast of casual conversations about code hosted…"
click at [189, 257] on div "Software Unscripted, A weekly podcast of casual conversations about code hosted…" at bounding box center [286, 263] width 510 height 71
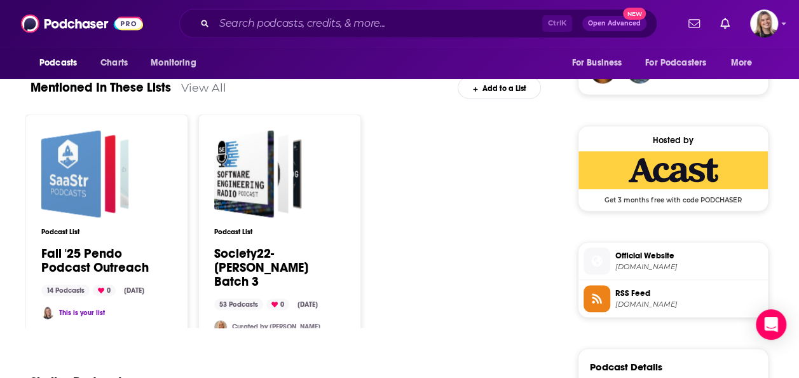
scroll to position [1081, 0]
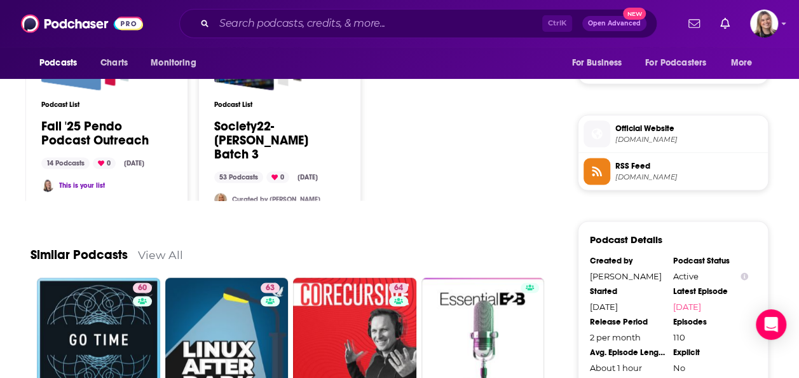
click at [665, 130] on span "Official Website [DOMAIN_NAME]" at bounding box center [686, 132] width 153 height 25
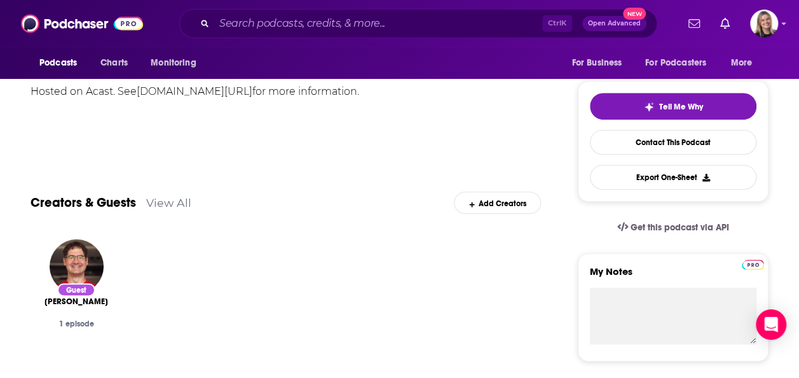
scroll to position [0, 0]
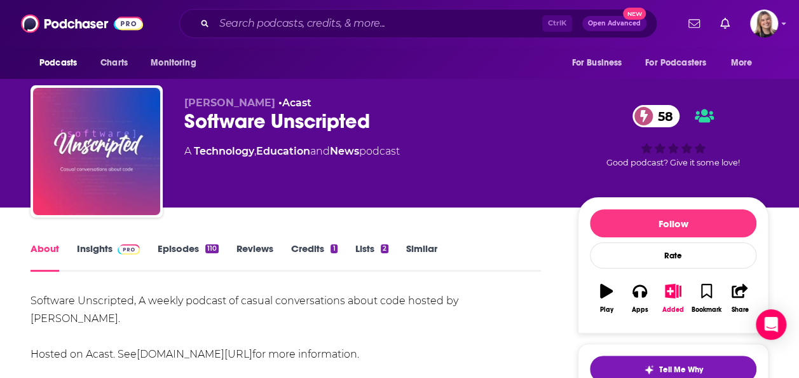
click at [83, 245] on link "Insights" at bounding box center [108, 256] width 63 height 29
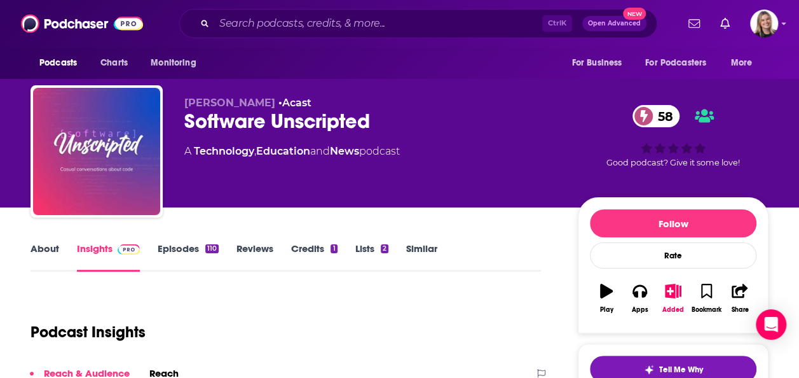
click at [45, 252] on link "About" at bounding box center [45, 256] width 29 height 29
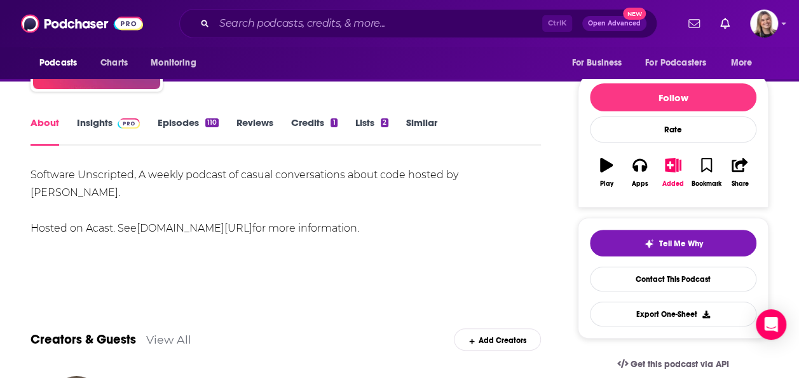
scroll to position [127, 0]
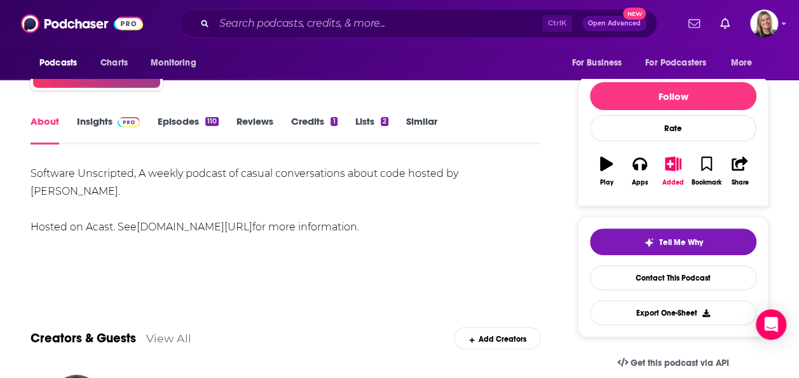
drag, startPoint x: 339, startPoint y: 224, endPoint x: 19, endPoint y: 160, distance: 326.8
click at [432, 208] on div "Software Unscripted, A weekly podcast of casual conversations about code hosted…" at bounding box center [286, 200] width 510 height 71
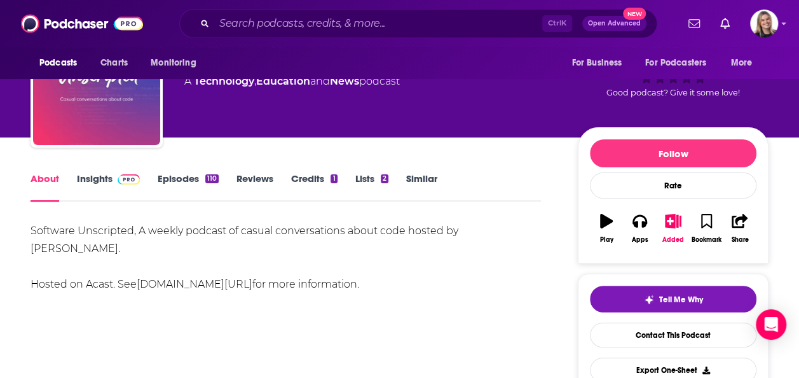
scroll to position [95, 0]
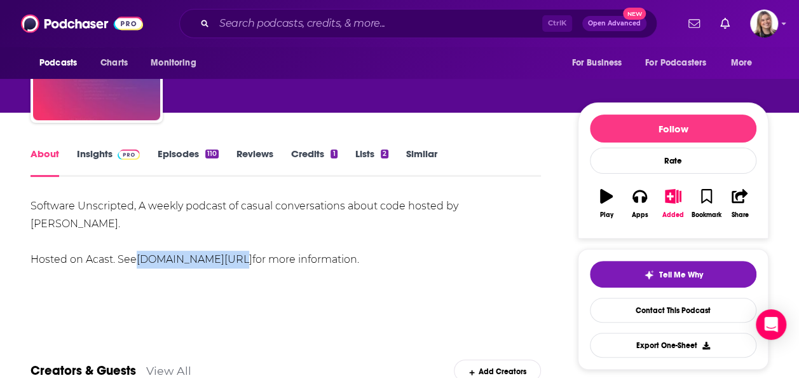
drag, startPoint x: 228, startPoint y: 258, endPoint x: 140, endPoint y: 264, distance: 87.9
click at [140, 264] on div "Software Unscripted, A weekly podcast of casual conversations about code hosted…" at bounding box center [286, 232] width 510 height 71
copy link "[DOMAIN_NAME][URL]"
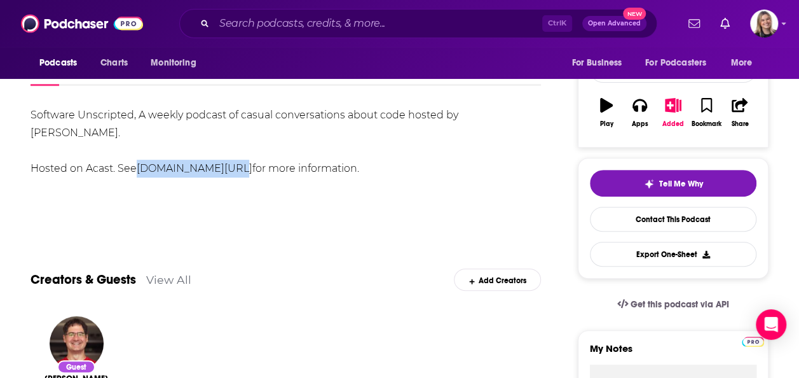
scroll to position [222, 0]
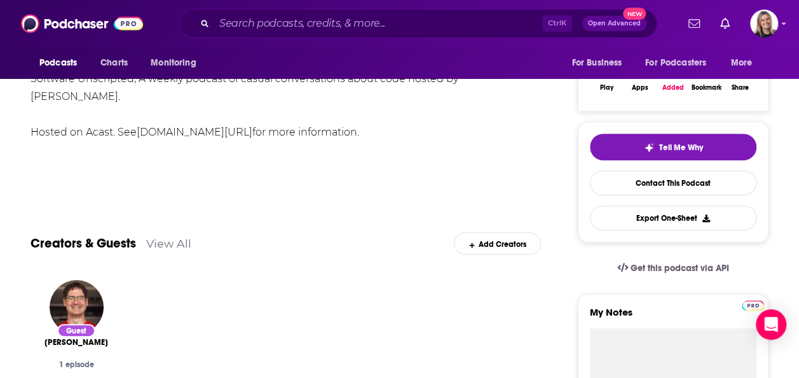
click at [337, 179] on div "Show More" at bounding box center [286, 176] width 510 height 22
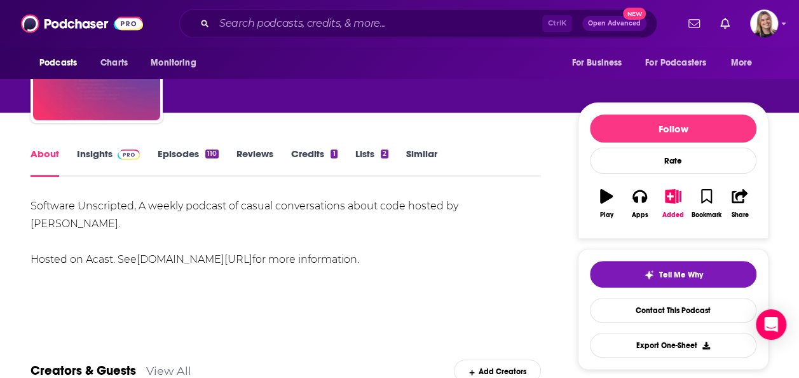
drag, startPoint x: 24, startPoint y: 202, endPoint x: 388, endPoint y: 280, distance: 372.4
drag, startPoint x: 388, startPoint y: 280, endPoint x: 367, endPoint y: 271, distance: 22.5
click at [367, 271] on div "Software Unscripted, A weekly podcast of casual conversations about code hosted…" at bounding box center [286, 241] width 510 height 89
click at [345, 271] on div "Software Unscripted, A weekly podcast of casual conversations about code hosted…" at bounding box center [286, 241] width 510 height 89
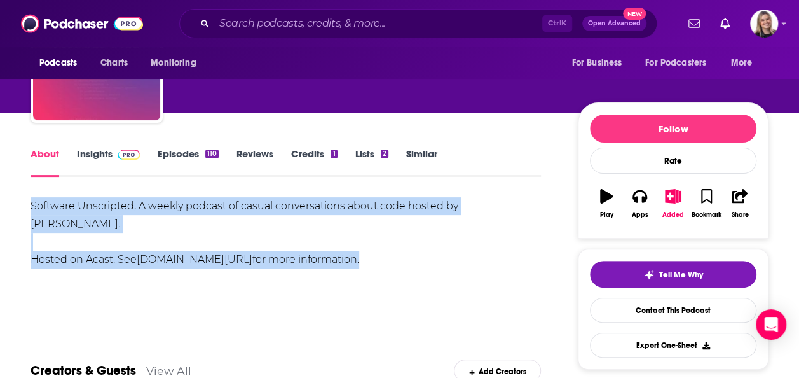
drag, startPoint x: 333, startPoint y: 256, endPoint x: 19, endPoint y: 188, distance: 321.3
drag, startPoint x: 19, startPoint y: 188, endPoint x: 78, endPoint y: 228, distance: 70.5
click at [78, 228] on div "Software Unscripted, A weekly podcast of casual conversations about code hosted…" at bounding box center [286, 232] width 510 height 71
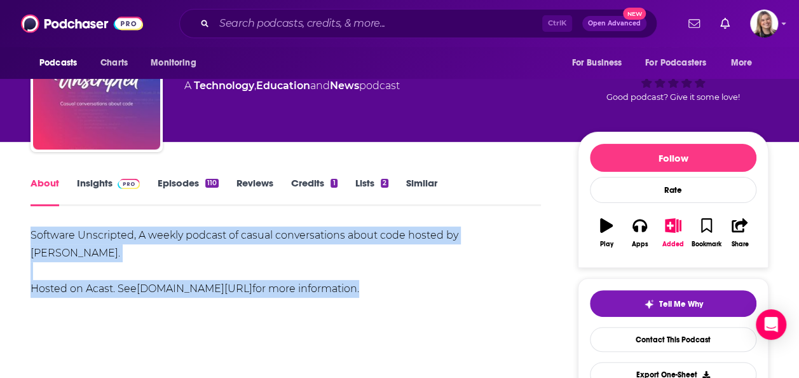
scroll to position [0, 0]
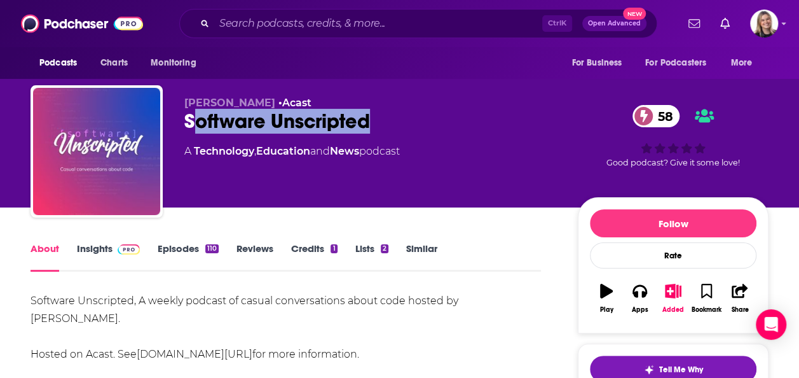
drag, startPoint x: 386, startPoint y: 126, endPoint x: 201, endPoint y: 137, distance: 185.3
click at [201, 137] on div "[PERSON_NAME] • Acast Software Unscripted 58 A Technology , Education and News …" at bounding box center [370, 148] width 373 height 102
click at [407, 113] on div "Software Unscripted 58" at bounding box center [370, 121] width 373 height 25
drag, startPoint x: 404, startPoint y: 125, endPoint x: 325, endPoint y: 131, distance: 79.0
click at [405, 125] on div "Software Unscripted 58" at bounding box center [370, 121] width 373 height 25
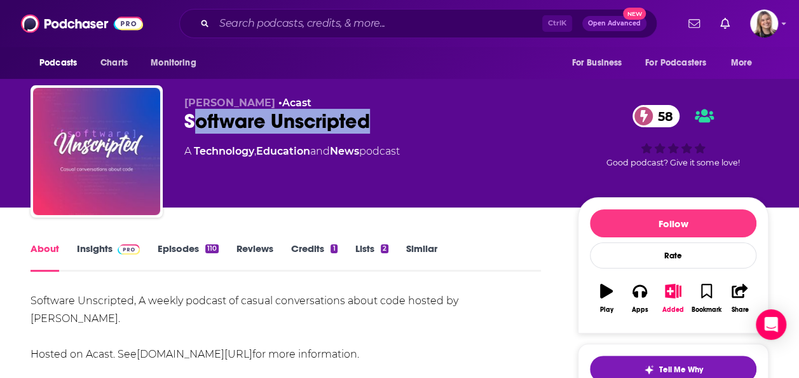
click at [224, 130] on div "Software Unscripted 58" at bounding box center [370, 121] width 373 height 25
drag, startPoint x: 181, startPoint y: 117, endPoint x: 399, endPoint y: 122, distance: 218.7
click at [399, 122] on div "[PERSON_NAME] • Acast Software Unscripted 58 A Technology , Education and News …" at bounding box center [400, 153] width 738 height 137
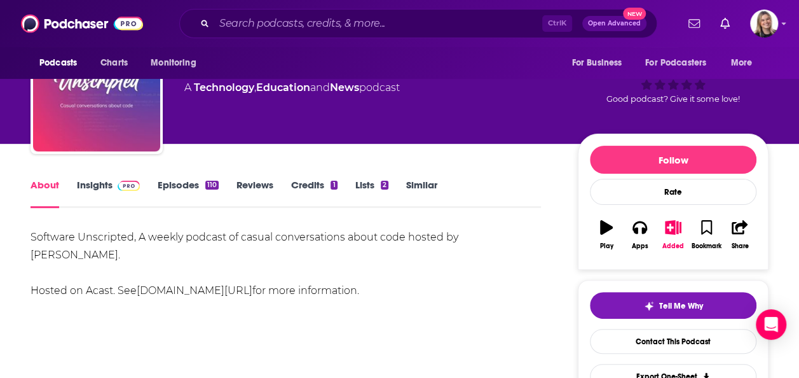
click at [104, 187] on link "Insights" at bounding box center [108, 193] width 63 height 29
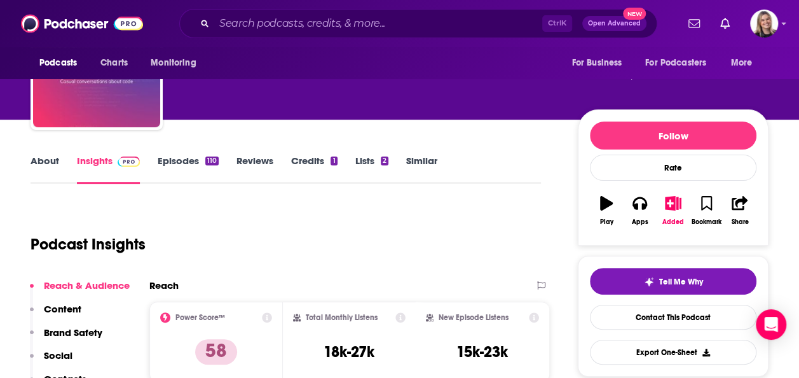
scroll to position [64, 0]
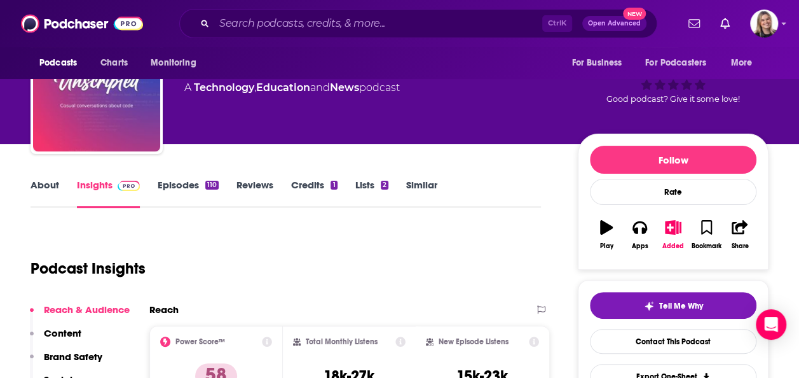
click at [41, 187] on link "About" at bounding box center [45, 193] width 29 height 29
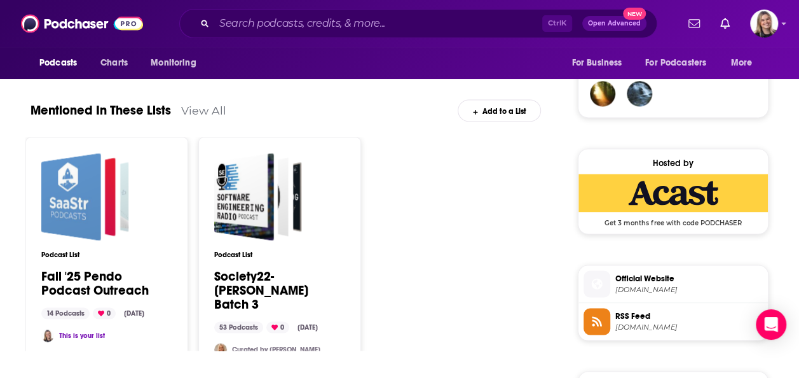
scroll to position [1081, 0]
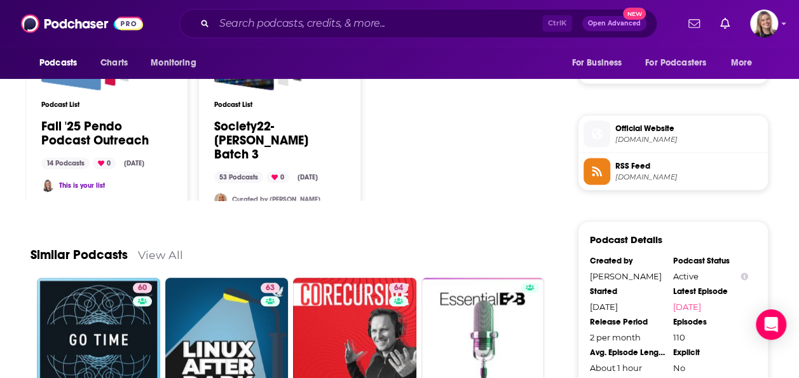
click at [645, 128] on span "Official Website" at bounding box center [688, 127] width 147 height 11
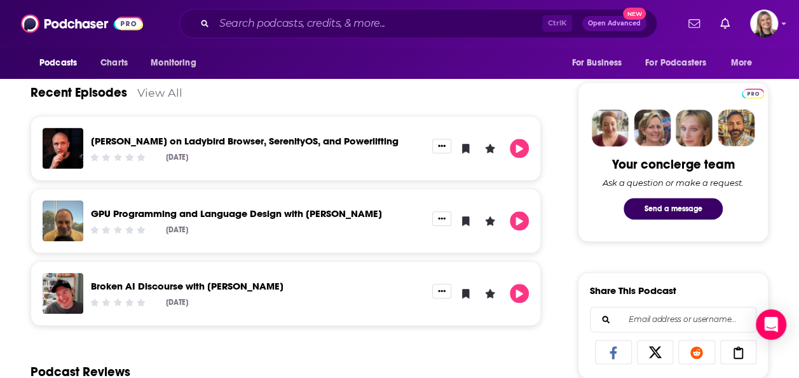
scroll to position [0, 0]
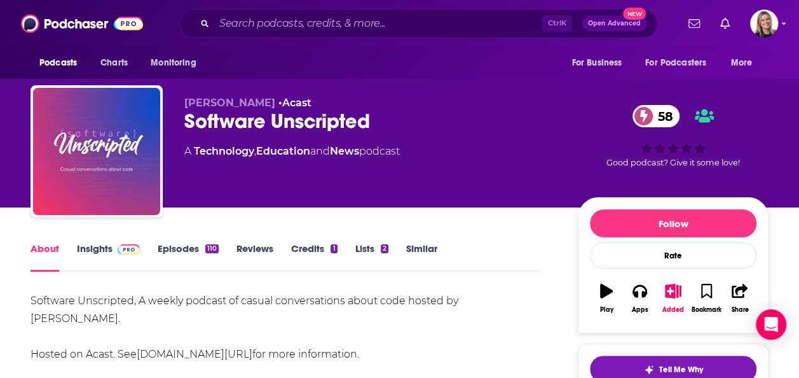
click at [107, 252] on link "Insights" at bounding box center [108, 256] width 63 height 29
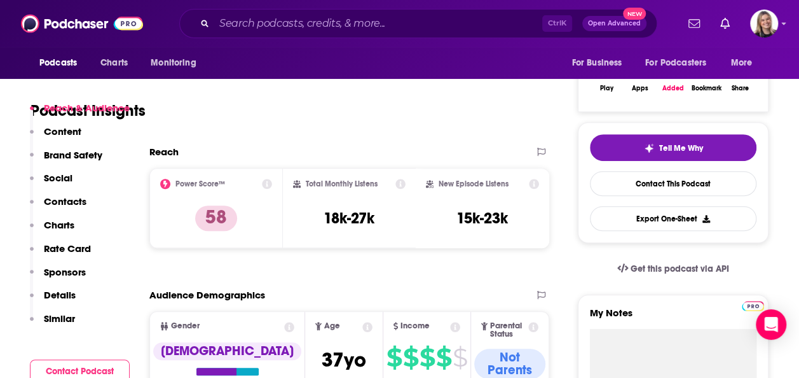
scroll to position [254, 0]
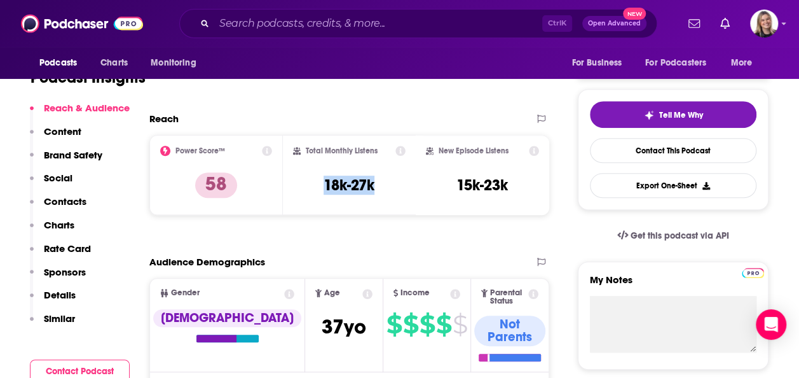
drag, startPoint x: 317, startPoint y: 189, endPoint x: 396, endPoint y: 191, distance: 78.8
click at [396, 191] on div "Total Monthly Listens 18k-27k" at bounding box center [349, 175] width 113 height 58
copy h3 "18k-27k"
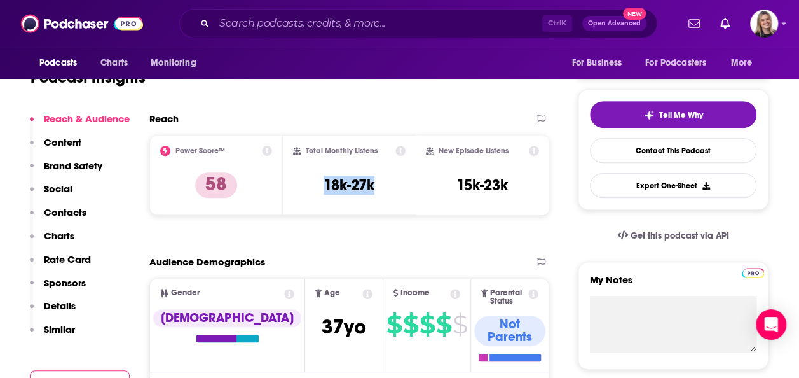
scroll to position [0, 0]
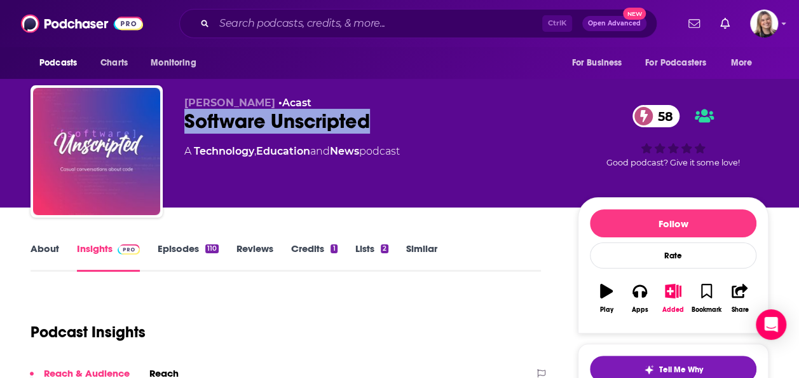
drag, startPoint x: 386, startPoint y: 117, endPoint x: 177, endPoint y: 123, distance: 209.2
click at [177, 123] on div "[PERSON_NAME] • Acast Software Unscripted 58 A Technology , Education and News …" at bounding box center [400, 153] width 738 height 137
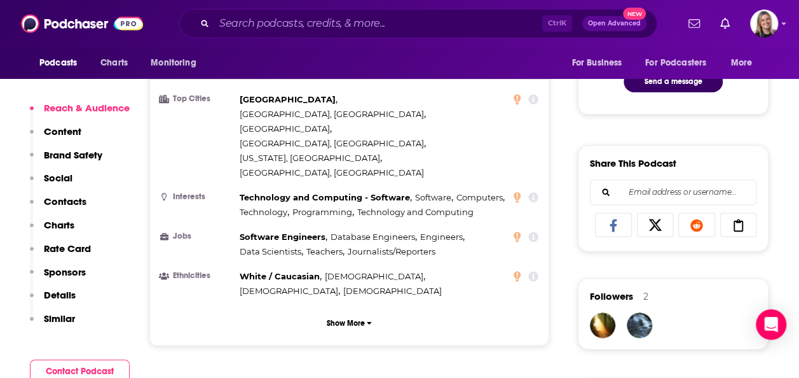
click at [36, 204] on button "Contacts" at bounding box center [58, 207] width 57 height 24
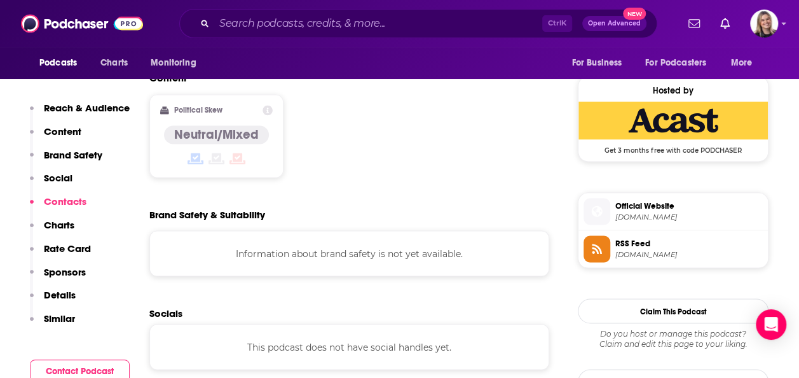
scroll to position [1128, 0]
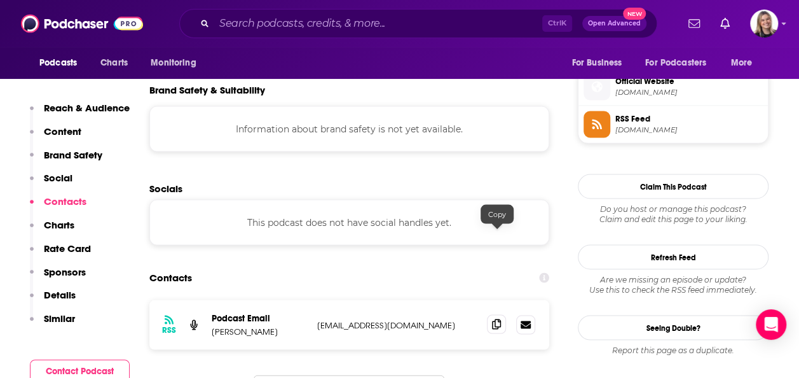
click at [494, 318] on icon at bounding box center [496, 323] width 9 height 10
click at [524, 320] on icon at bounding box center [526, 324] width 10 height 8
click at [533, 314] on link at bounding box center [525, 323] width 19 height 19
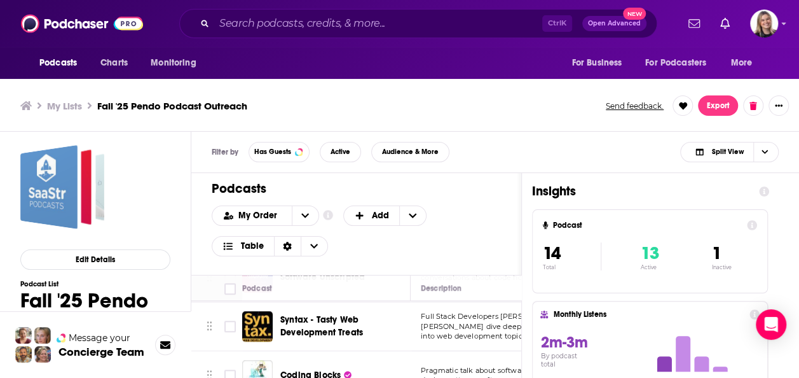
scroll to position [612, 0]
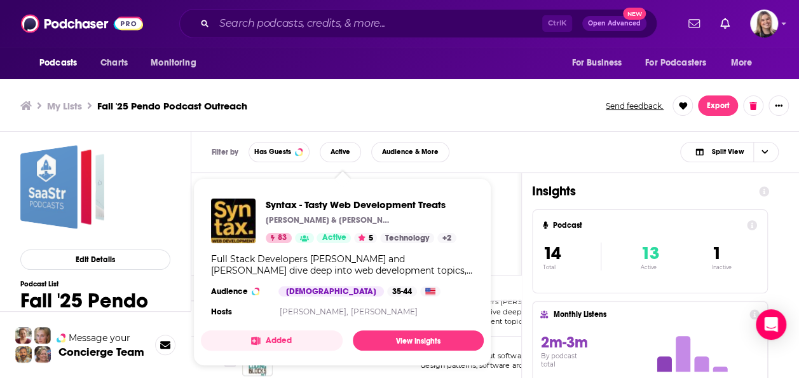
click at [315, 310] on link "[PERSON_NAME]," at bounding box center [313, 311] width 69 height 10
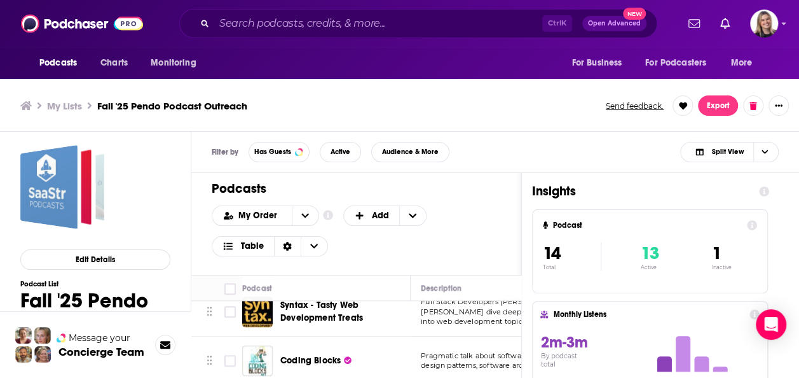
scroll to position [549, 0]
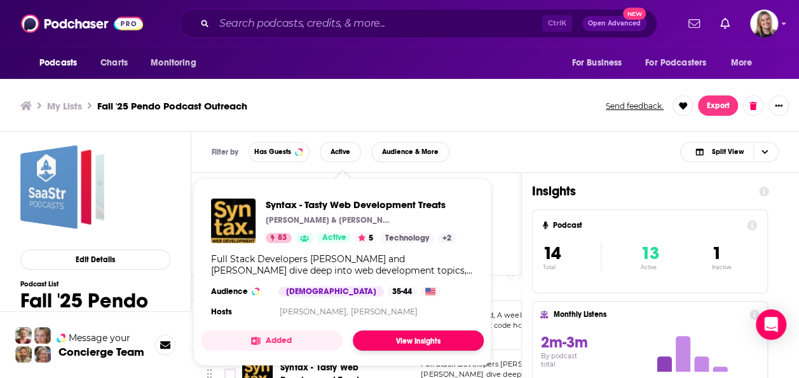
click at [394, 338] on link "View Insights" at bounding box center [418, 340] width 131 height 20
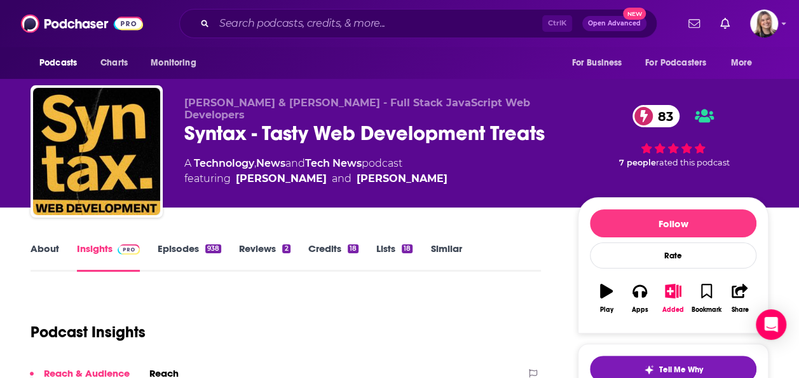
scroll to position [127, 0]
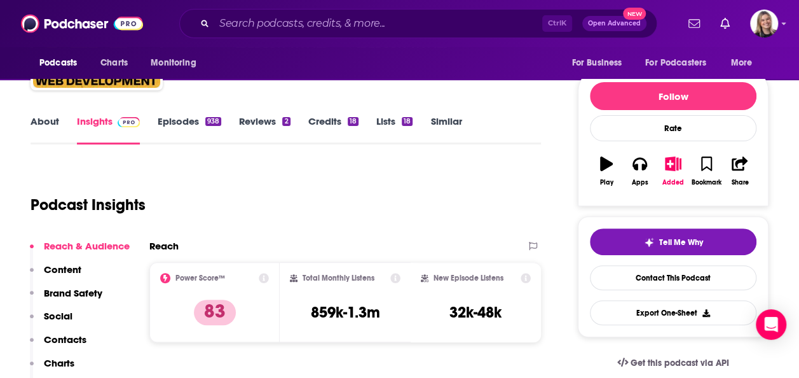
click at [53, 131] on link "About" at bounding box center [45, 129] width 29 height 29
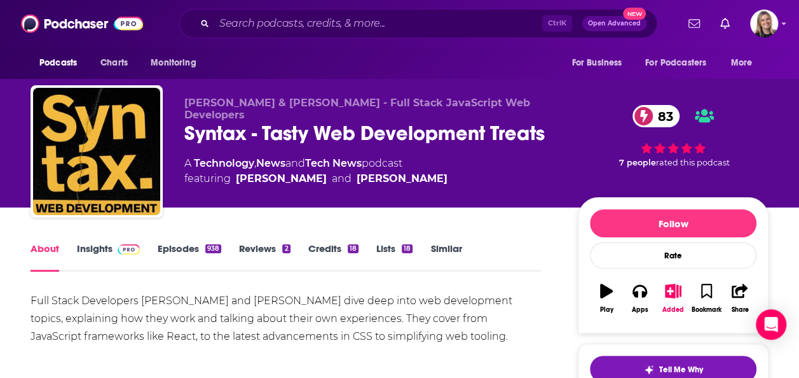
scroll to position [64, 0]
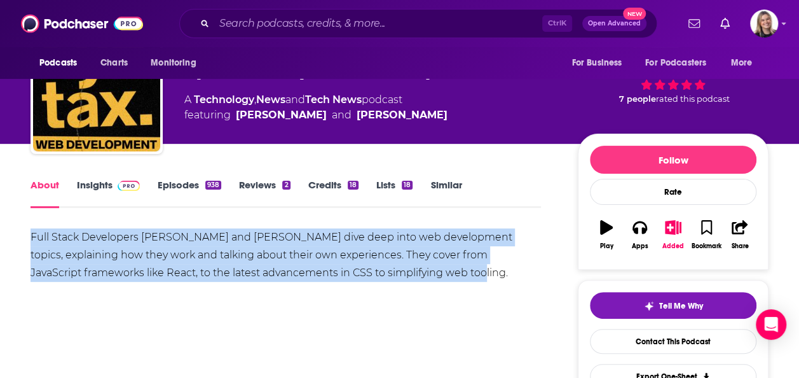
drag, startPoint x: 409, startPoint y: 273, endPoint x: -3, endPoint y: 243, distance: 413.0
click at [0, 243] on html "Podcasts Charts Monitoring Ctrl K Open Advanced New For Business For Podcasters…" at bounding box center [399, 125] width 799 height 378
click at [174, 185] on link "Episodes 938" at bounding box center [190, 193] width 64 height 29
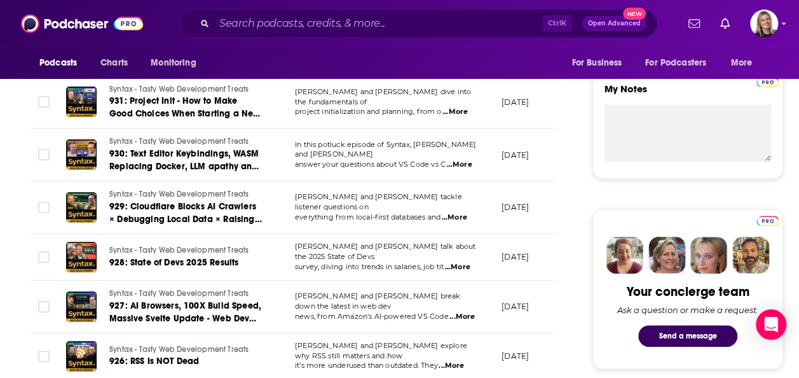
scroll to position [508, 0]
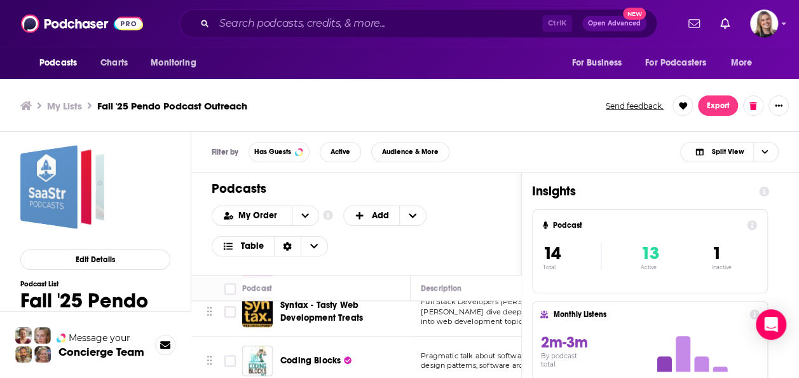
scroll to position [4, 0]
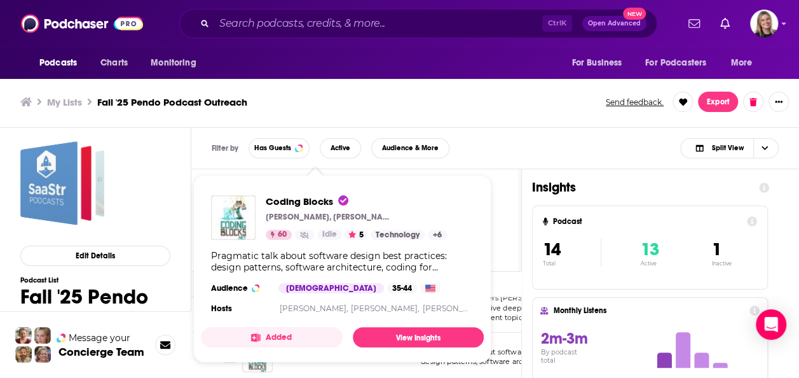
click at [315, 346] on span "Coding Blocks [PERSON_NAME], [PERSON_NAME], [PERSON_NAME] 60 Idle 5 Technology …" at bounding box center [342, 268] width 283 height 167
click at [398, 341] on link "View Insights" at bounding box center [418, 337] width 131 height 20
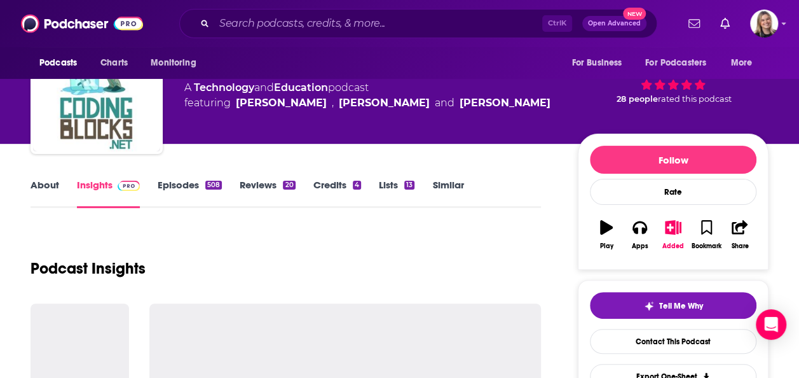
scroll to position [127, 0]
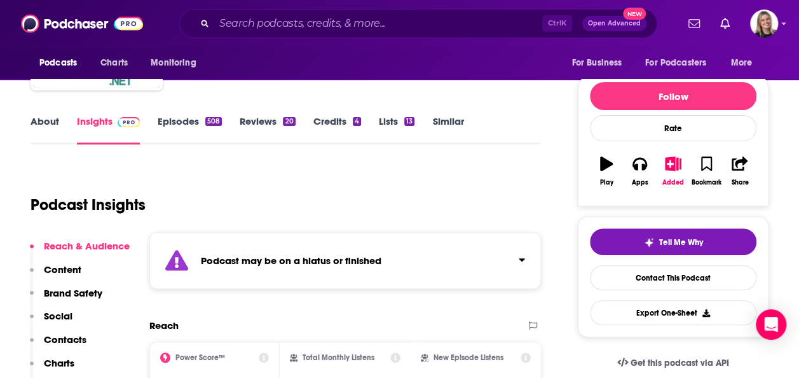
click at [167, 122] on link "Episodes 508" at bounding box center [190, 129] width 64 height 29
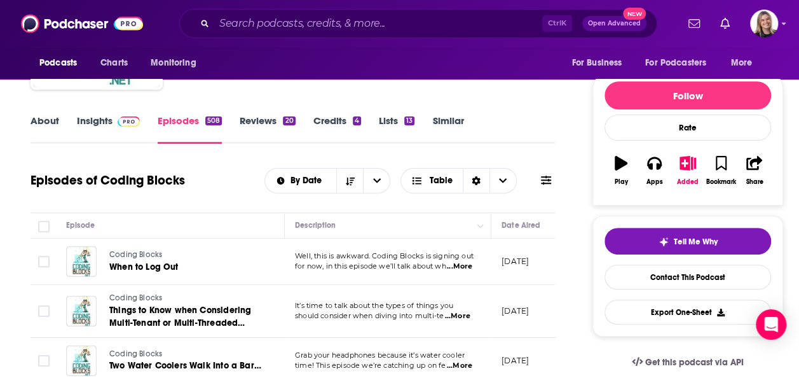
click at [536, 238] on td "[DATE]" at bounding box center [532, 261] width 83 height 46
